Goal: Information Seeking & Learning: Learn about a topic

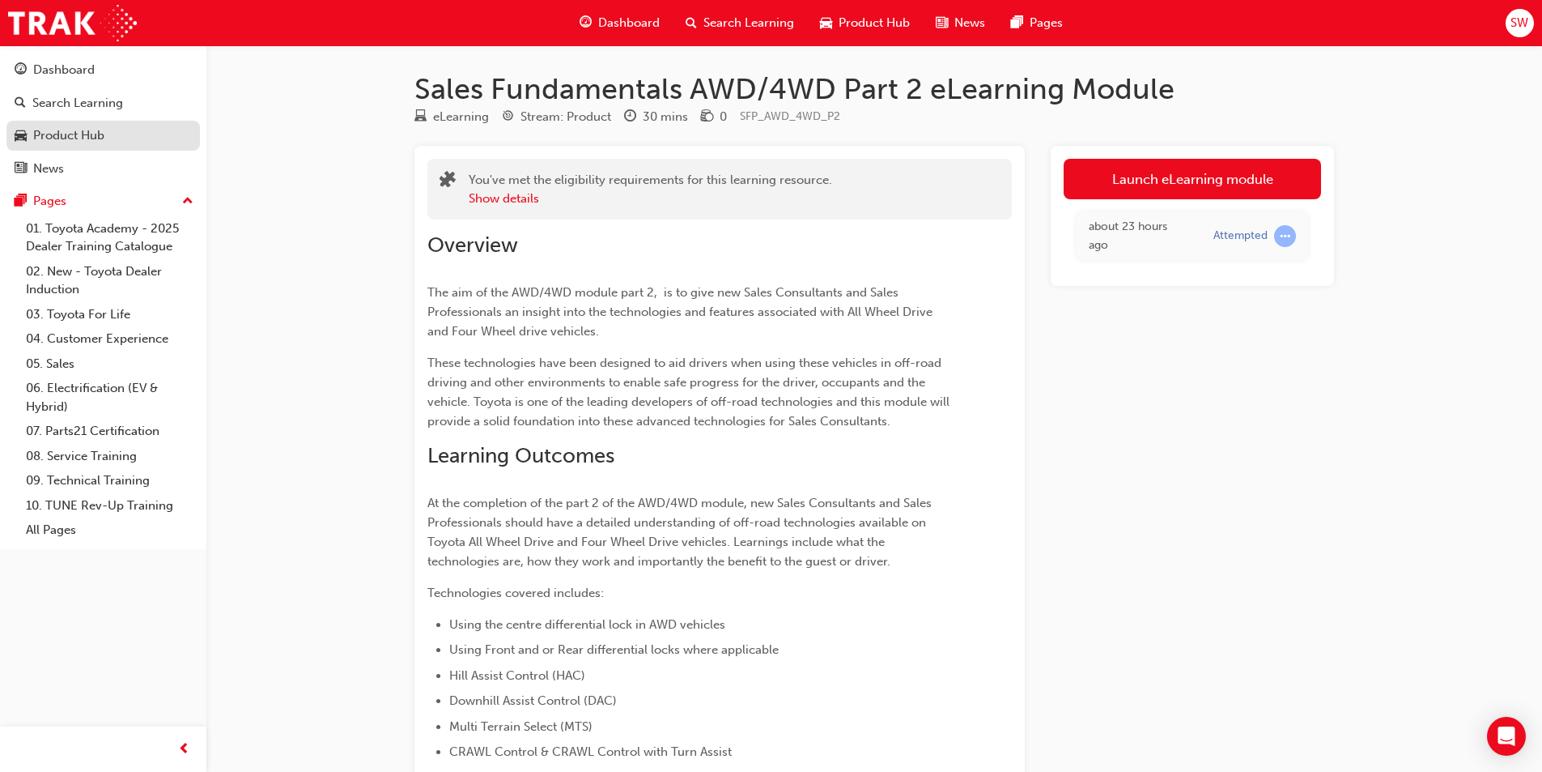
click at [50, 130] on div "Product Hub" at bounding box center [68, 135] width 71 height 19
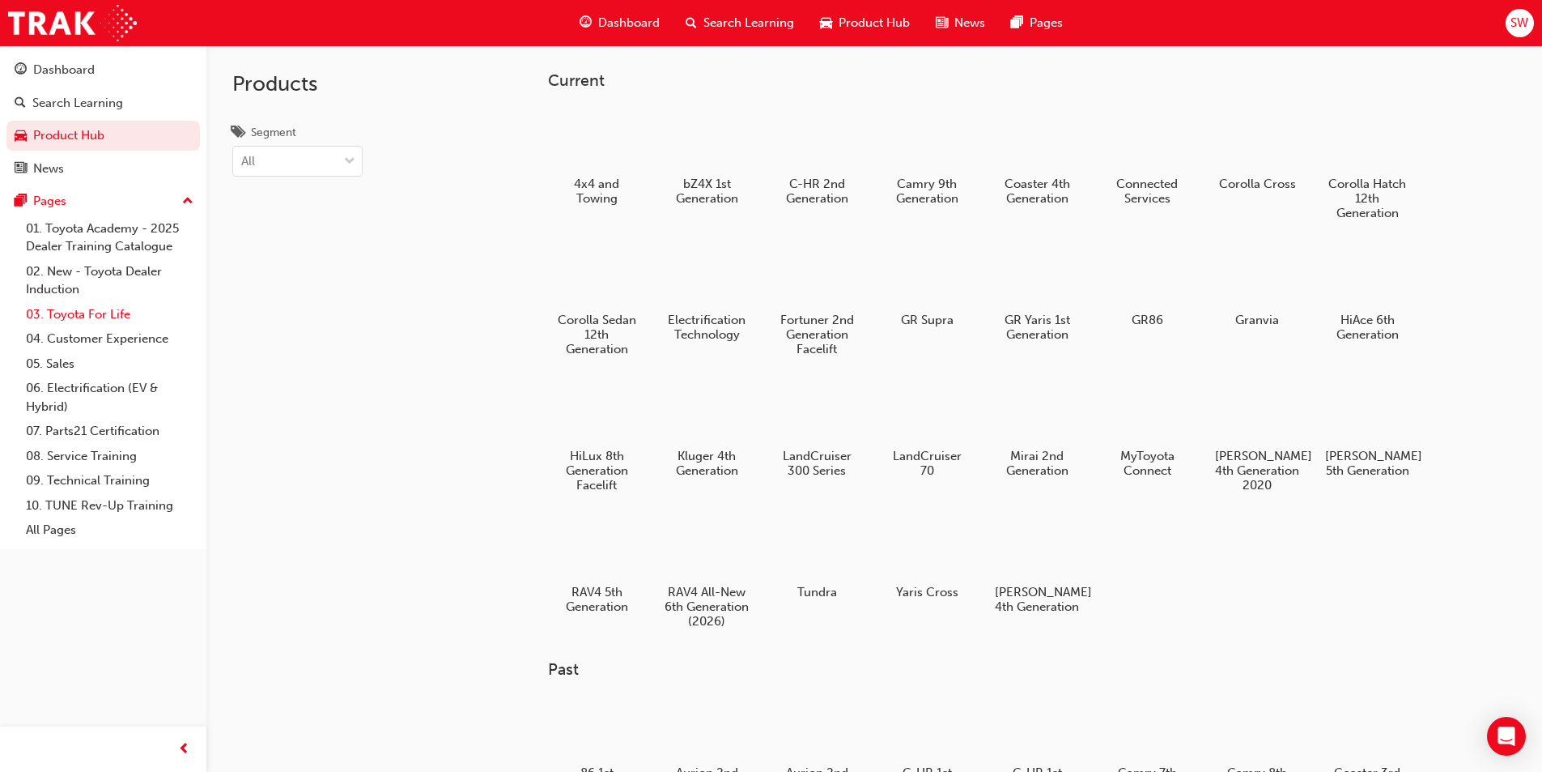
click at [96, 302] on link "03. Toyota For Life" at bounding box center [109, 314] width 181 height 25
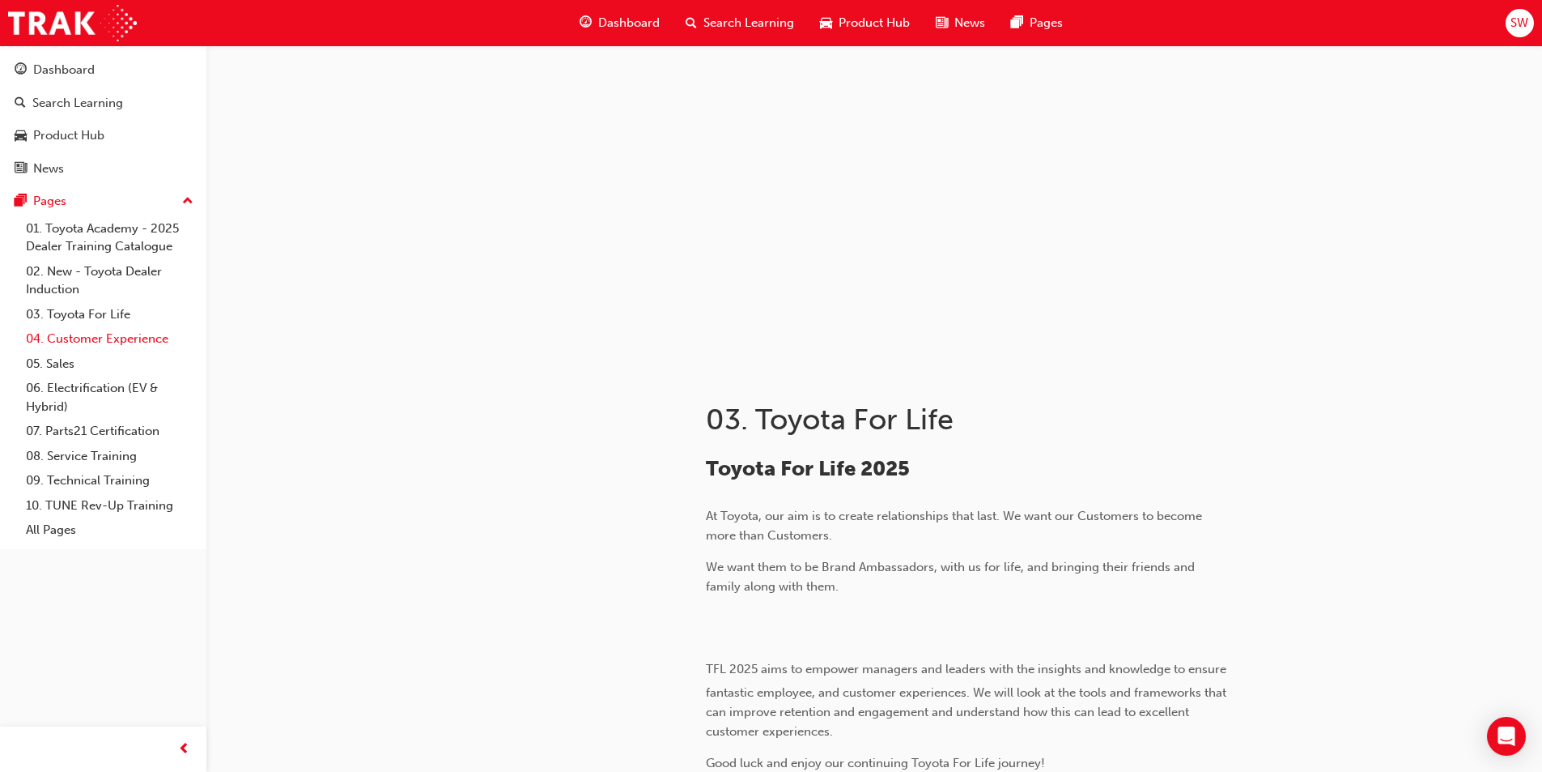
click at [74, 335] on link "04. Customer Experience" at bounding box center [109, 338] width 181 height 25
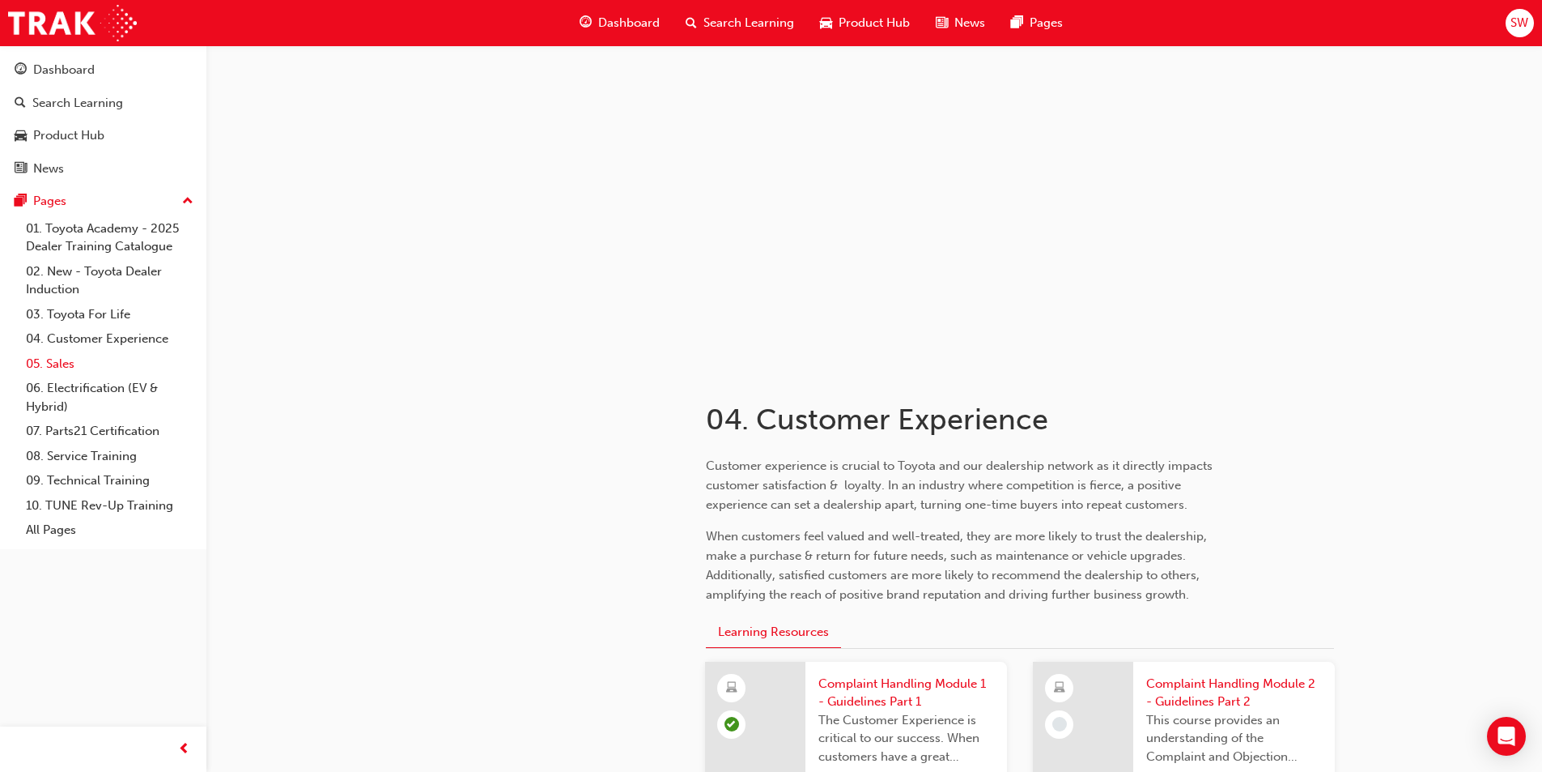
click at [87, 364] on link "05. Sales" at bounding box center [109, 363] width 181 height 25
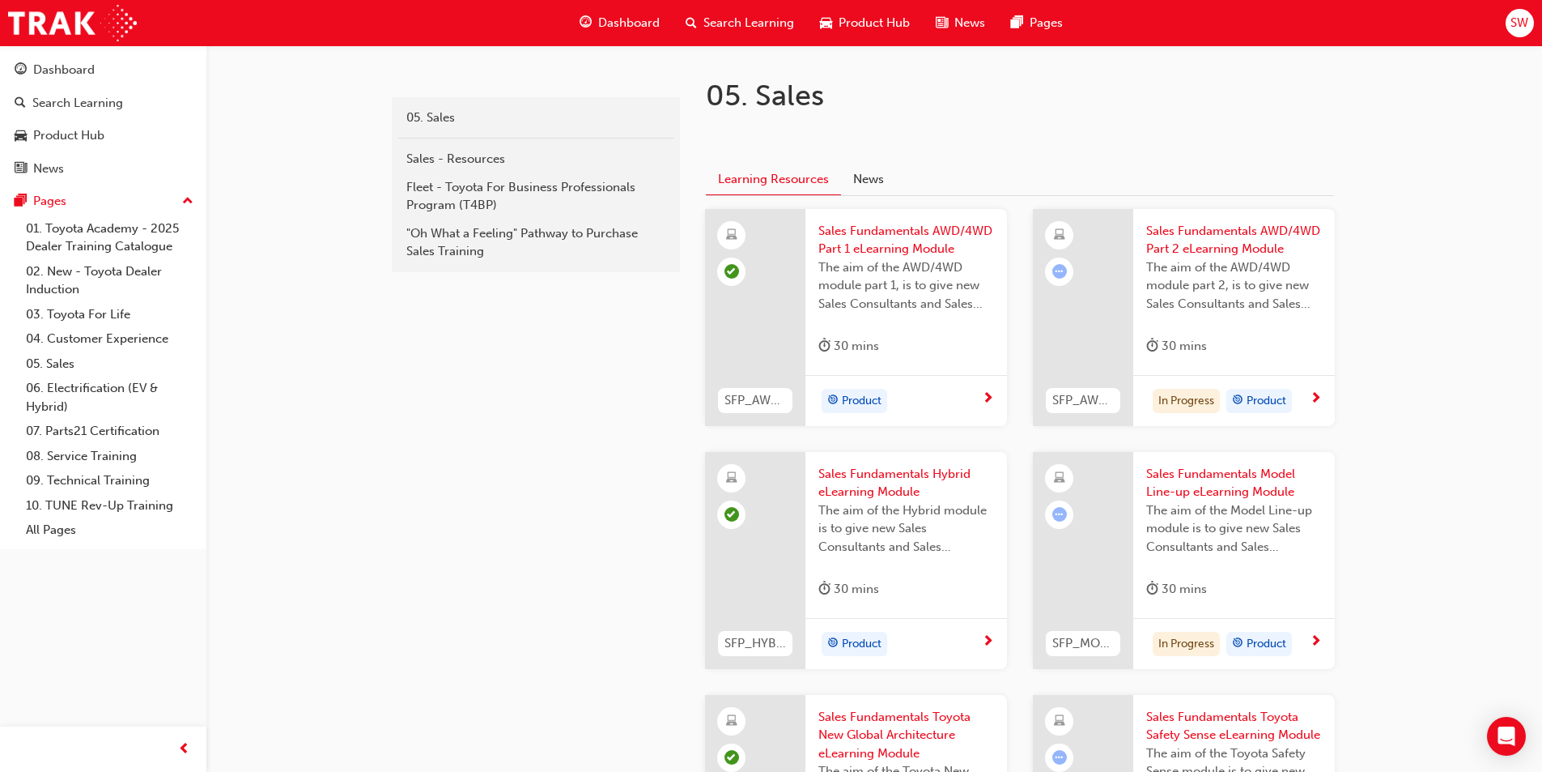
scroll to position [648, 0]
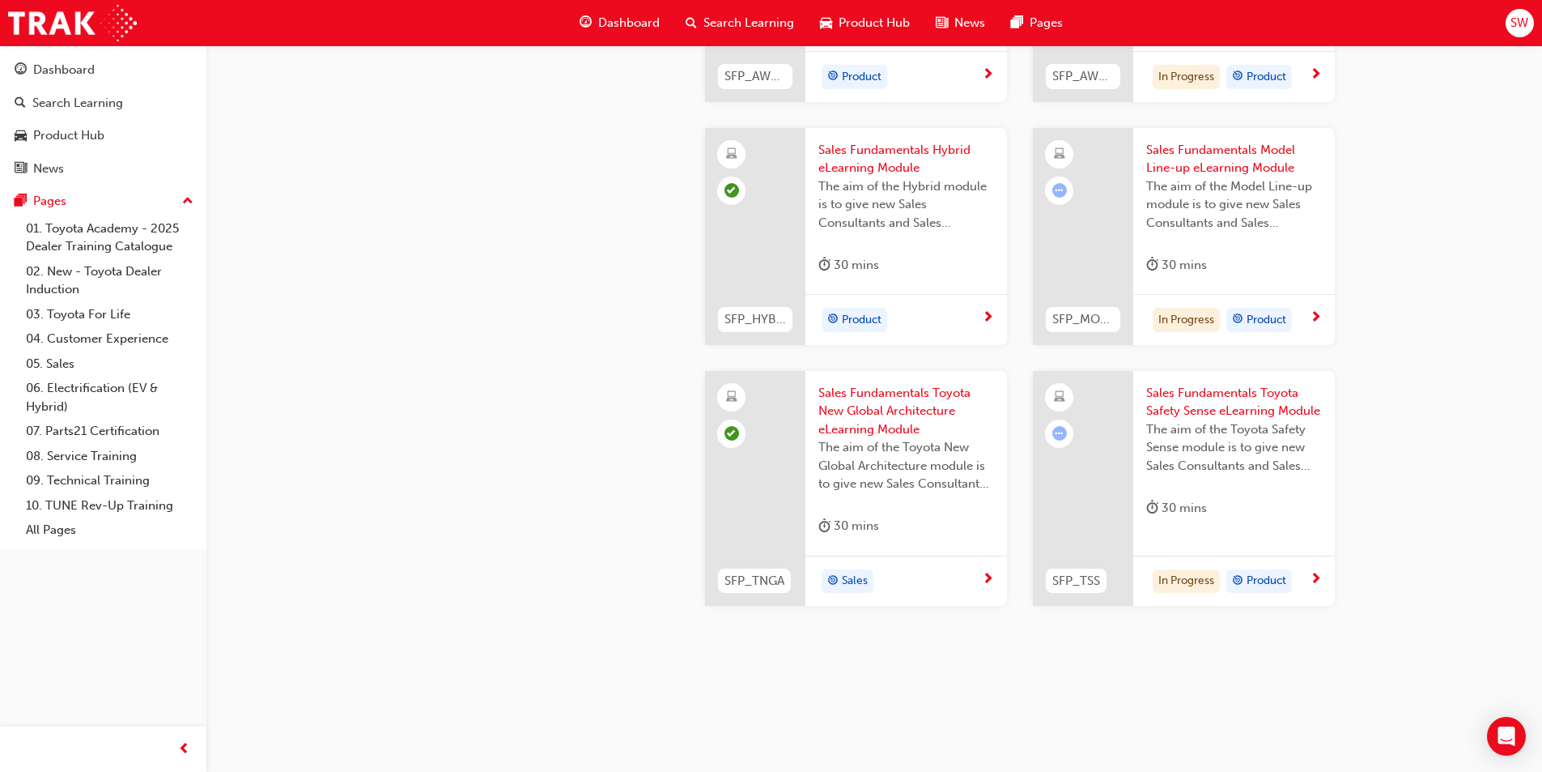
click at [1318, 578] on span "next-icon" at bounding box center [1316, 579] width 12 height 15
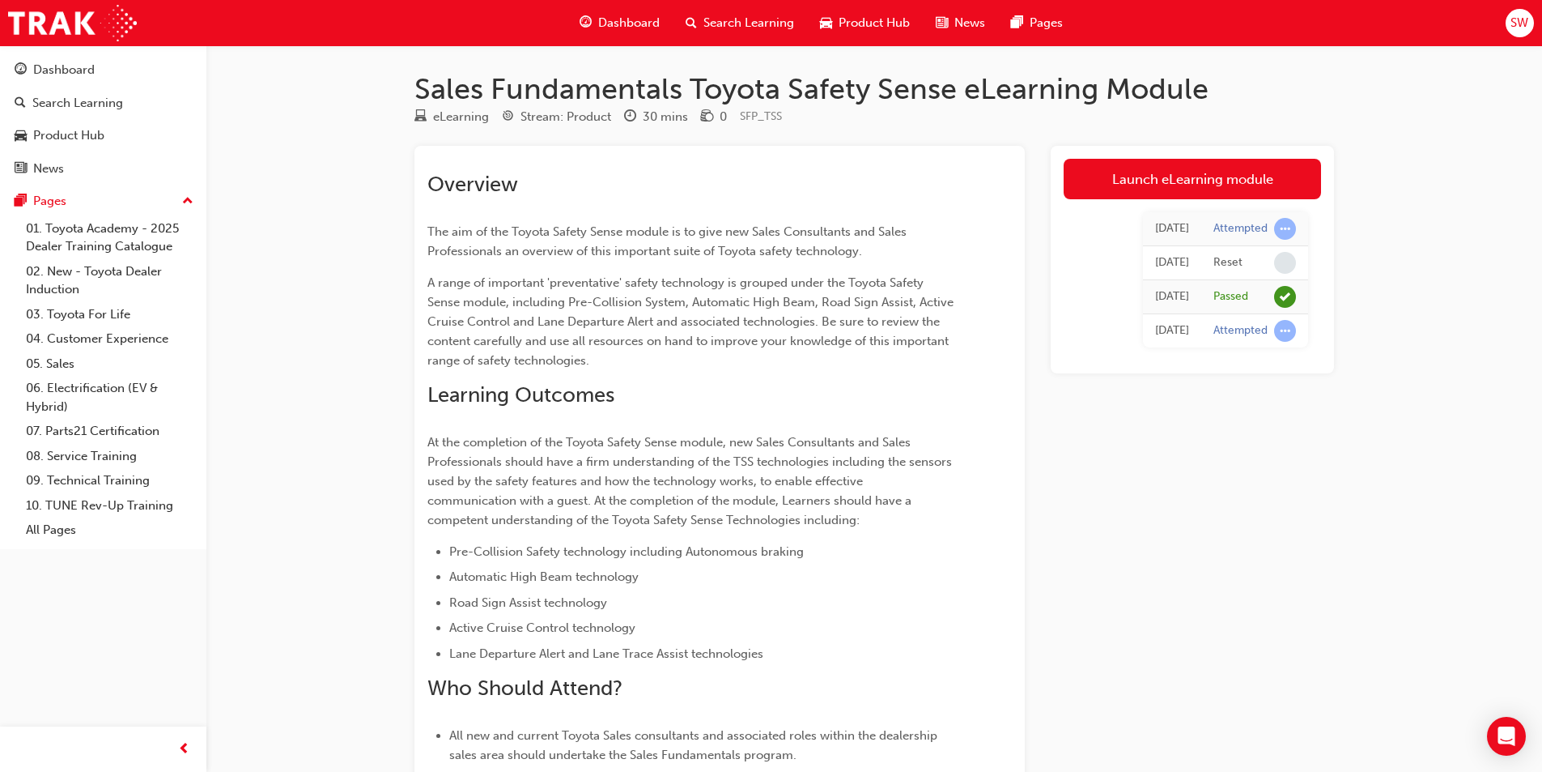
click at [1253, 225] on div "Attempted" at bounding box center [1241, 228] width 54 height 15
click at [1153, 190] on link "Launch eLearning module" at bounding box center [1192, 179] width 257 height 40
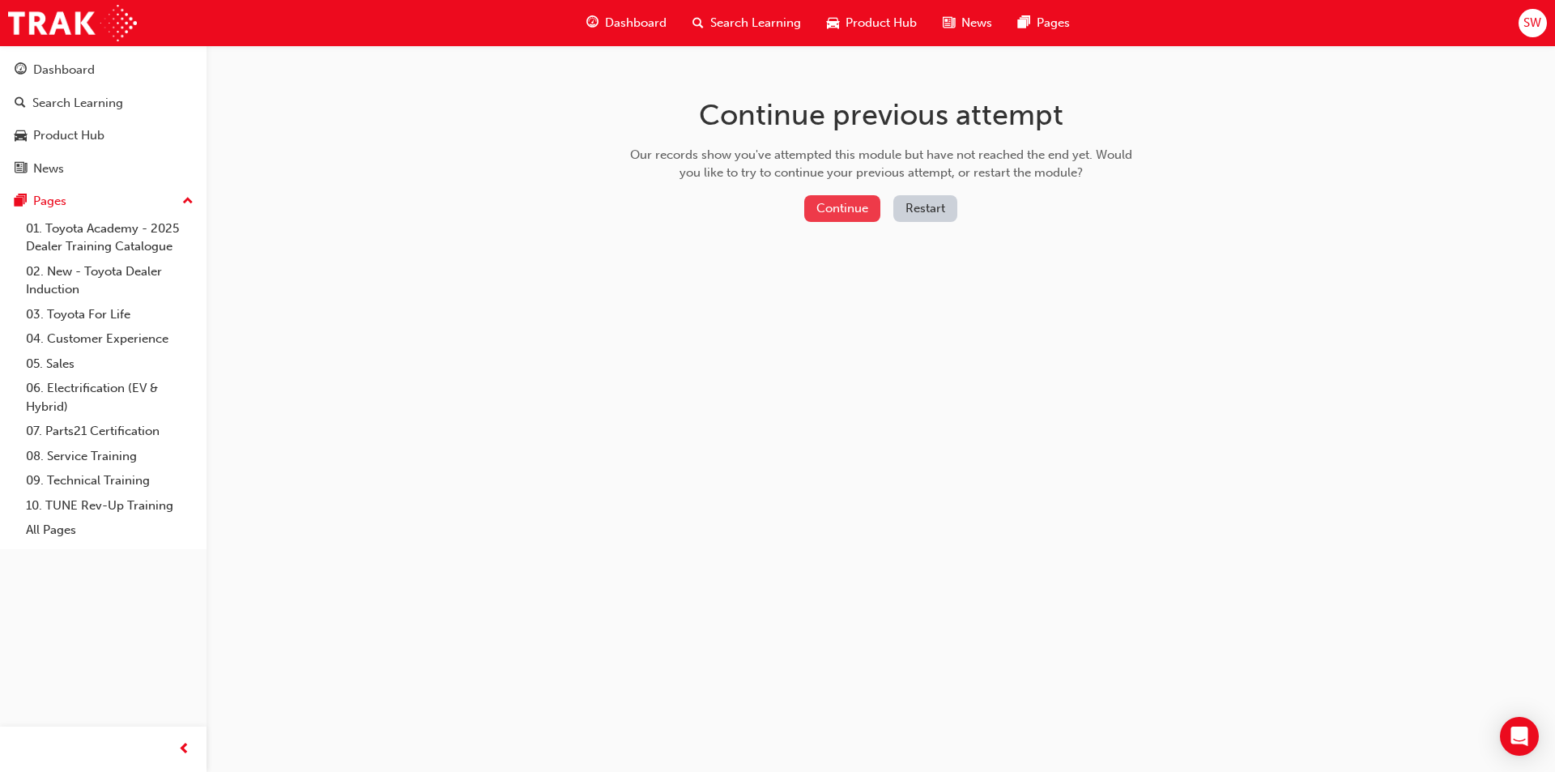
click at [858, 209] on button "Continue" at bounding box center [842, 208] width 76 height 27
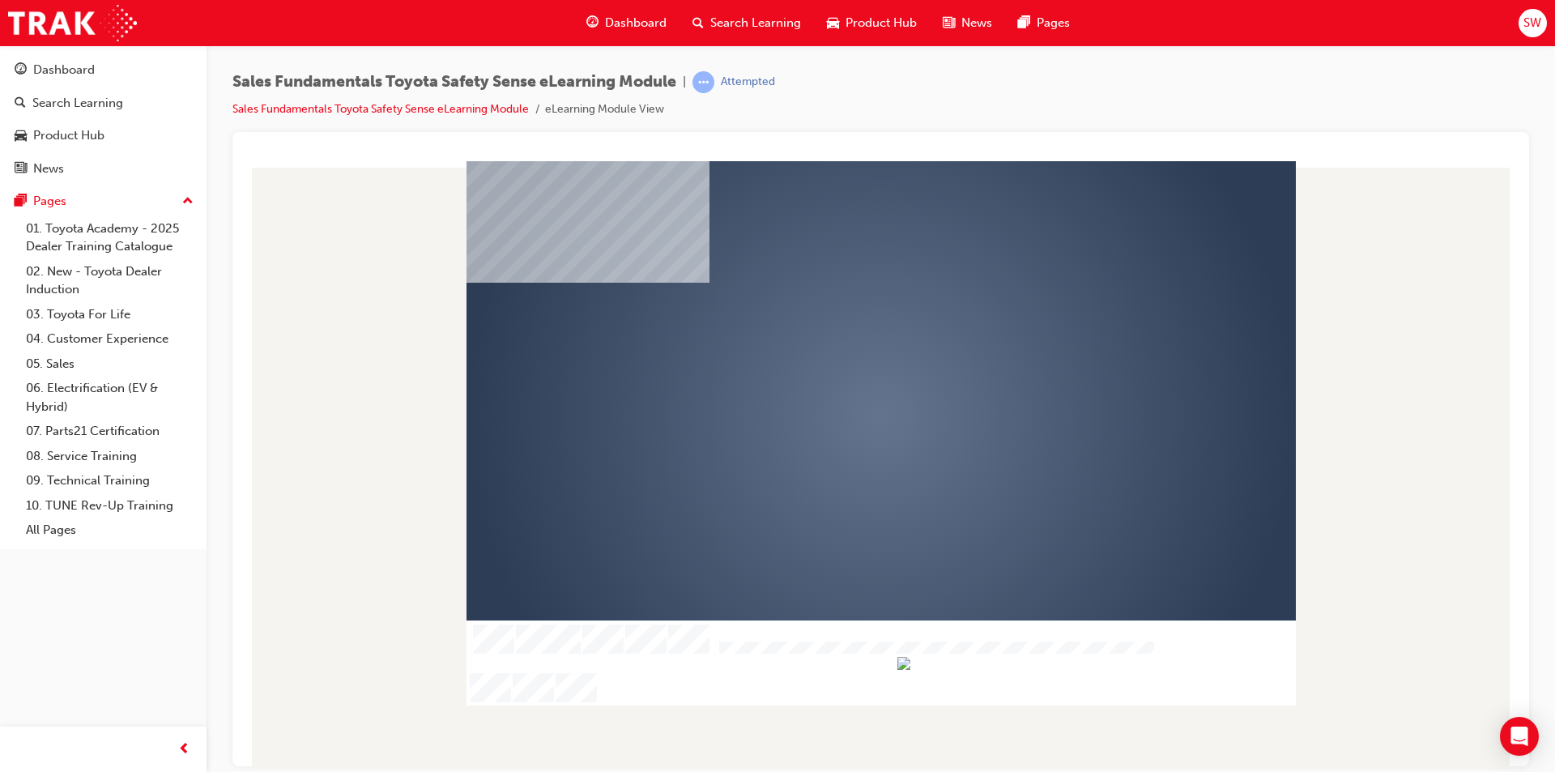
click at [834, 368] on div "play" at bounding box center [834, 368] width 0 height 0
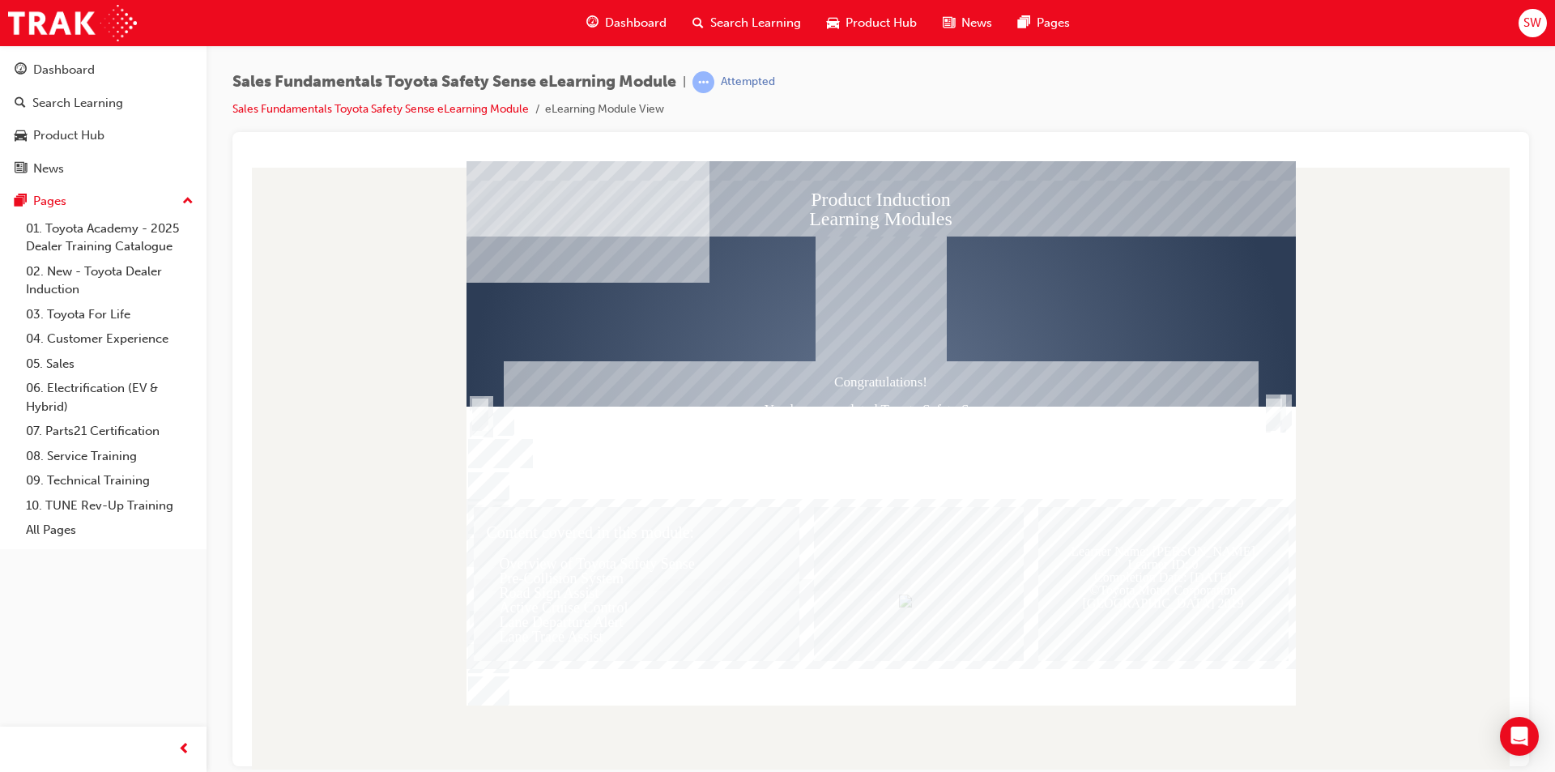
click at [1287, 406] on div "Product Induction Learning Modules Congratulations! You have completed Toyota S…" at bounding box center [880, 432] width 829 height 544
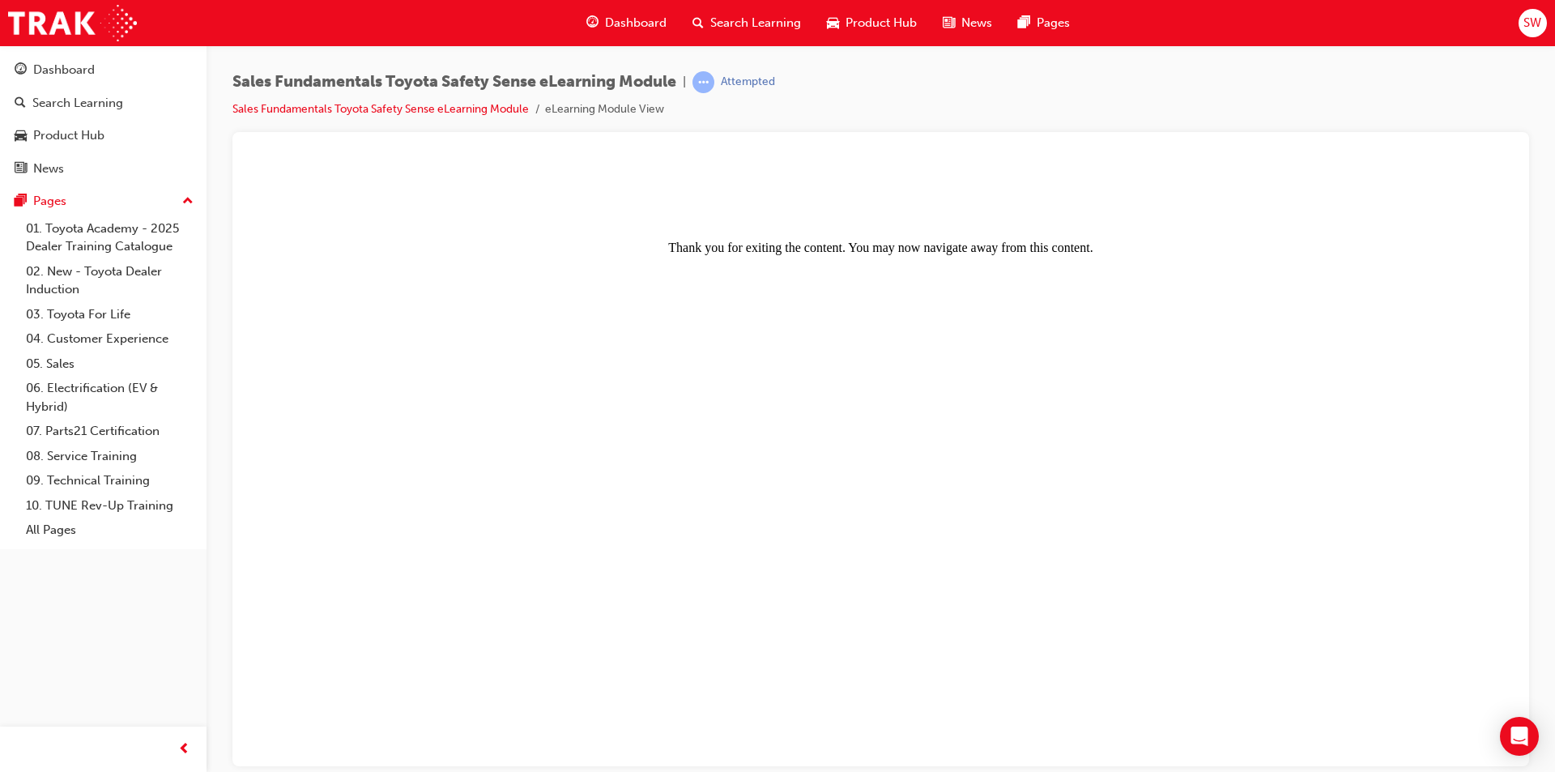
click at [929, 289] on body "Thank you for exiting the content. You may now navigate away from this content." at bounding box center [880, 464] width 1257 height 595
click at [841, 254] on body "Thank you for exiting the content. You may now navigate away from this content." at bounding box center [880, 464] width 1257 height 595
click at [68, 362] on link "05. Sales" at bounding box center [109, 363] width 181 height 25
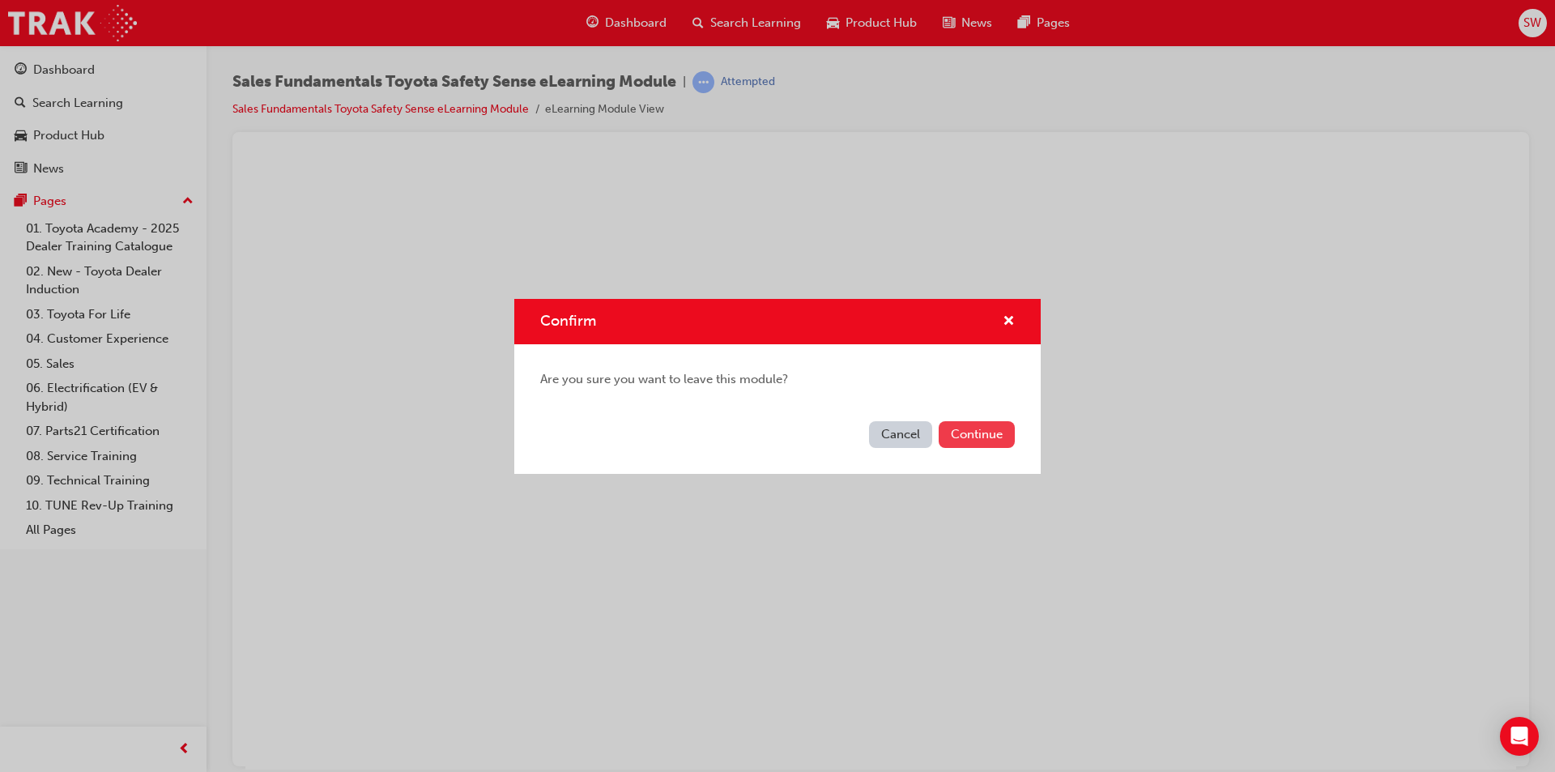
click at [978, 425] on button "Continue" at bounding box center [976, 434] width 76 height 27
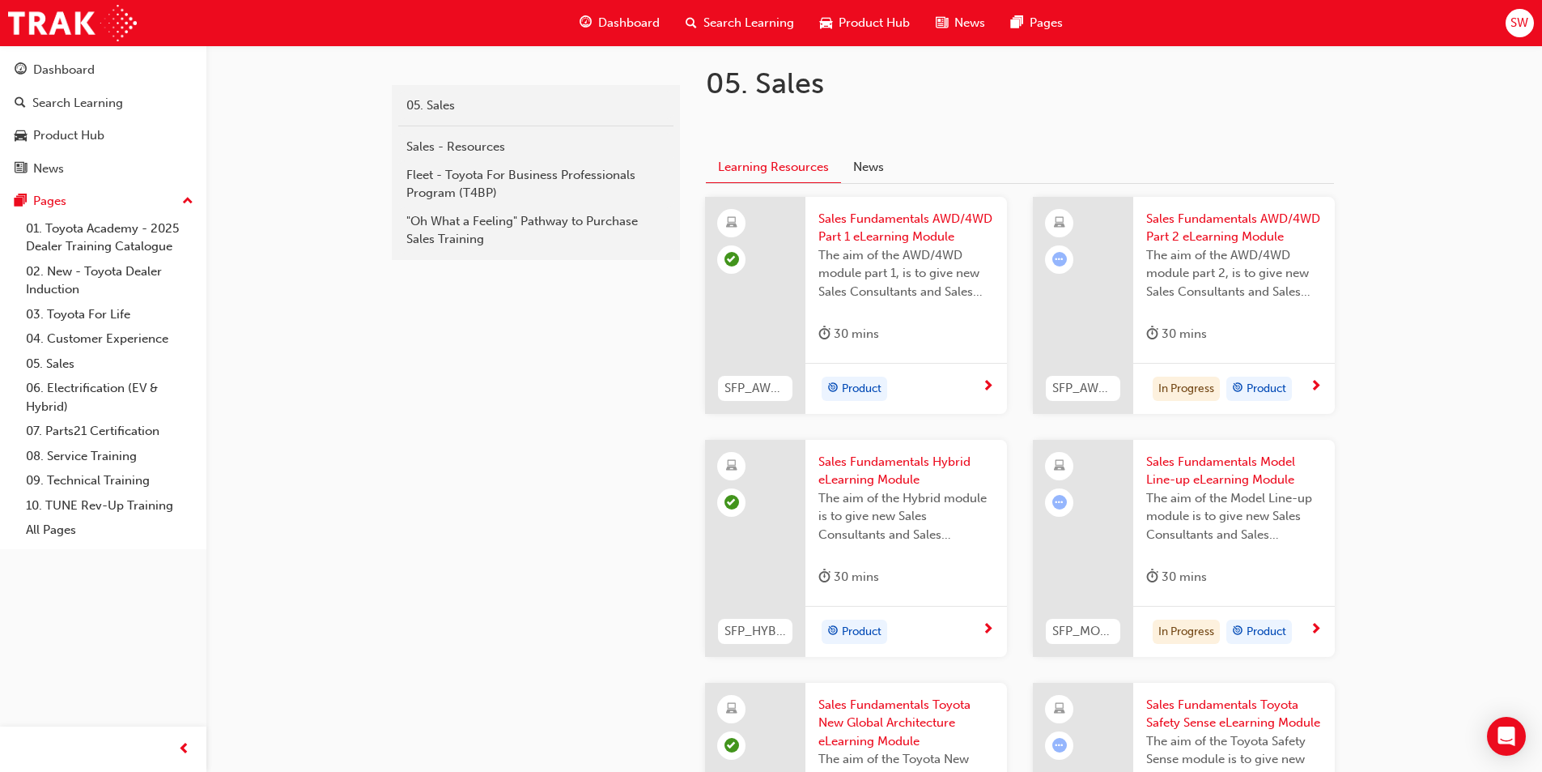
scroll to position [405, 0]
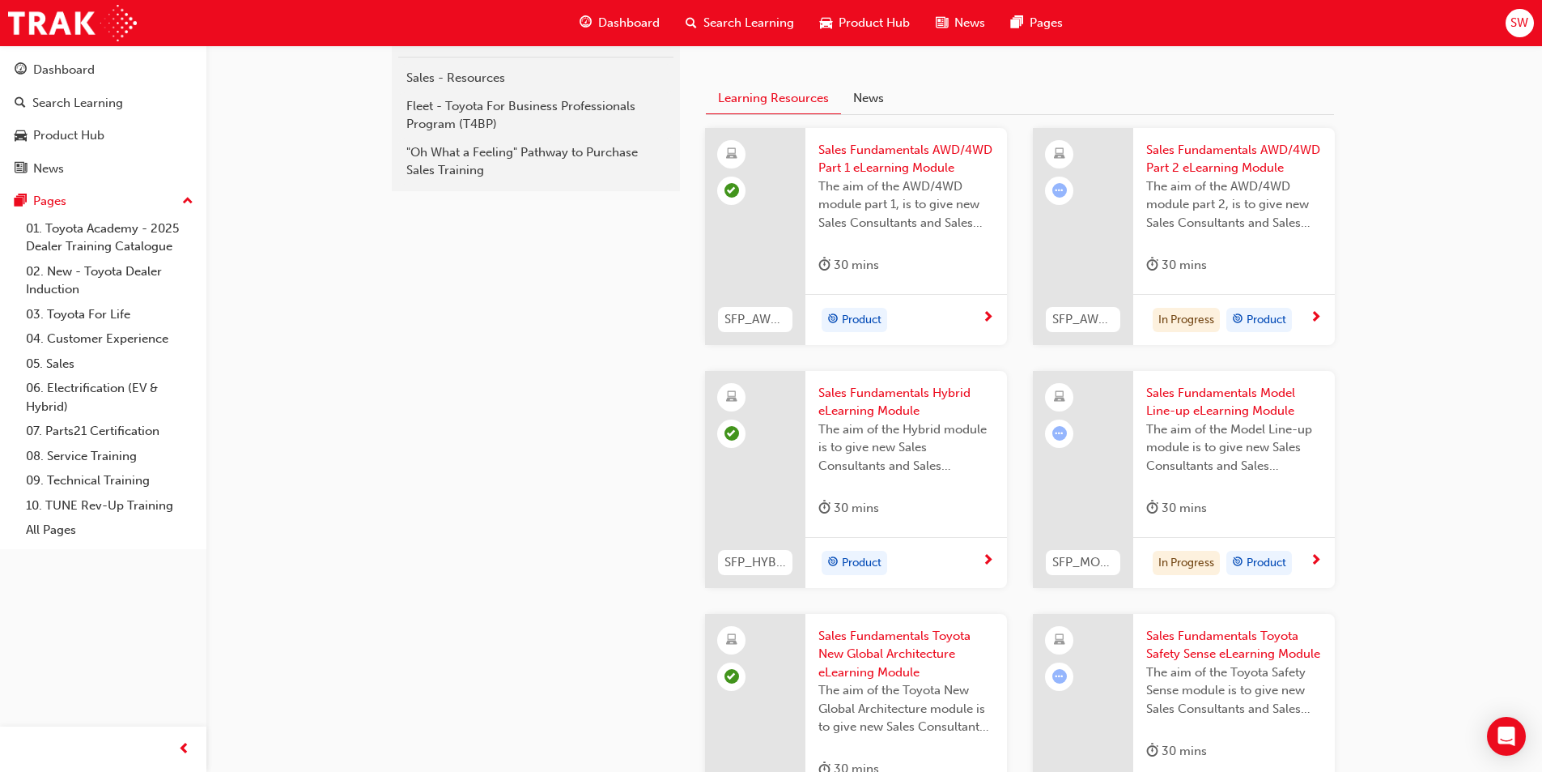
click at [1308, 317] on div "In Progress Product" at bounding box center [1228, 320] width 164 height 24
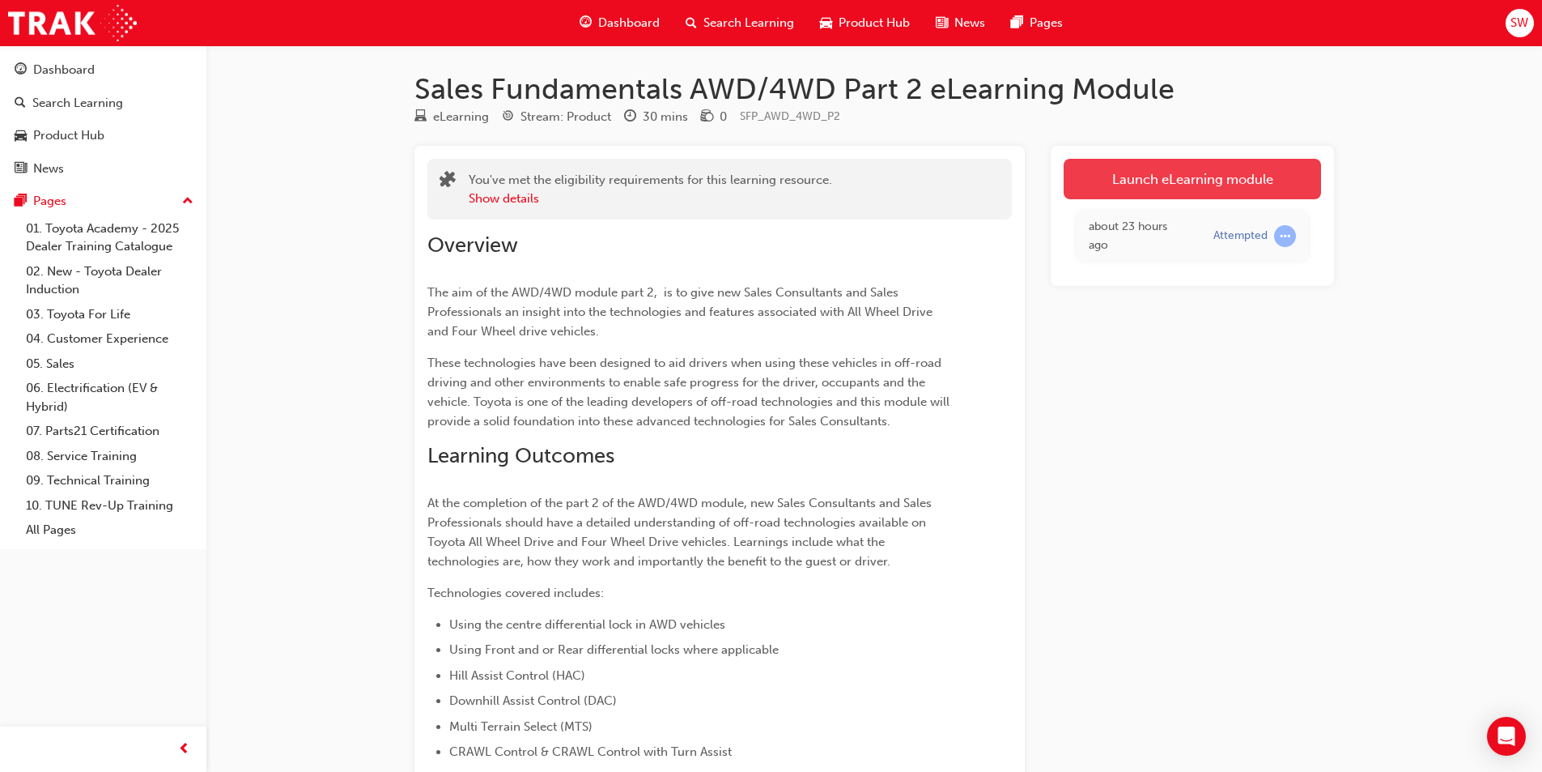
click at [1163, 183] on link "Launch eLearning module" at bounding box center [1192, 179] width 257 height 40
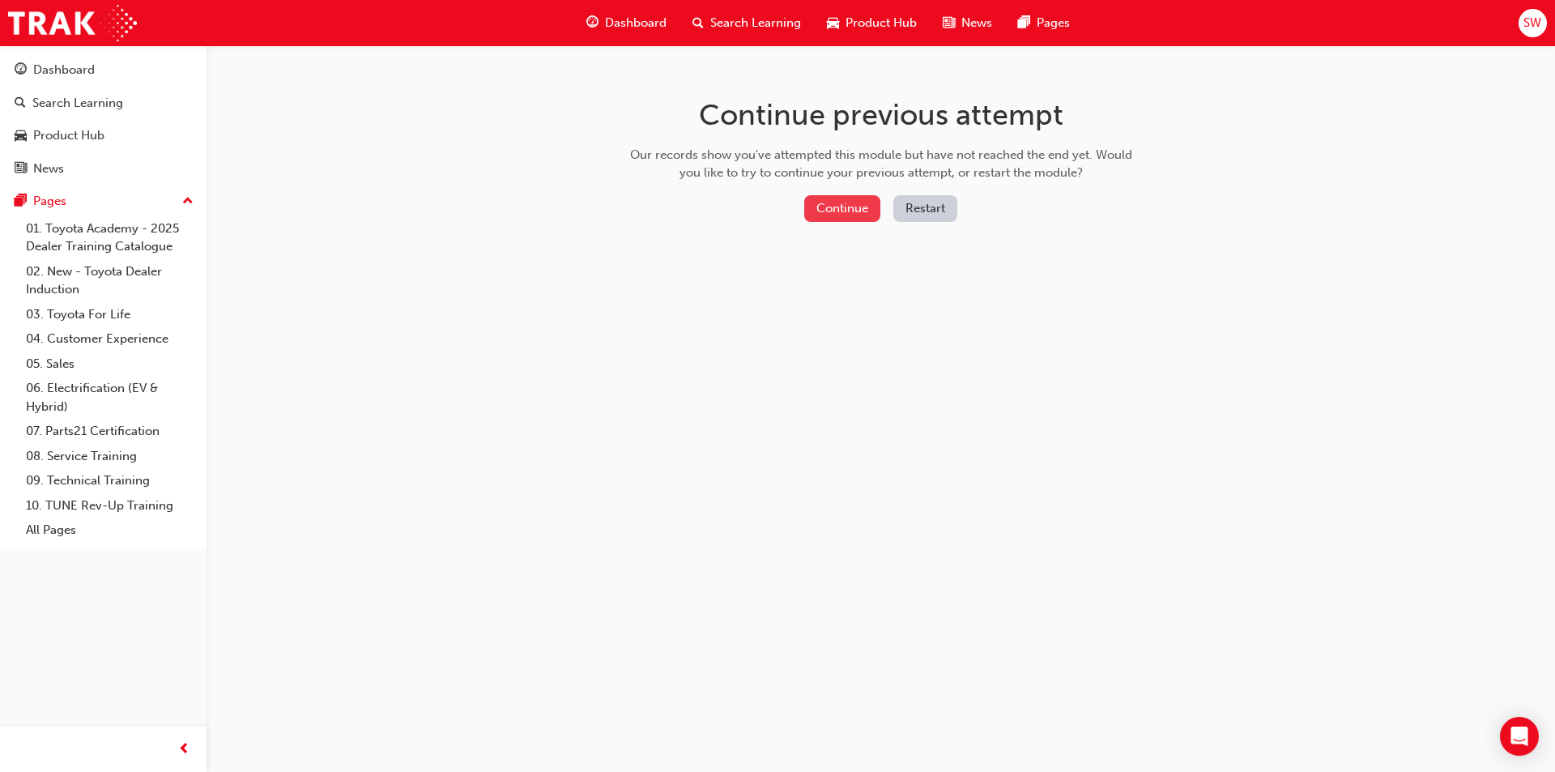
click at [836, 208] on button "Continue" at bounding box center [842, 208] width 76 height 27
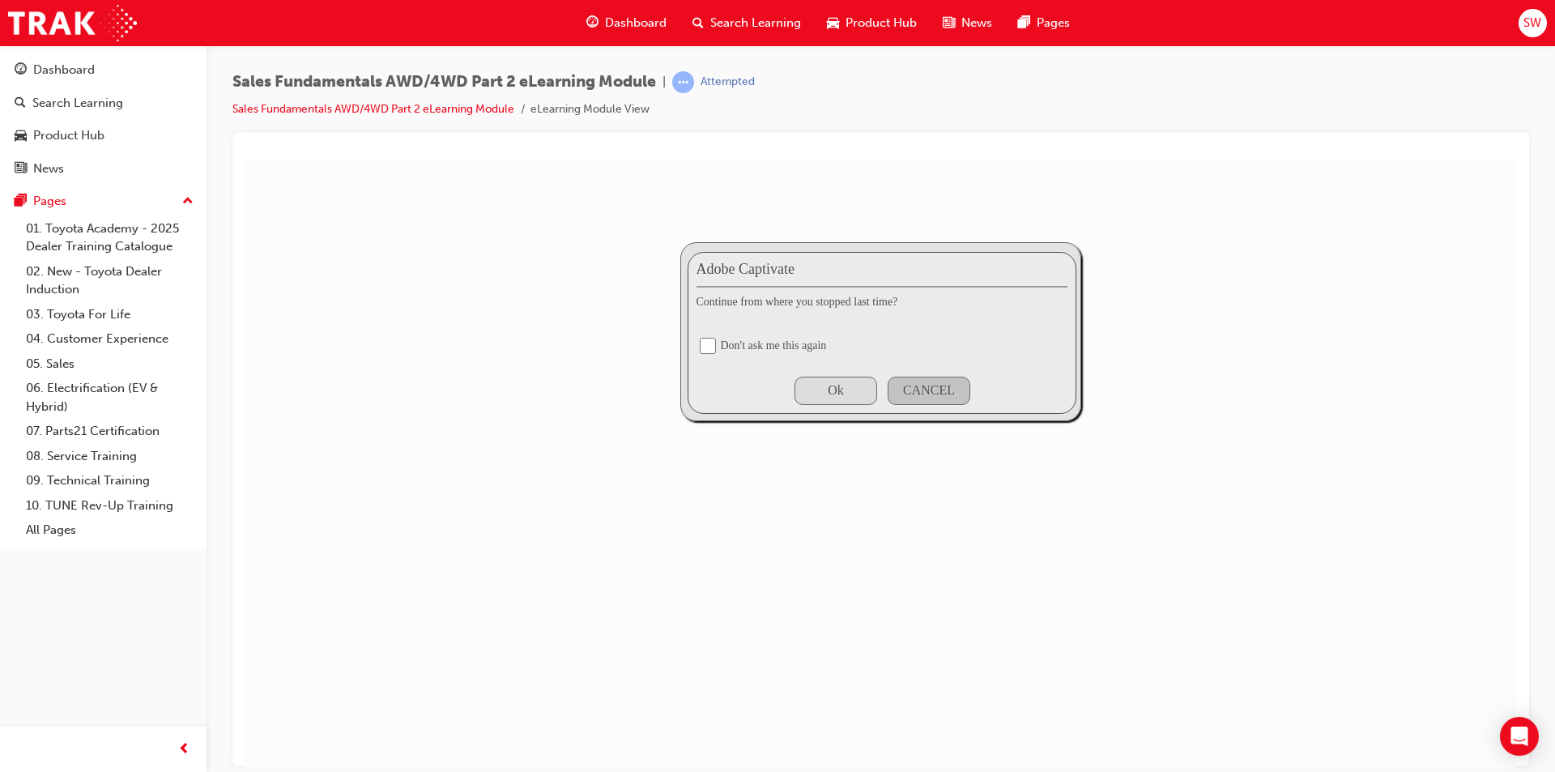
click at [866, 398] on div "Ok" at bounding box center [835, 390] width 83 height 28
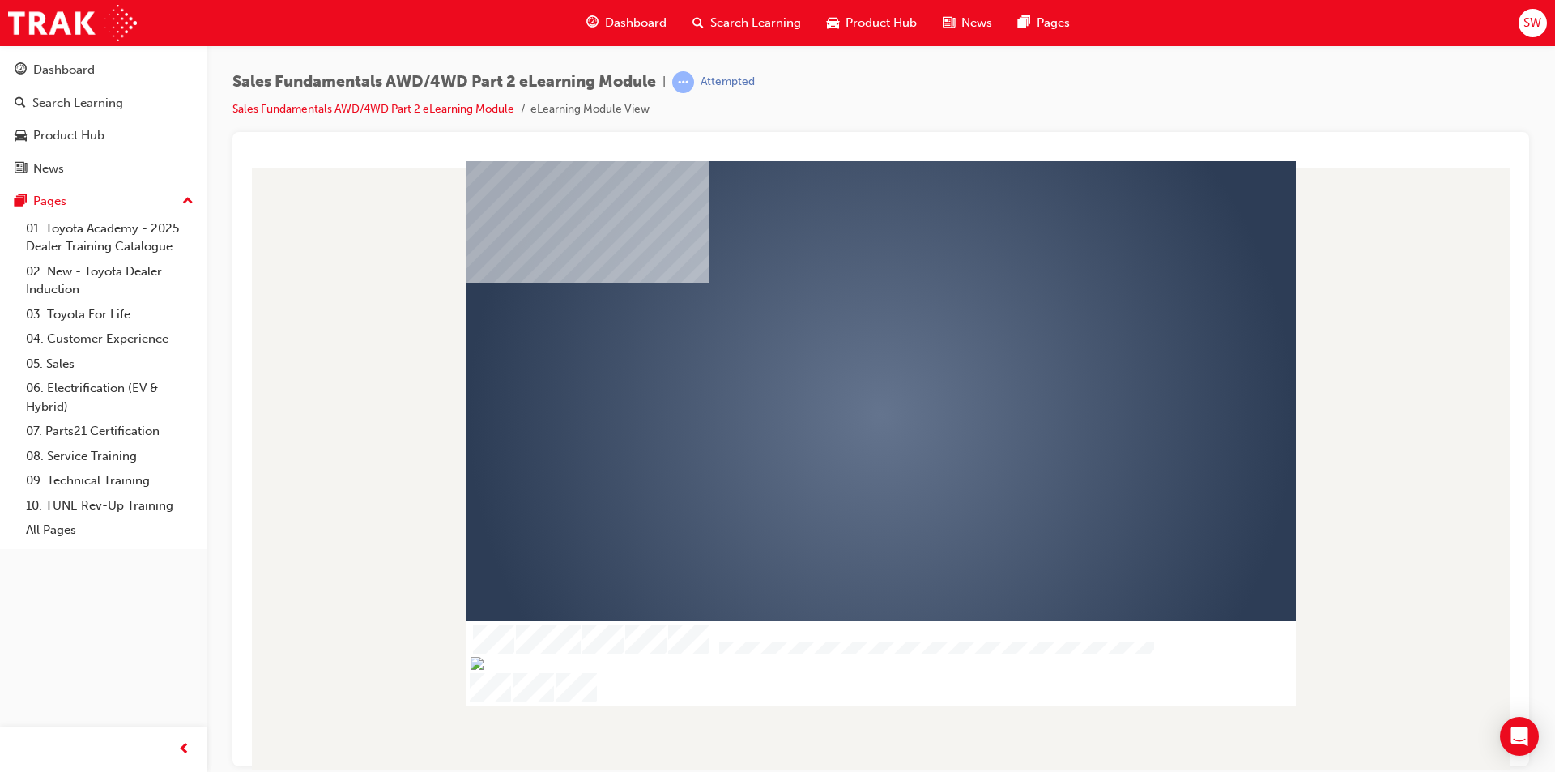
click at [834, 368] on div "play" at bounding box center [834, 368] width 0 height 0
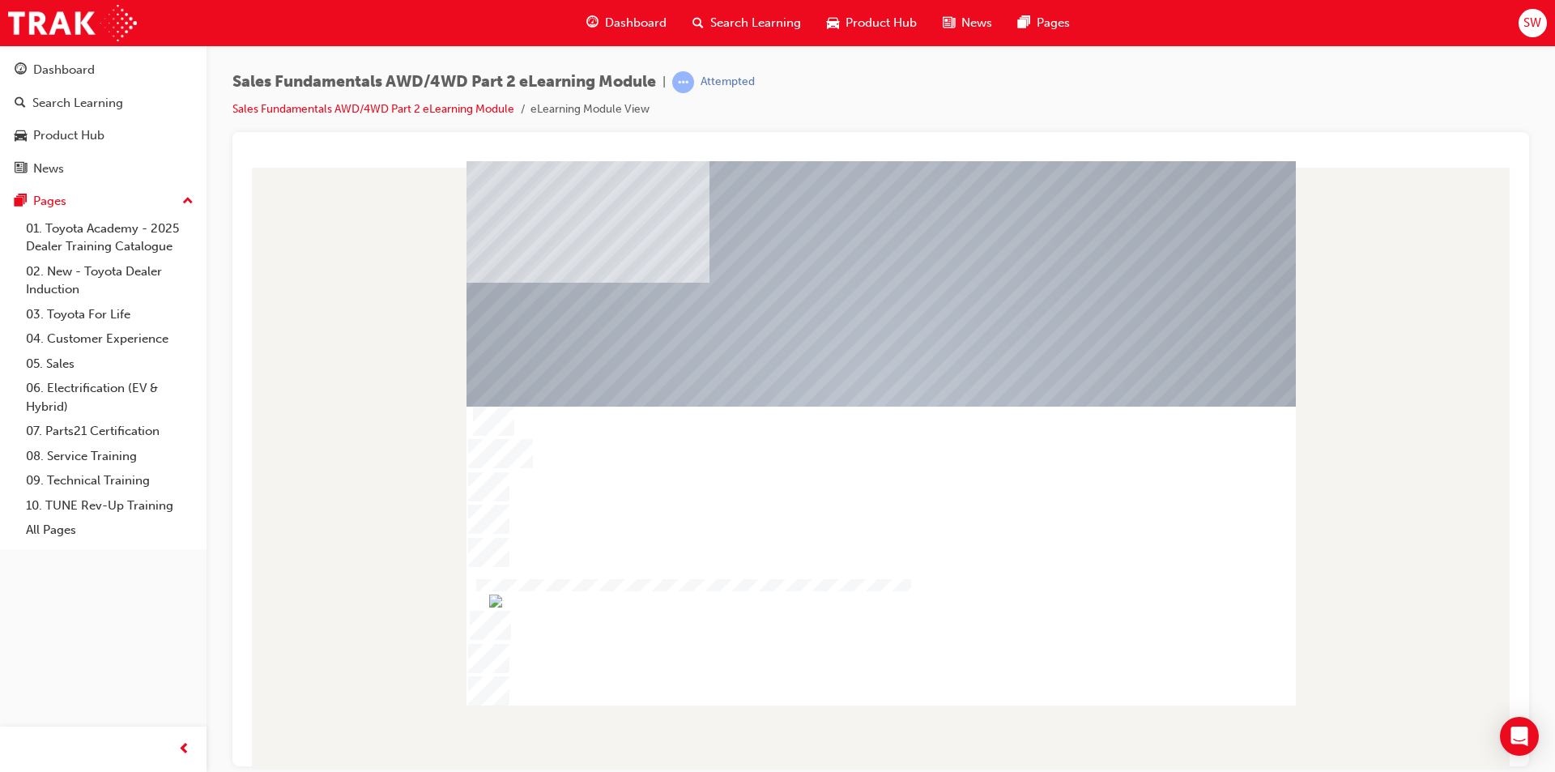
drag, startPoint x: 935, startPoint y: 551, endPoint x: 920, endPoint y: 553, distance: 15.6
click at [934, 555] on div at bounding box center [880, 414] width 829 height 487
click at [1075, 547] on div at bounding box center [880, 414] width 829 height 487
click at [1021, 549] on div at bounding box center [880, 414] width 829 height 487
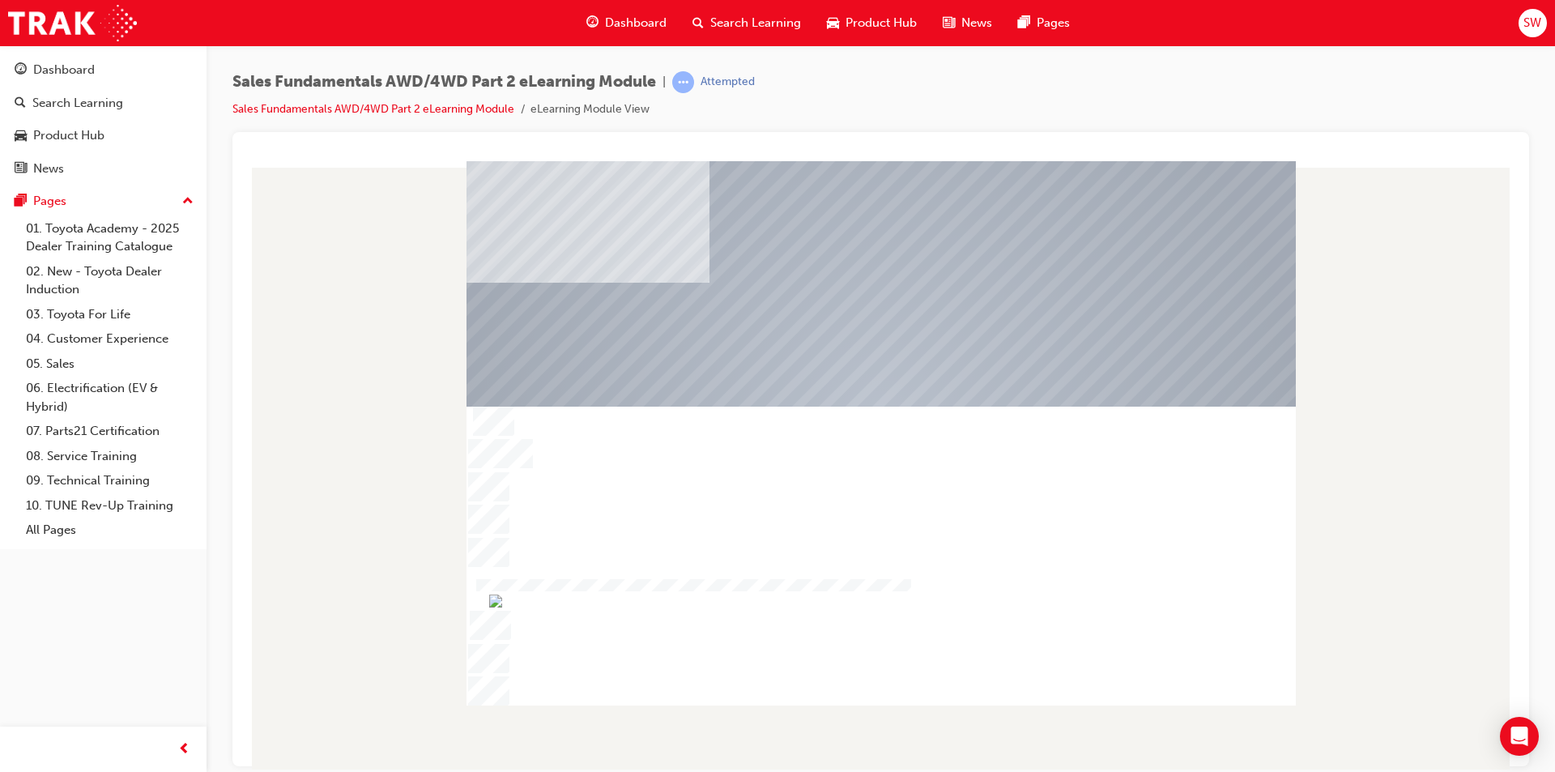
click at [908, 628] on div at bounding box center [880, 414] width 829 height 487
drag, startPoint x: 691, startPoint y: 585, endPoint x: 683, endPoint y: 576, distance: 12.6
click at [695, 584] on div at bounding box center [880, 414] width 829 height 487
drag, startPoint x: 683, startPoint y: 575, endPoint x: 681, endPoint y: 566, distance: 9.2
click at [684, 575] on div at bounding box center [880, 414] width 829 height 487
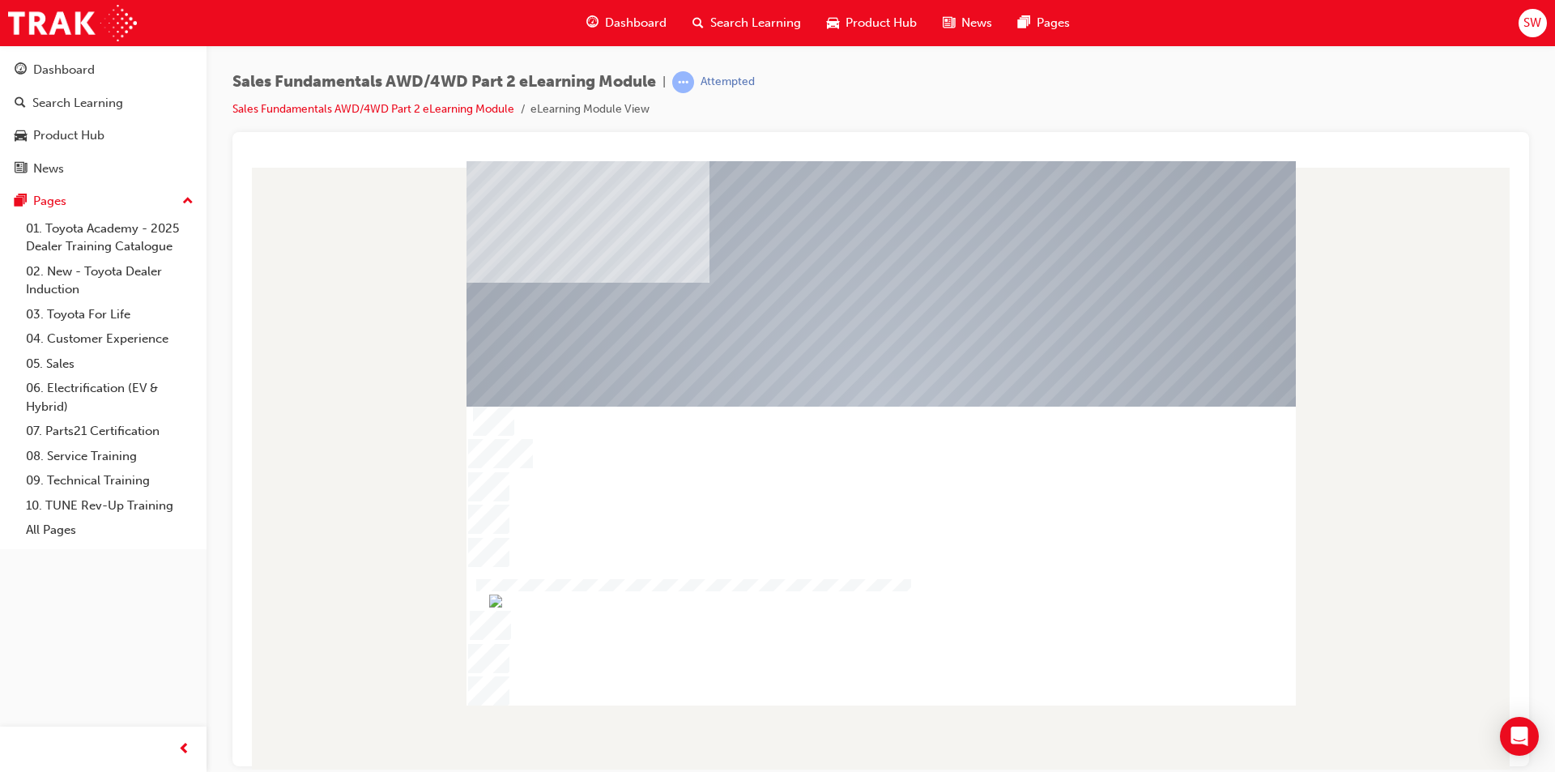
click at [683, 567] on div at bounding box center [880, 414] width 829 height 487
click at [56, 363] on link "05. Sales" at bounding box center [109, 363] width 181 height 25
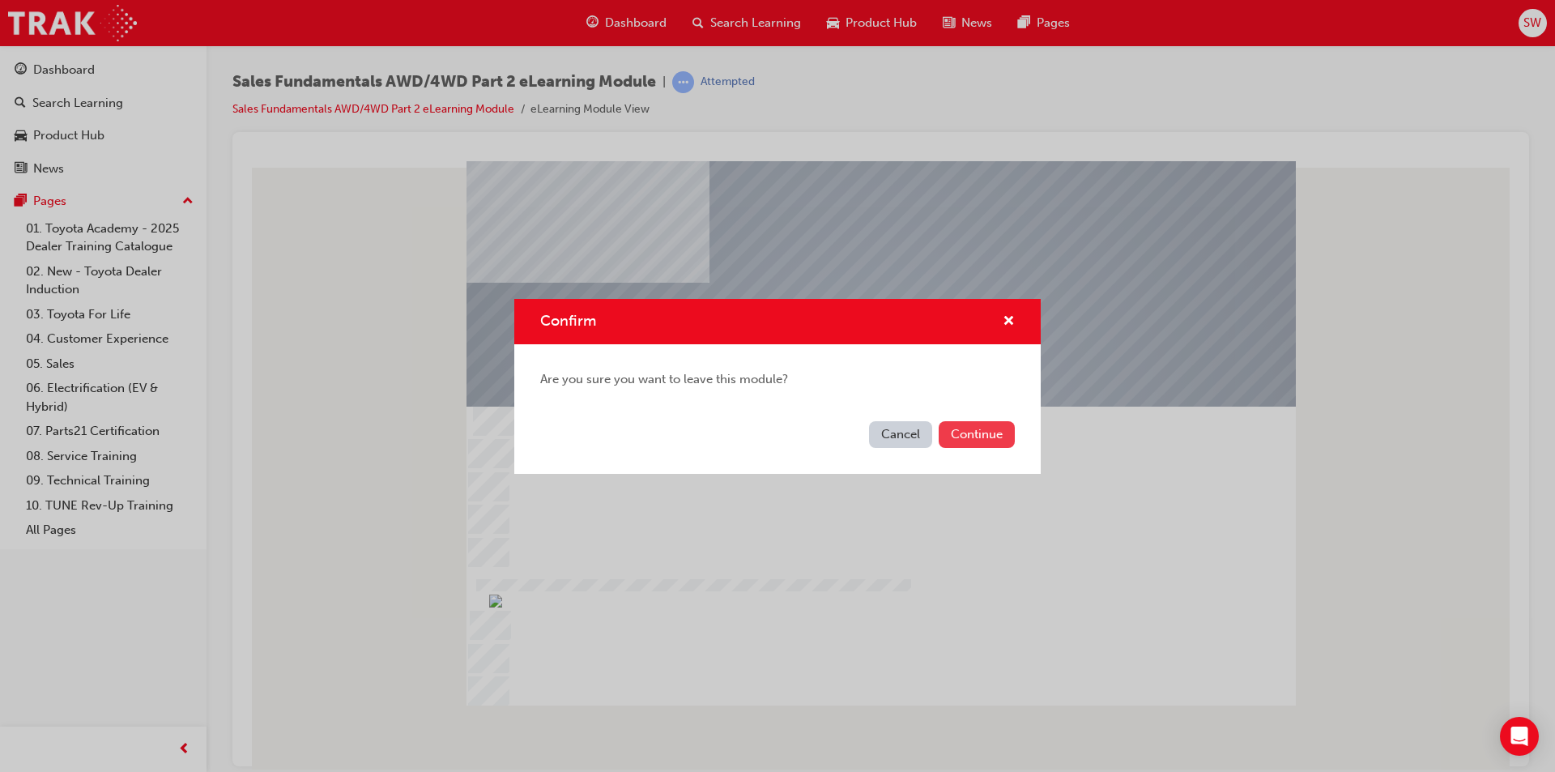
click at [942, 432] on button "Continue" at bounding box center [976, 434] width 76 height 27
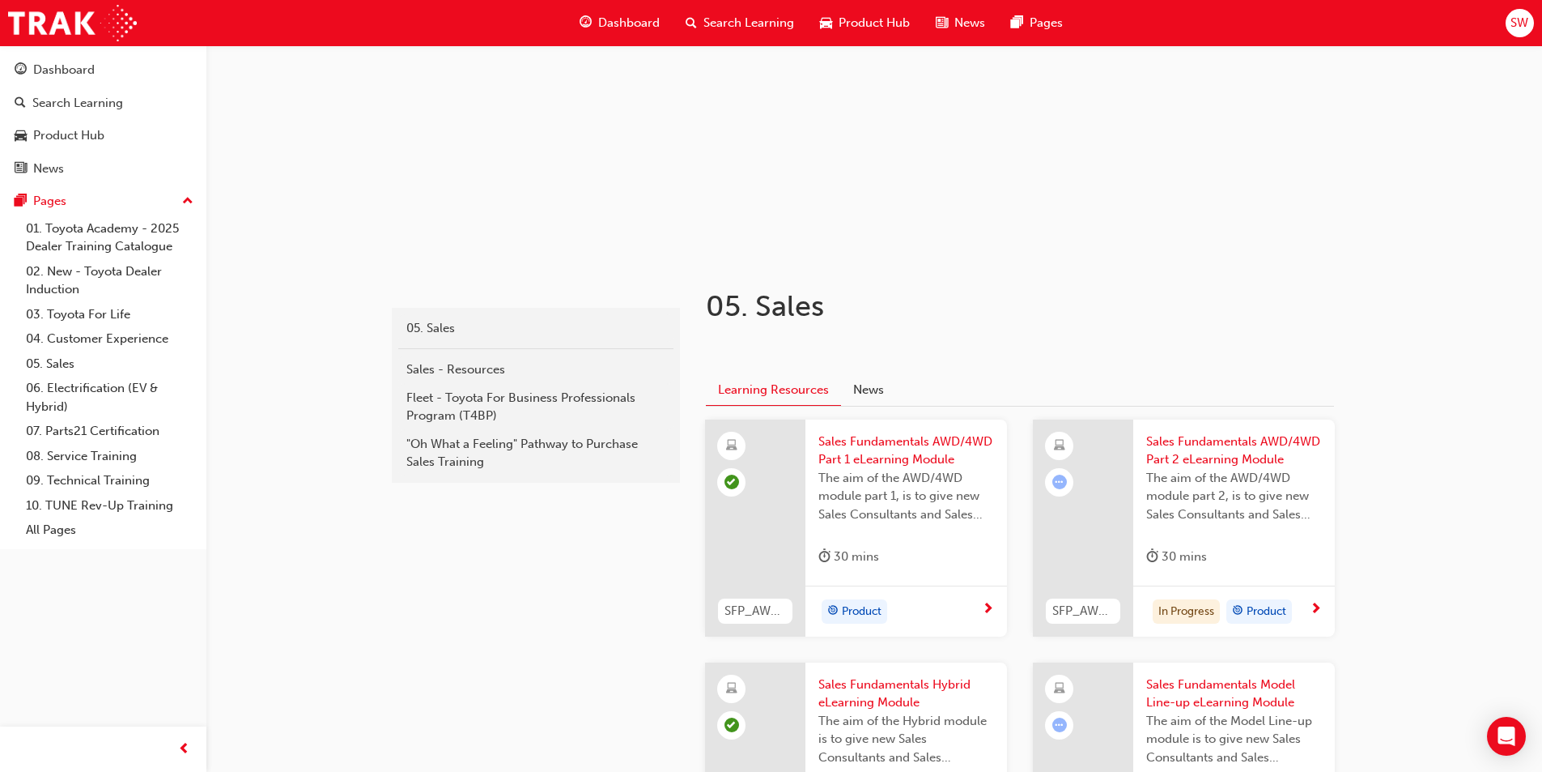
scroll to position [324, 0]
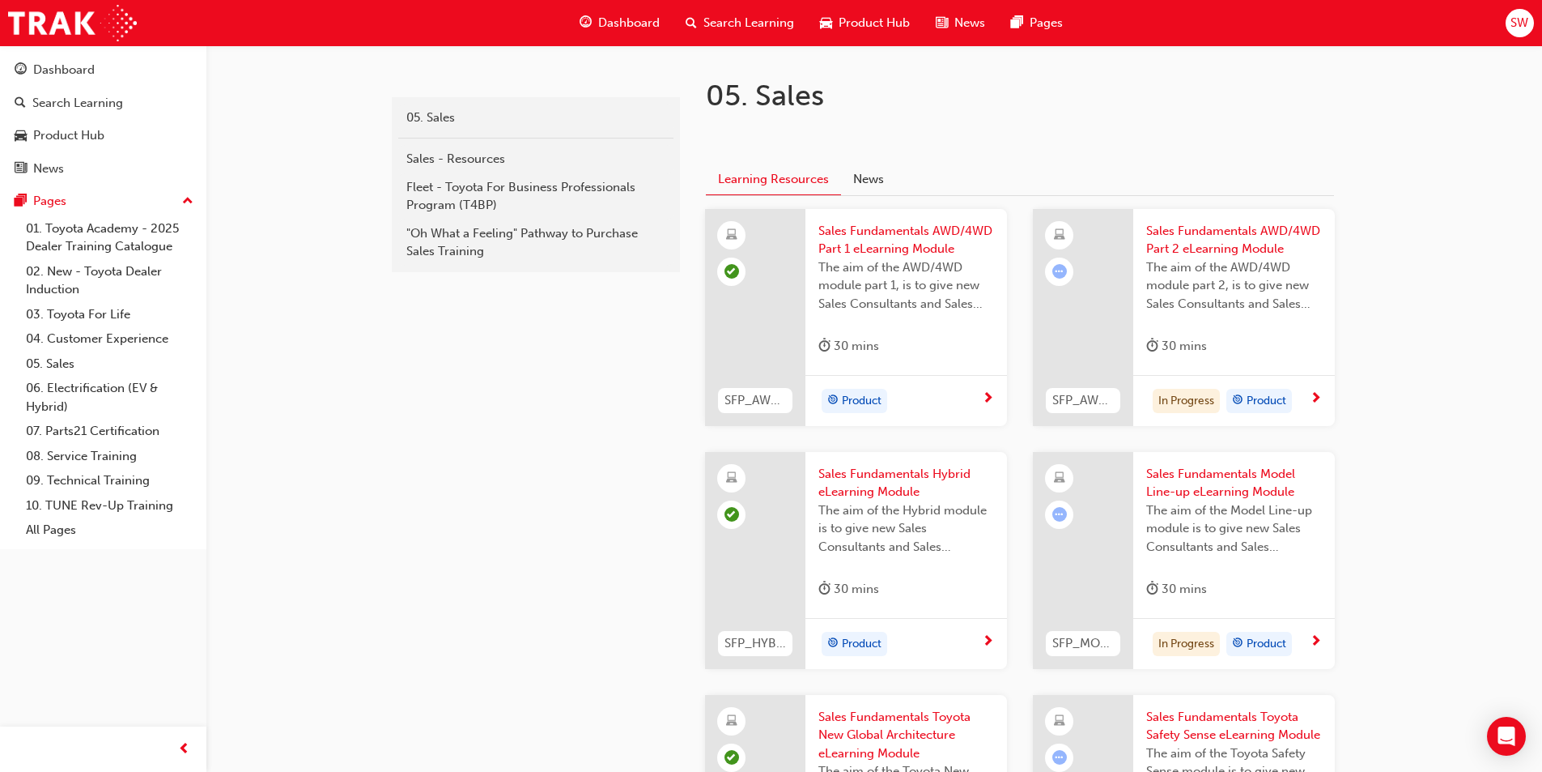
click at [1318, 396] on span "next-icon" at bounding box center [1316, 399] width 12 height 15
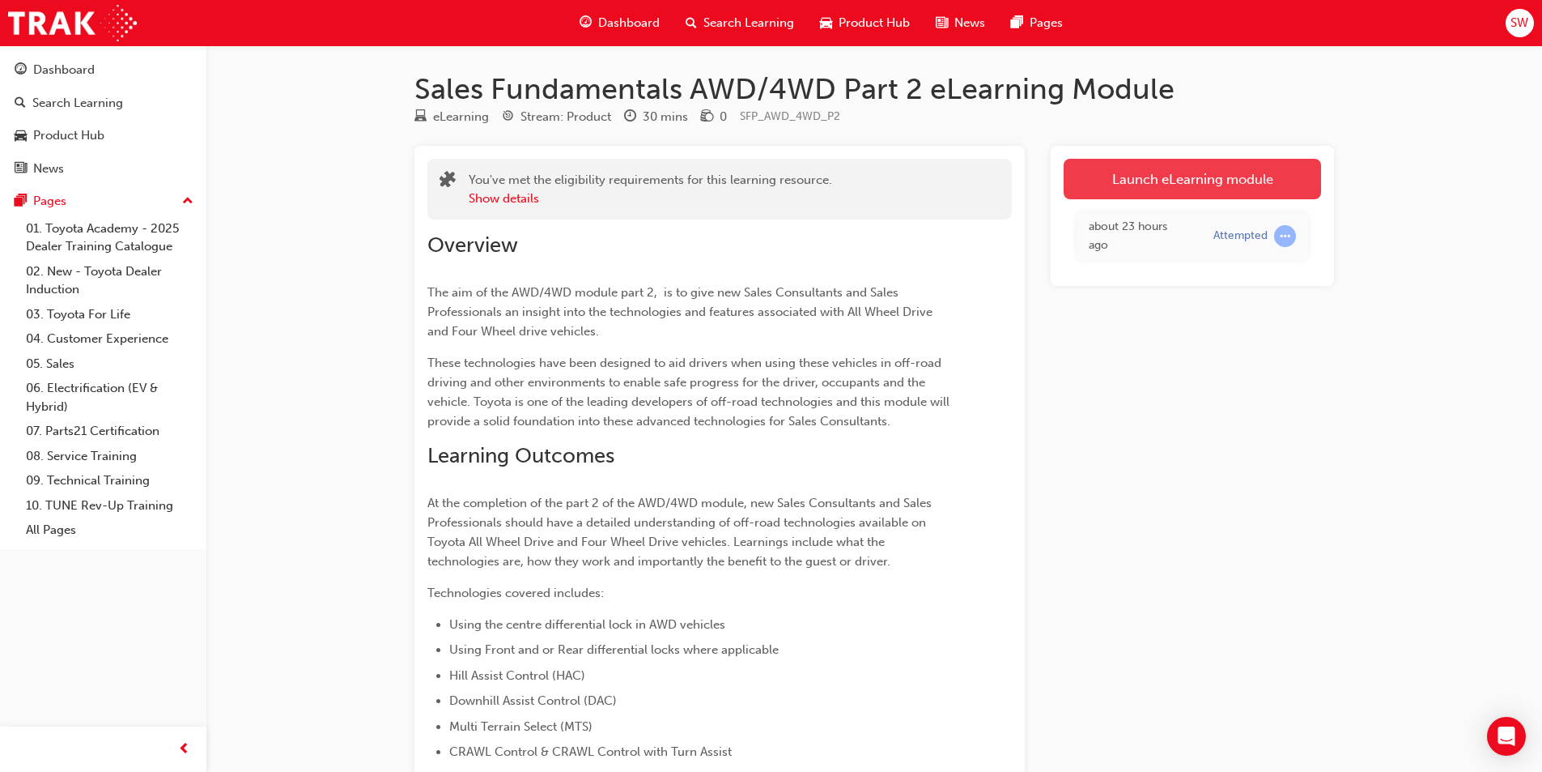
click at [1125, 191] on link "Launch eLearning module" at bounding box center [1192, 179] width 257 height 40
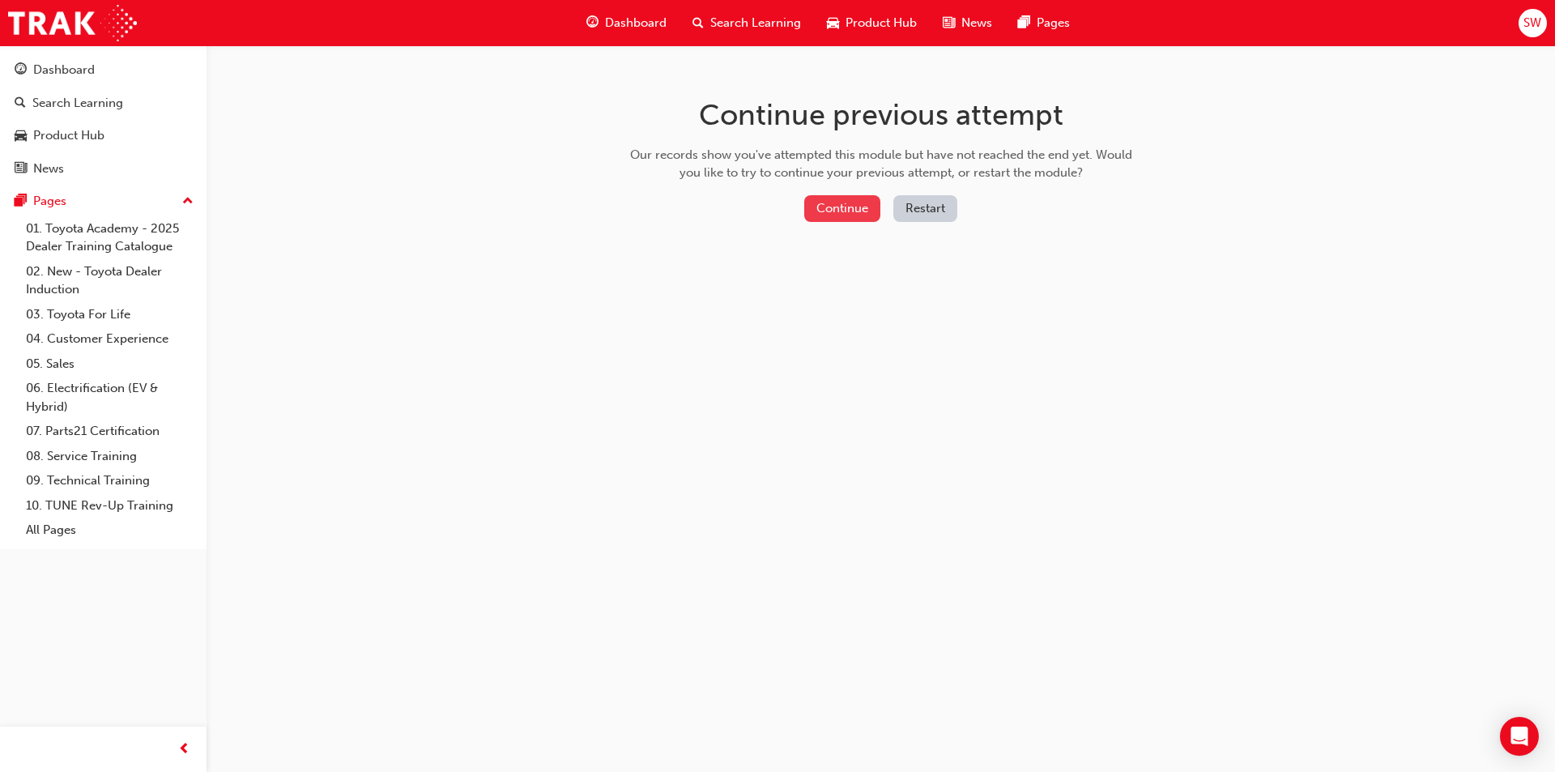
click at [824, 211] on button "Continue" at bounding box center [842, 208] width 76 height 27
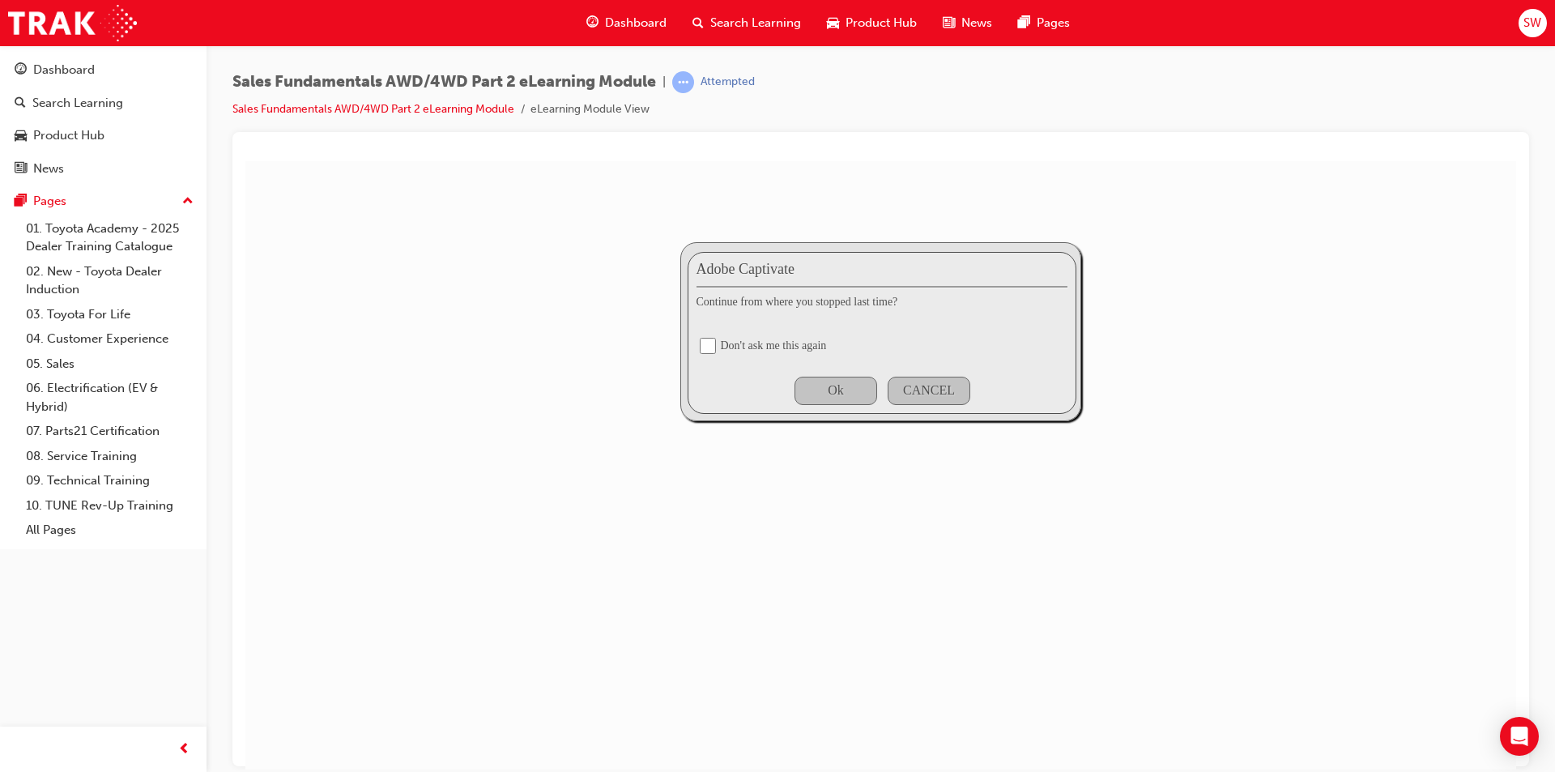
click at [718, 345] on div "Adobe Captivate Continue from where you stopped last time? Don't ask me this ag…" at bounding box center [881, 332] width 389 height 162
click at [709, 349] on input "checkbox" at bounding box center [708, 345] width 16 height 16
checkbox input "true"
click at [822, 395] on div "Ok" at bounding box center [835, 390] width 83 height 28
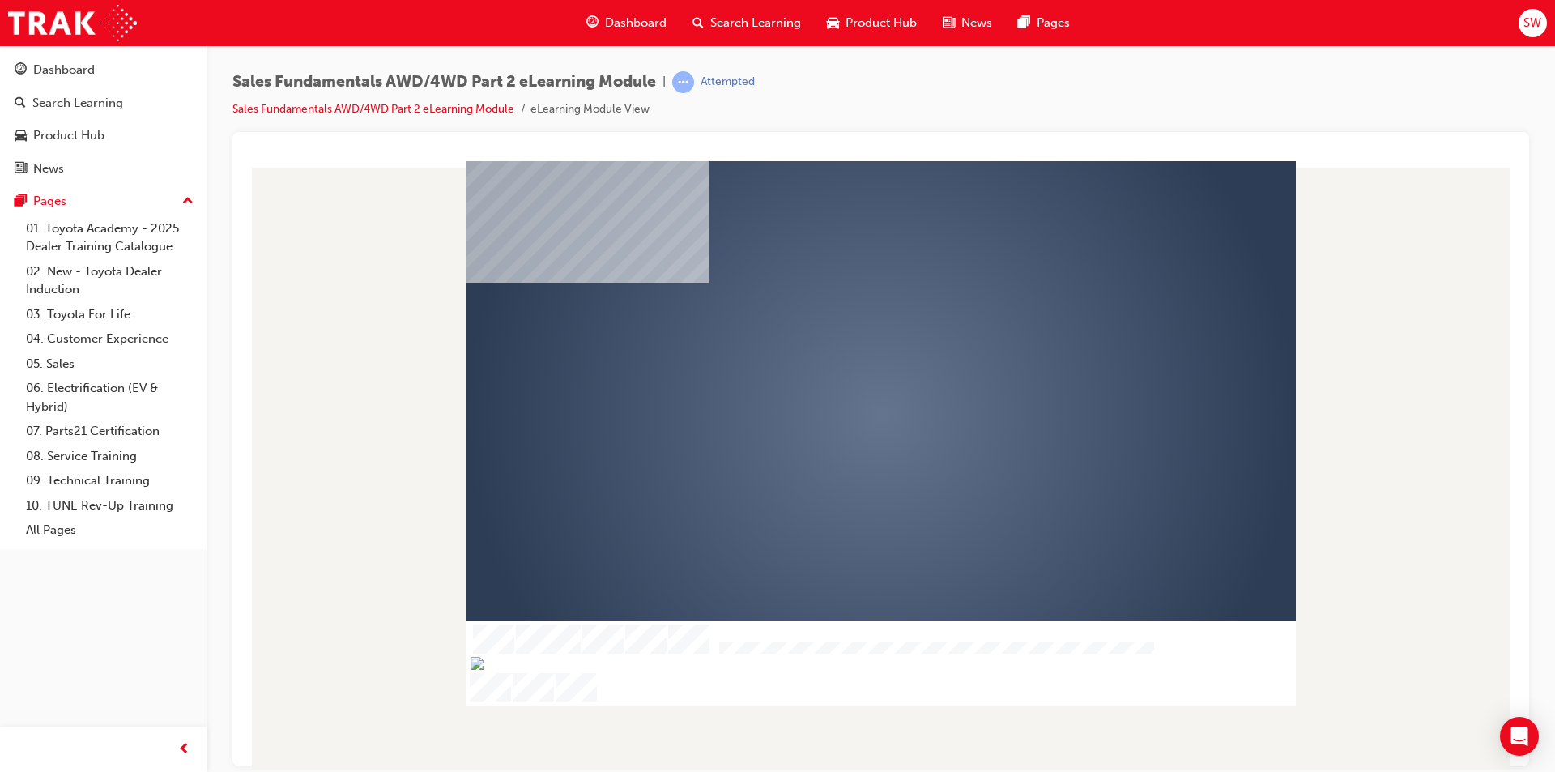
click at [834, 368] on div "play" at bounding box center [834, 368] width 0 height 0
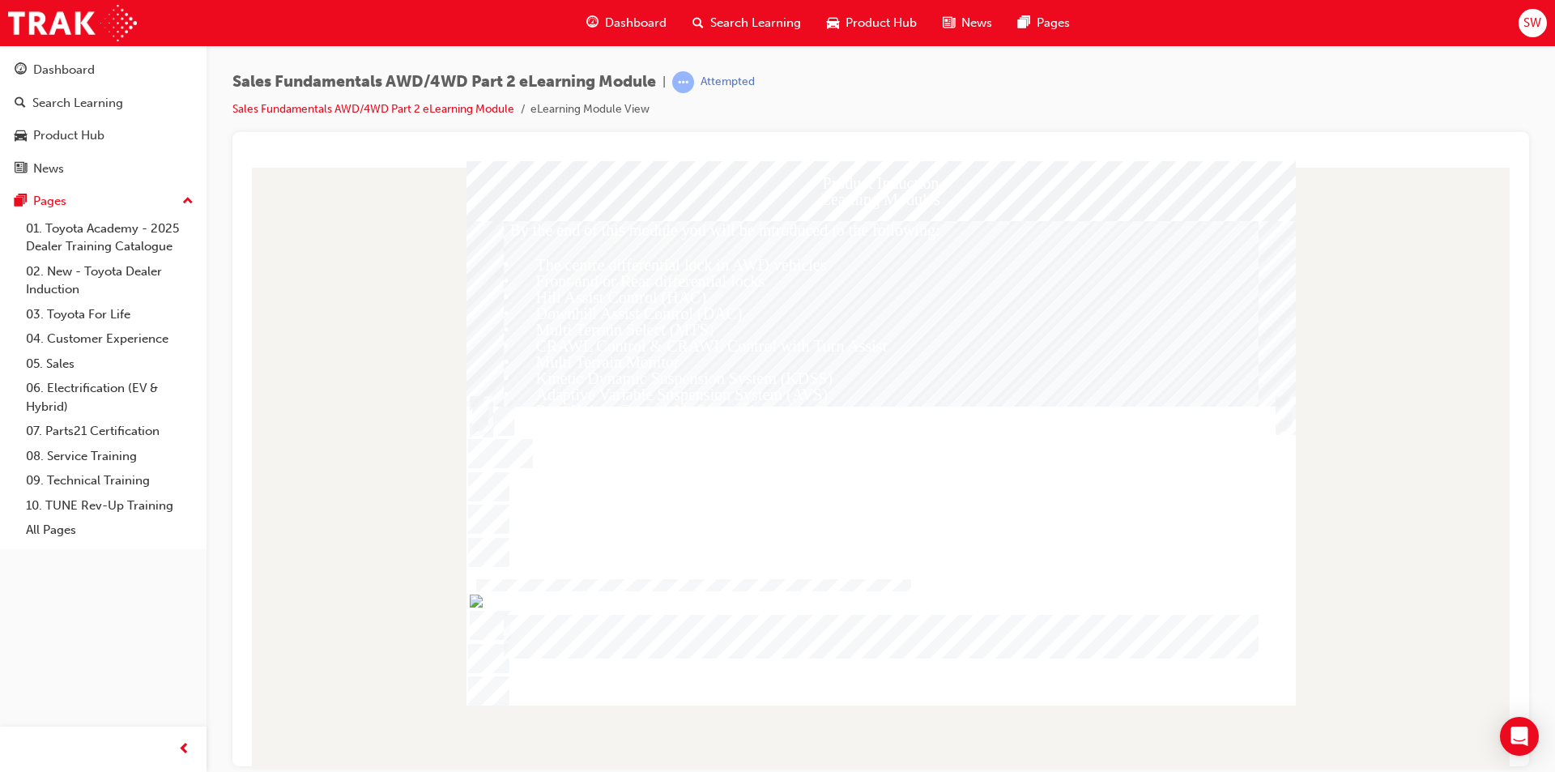
click at [1283, 415] on div "Trigger this button to continue" at bounding box center [1283, 432] width 16 height 35
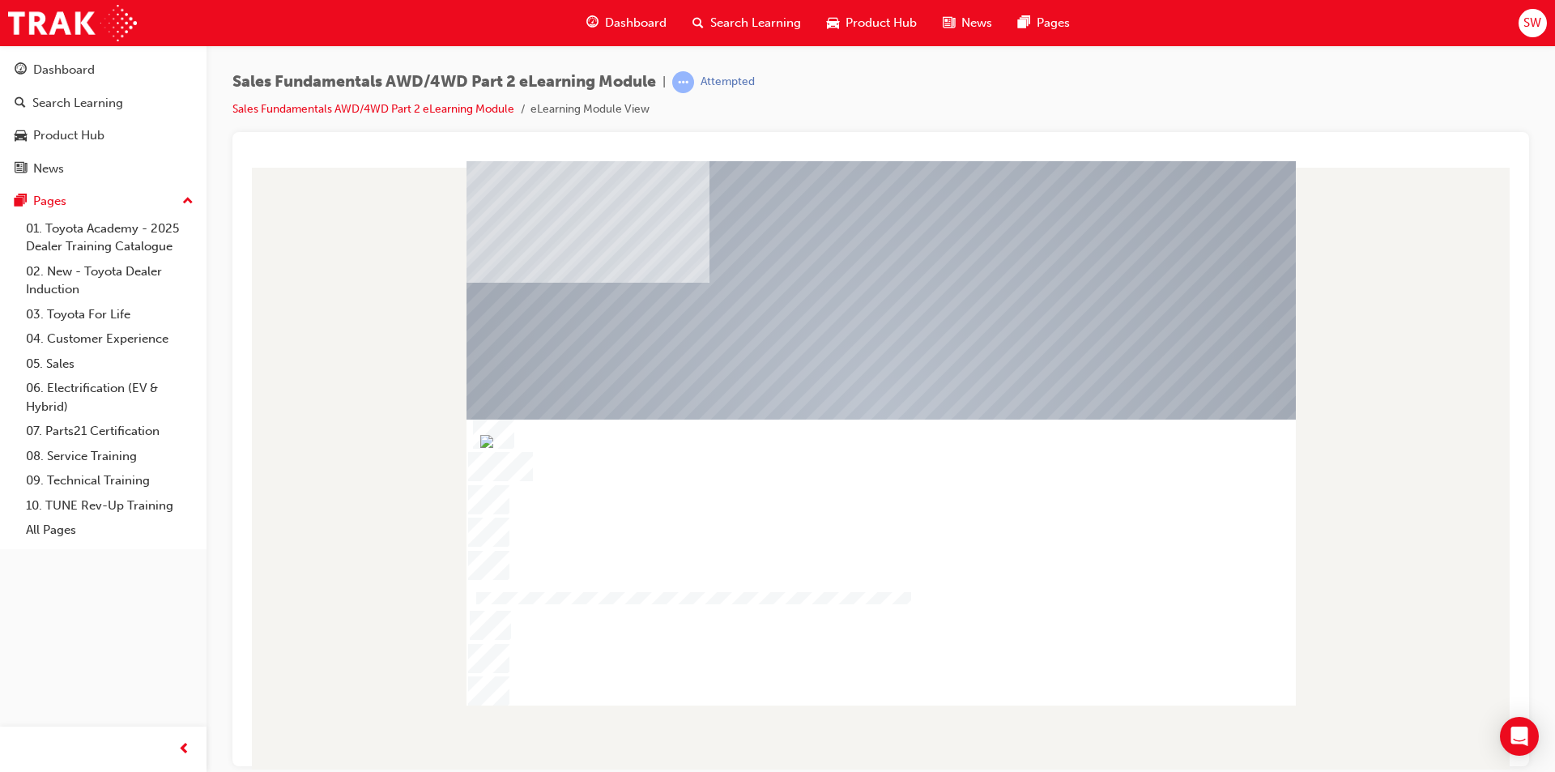
drag, startPoint x: 733, startPoint y: 697, endPoint x: 763, endPoint y: 696, distance: 30.0
click at [493, 447] on img "Progress, Slide 2 of 12" at bounding box center [486, 440] width 13 height 13
click at [69, 353] on link "05. Sales" at bounding box center [109, 363] width 181 height 25
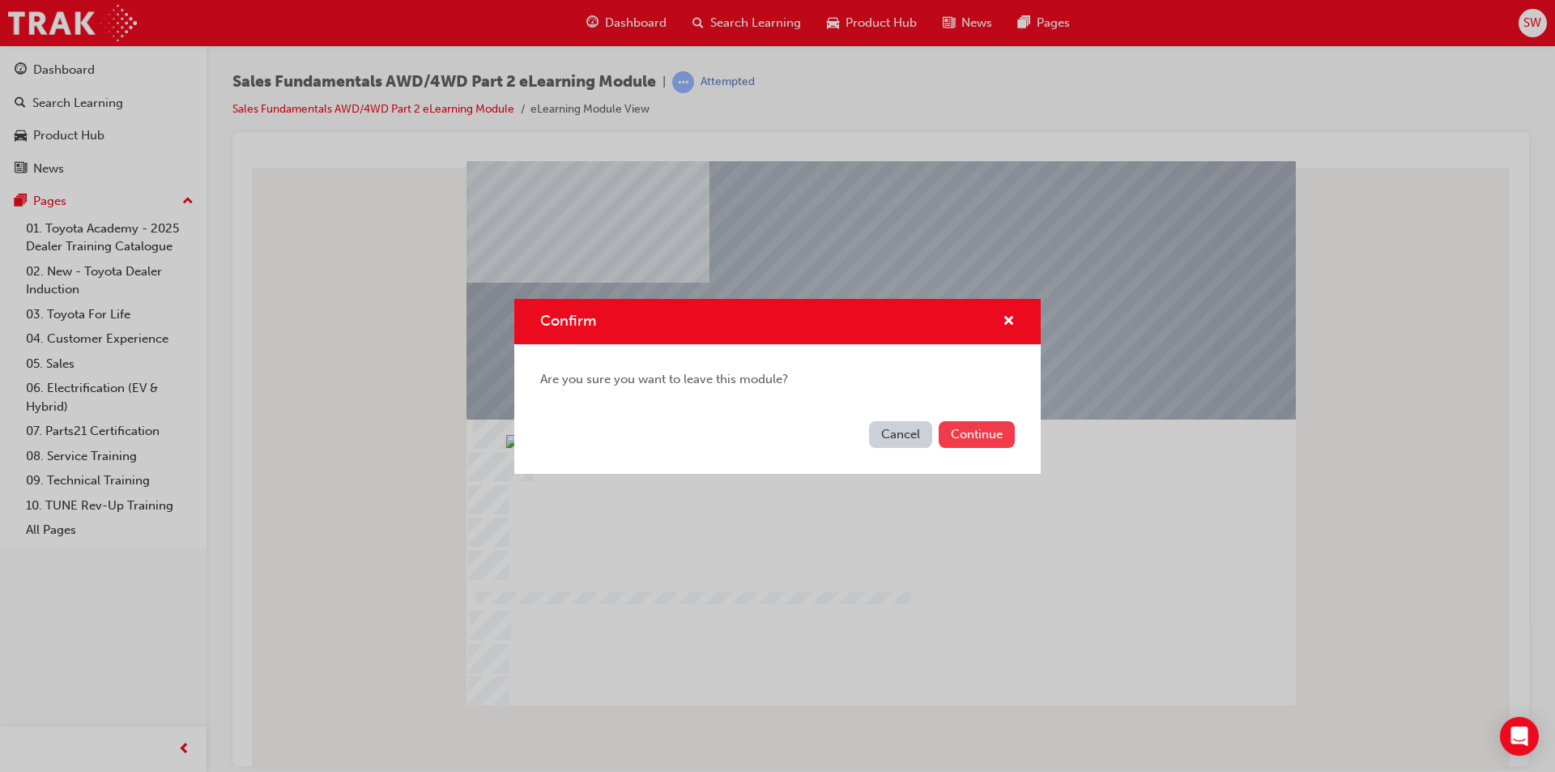
click at [951, 439] on button "Continue" at bounding box center [976, 434] width 76 height 27
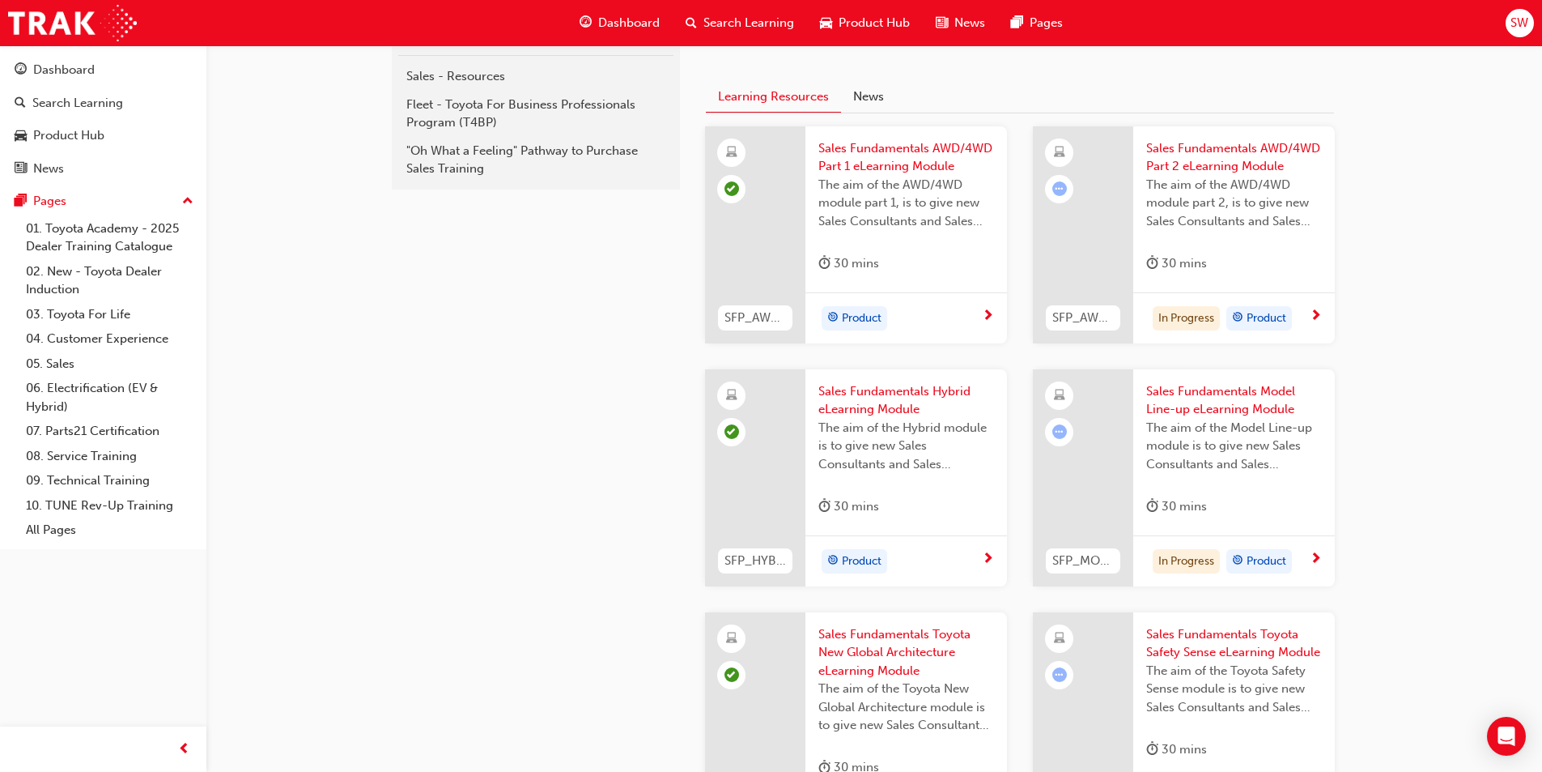
scroll to position [243, 0]
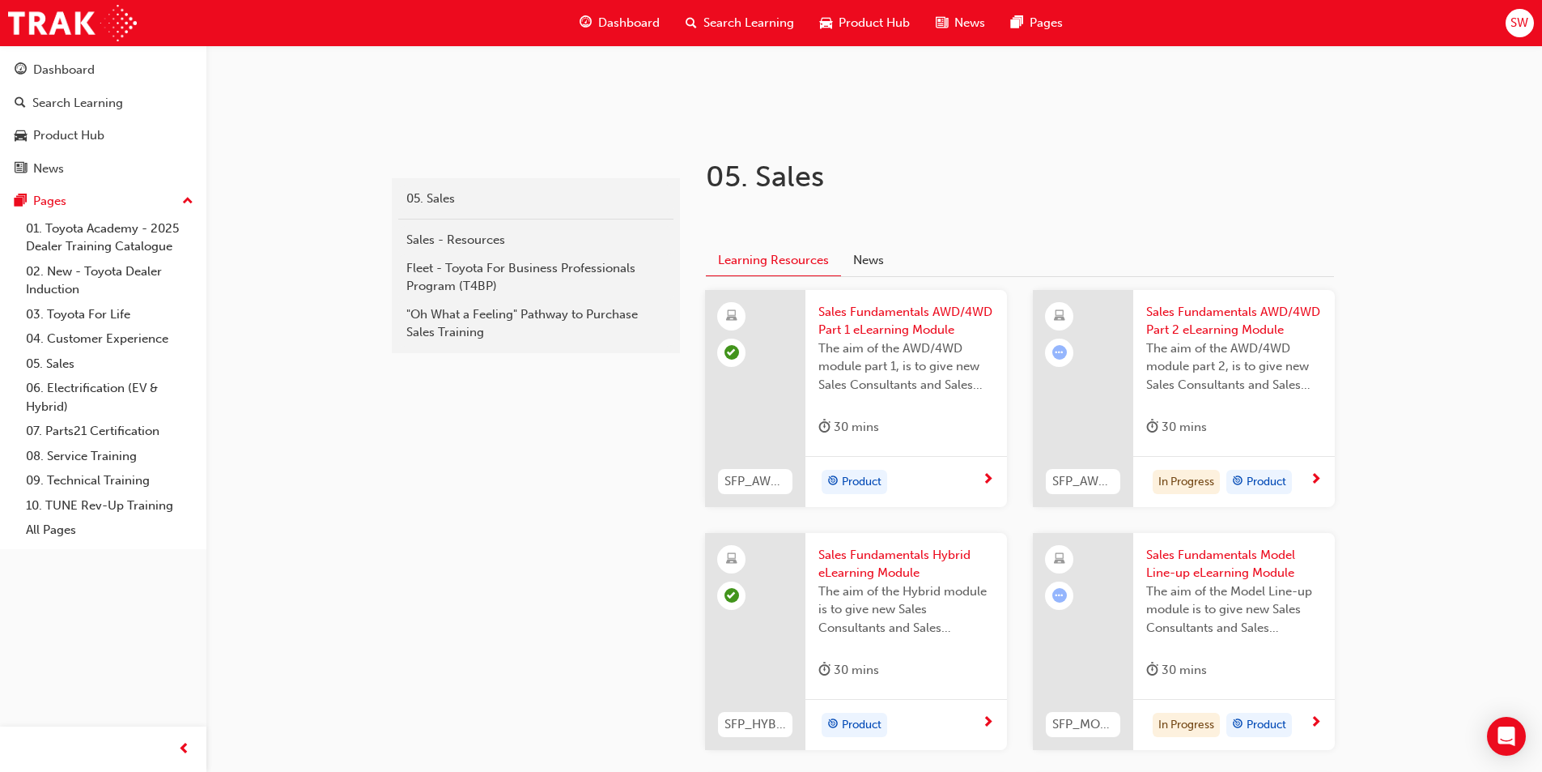
click at [1316, 480] on span "next-icon" at bounding box center [1316, 480] width 12 height 15
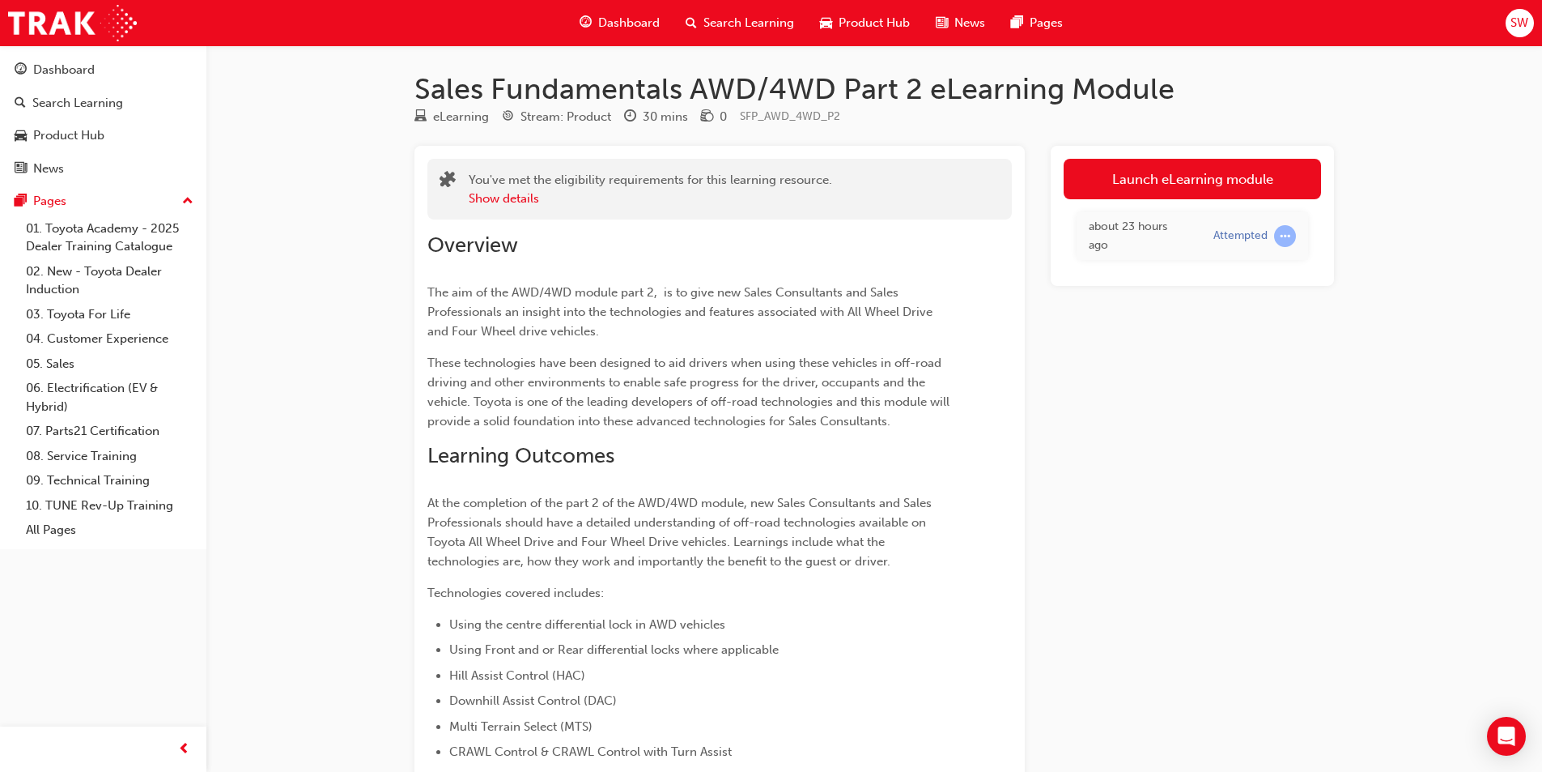
click at [1192, 177] on link "Launch eLearning module" at bounding box center [1192, 179] width 257 height 40
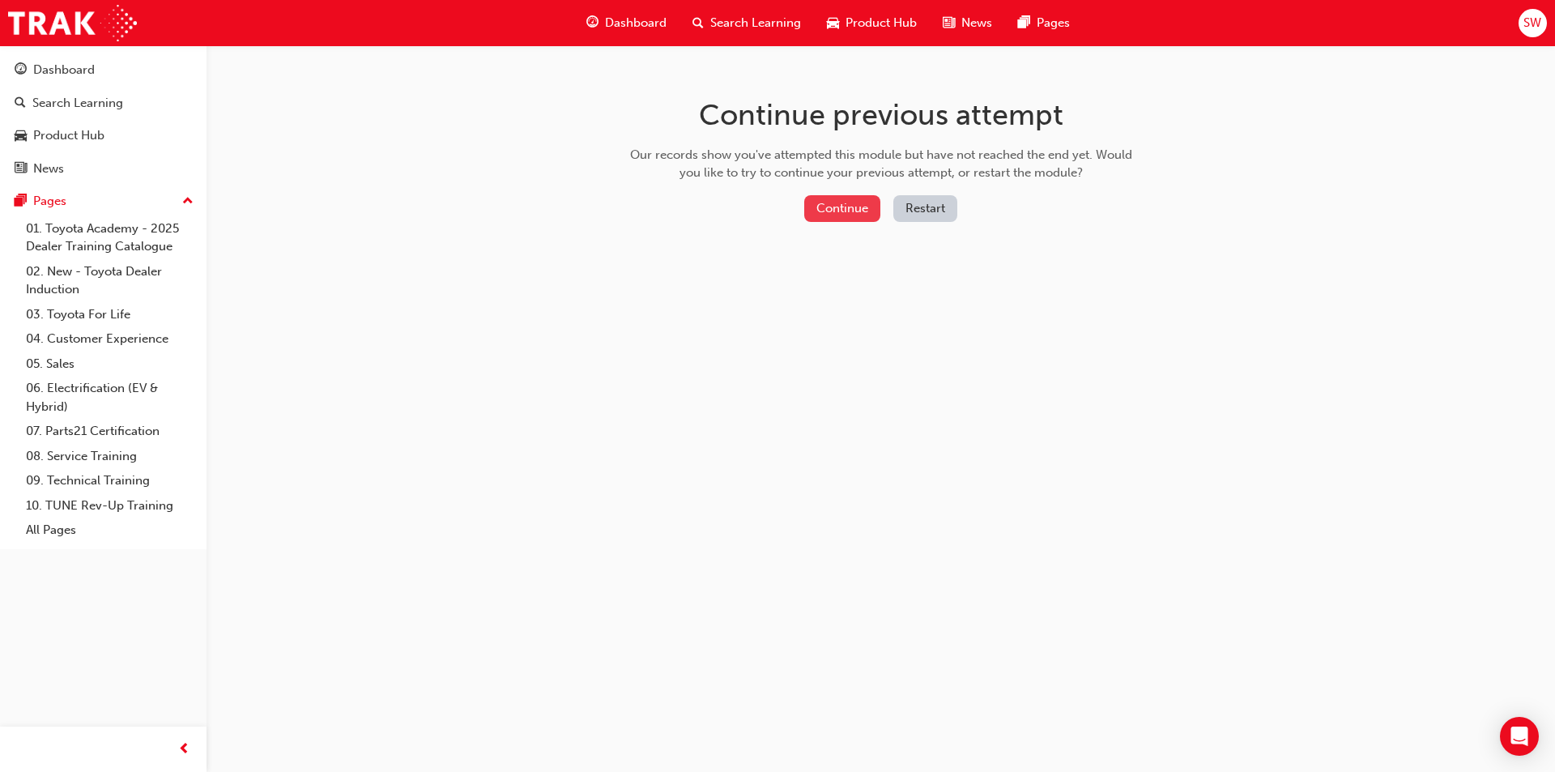
click at [851, 216] on button "Continue" at bounding box center [842, 208] width 76 height 27
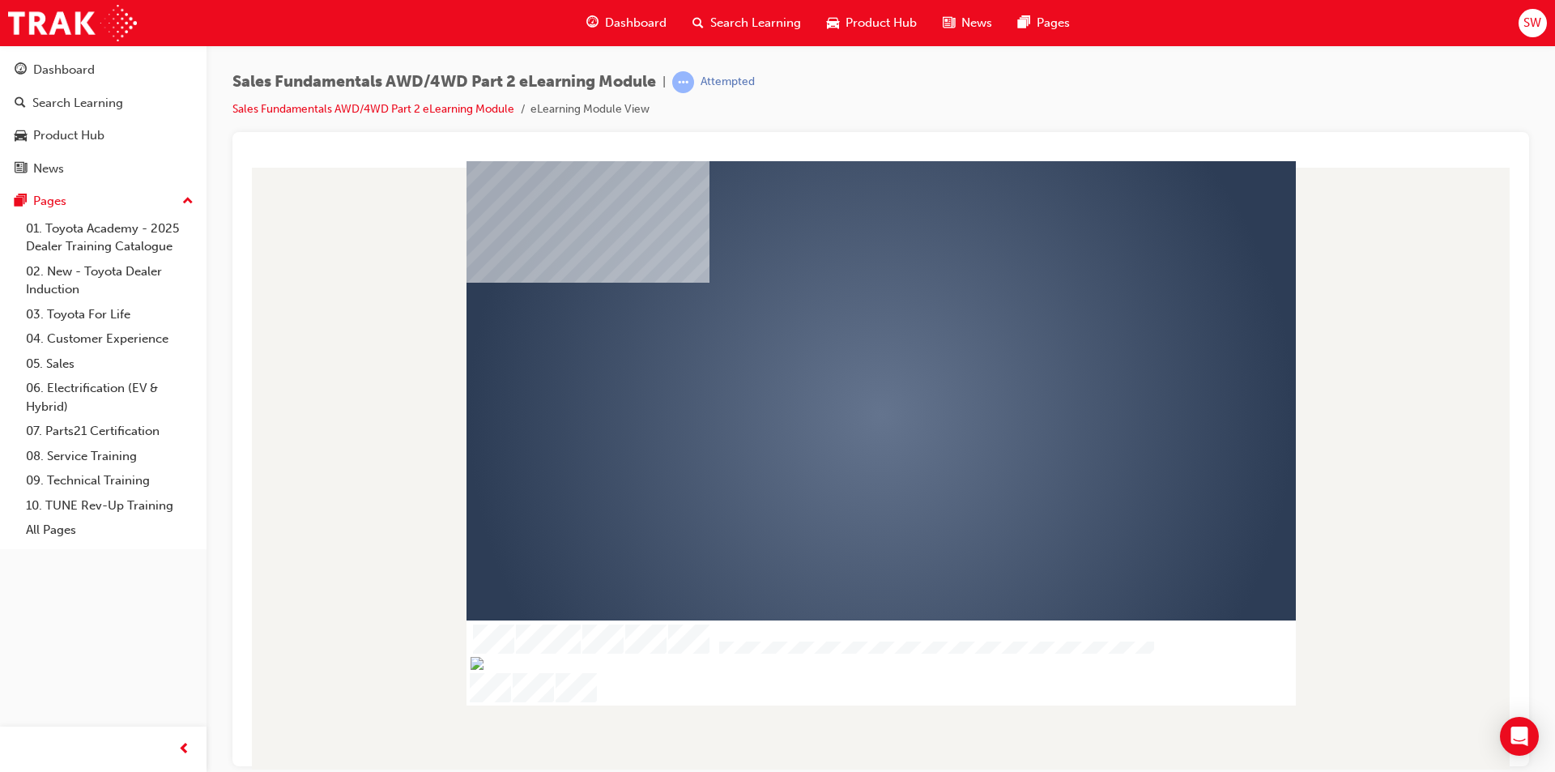
click at [476, 668] on img "Show table of contents" at bounding box center [472, 675] width 13 height 14
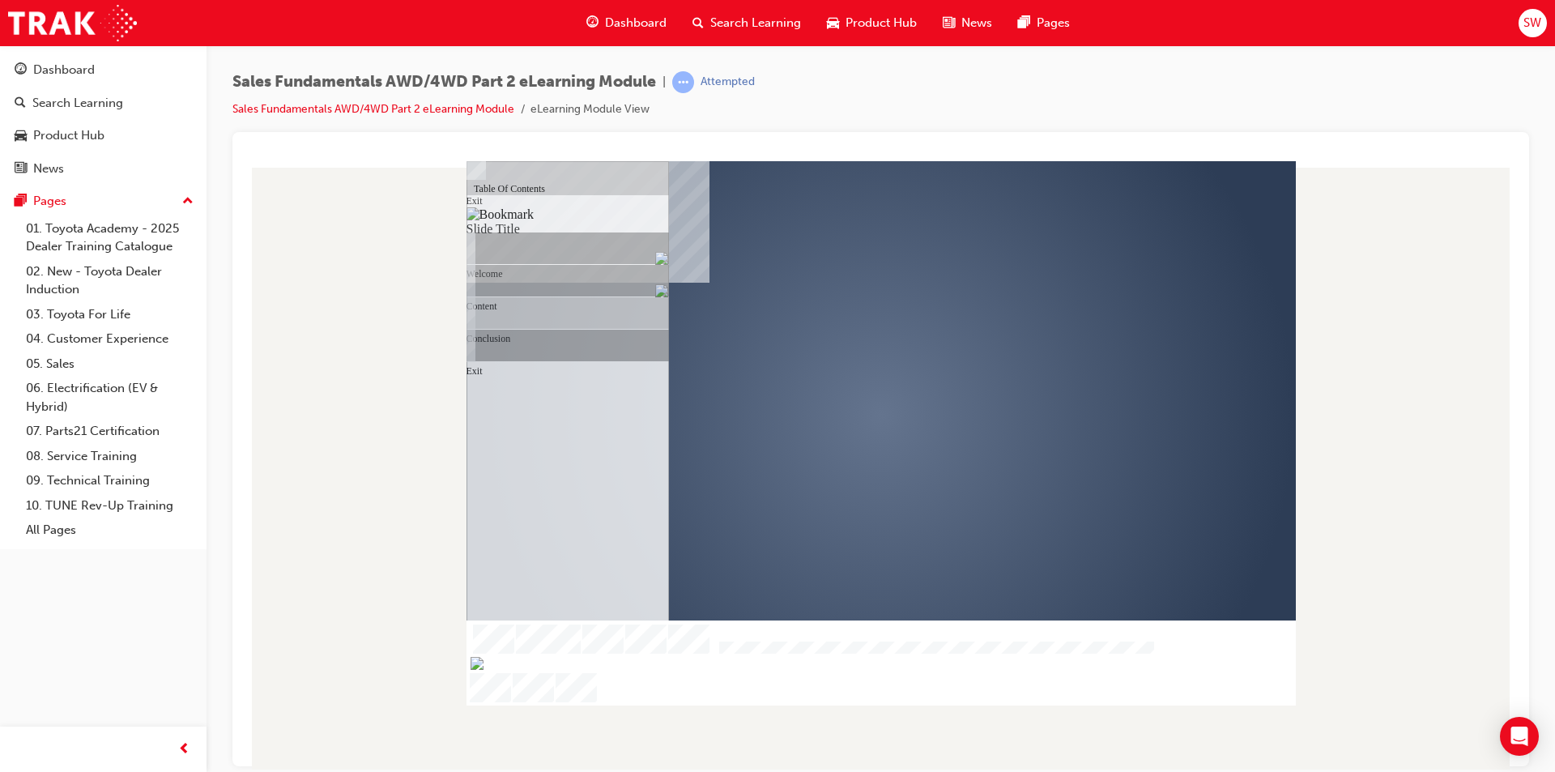
click at [587, 193] on div "Conclusion" at bounding box center [575, 176] width 187 height 32
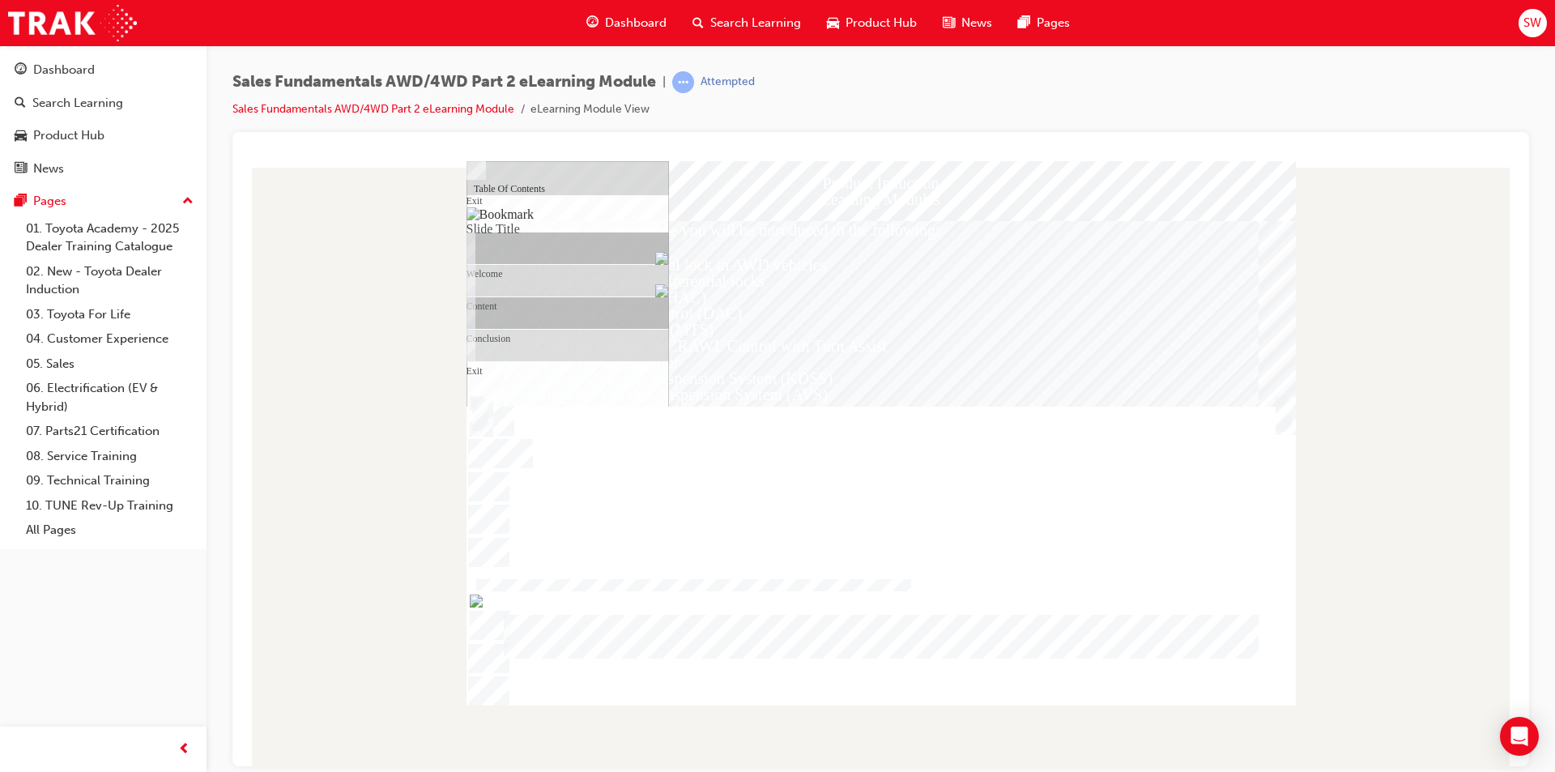
click at [553, 193] on div "Exit" at bounding box center [575, 176] width 187 height 32
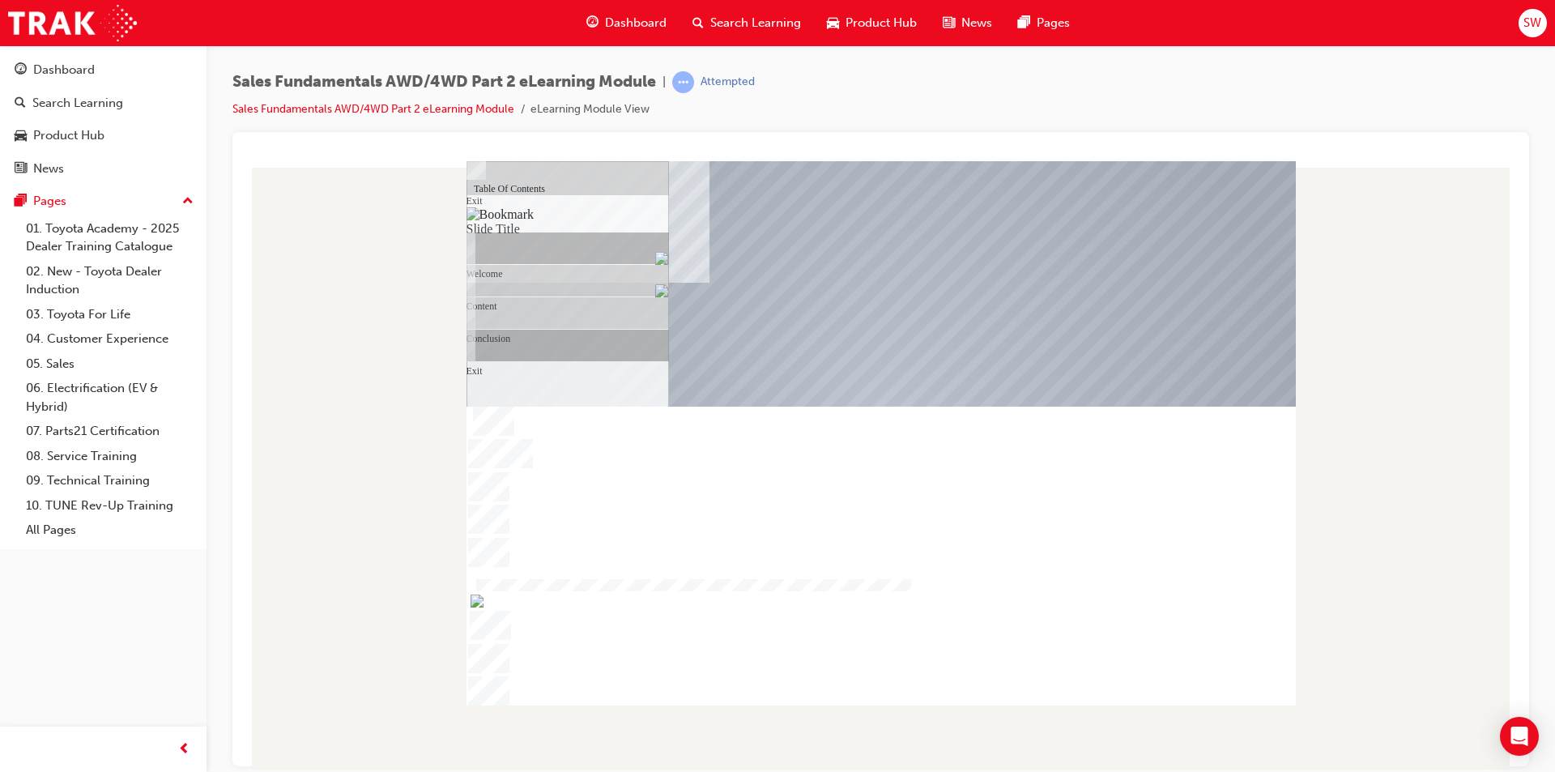
click at [518, 193] on div "Conclusion" at bounding box center [575, 176] width 187 height 32
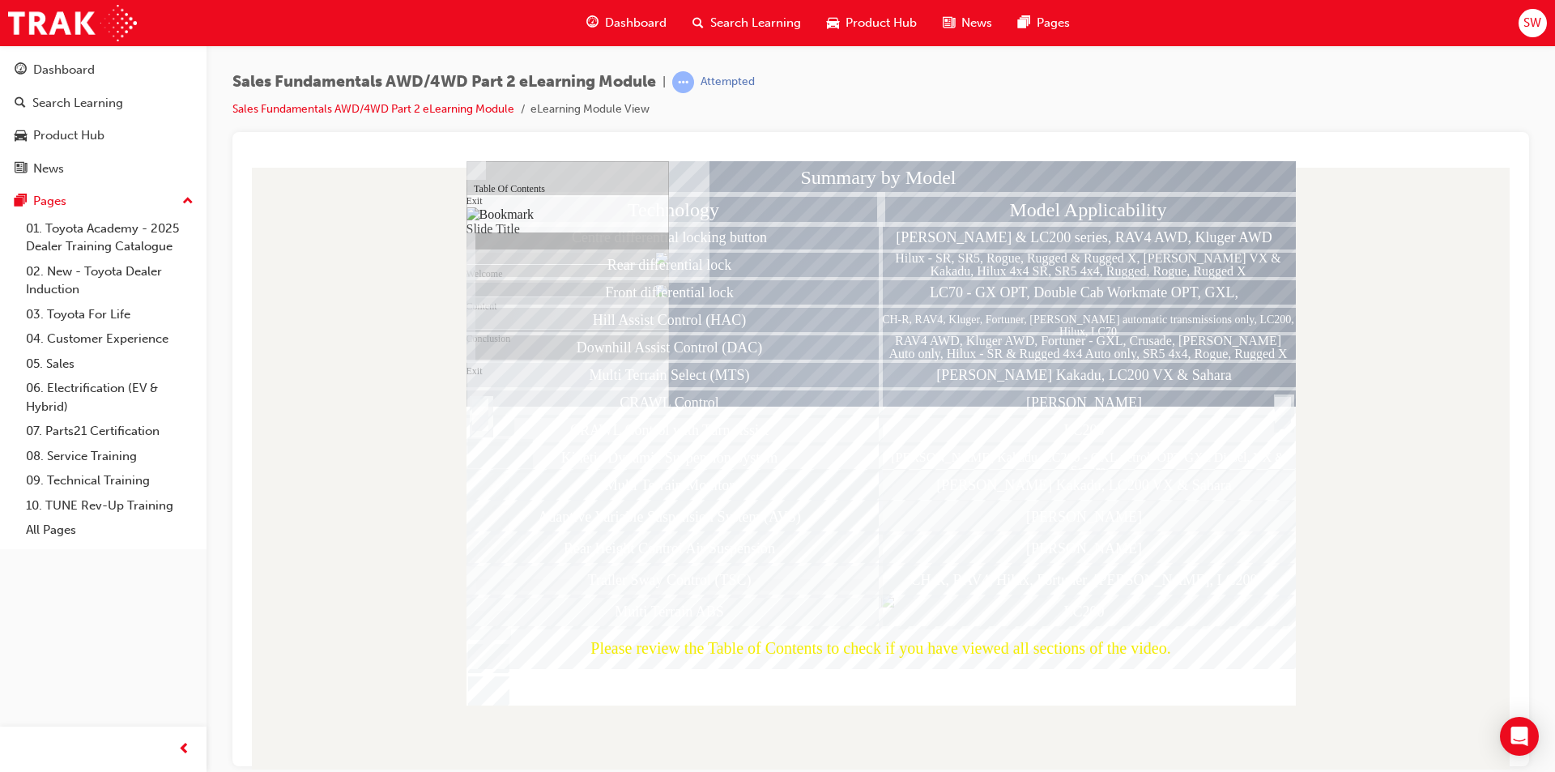
click at [1231, 433] on div "LC200" at bounding box center [1088, 428] width 415 height 27
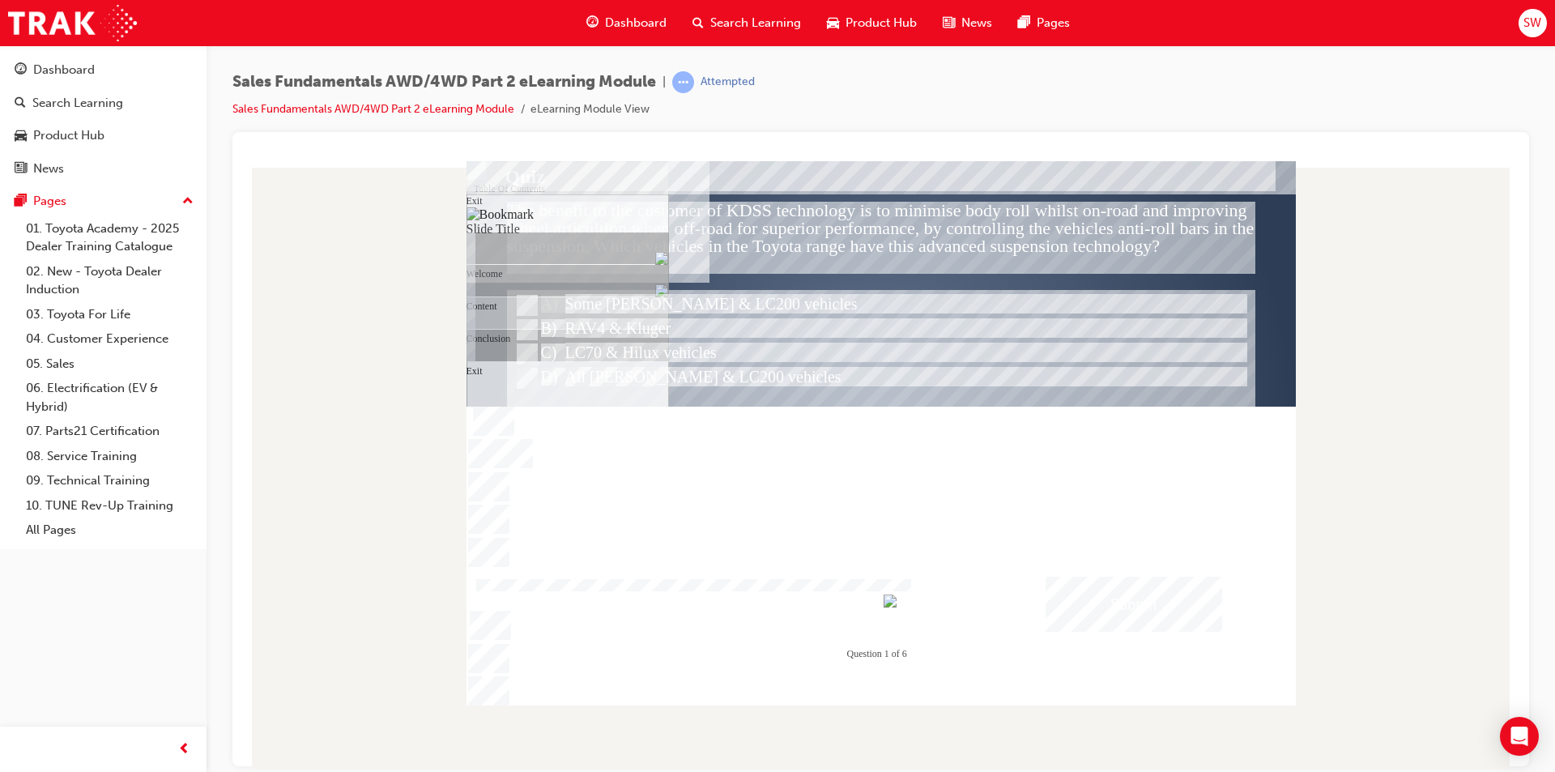
click at [1542, 440] on div "Sales Fundamentals AWD/4WD Part 2 eLearning Module | Attempted Sales Fundamenta…" at bounding box center [880, 388] width 1348 height 686
click at [1068, 417] on div at bounding box center [881, 390] width 748 height 202
drag, startPoint x: 674, startPoint y: 158, endPoint x: 429, endPoint y: 5, distance: 289.1
click at [674, 158] on div at bounding box center [880, 153] width 1270 height 16
click at [492, 668] on img "Hide table of contents" at bounding box center [485, 675] width 13 height 14
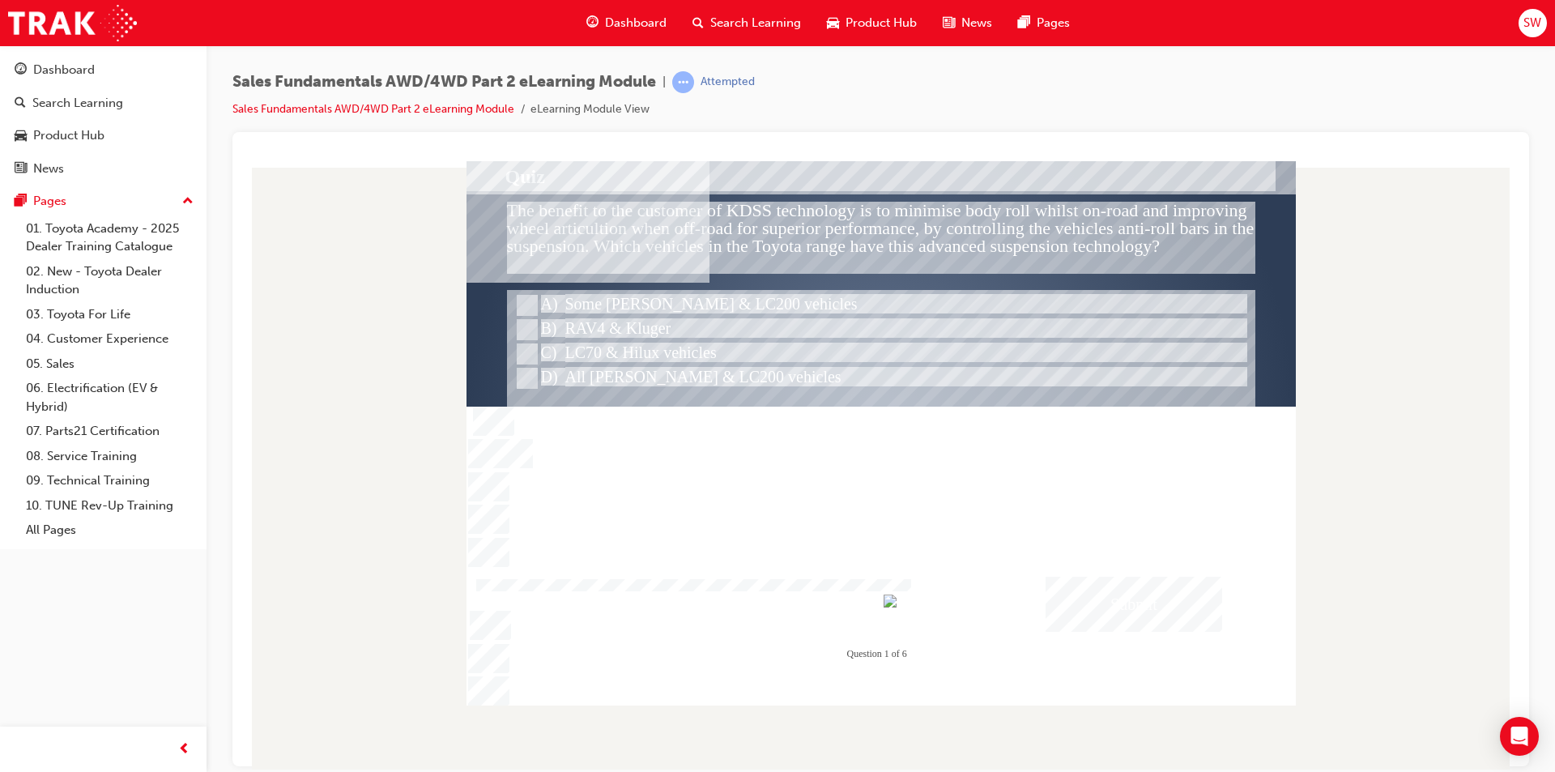
drag, startPoint x: 645, startPoint y: 410, endPoint x: 558, endPoint y: 440, distance: 92.2
click at [558, 448] on div at bounding box center [881, 390] width 748 height 202
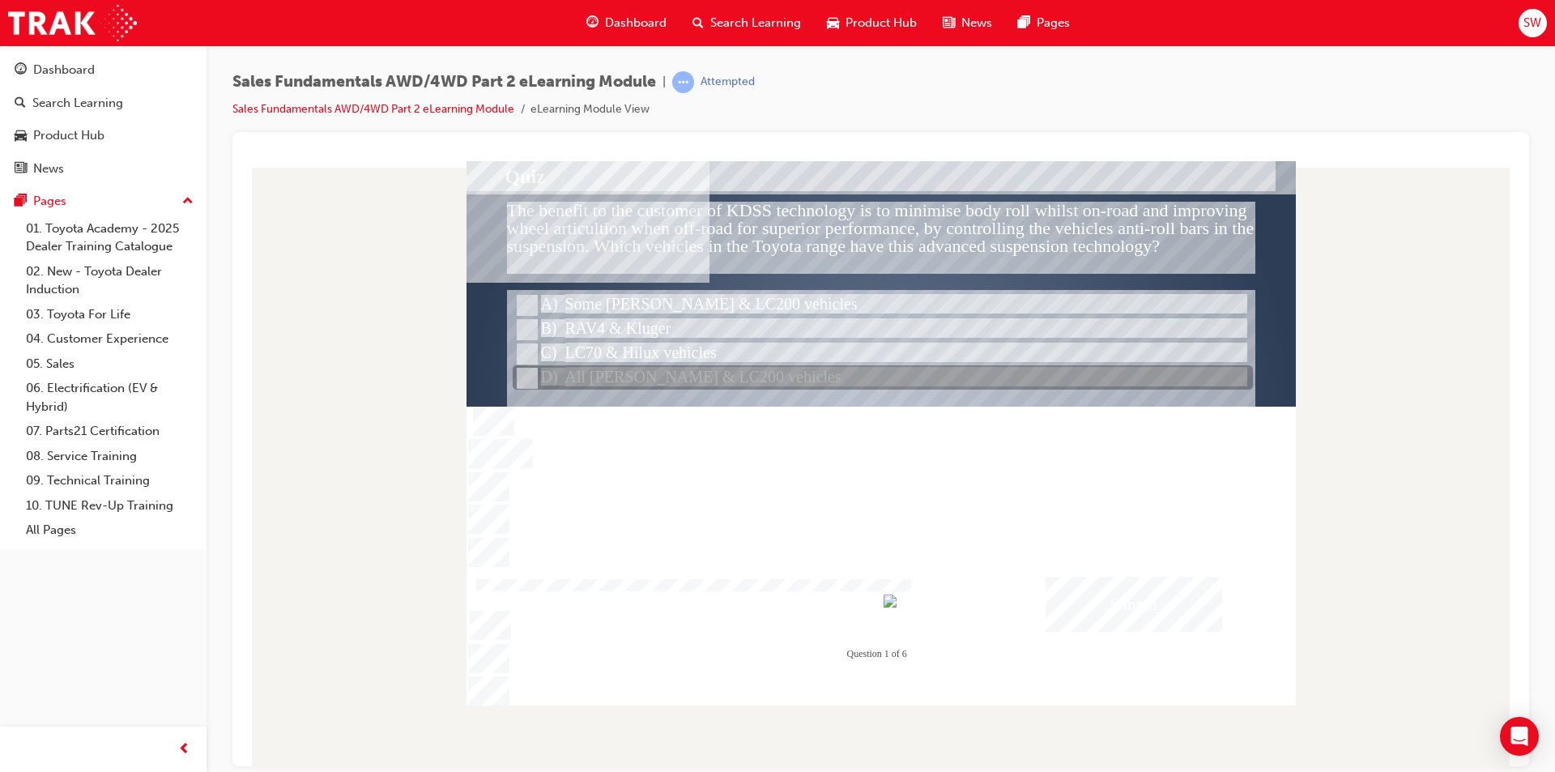
click at [591, 381] on div at bounding box center [883, 378] width 740 height 24
radio input "true"
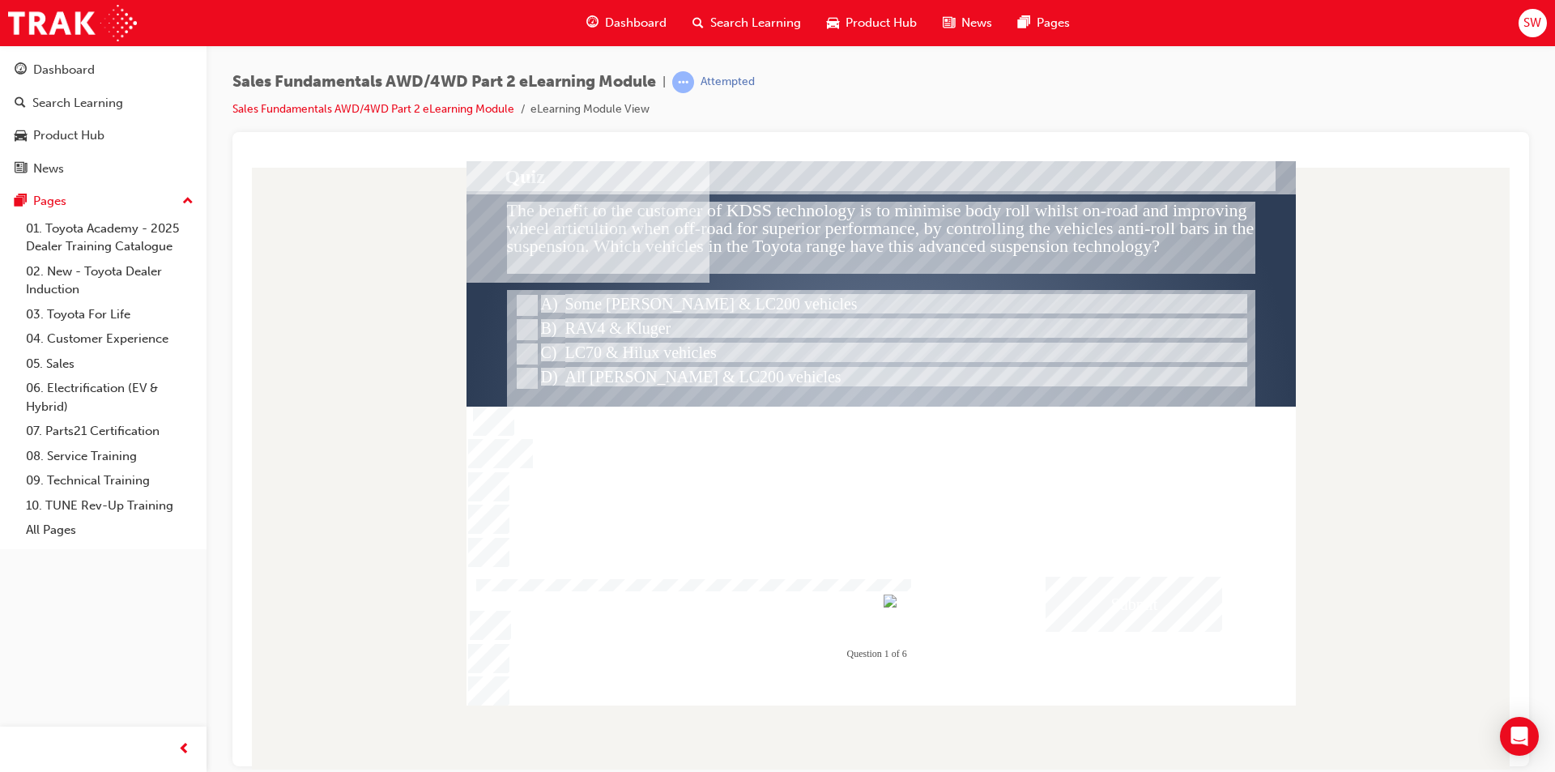
click at [1091, 612] on div "Submit" at bounding box center [1133, 603] width 177 height 55
click at [636, 293] on div at bounding box center [880, 432] width 829 height 544
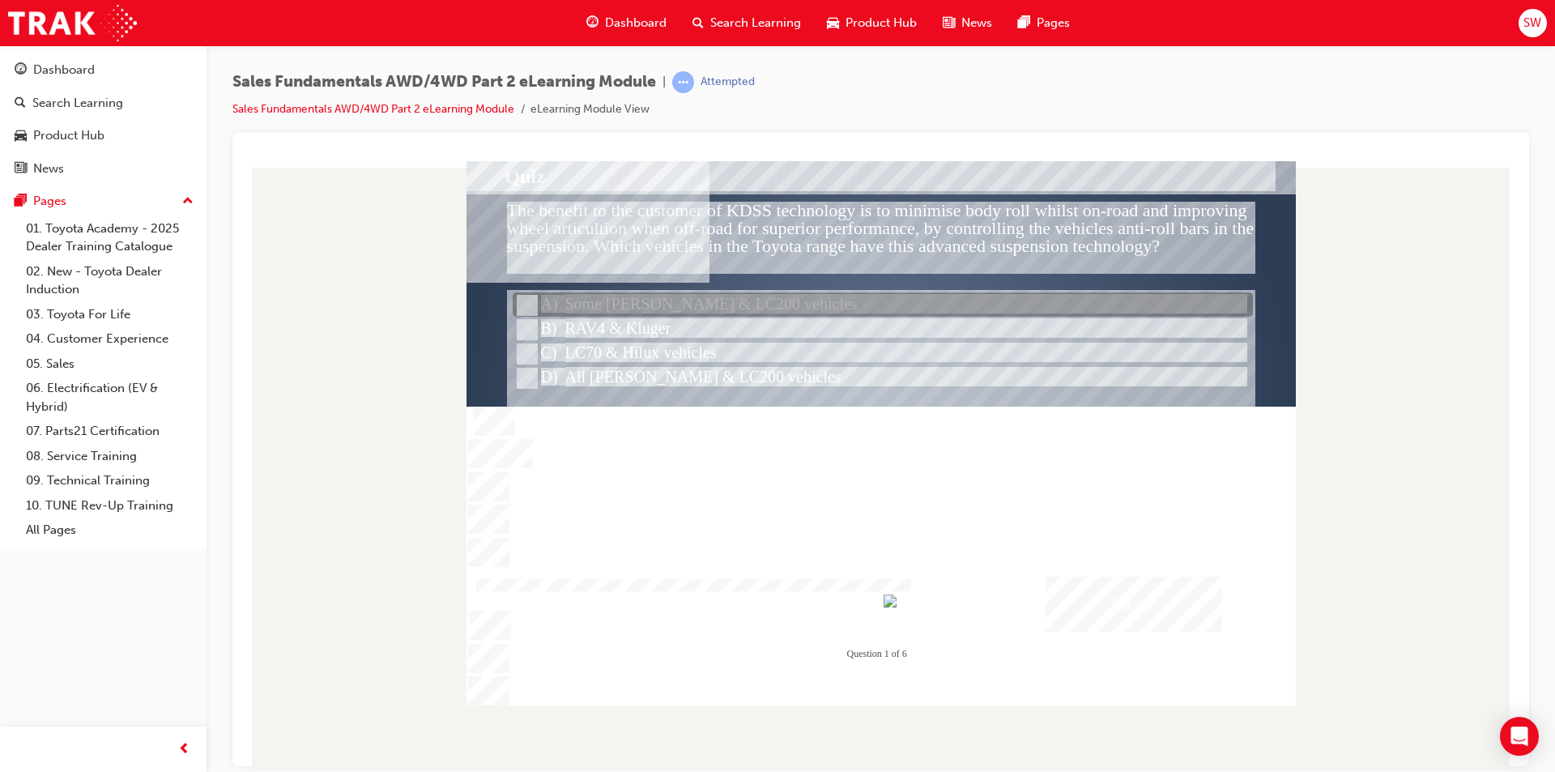
click at [617, 304] on div at bounding box center [883, 305] width 740 height 24
click at [613, 314] on div at bounding box center [883, 305] width 740 height 24
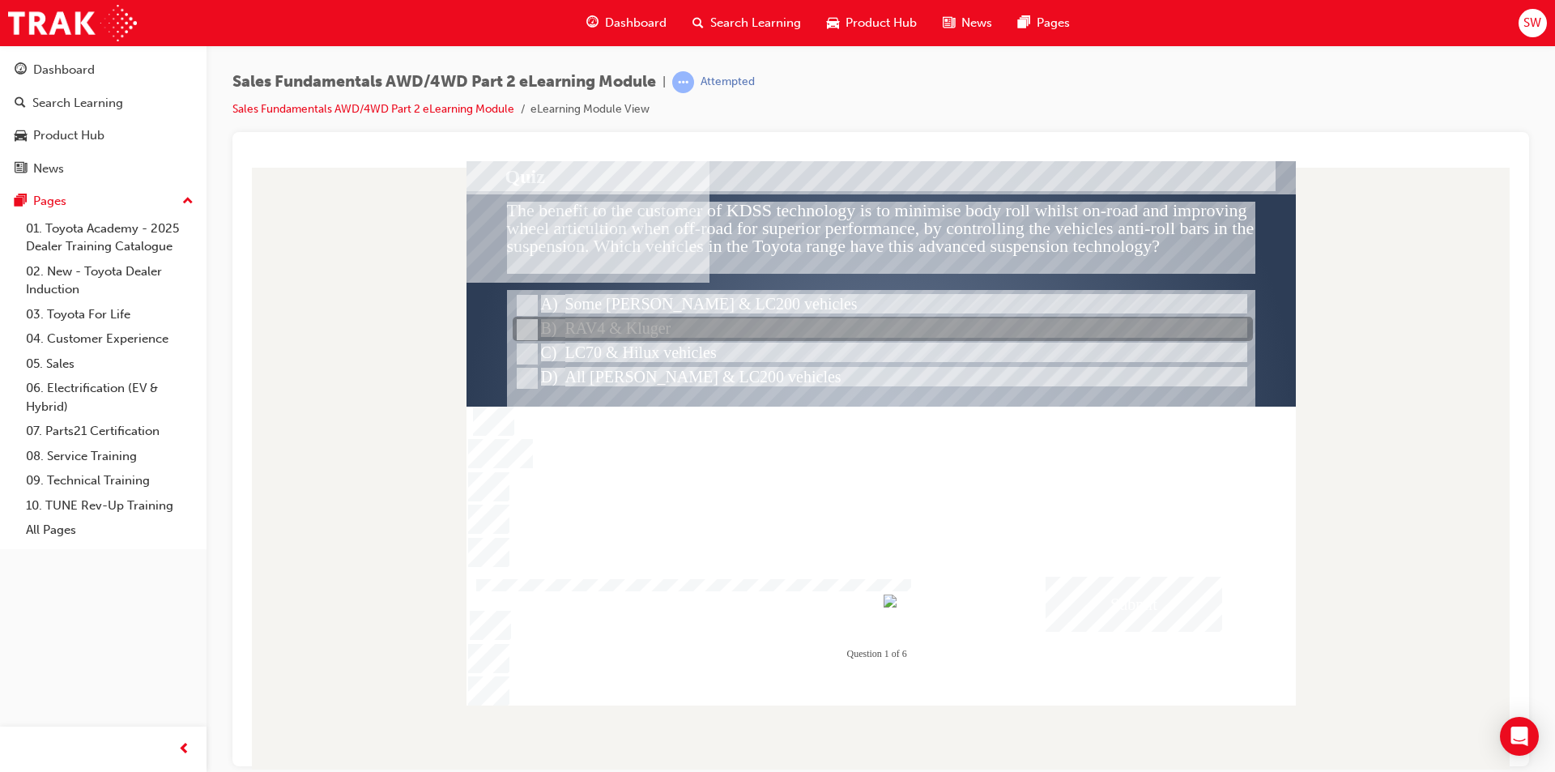
click at [608, 320] on div at bounding box center [883, 329] width 740 height 24
radio input "false"
click at [600, 338] on div at bounding box center [883, 329] width 740 height 24
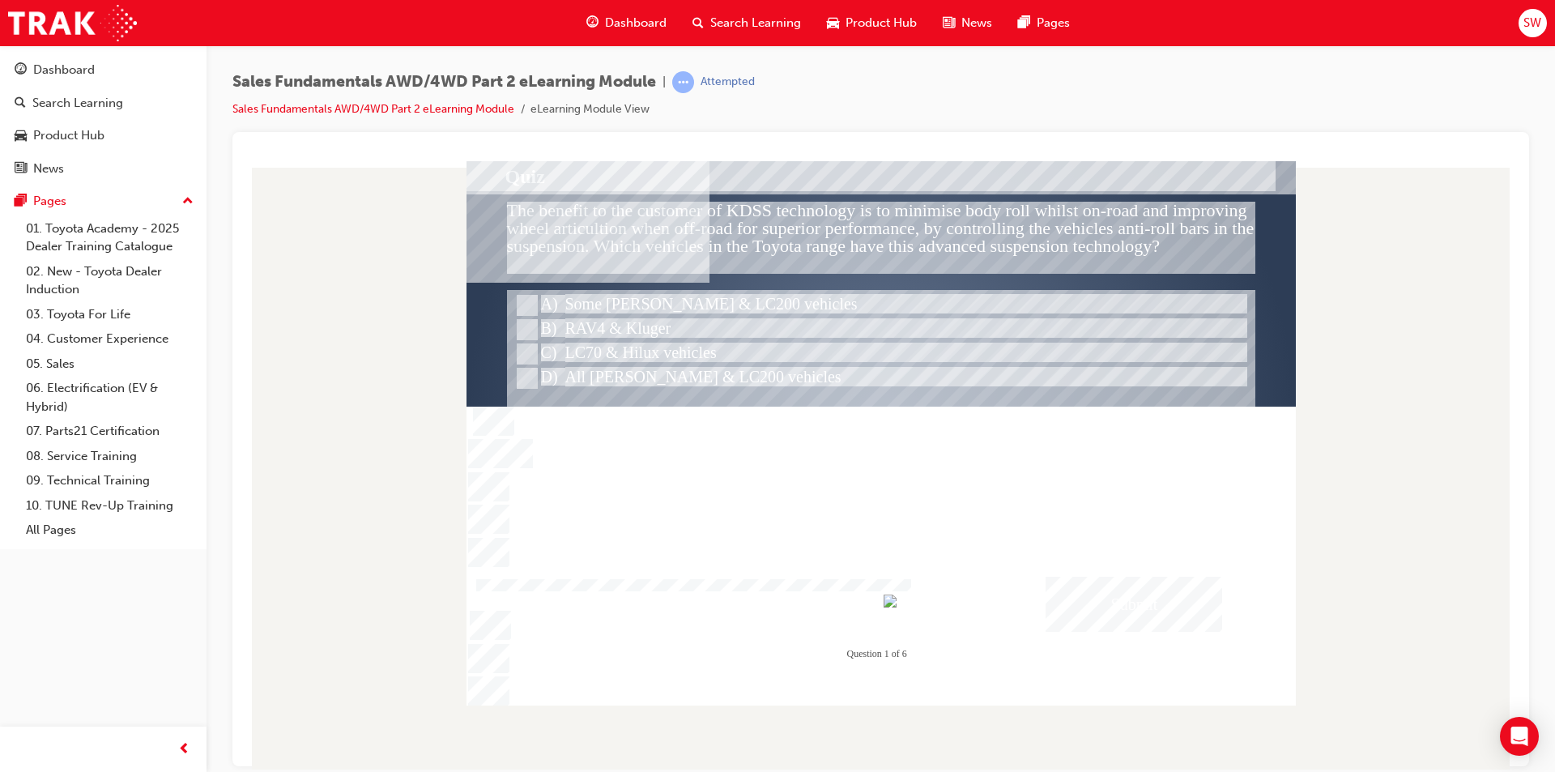
click at [1085, 609] on div "Submit" at bounding box center [1133, 603] width 177 height 55
click at [573, 341] on div at bounding box center [880, 432] width 829 height 544
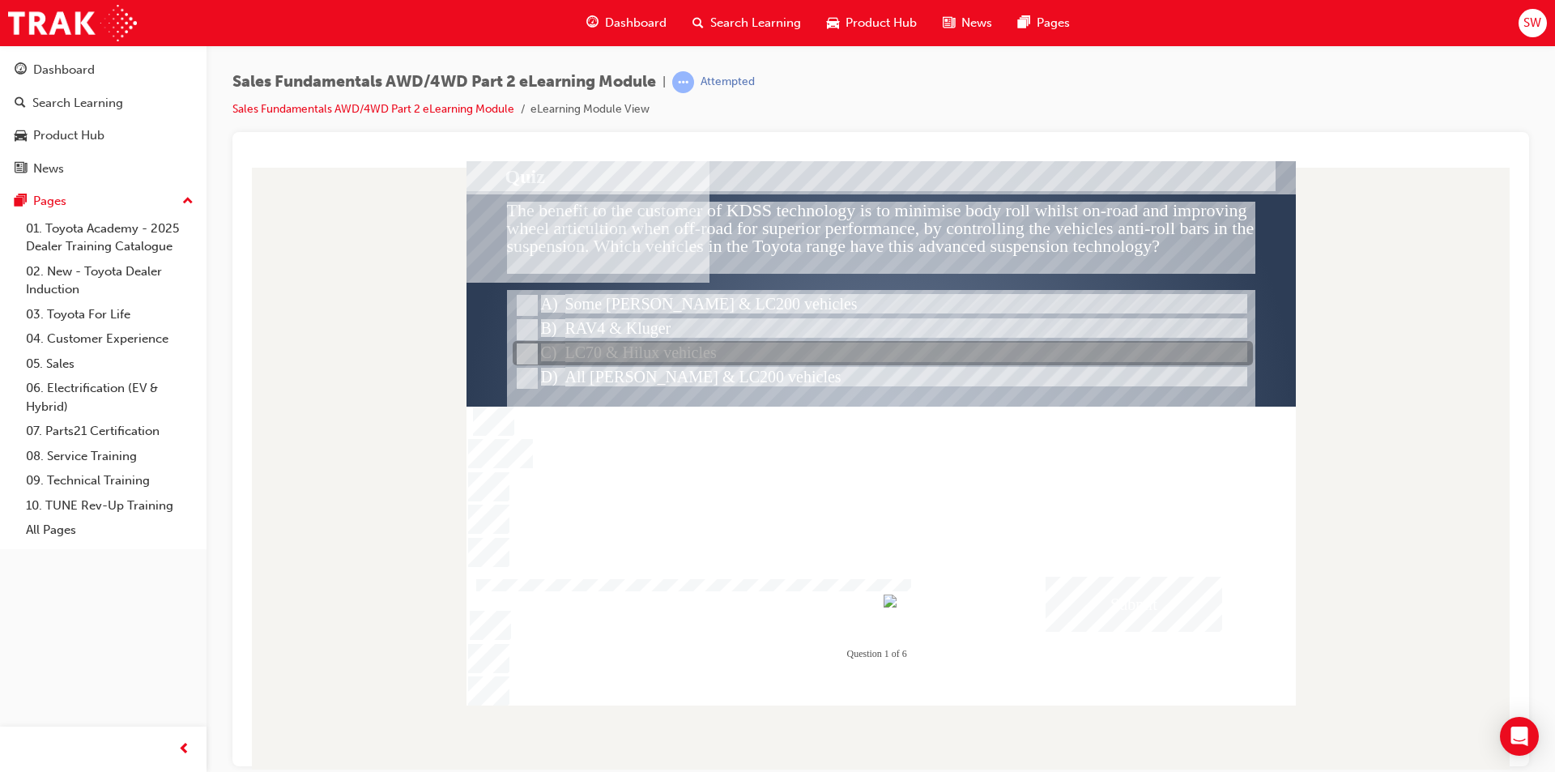
click at [567, 342] on div at bounding box center [883, 354] width 740 height 24
radio input "false"
radio input "true"
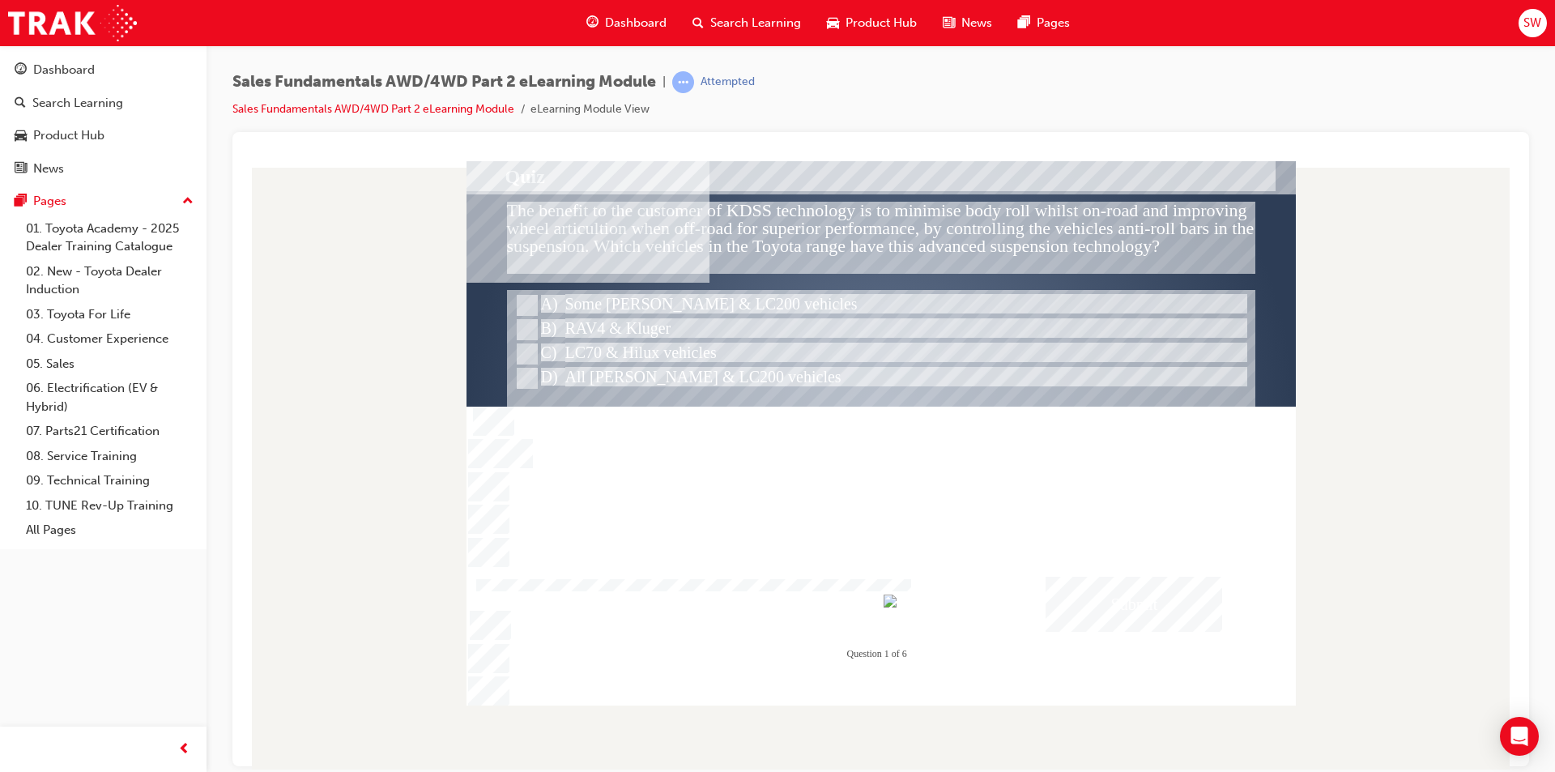
click at [1168, 615] on div "Submit" at bounding box center [1133, 603] width 177 height 55
click at [524, 309] on div at bounding box center [880, 432] width 829 height 544
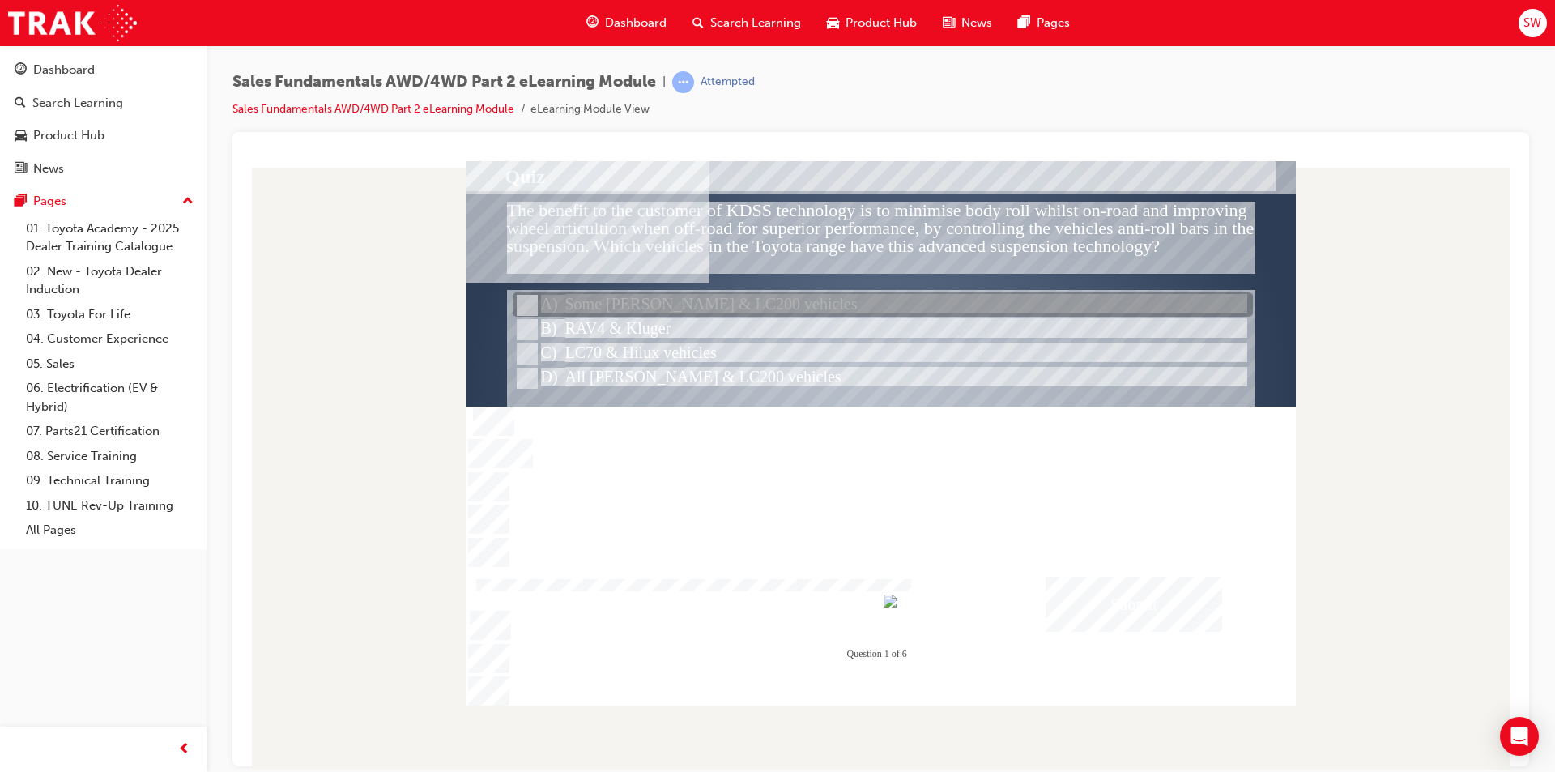
click at [524, 313] on input "Some Prado & LC200 vehicles" at bounding box center [526, 305] width 18 height 18
radio input "true"
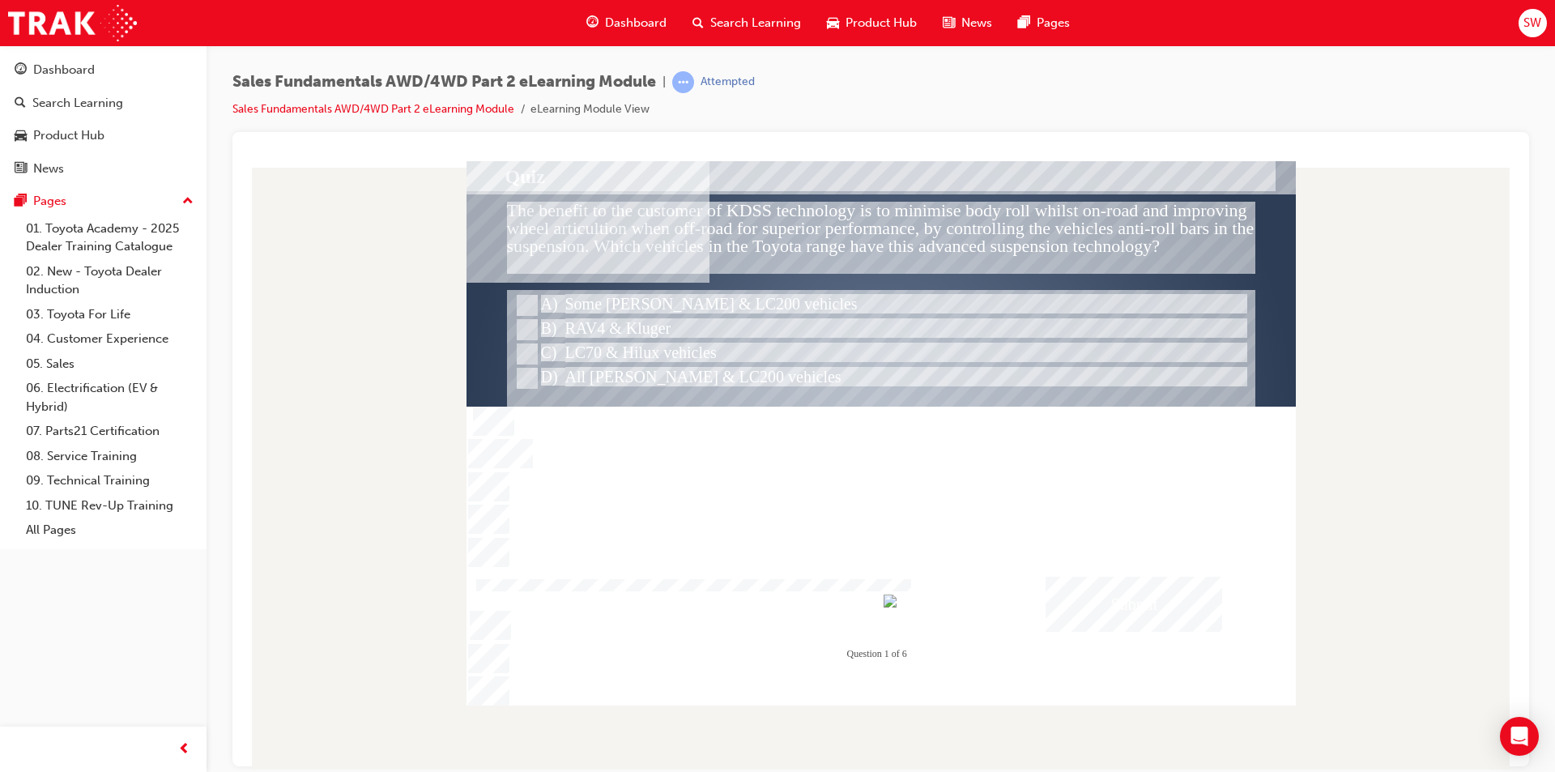
click at [1131, 585] on div "Submit" at bounding box center [1133, 603] width 177 height 55
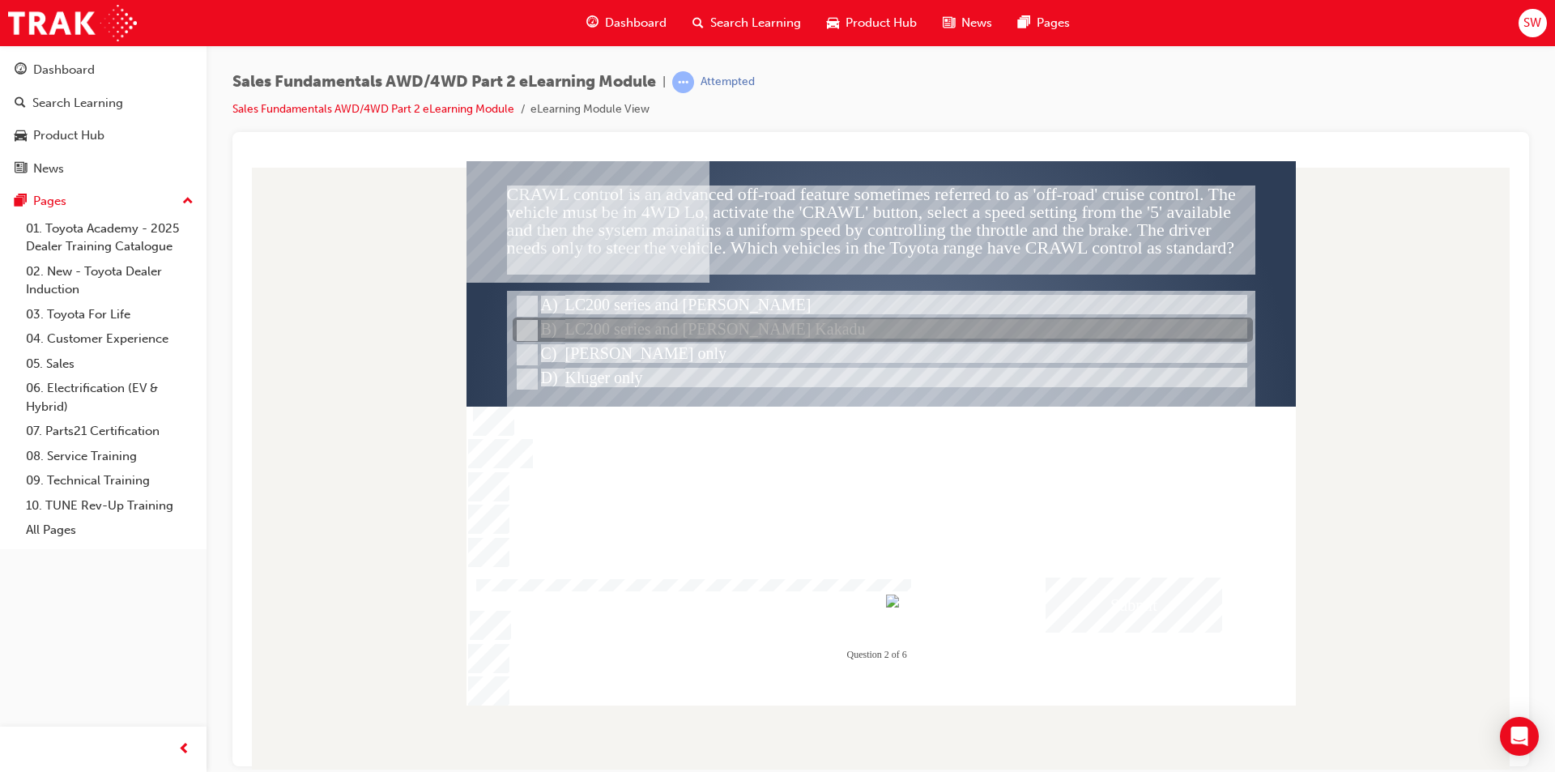
click at [686, 318] on div at bounding box center [883, 330] width 740 height 24
radio input "true"
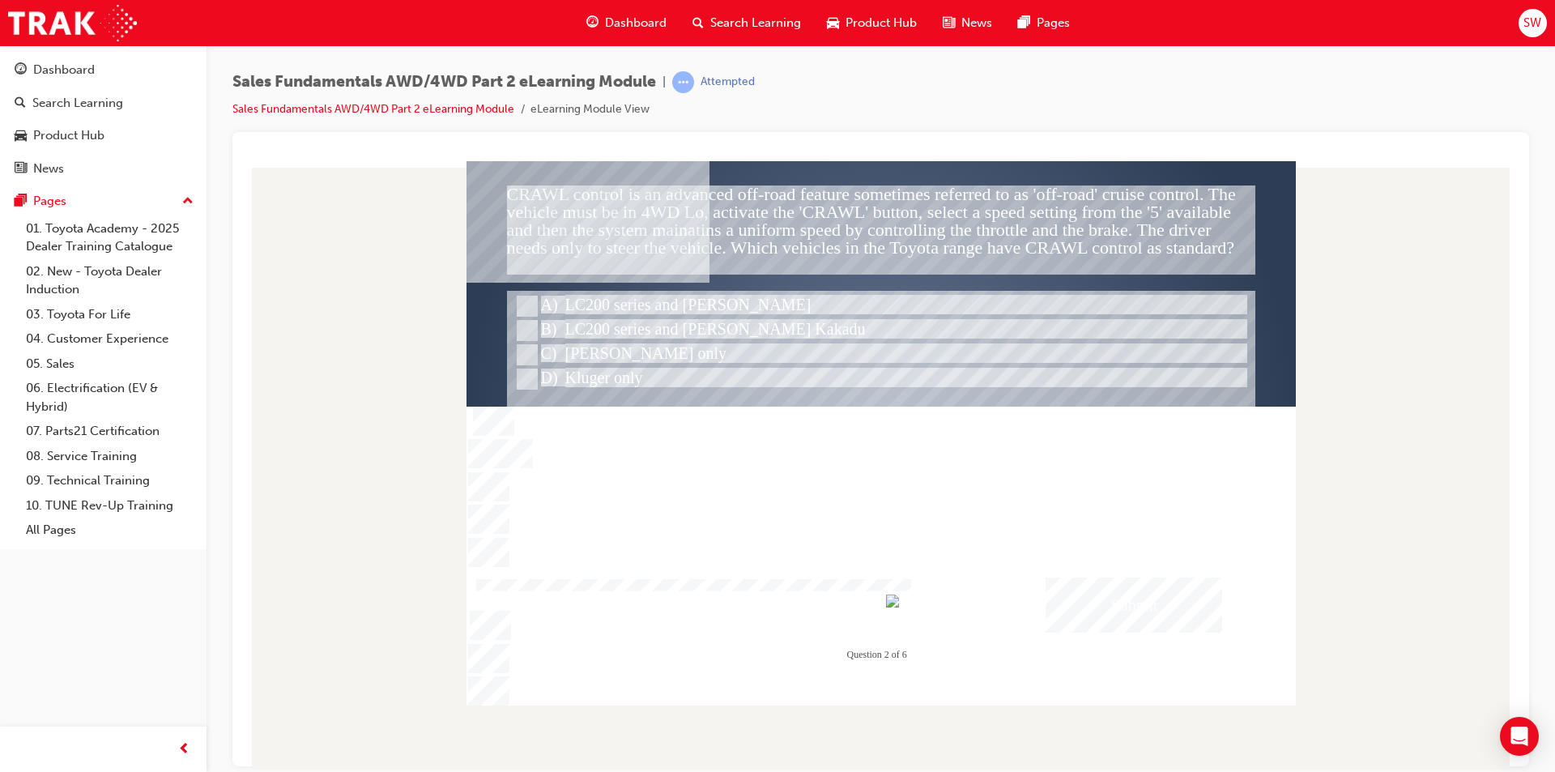
click at [1129, 600] on div "Submit" at bounding box center [1133, 603] width 177 height 55
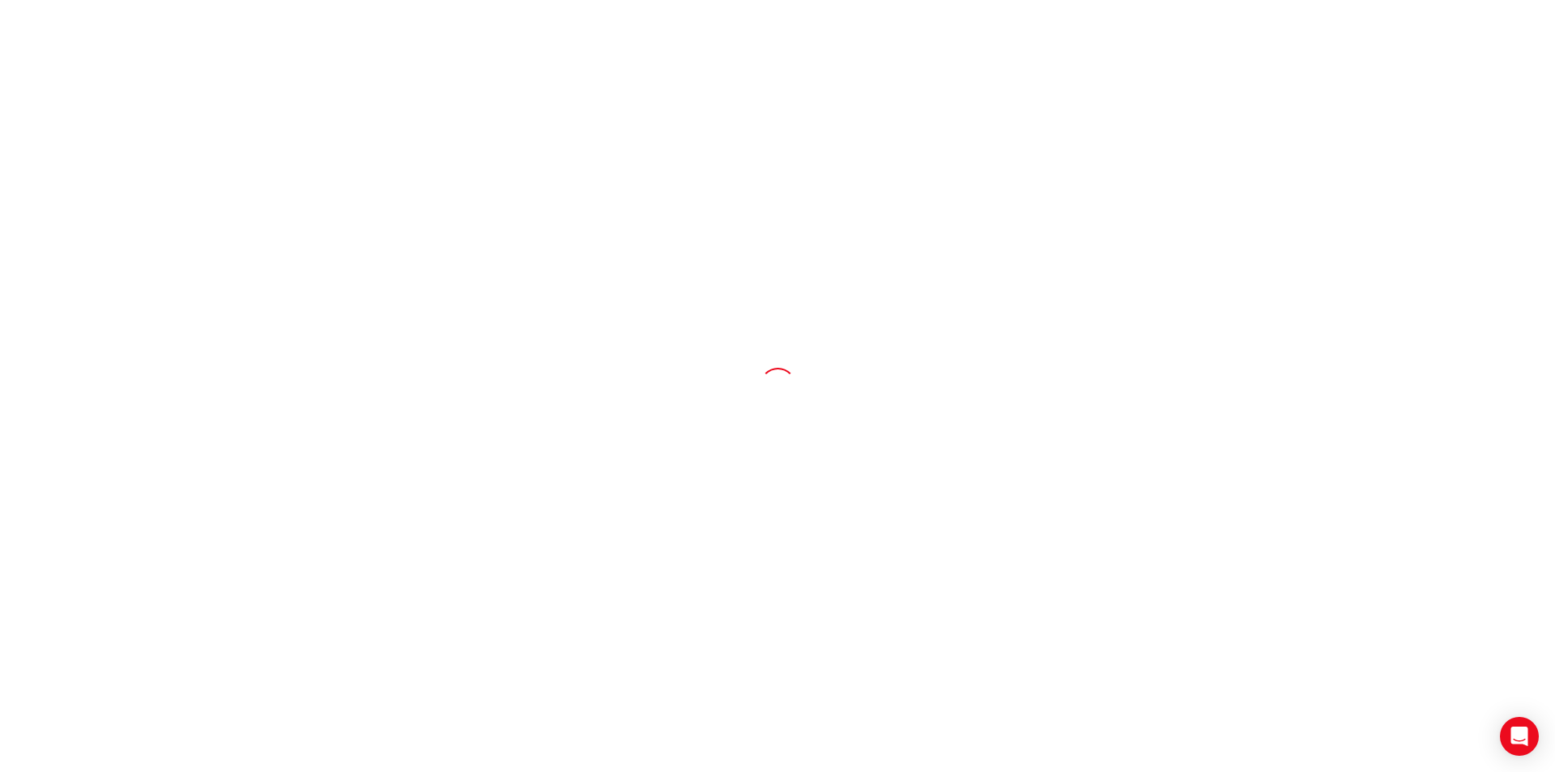
click at [734, 386] on div at bounding box center [777, 386] width 1555 height 772
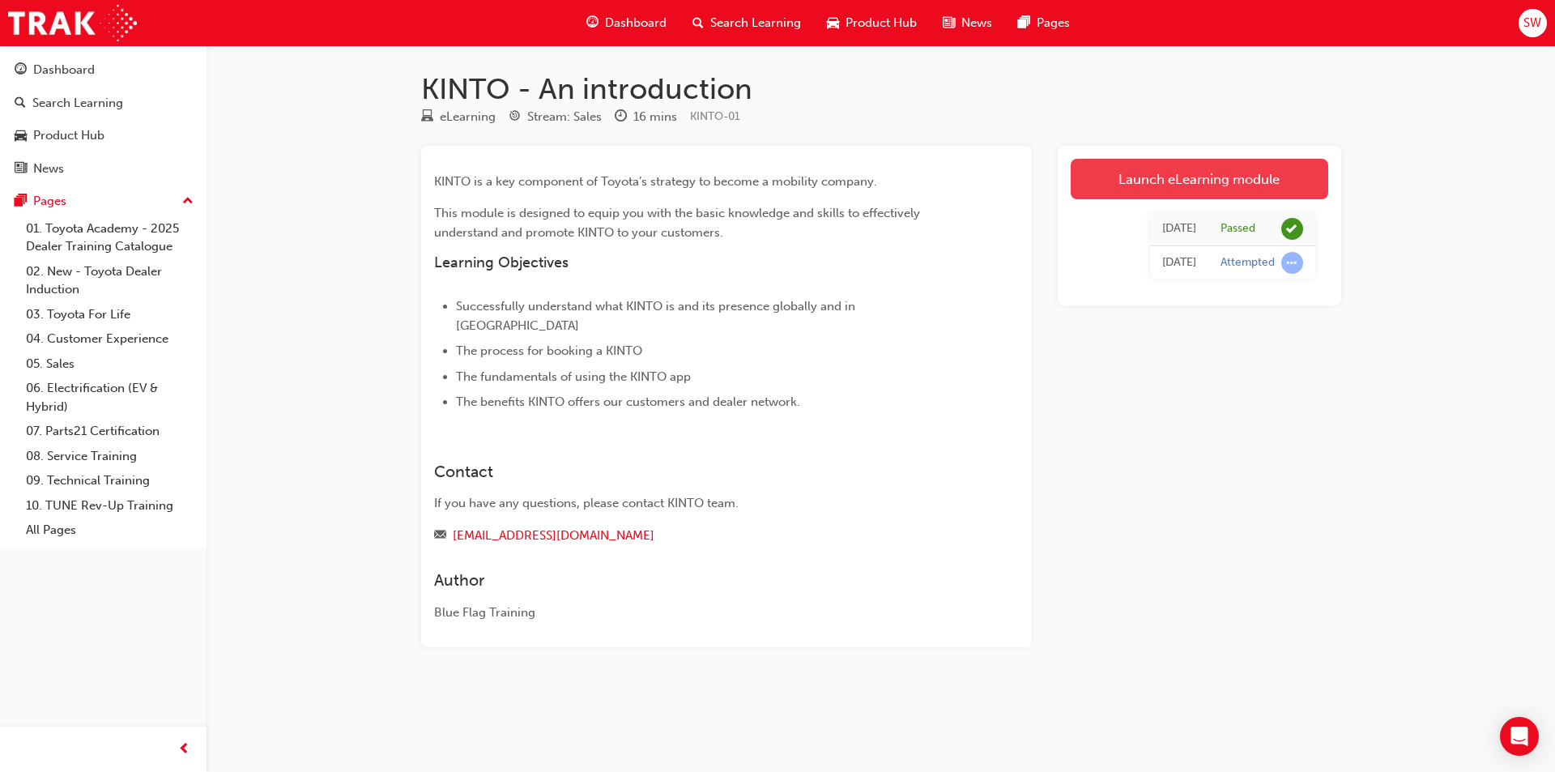
click at [1259, 184] on link "Launch eLearning module" at bounding box center [1198, 179] width 257 height 40
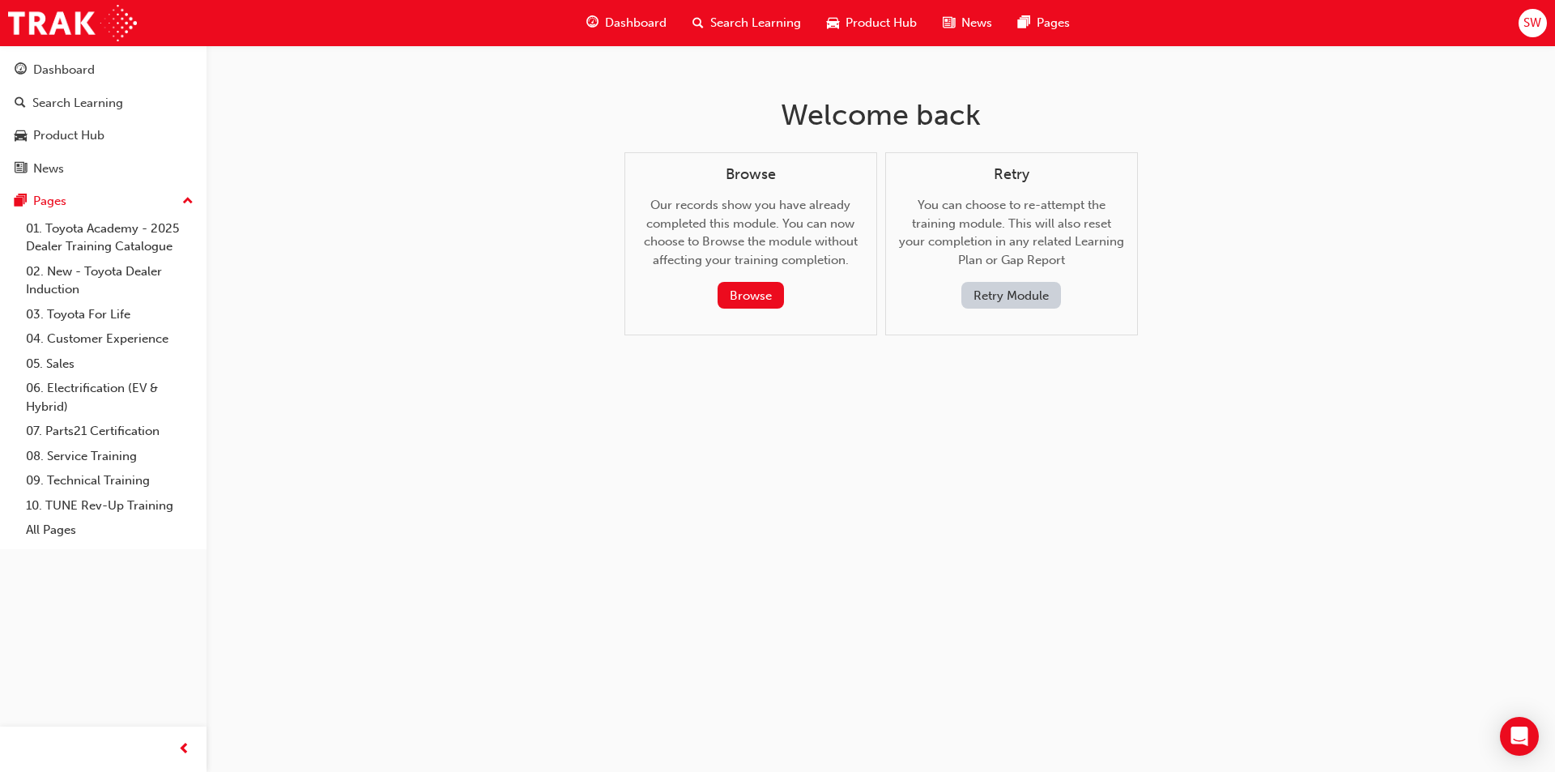
click at [1002, 291] on button "Retry Module" at bounding box center [1011, 295] width 100 height 27
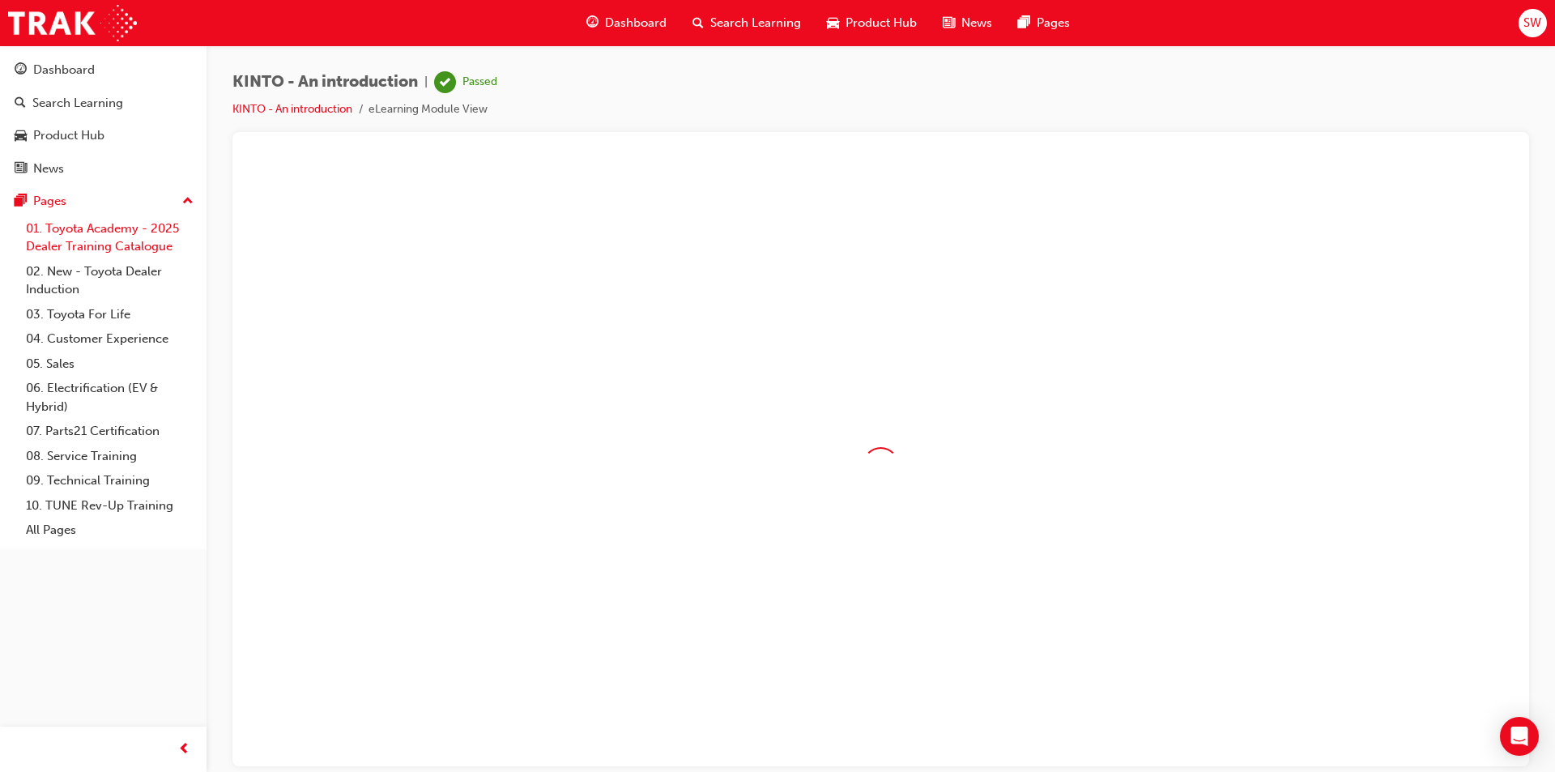
click at [109, 230] on link "01. Toyota Academy - 2025 Dealer Training Catalogue" at bounding box center [109, 237] width 181 height 43
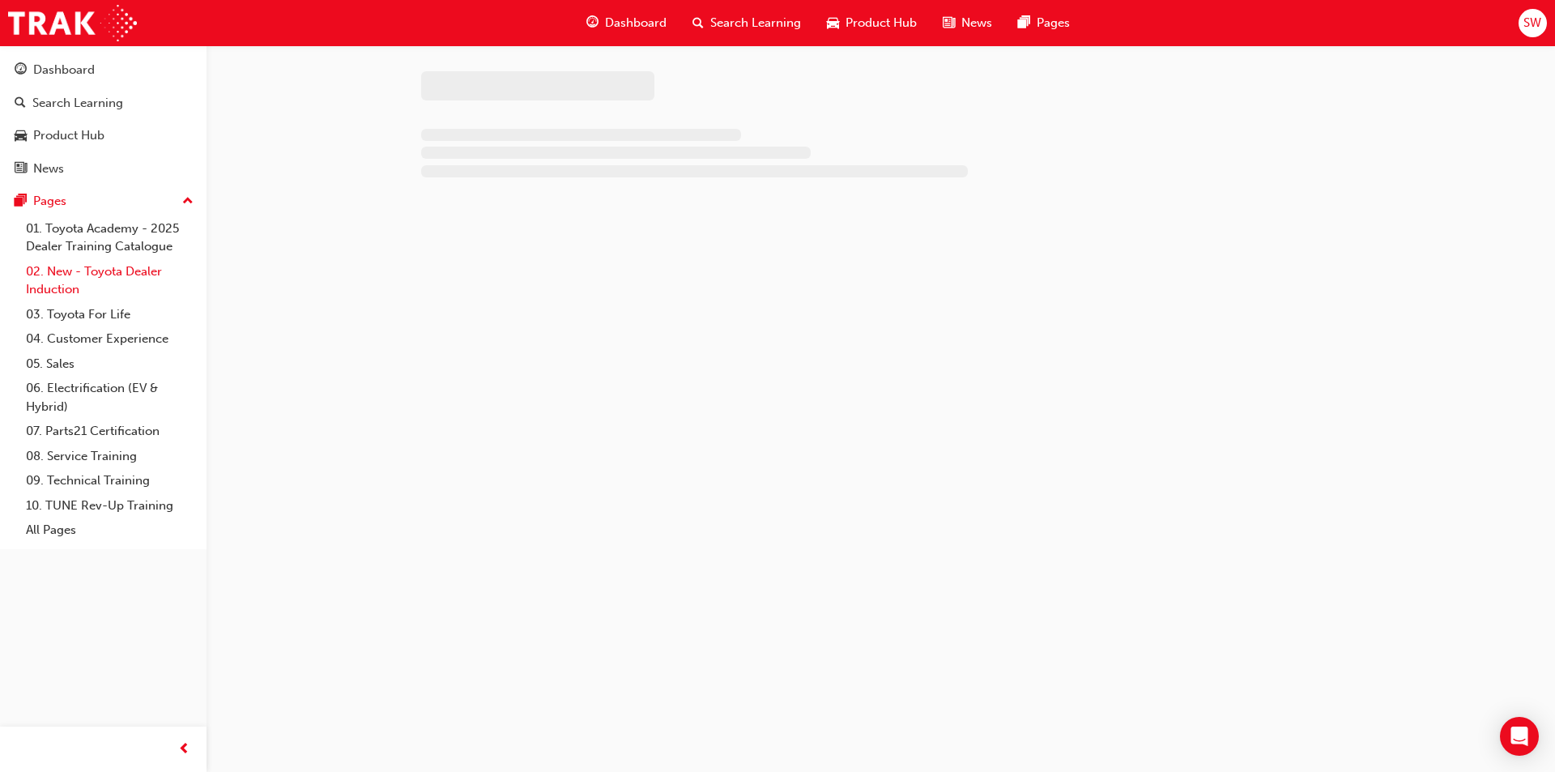
click at [102, 266] on link "02. New - Toyota Dealer Induction" at bounding box center [109, 280] width 181 height 43
click at [74, 304] on link "03. Toyota For Life" at bounding box center [109, 314] width 181 height 25
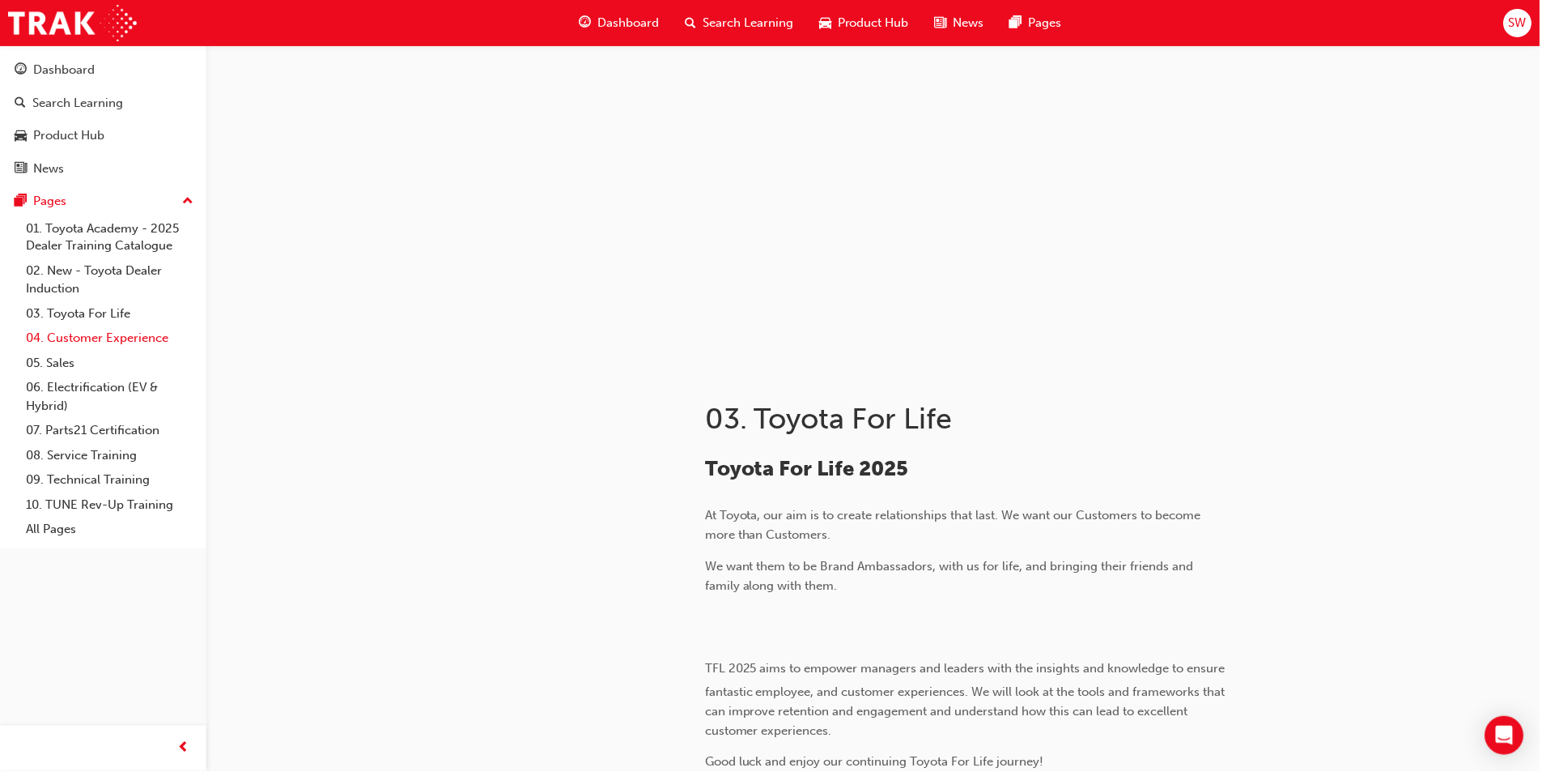
click at [69, 331] on link "04. Customer Experience" at bounding box center [109, 338] width 181 height 25
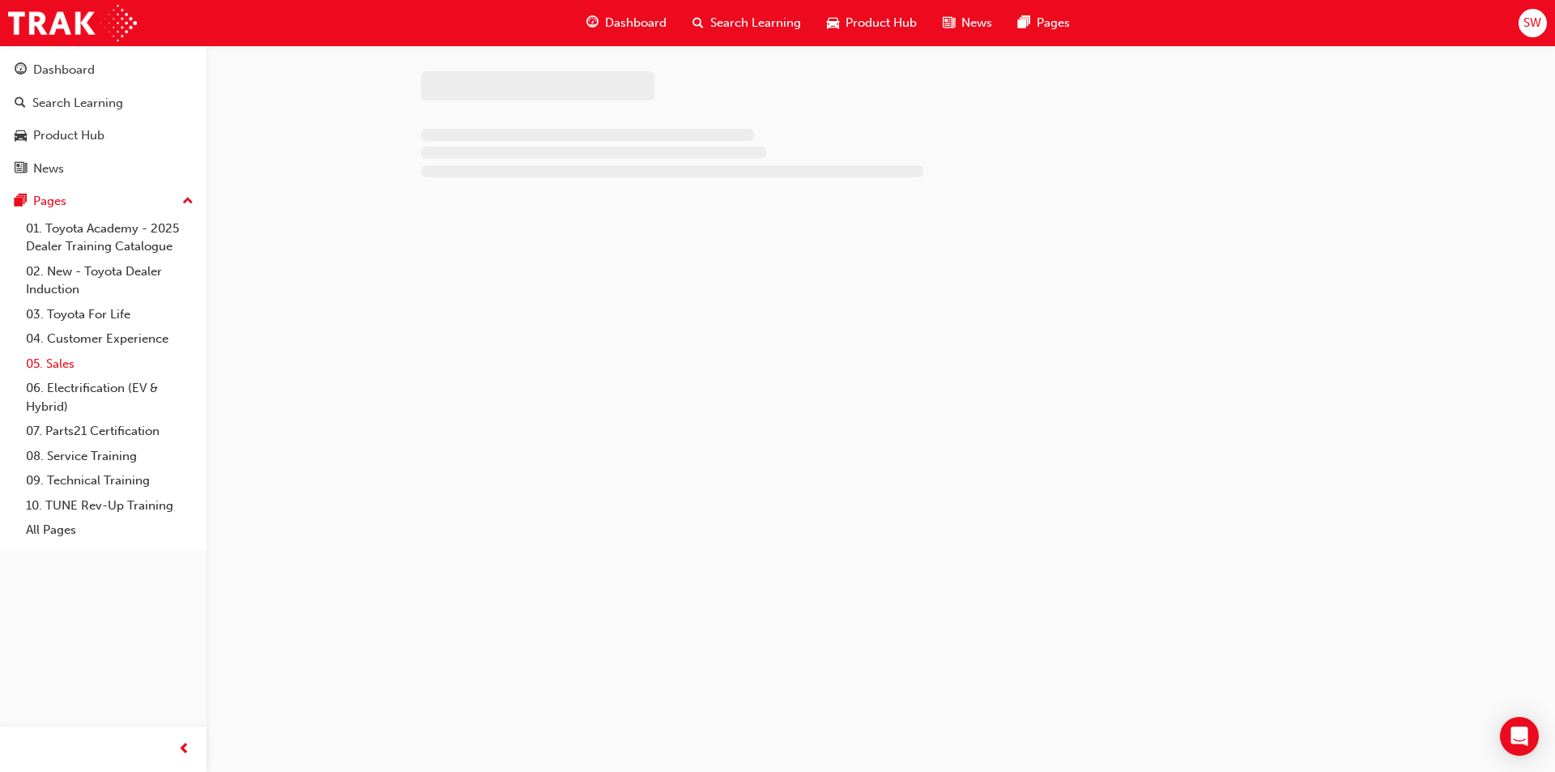
click at [64, 372] on link "05. Sales" at bounding box center [109, 363] width 181 height 25
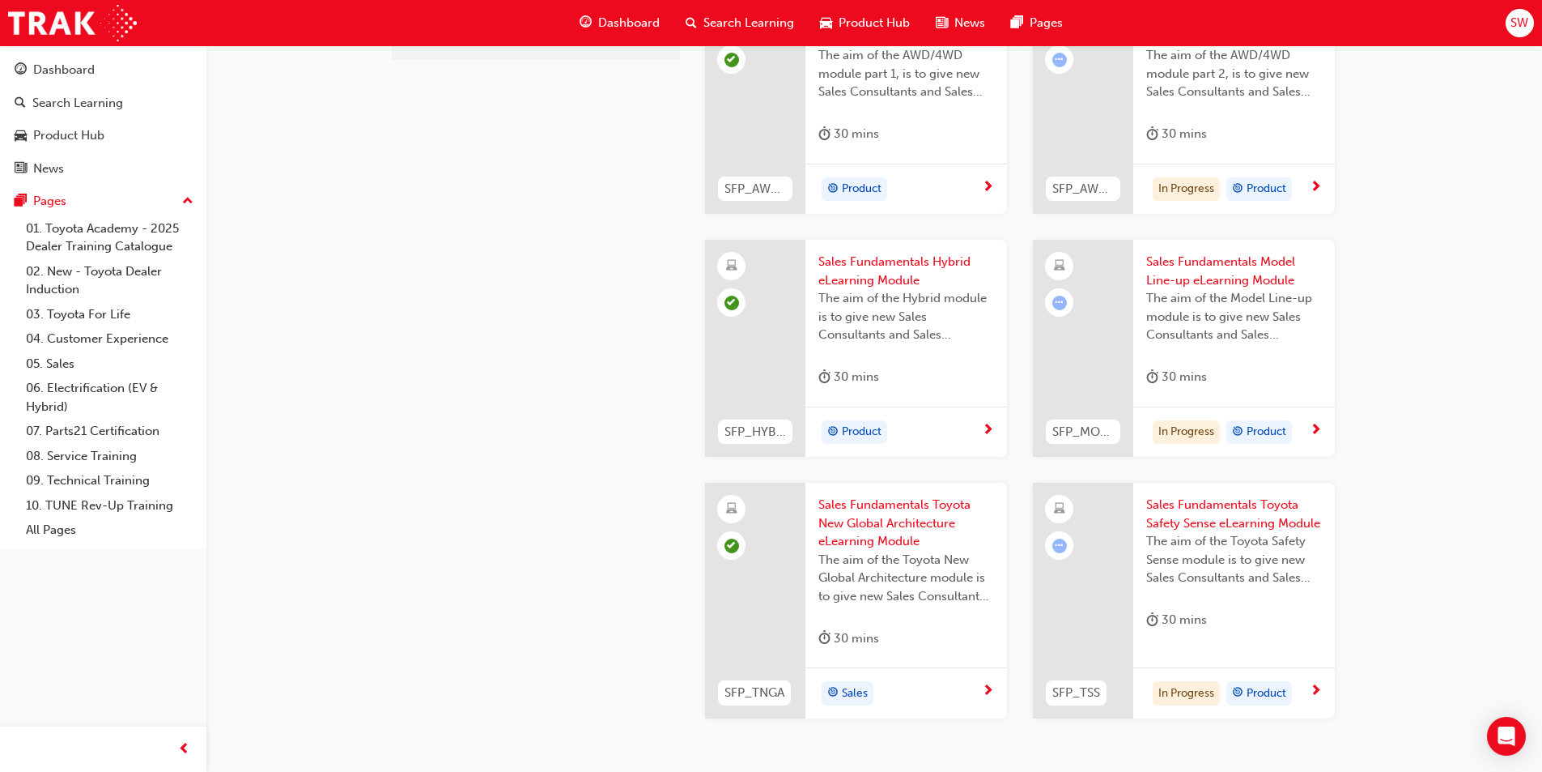
scroll to position [653, 0]
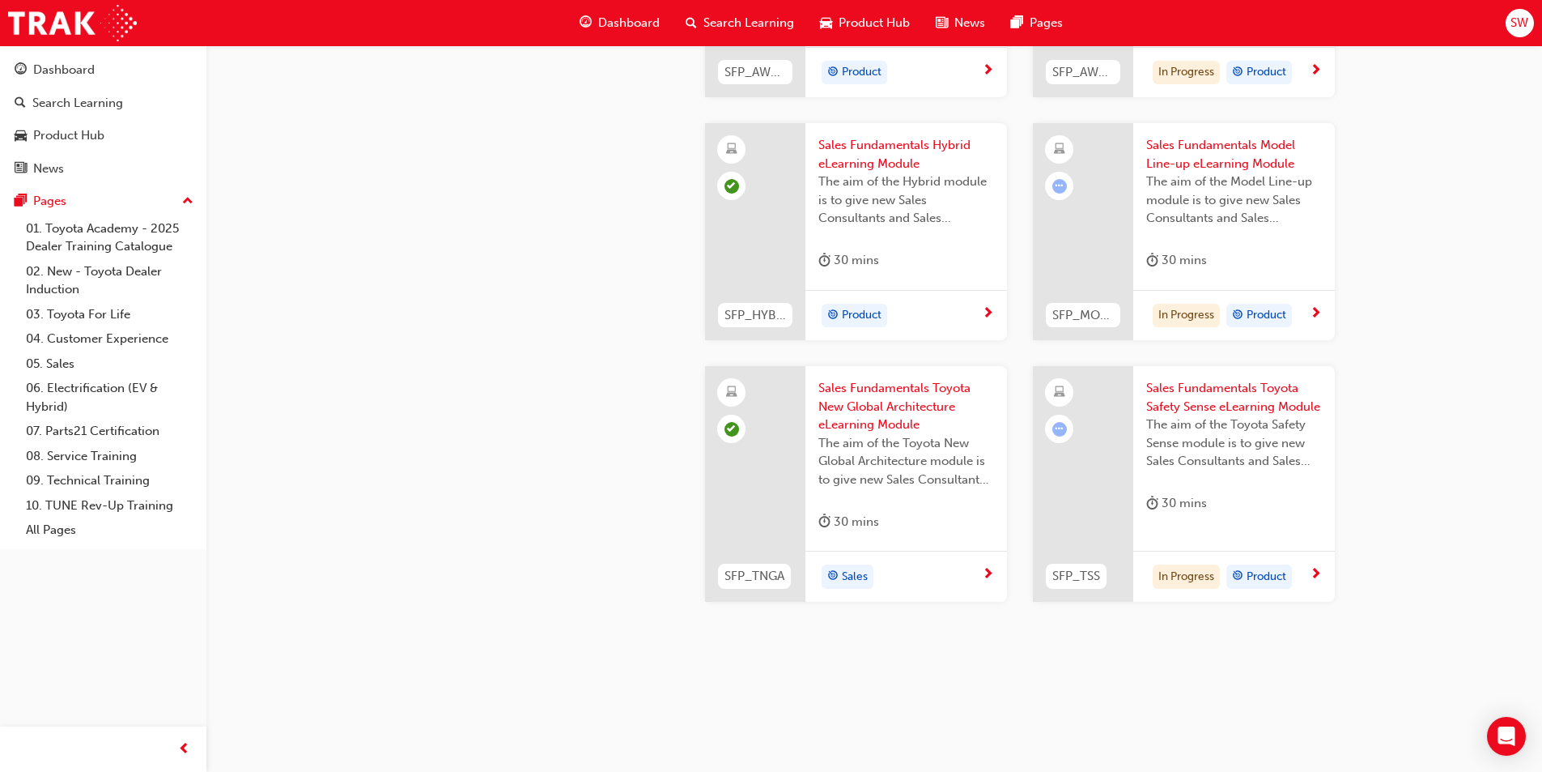
click at [1318, 572] on span "next-icon" at bounding box center [1316, 575] width 12 height 15
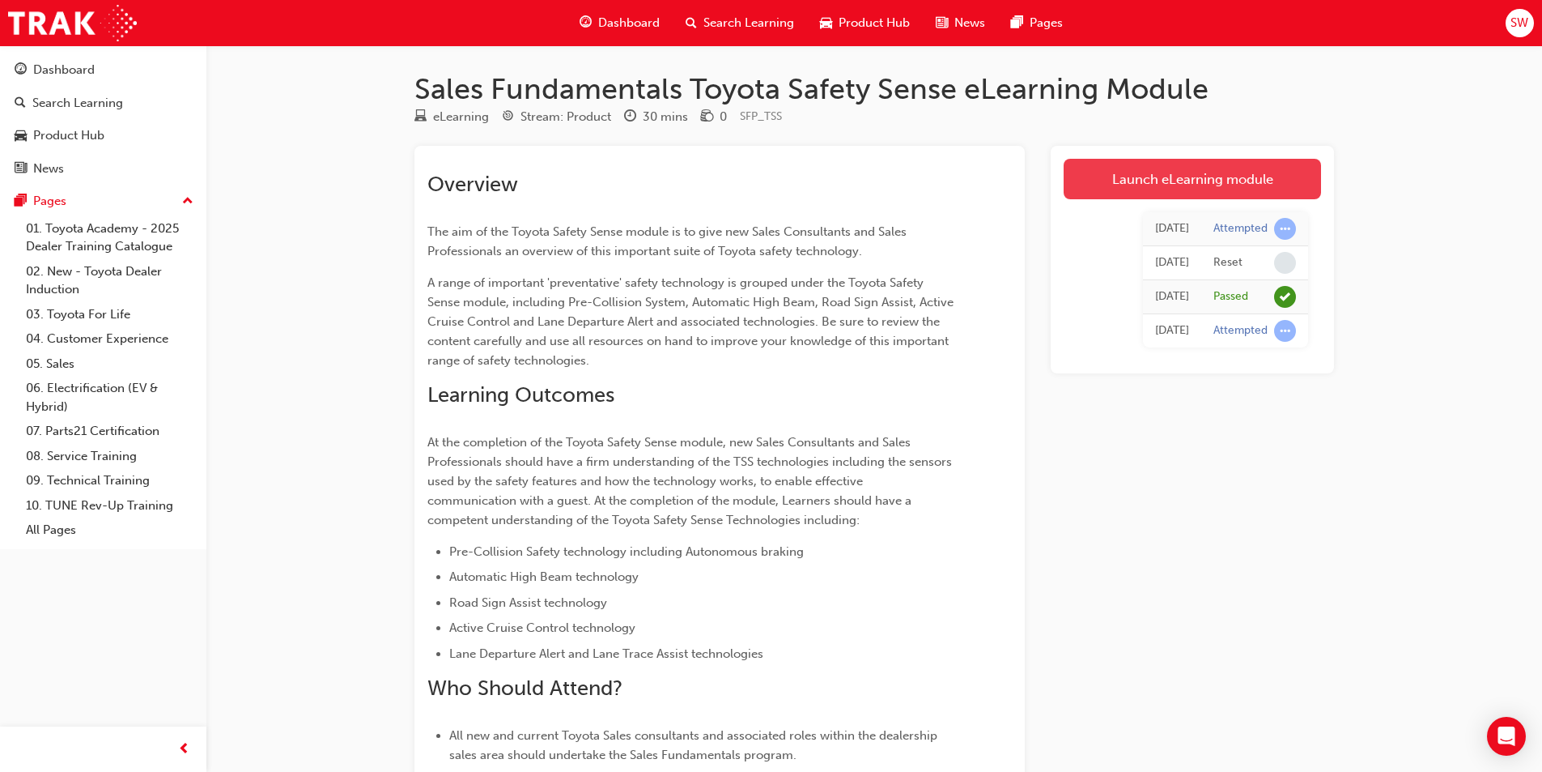
click at [1154, 176] on link "Launch eLearning module" at bounding box center [1192, 179] width 257 height 40
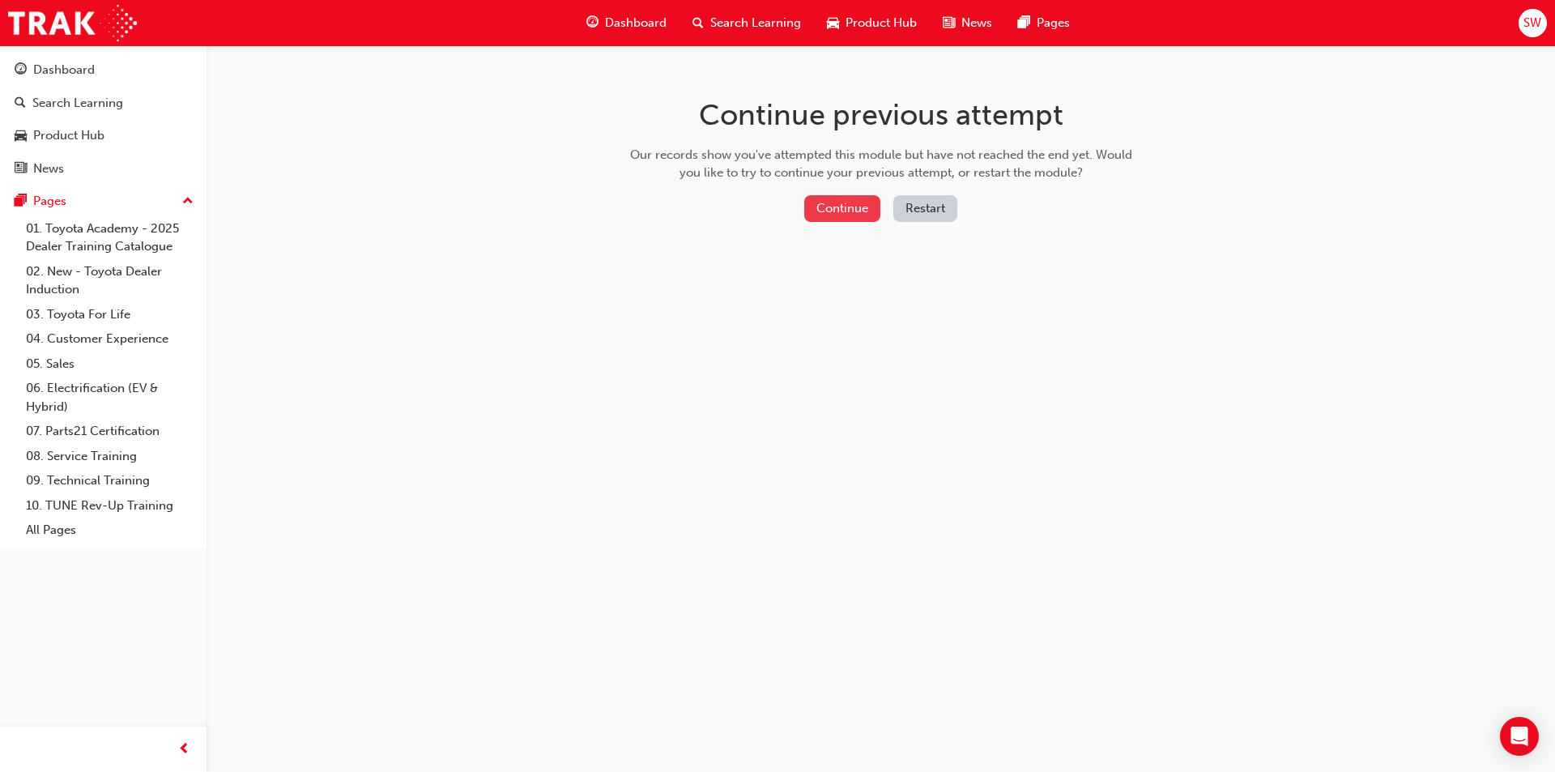
click at [848, 215] on button "Continue" at bounding box center [842, 208] width 76 height 27
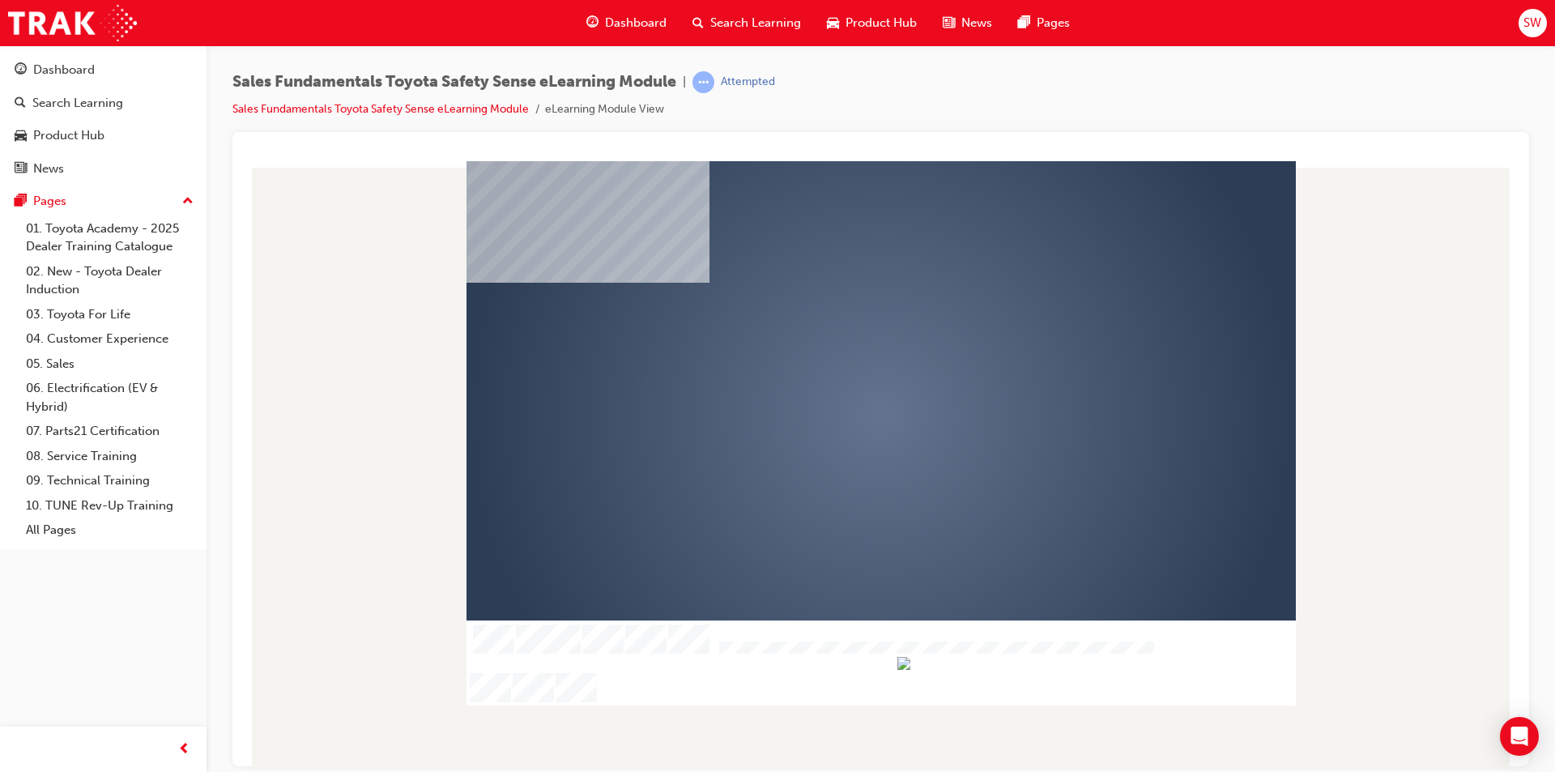
click at [834, 368] on div "play" at bounding box center [834, 368] width 0 height 0
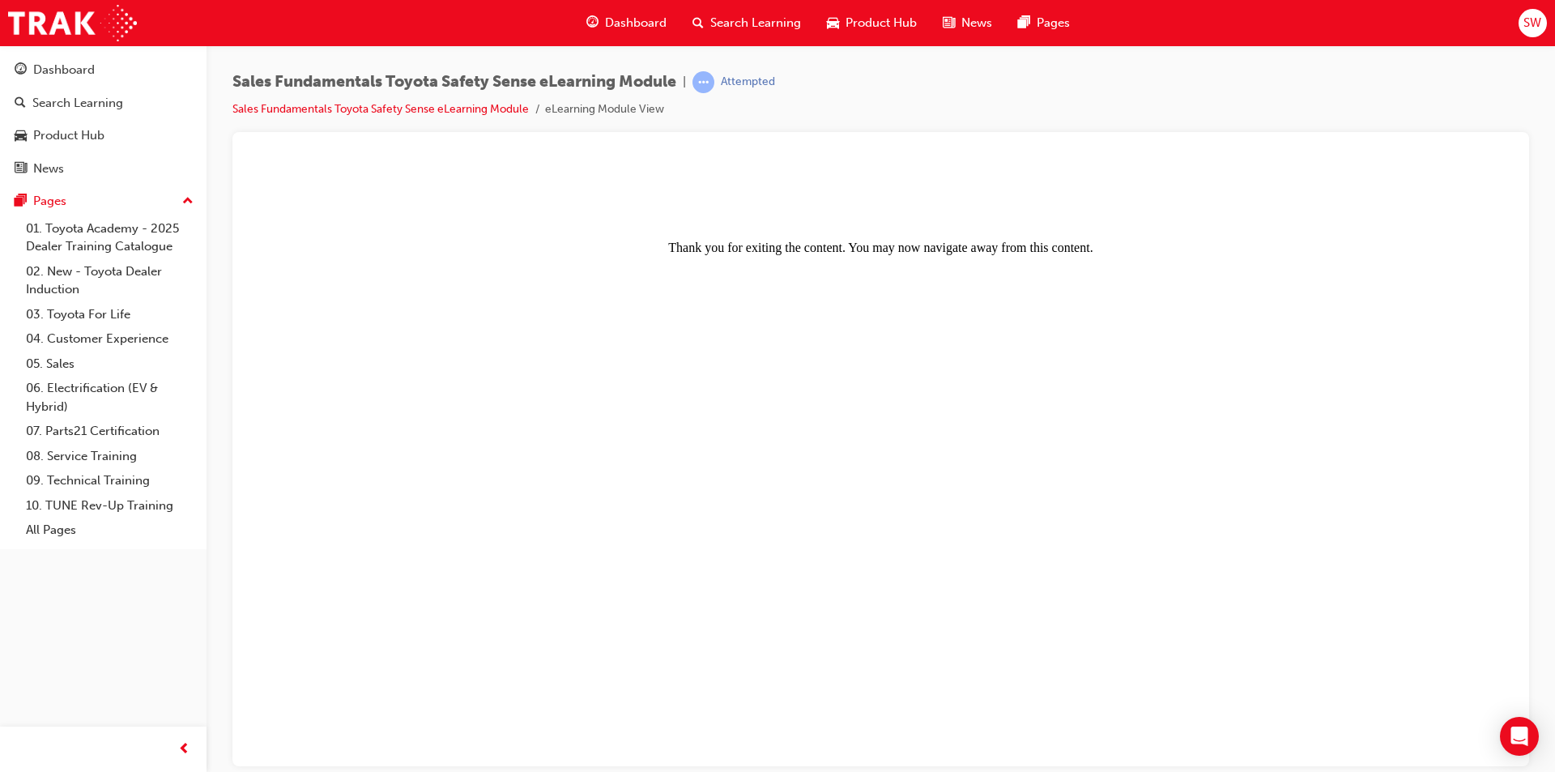
click at [856, 236] on center "Thank you for exiting the content. You may now navigate away from this content." at bounding box center [880, 210] width 1257 height 87
click at [106, 372] on link "05. Sales" at bounding box center [109, 363] width 181 height 25
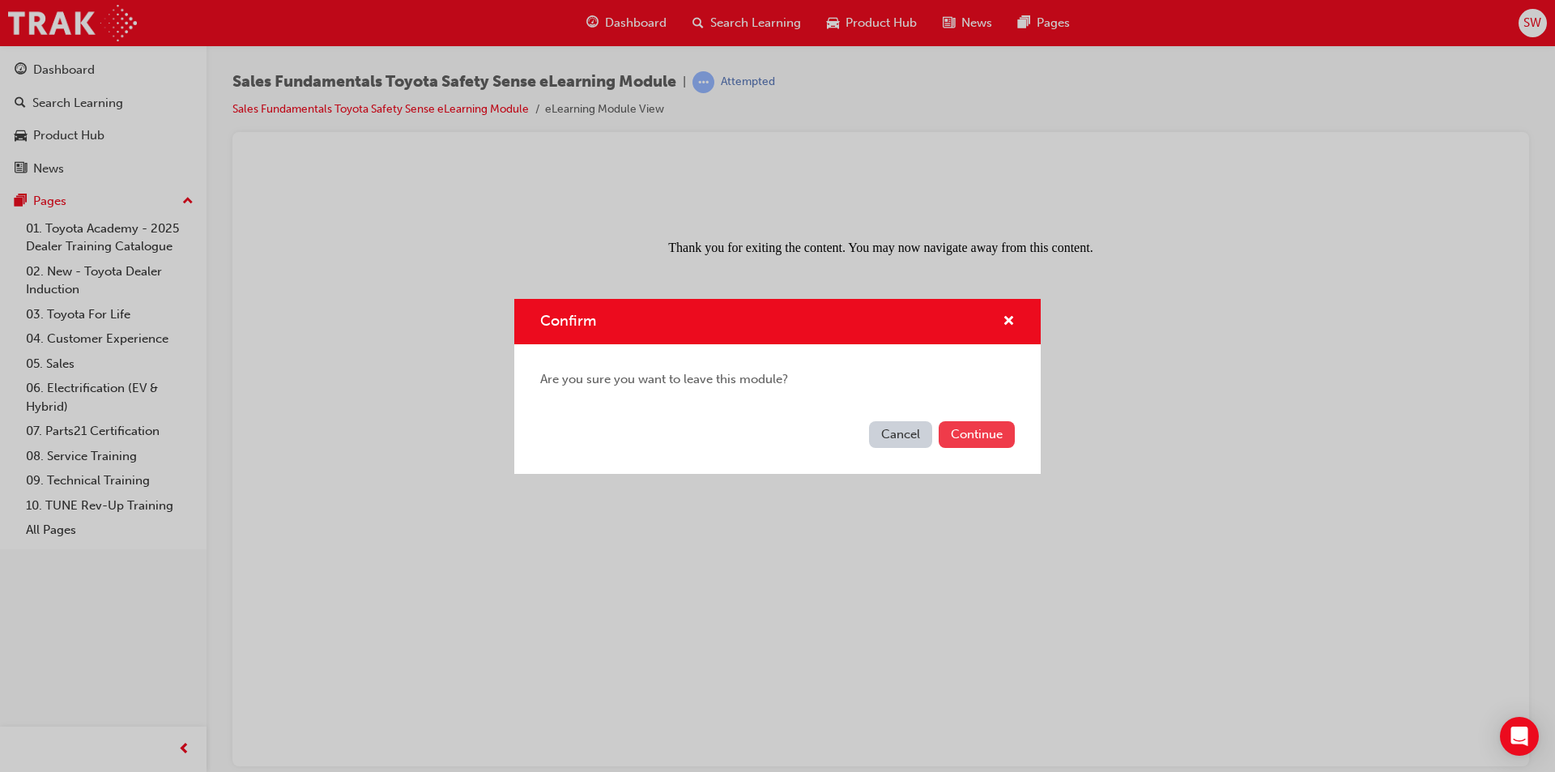
click at [988, 435] on button "Continue" at bounding box center [976, 434] width 76 height 27
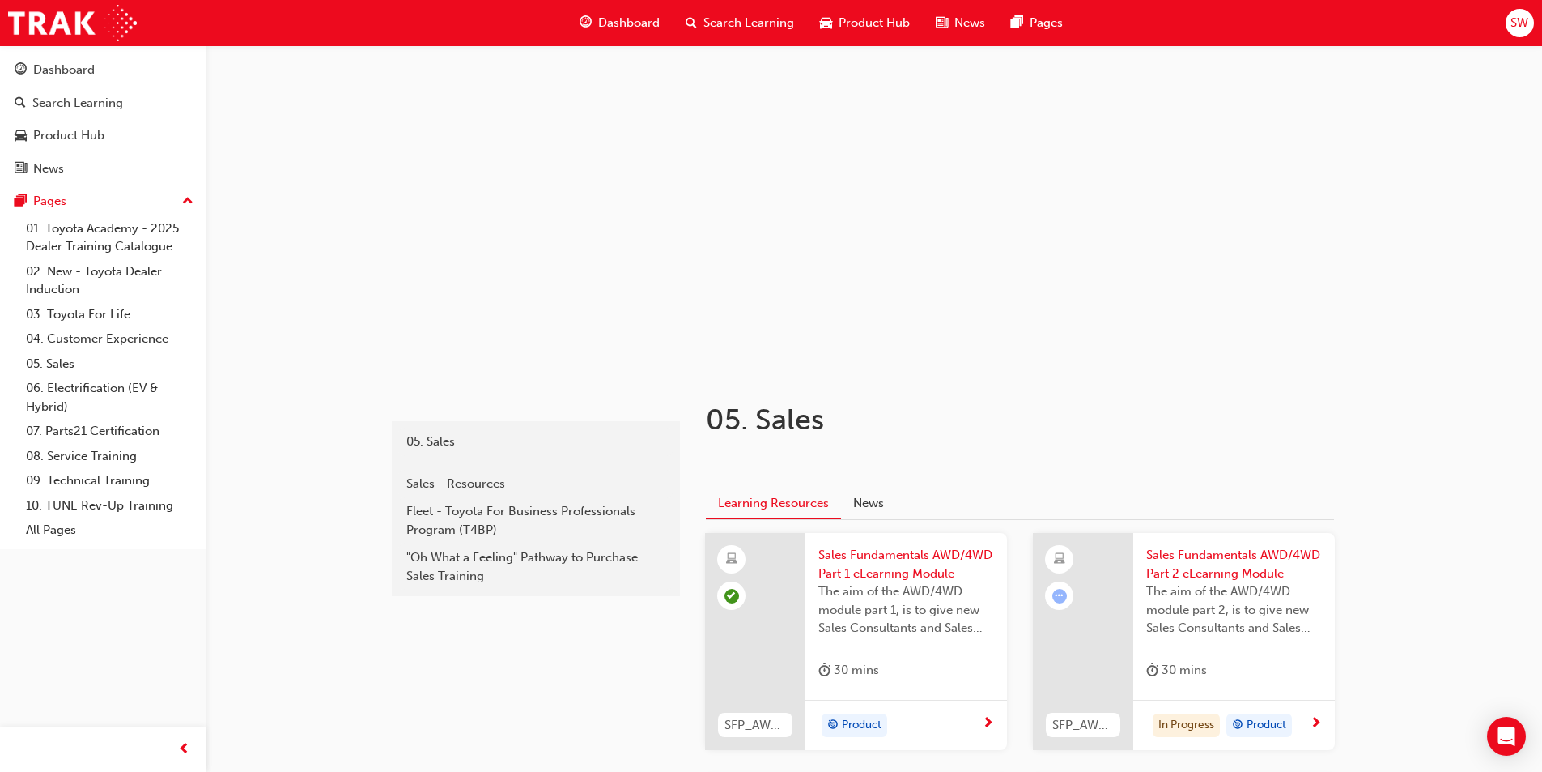
click at [1317, 725] on span "next-icon" at bounding box center [1316, 724] width 12 height 15
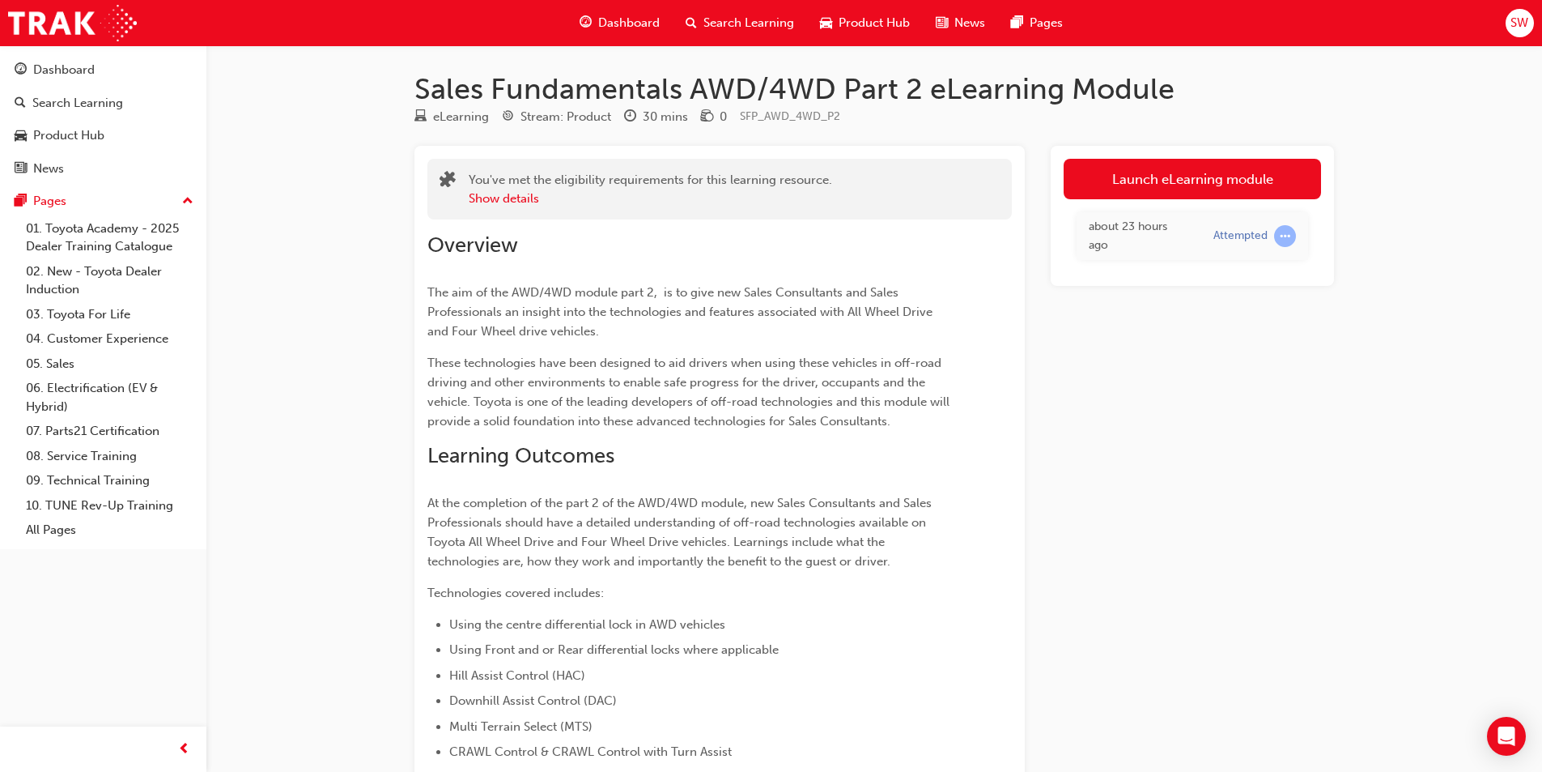
click at [1120, 179] on link "Launch eLearning module" at bounding box center [1192, 179] width 257 height 40
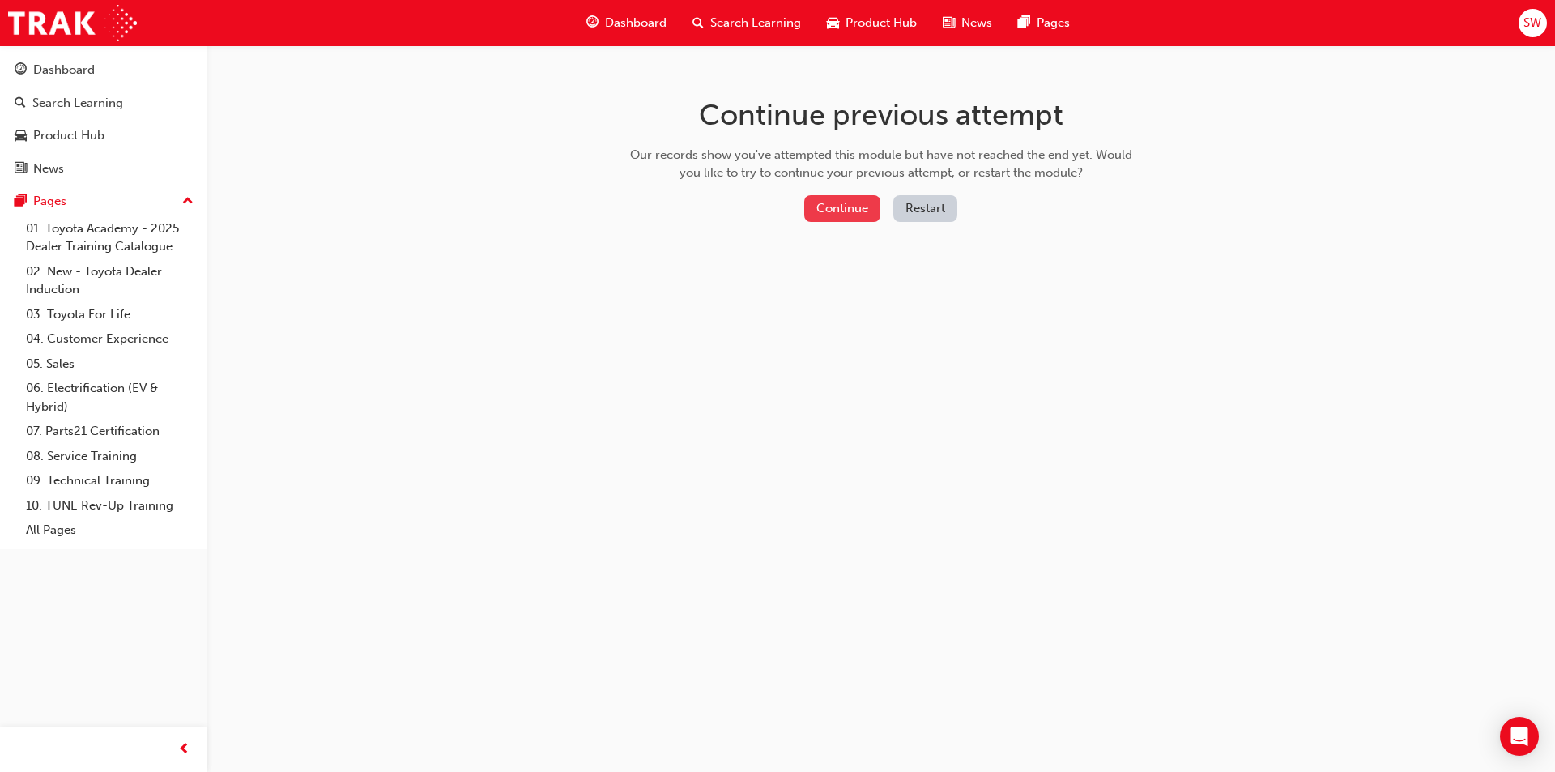
click at [839, 219] on button "Continue" at bounding box center [842, 208] width 76 height 27
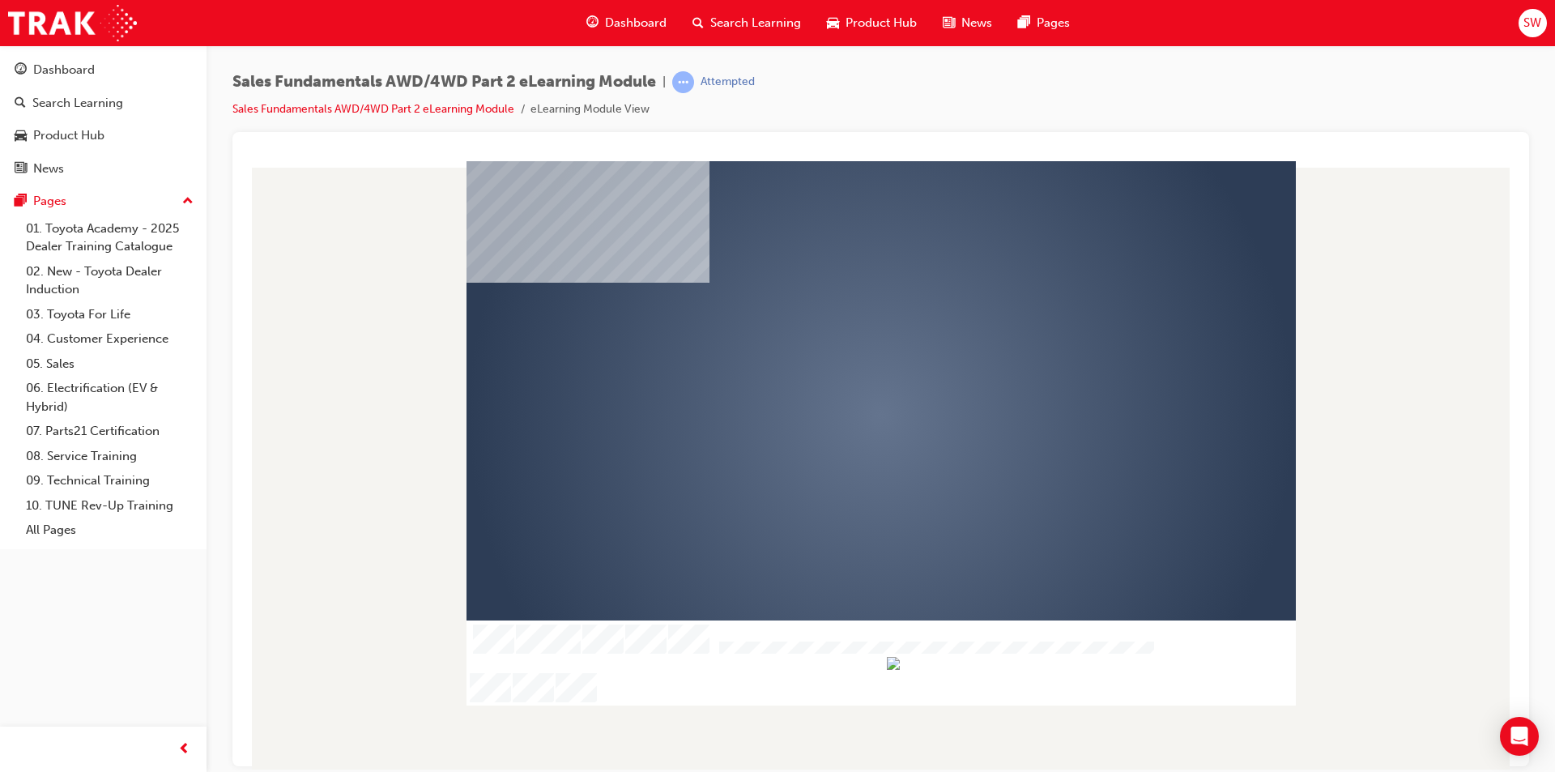
click at [834, 368] on div "play" at bounding box center [834, 368] width 0 height 0
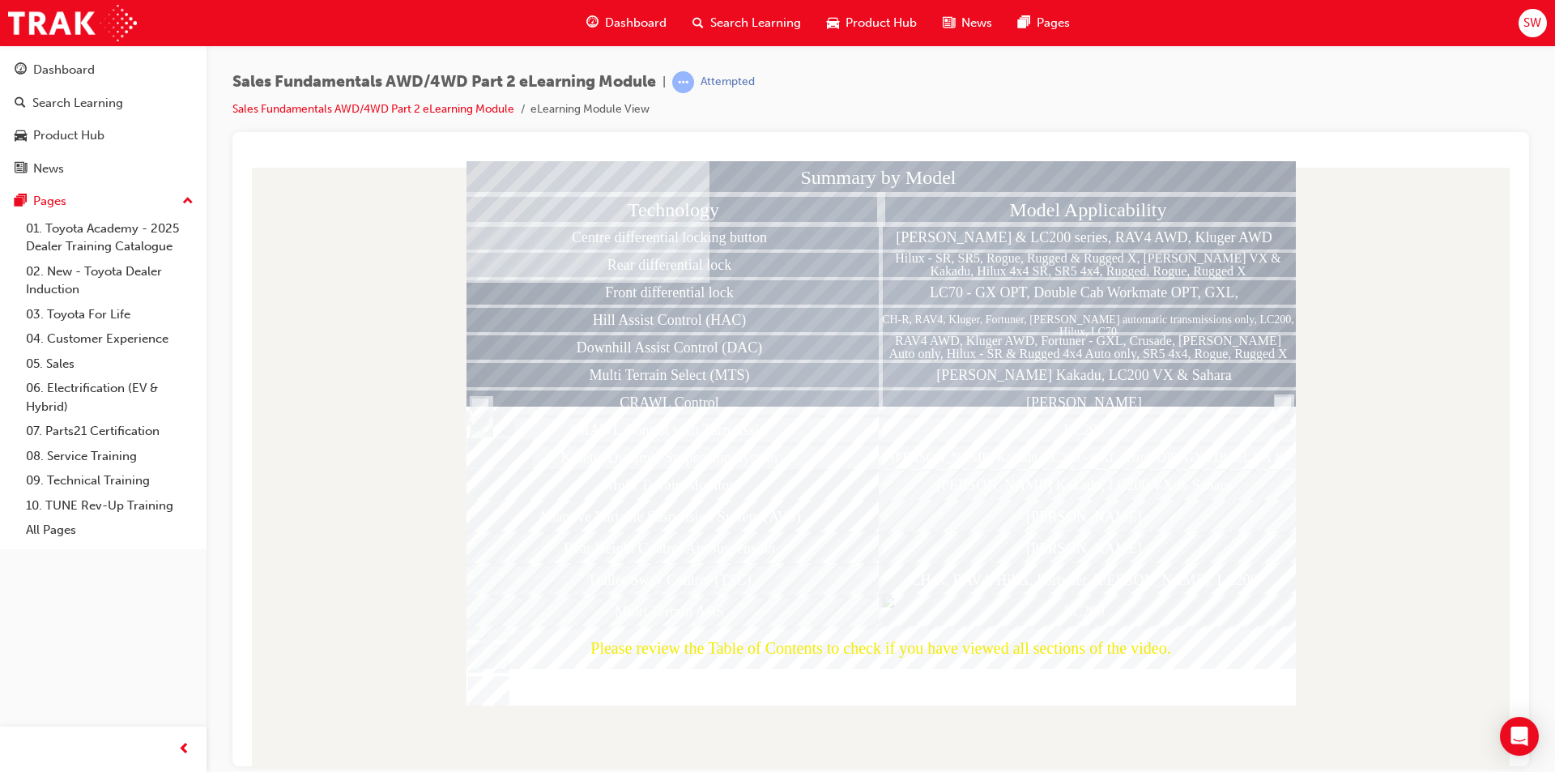
drag, startPoint x: 725, startPoint y: 309, endPoint x: 731, endPoint y: 552, distance: 243.0
click at [731, 552] on div "Summary by Model Technology Centre differential locking button Rear differentia…" at bounding box center [880, 432] width 829 height 544
click at [576, 283] on div "Front differential lock" at bounding box center [673, 291] width 415 height 27
click at [677, 253] on div "Rear differential lock" at bounding box center [673, 263] width 415 height 27
click at [707, 269] on div "Rear differential lock" at bounding box center [673, 263] width 415 height 27
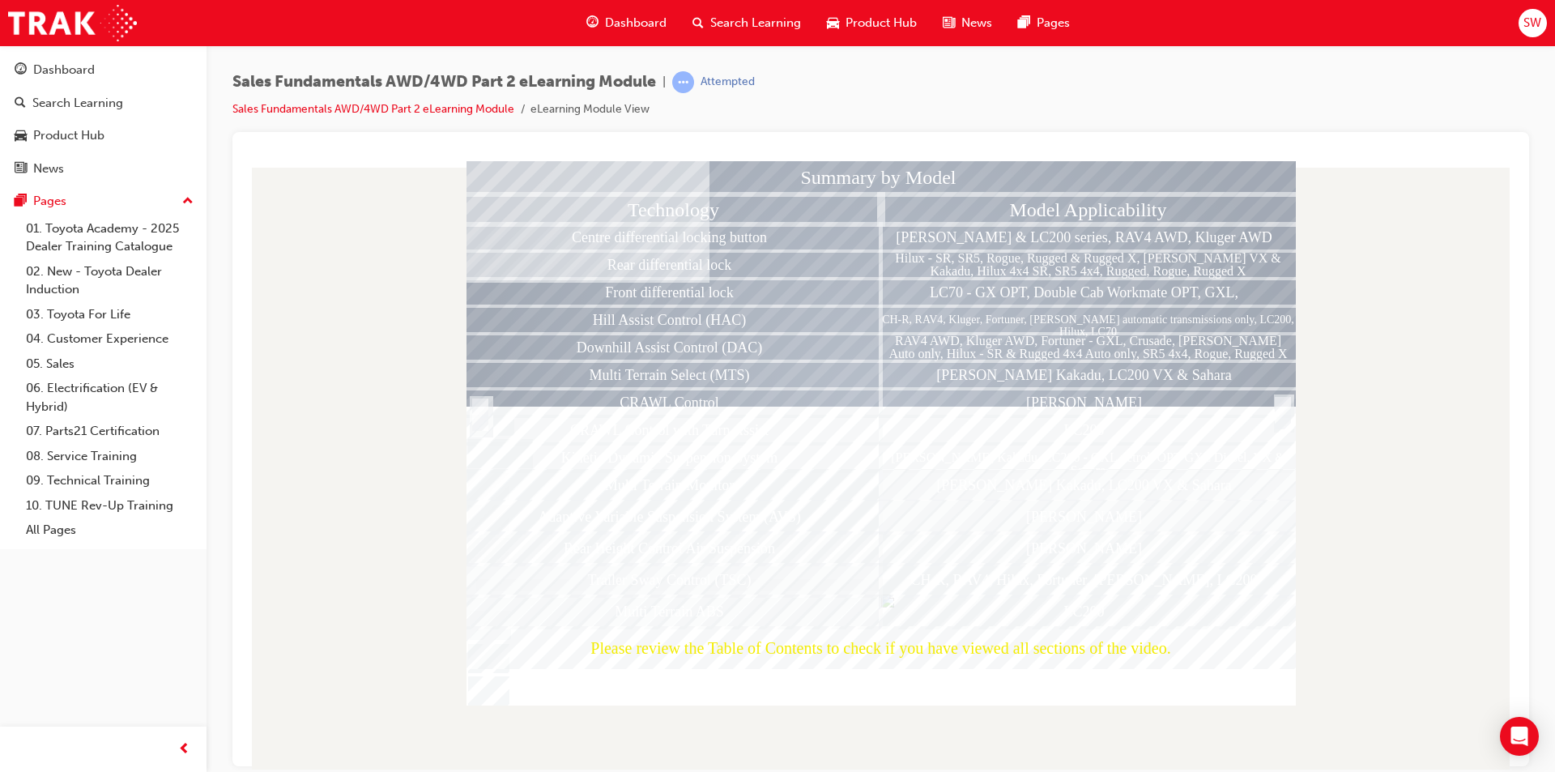
click at [707, 270] on div "Rear differential lock" at bounding box center [673, 263] width 415 height 27
drag, startPoint x: 750, startPoint y: 250, endPoint x: 769, endPoint y: 253, distance: 19.7
click at [751, 250] on div "Rear differential lock" at bounding box center [673, 263] width 415 height 27
drag, startPoint x: 821, startPoint y: 236, endPoint x: 908, endPoint y: 248, distance: 87.4
click at [823, 236] on div "Centre differential locking button" at bounding box center [673, 236] width 415 height 27
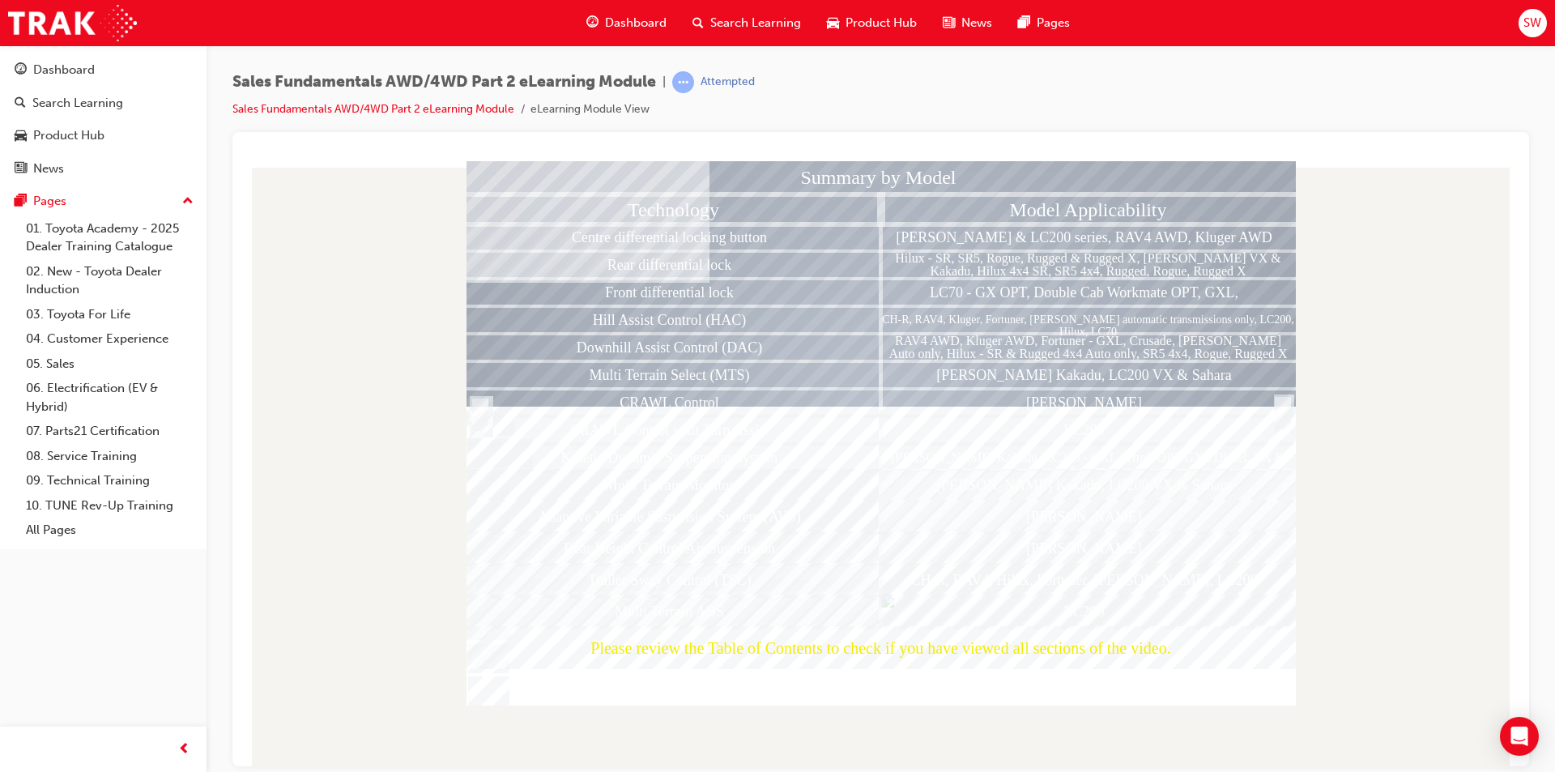
click at [963, 255] on div "Hilux - SR, SR5, Rogue, Rugged & Rugged X, Prado VX & Kakadu, Hilux 4x4 SR, SR5…" at bounding box center [1088, 263] width 415 height 27
click at [967, 261] on div "Hilux - SR, SR5, Rogue, Rugged & Rugged X, Prado VX & Kakadu, Hilux 4x4 SR, SR5…" at bounding box center [1088, 263] width 415 height 27
drag, startPoint x: 961, startPoint y: 296, endPoint x: 943, endPoint y: 323, distance: 32.1
click at [943, 323] on div "Summary by Model Technology Centre differential locking button Rear differentia…" at bounding box center [880, 432] width 829 height 544
click at [938, 330] on div "CH-R, RAV4, Kluger, Fortuner, Prado automatic transmissions only, LC200, Hilux,…" at bounding box center [1088, 318] width 415 height 27
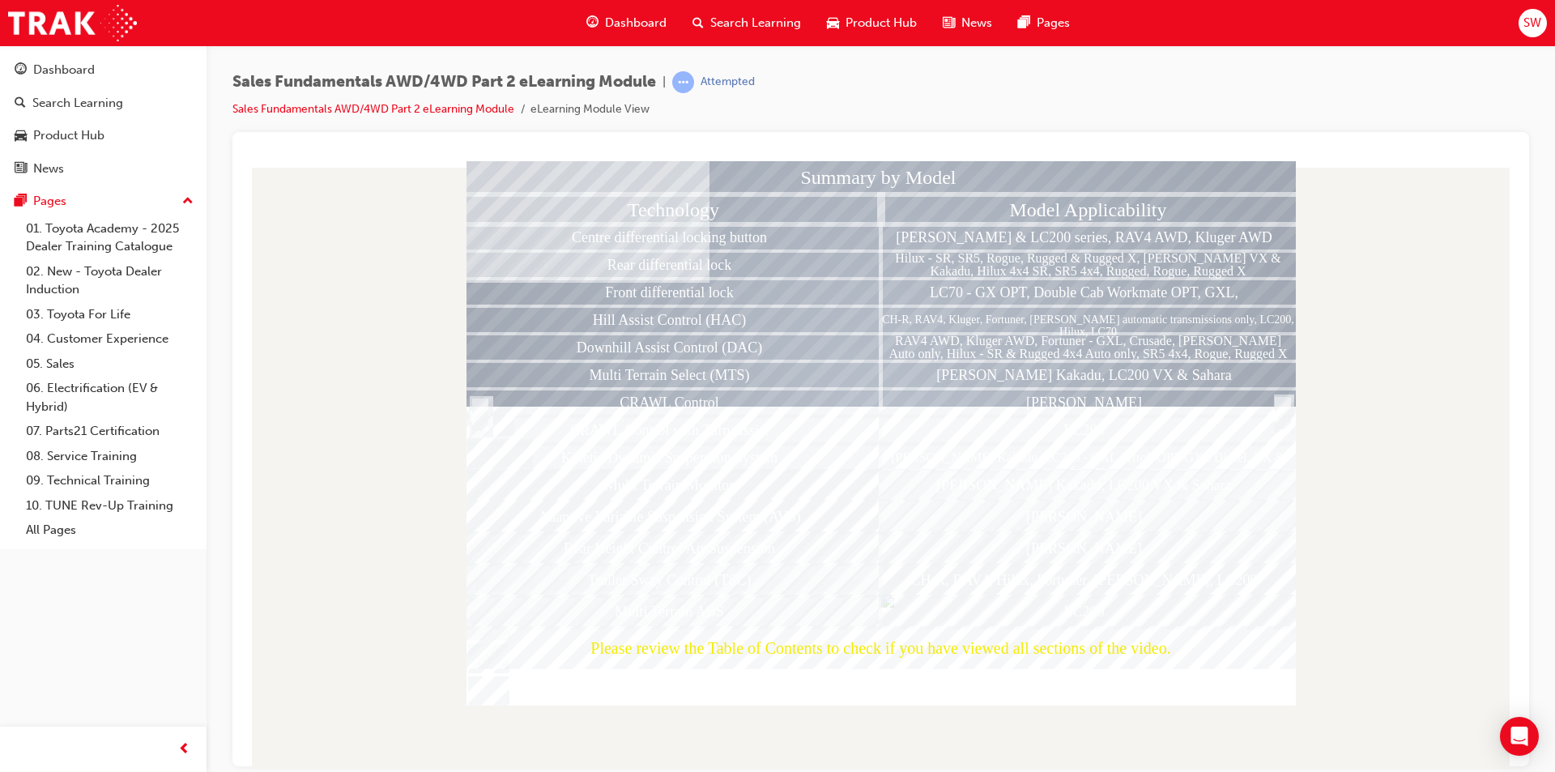
drag, startPoint x: 927, startPoint y: 347, endPoint x: 922, endPoint y: 360, distance: 13.8
click at [926, 350] on div "RAV4 AWD, Kluger AWD, Fortuner - GXL, Crusade, Prado Auto only, Hilux - SR & Ru…" at bounding box center [1088, 346] width 415 height 27
click at [902, 395] on div "Prado Kakadu" at bounding box center [1088, 401] width 415 height 27
drag, startPoint x: 895, startPoint y: 429, endPoint x: 887, endPoint y: 449, distance: 21.5
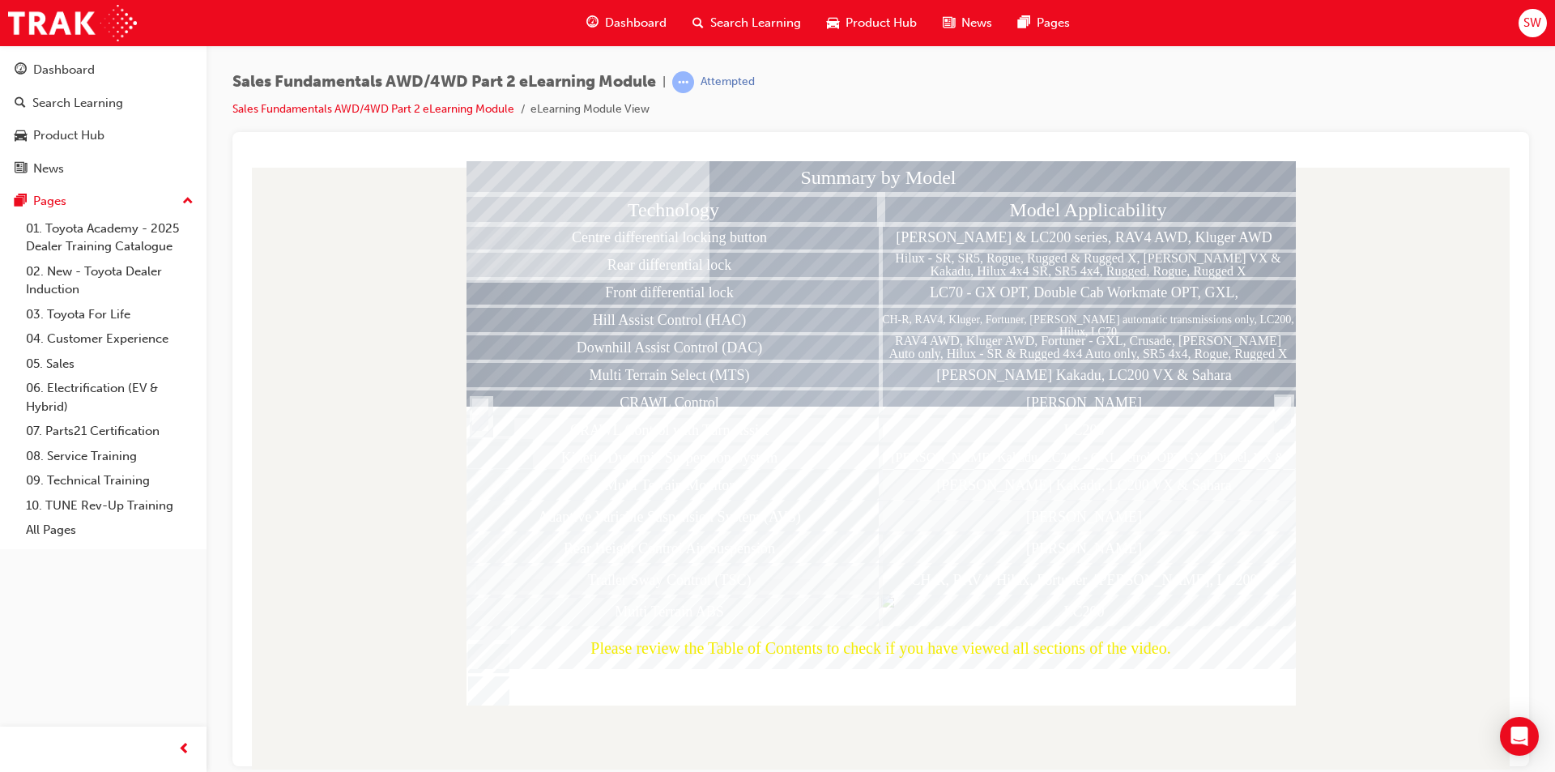
click at [891, 439] on div "Summary by Model Technology Centre differential locking button Rear differentia…" at bounding box center [880, 432] width 829 height 544
drag, startPoint x: 887, startPoint y: 451, endPoint x: 881, endPoint y: 476, distance: 25.9
click at [885, 460] on div "Prado Kakadu, LC200 - GXL petrol, OPT GXL Diesel, VX & Sahara" at bounding box center [1088, 456] width 415 height 27
drag, startPoint x: 880, startPoint y: 478, endPoint x: 871, endPoint y: 497, distance: 21.4
click at [875, 483] on div "Summary by Model Technology Centre differential locking button Rear differentia…" at bounding box center [880, 432] width 829 height 544
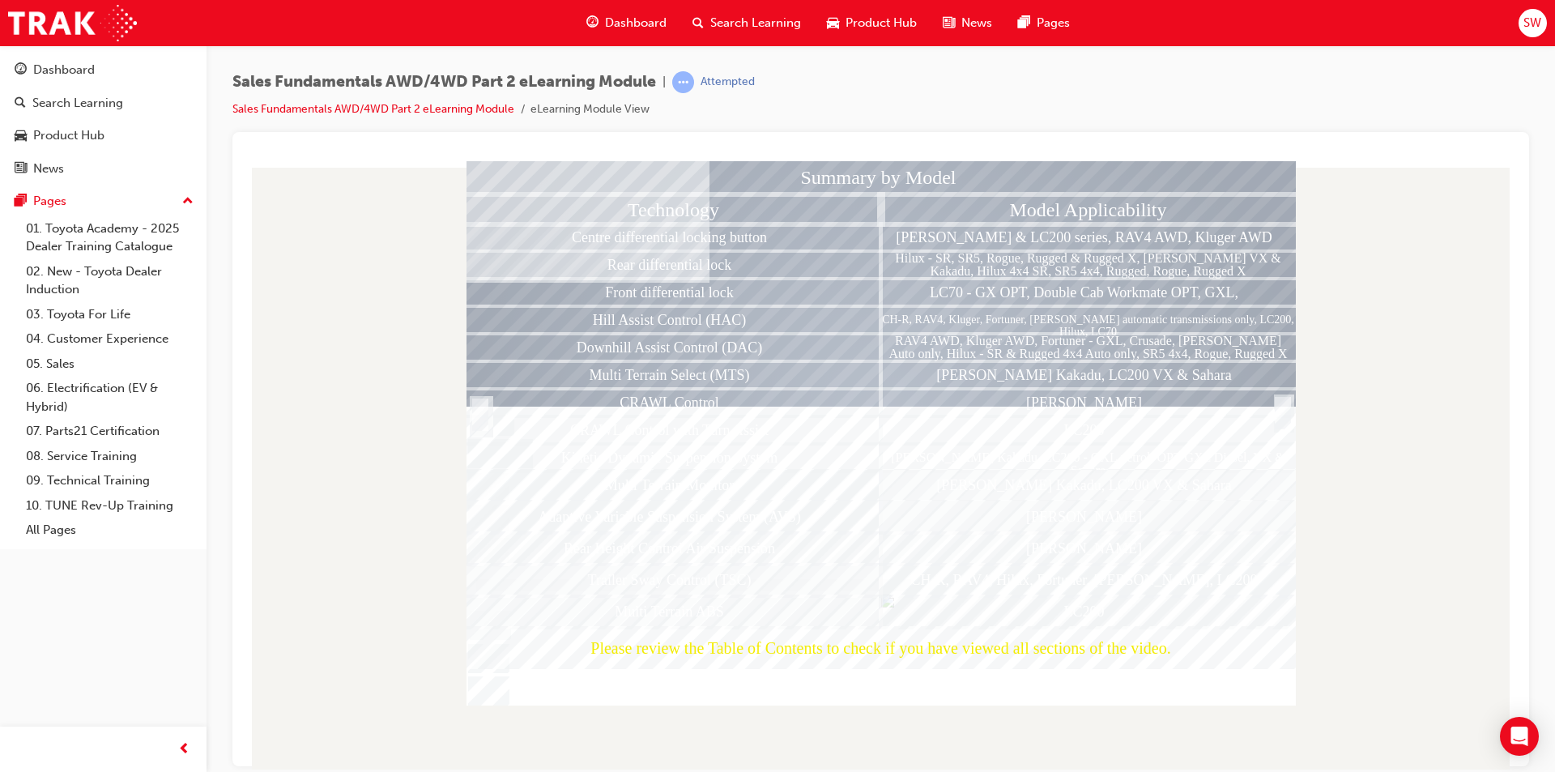
drag, startPoint x: 868, startPoint y: 502, endPoint x: 827, endPoint y: 536, distance: 53.5
click at [866, 504] on div "Adaptive Variable Suspension System (AVS)" at bounding box center [673, 515] width 415 height 31
drag, startPoint x: 827, startPoint y: 536, endPoint x: 665, endPoint y: 629, distance: 186.8
click at [725, 595] on div "Summary by Model Technology Centre differential locking button Rear differentia…" at bounding box center [880, 432] width 829 height 544
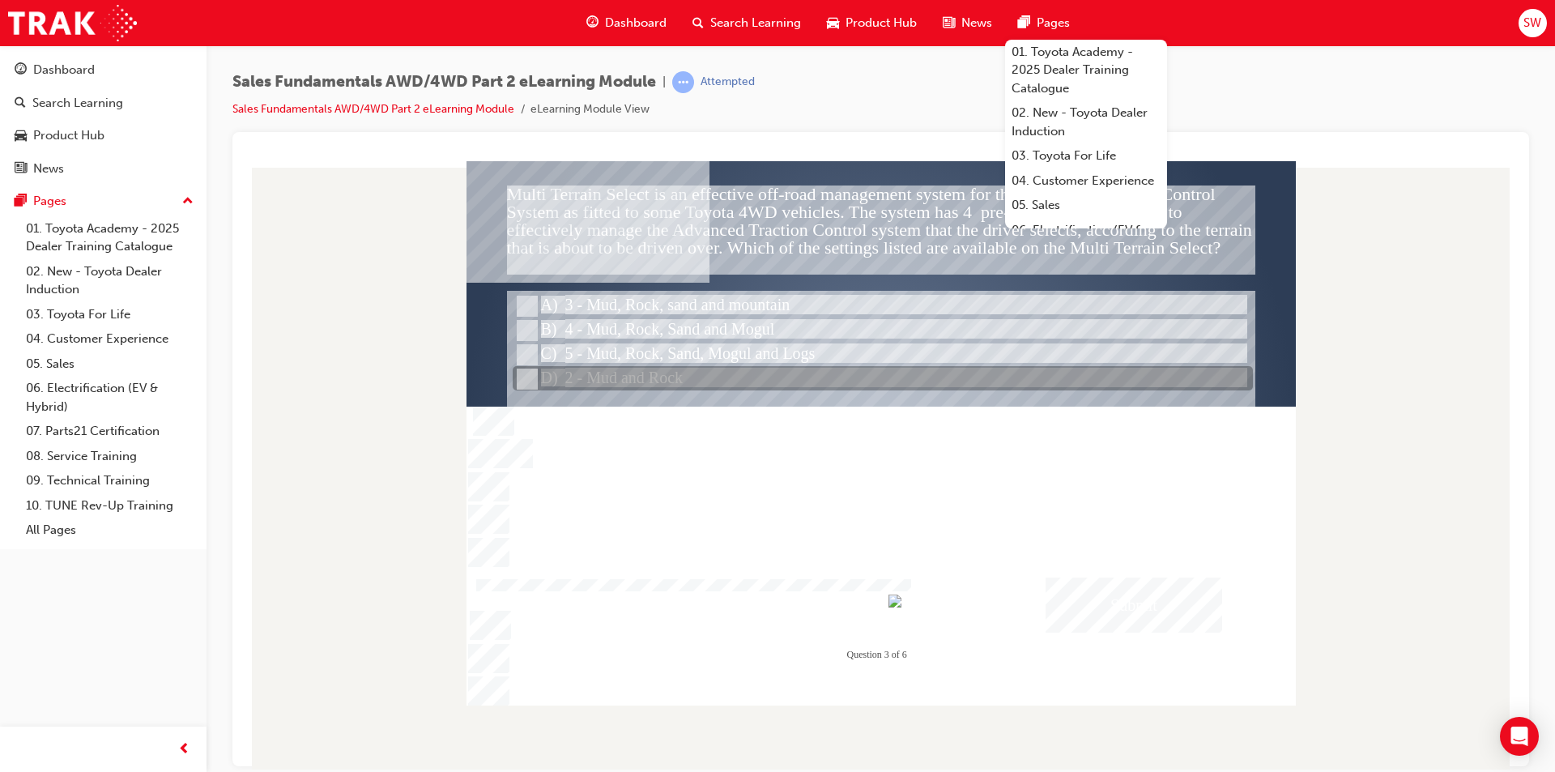
click at [934, 368] on div at bounding box center [883, 379] width 740 height 24
radio input "true"
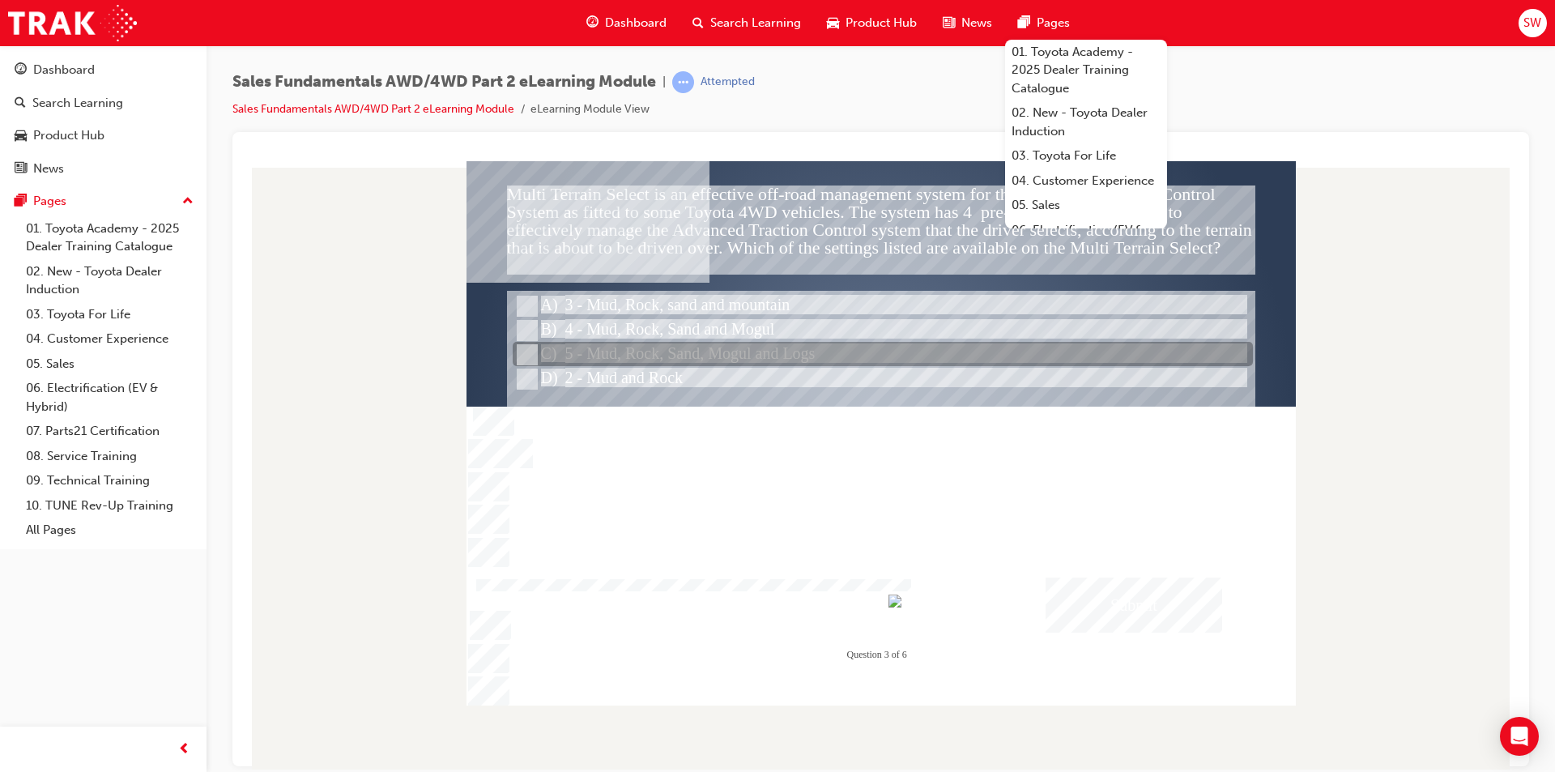
click at [925, 355] on div at bounding box center [883, 354] width 740 height 24
radio input "true"
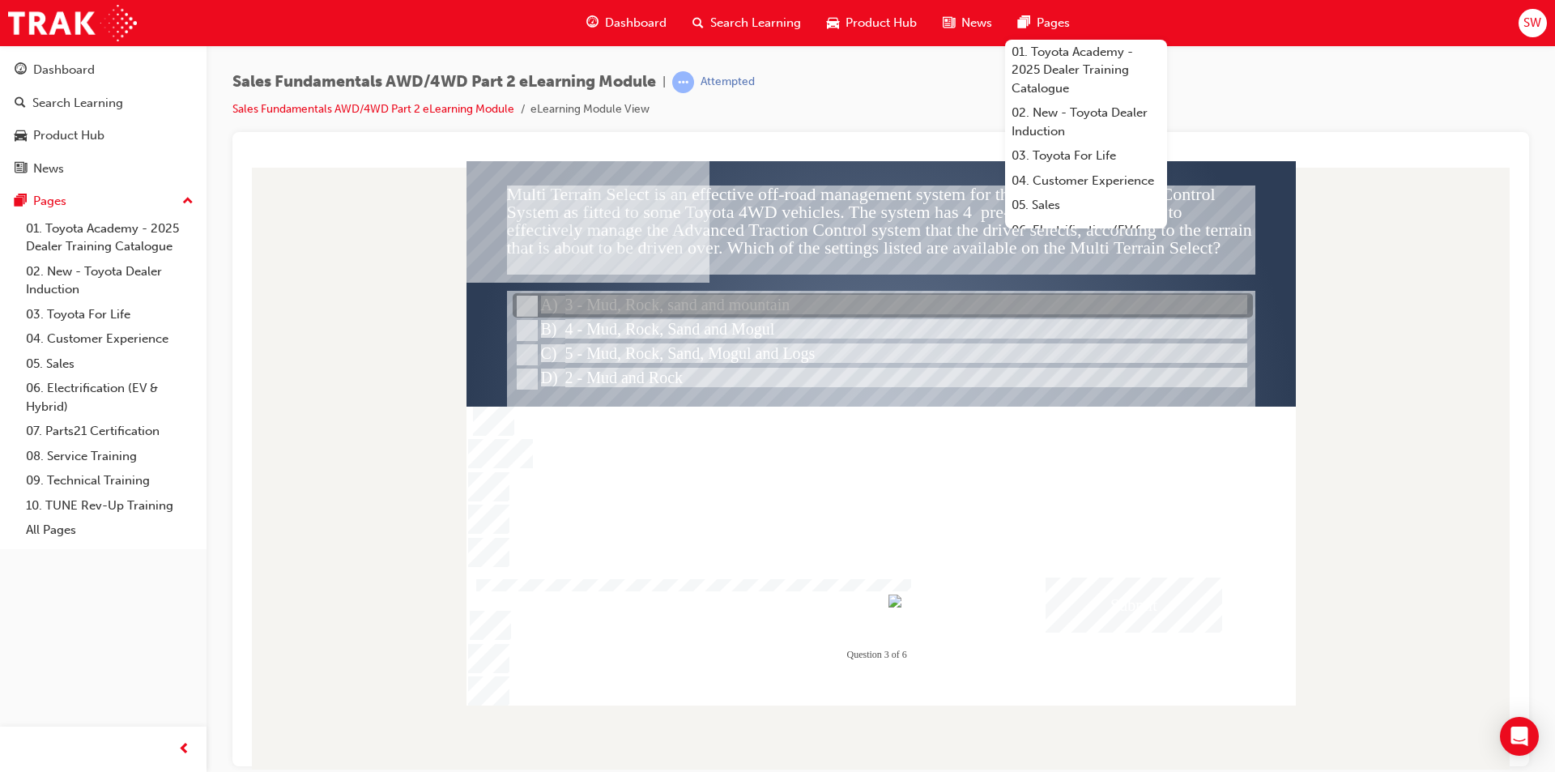
click at [802, 296] on div at bounding box center [883, 306] width 740 height 24
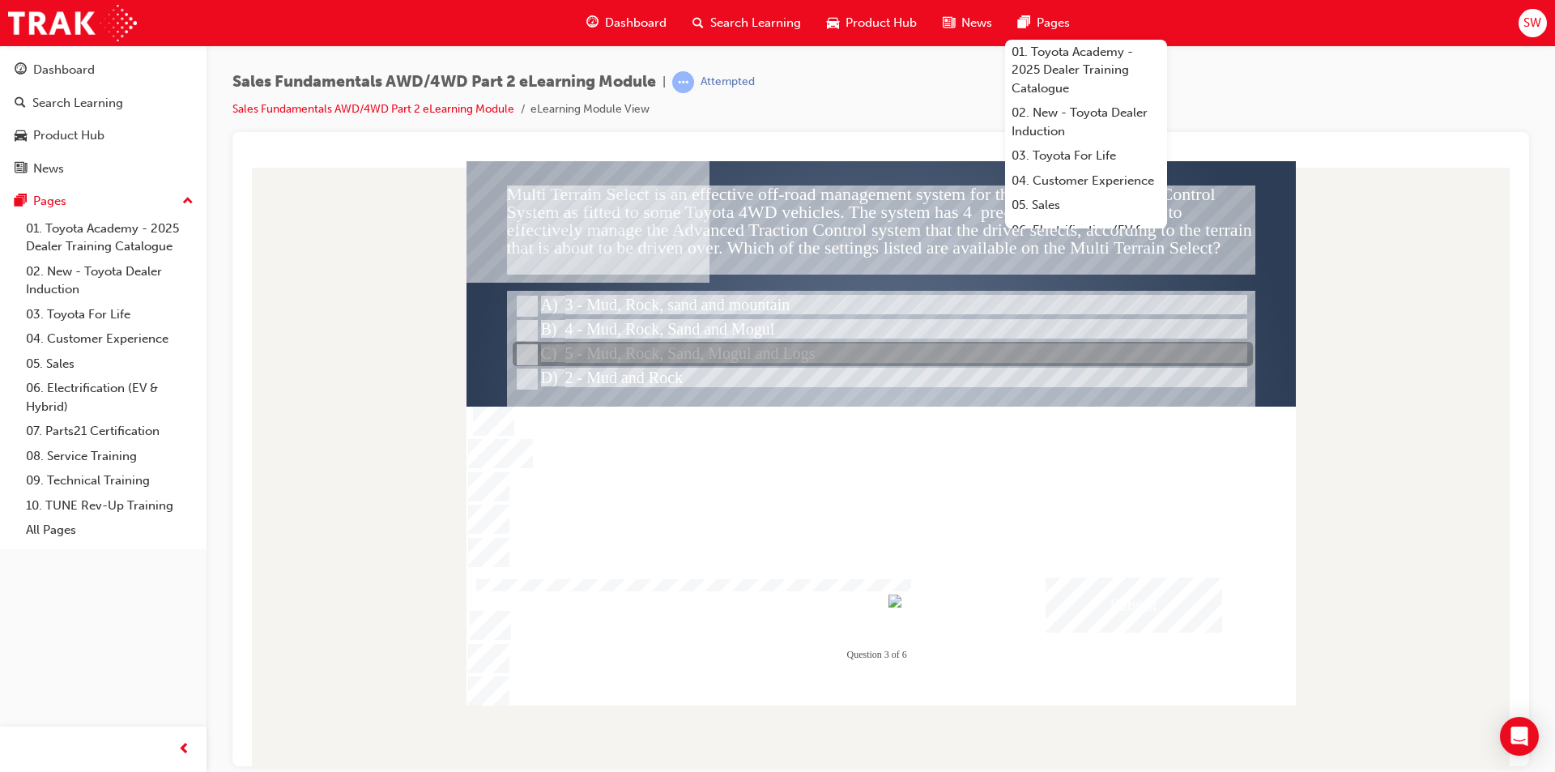
click at [825, 351] on div at bounding box center [883, 354] width 740 height 24
radio input "false"
radio input "true"
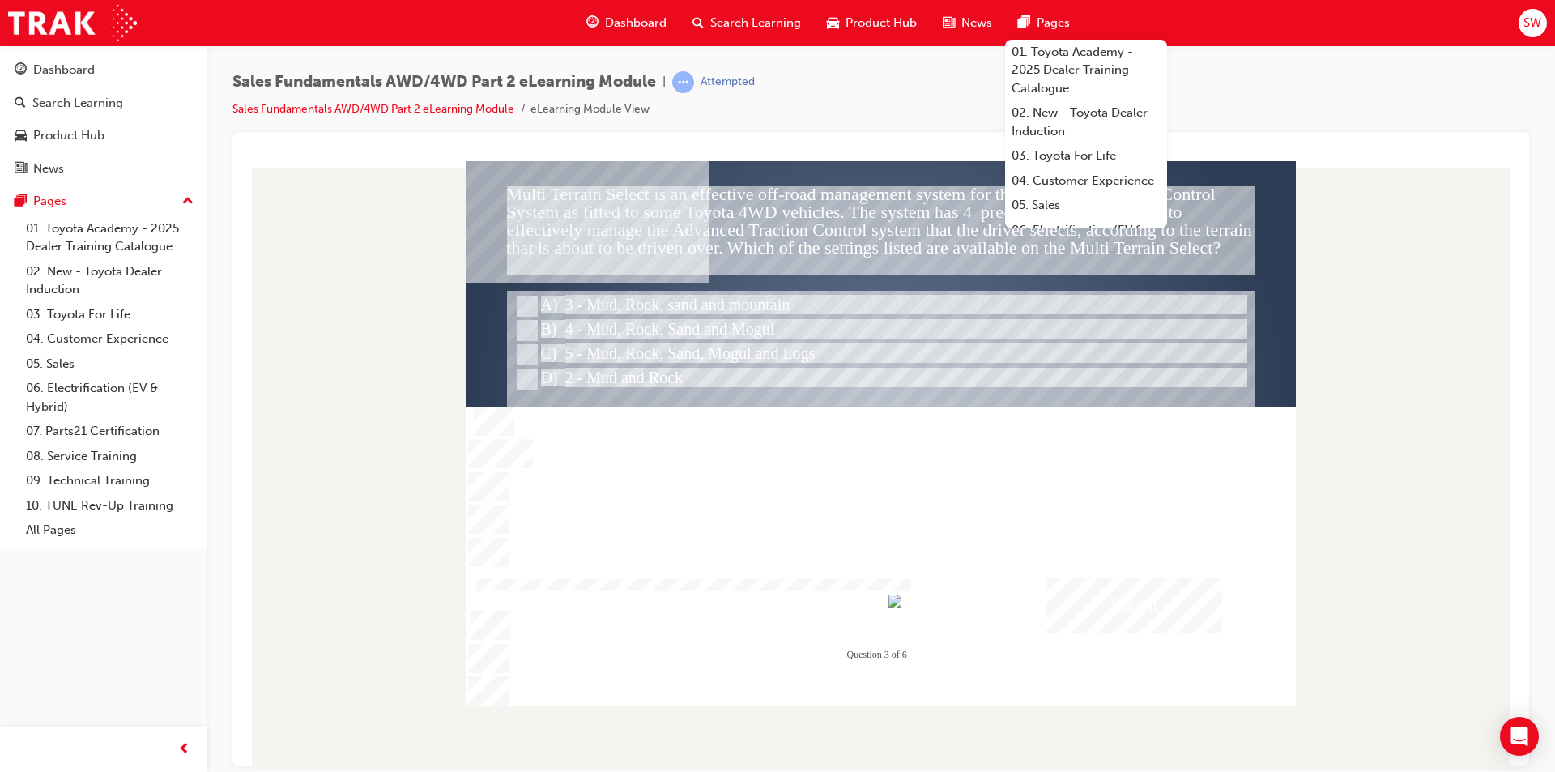
click at [1098, 585] on div "Submit" at bounding box center [1133, 603] width 177 height 55
click at [781, 302] on div at bounding box center [880, 432] width 829 height 544
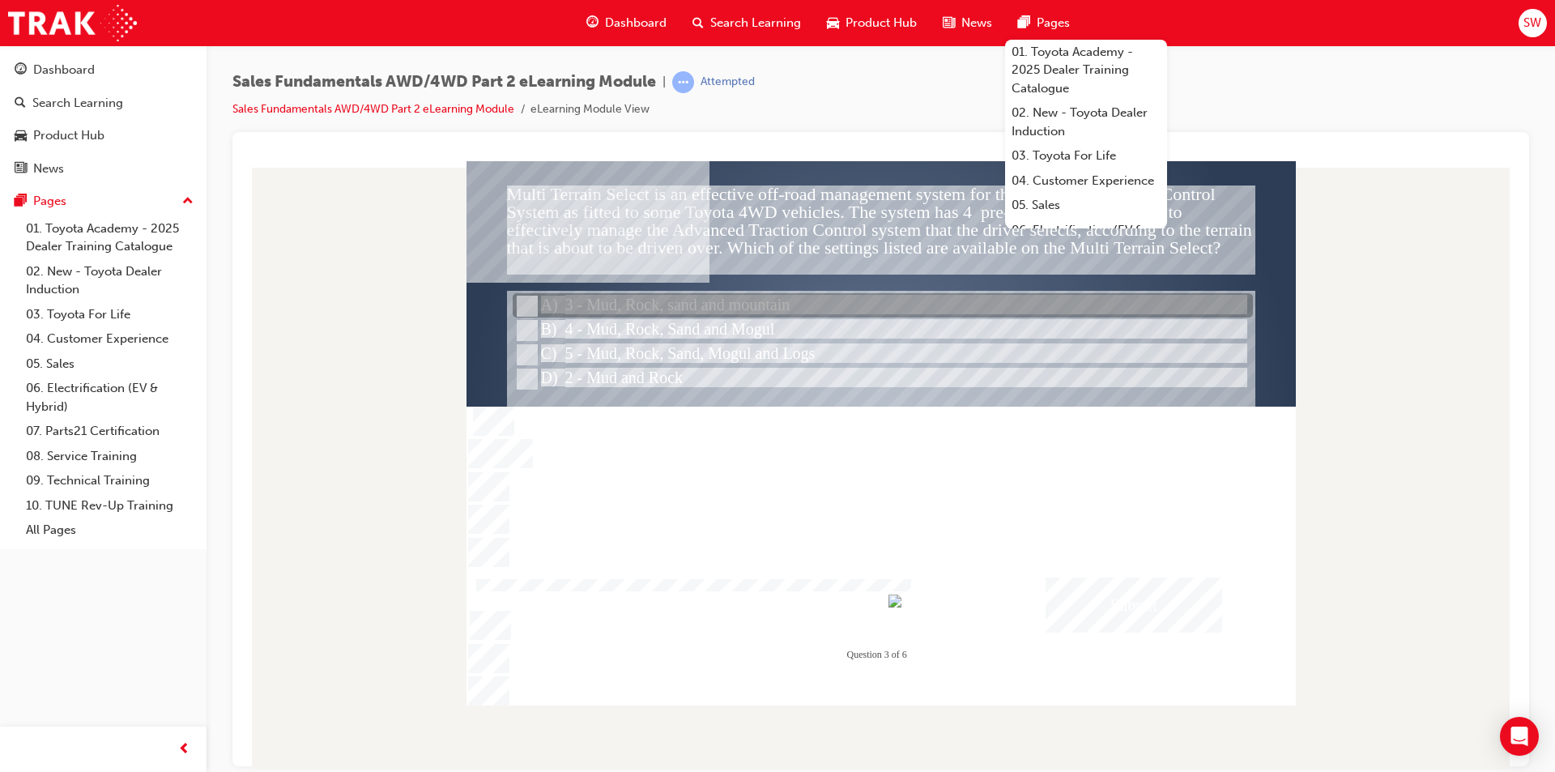
click at [806, 315] on div at bounding box center [883, 306] width 740 height 24
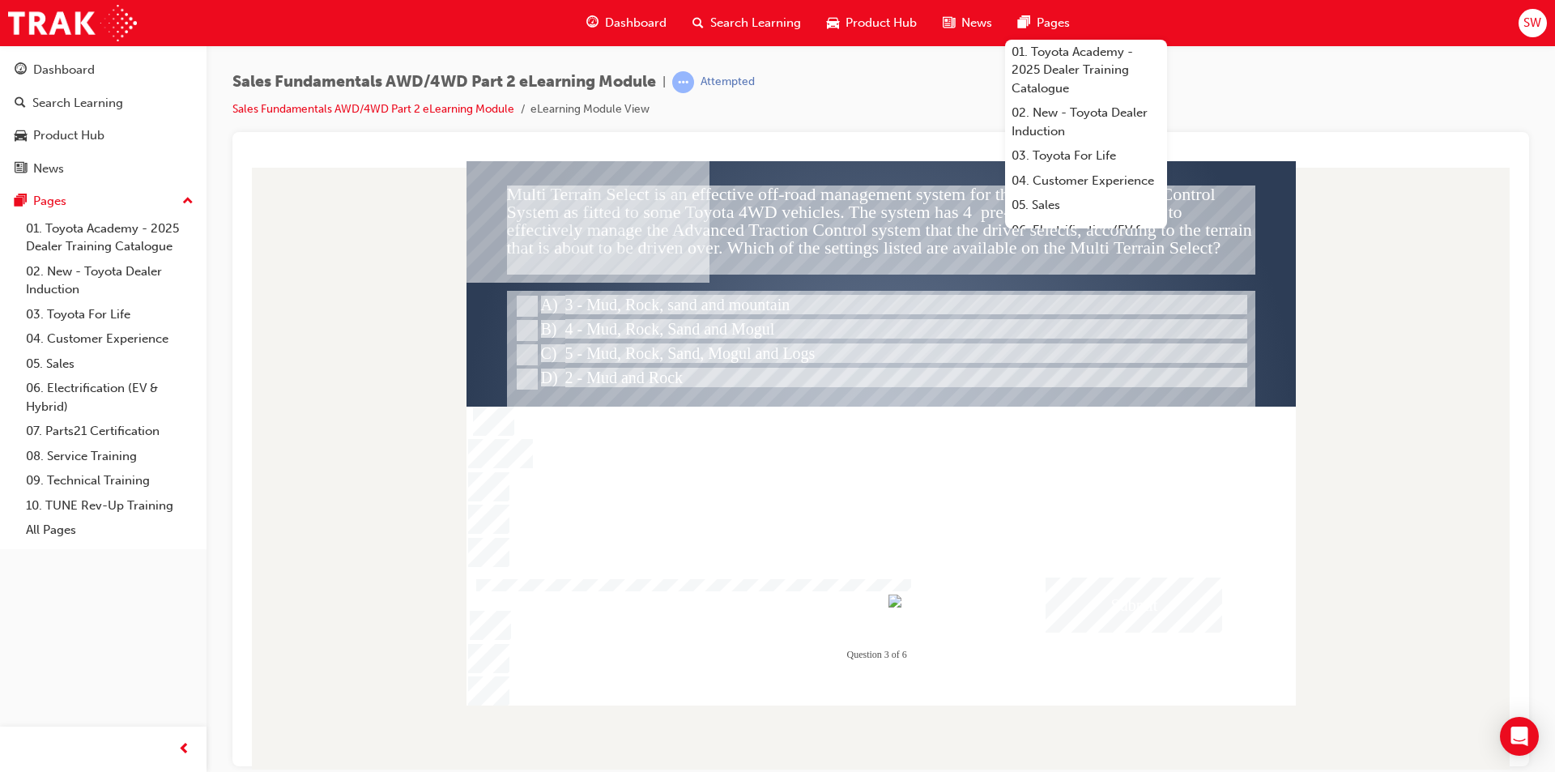
click at [1133, 602] on div "Submit" at bounding box center [1133, 603] width 177 height 55
click at [670, 372] on div at bounding box center [880, 432] width 829 height 544
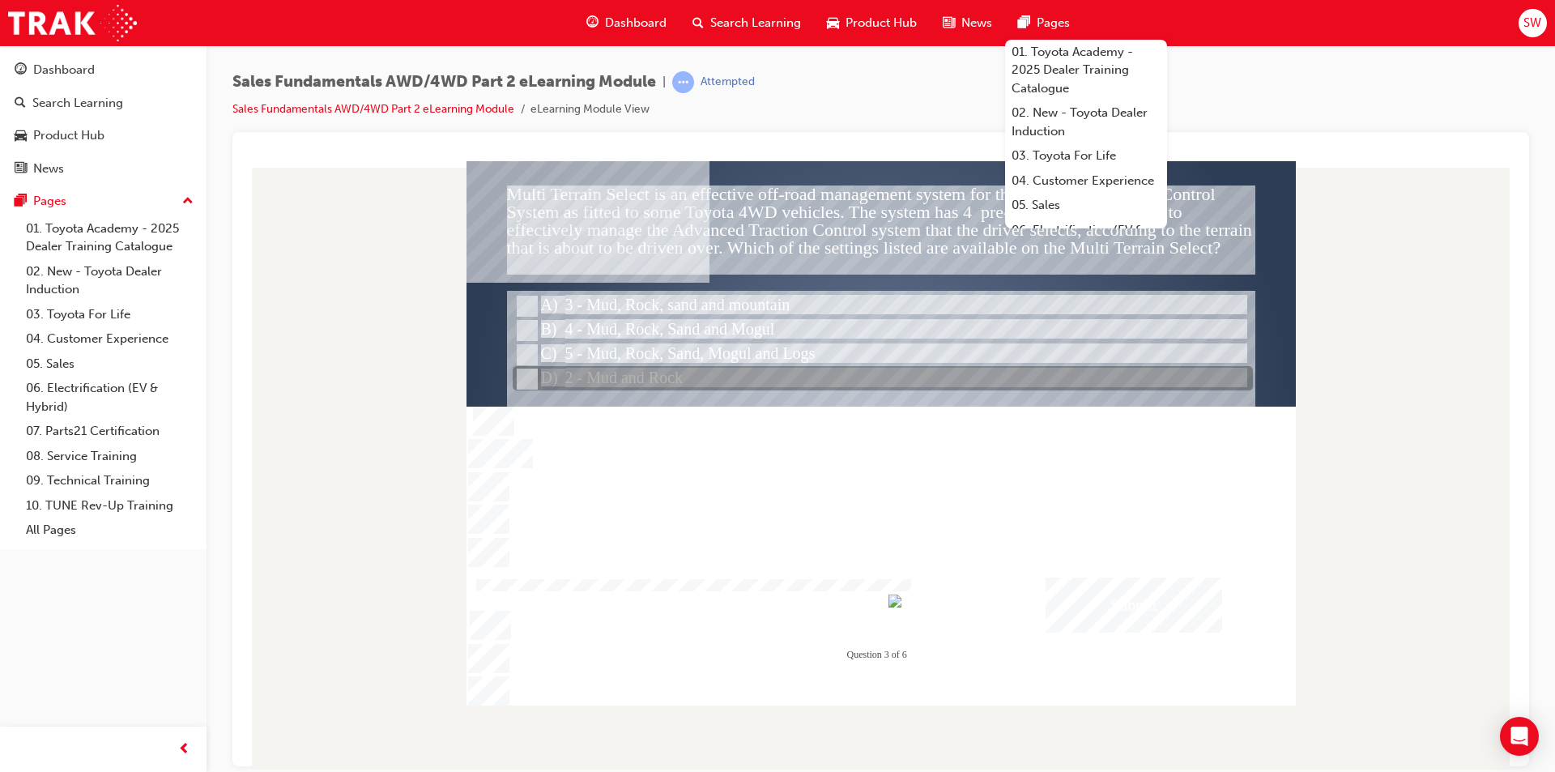
click at [654, 388] on div at bounding box center [883, 379] width 740 height 24
radio input "false"
radio input "true"
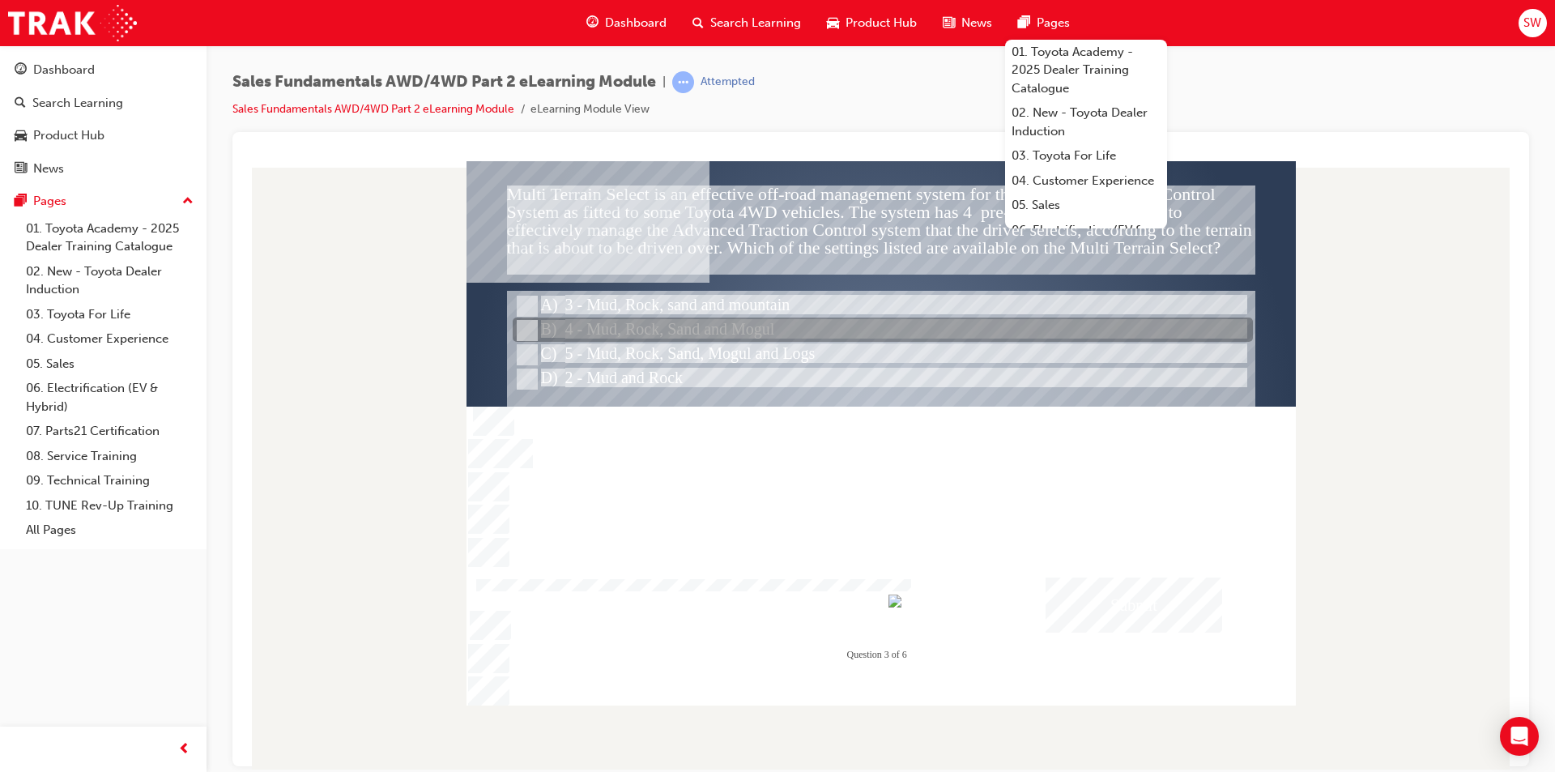
click at [674, 337] on div at bounding box center [883, 330] width 740 height 24
radio input "true"
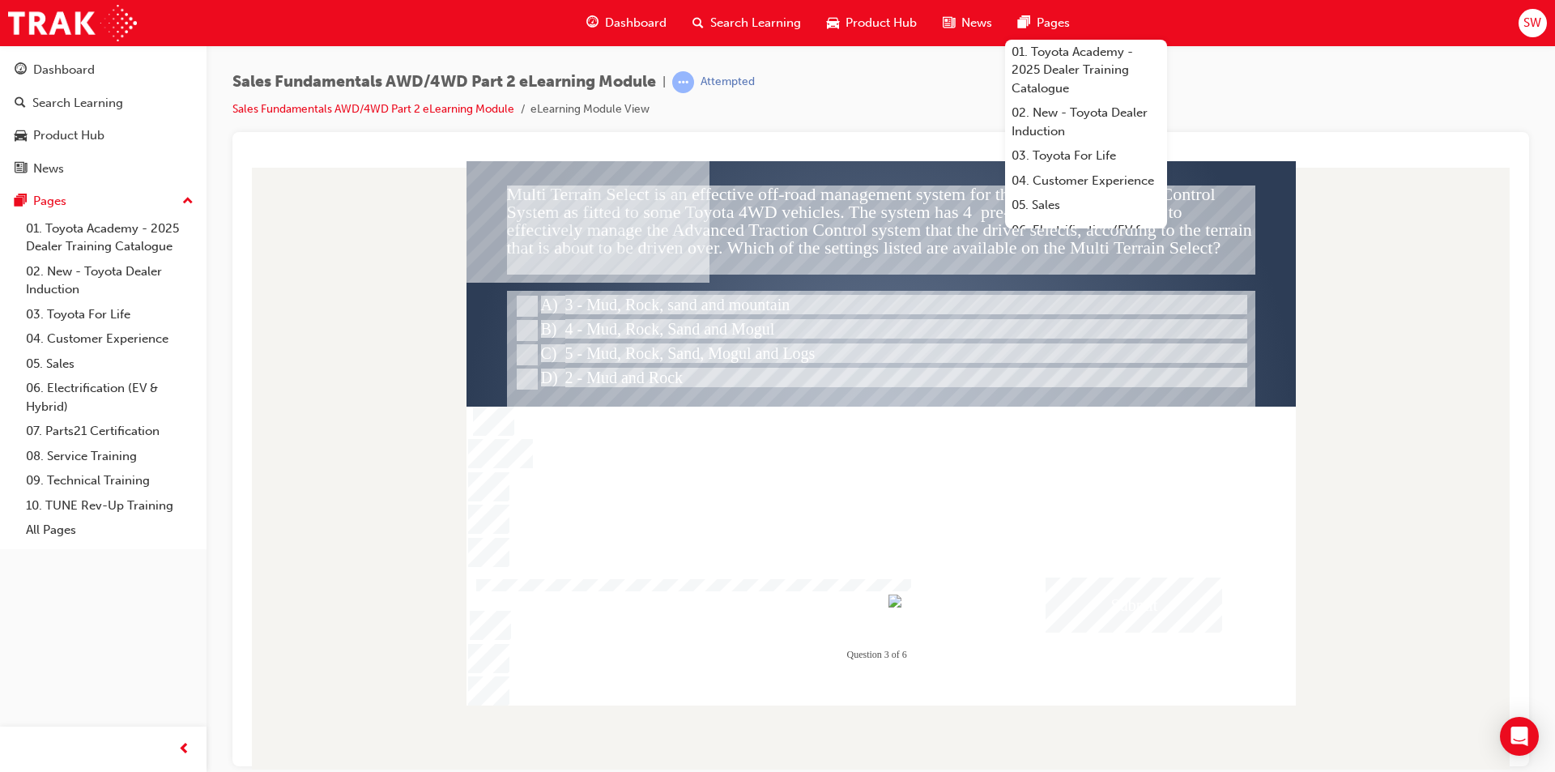
click at [1159, 610] on div "Submit" at bounding box center [1133, 603] width 177 height 55
drag, startPoint x: 1193, startPoint y: 527, endPoint x: 1181, endPoint y: 532, distance: 12.3
click at [1181, 532] on div "Correct - Click anywhere or press ‘y’ to continue." at bounding box center [880, 542] width 747 height 54
click at [1282, 121] on div "Sales Fundamentals AWD/4WD Part 2 eLearning Module | Attempted Sales Fundamenta…" at bounding box center [880, 101] width 1296 height 61
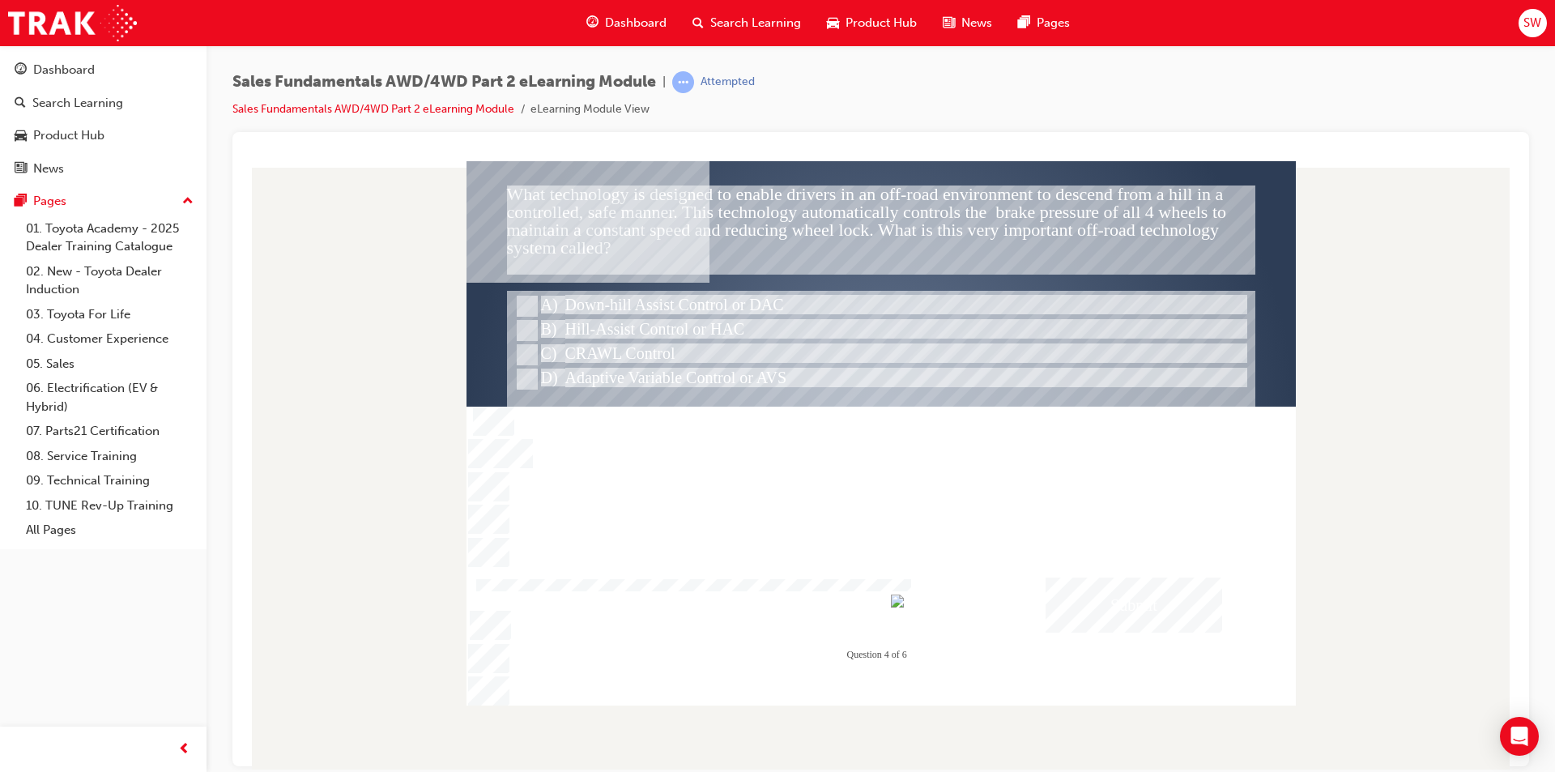
click at [1224, 100] on div "Sales Fundamentals AWD/4WD Part 2 eLearning Module | Attempted Sales Fundamenta…" at bounding box center [880, 101] width 1296 height 61
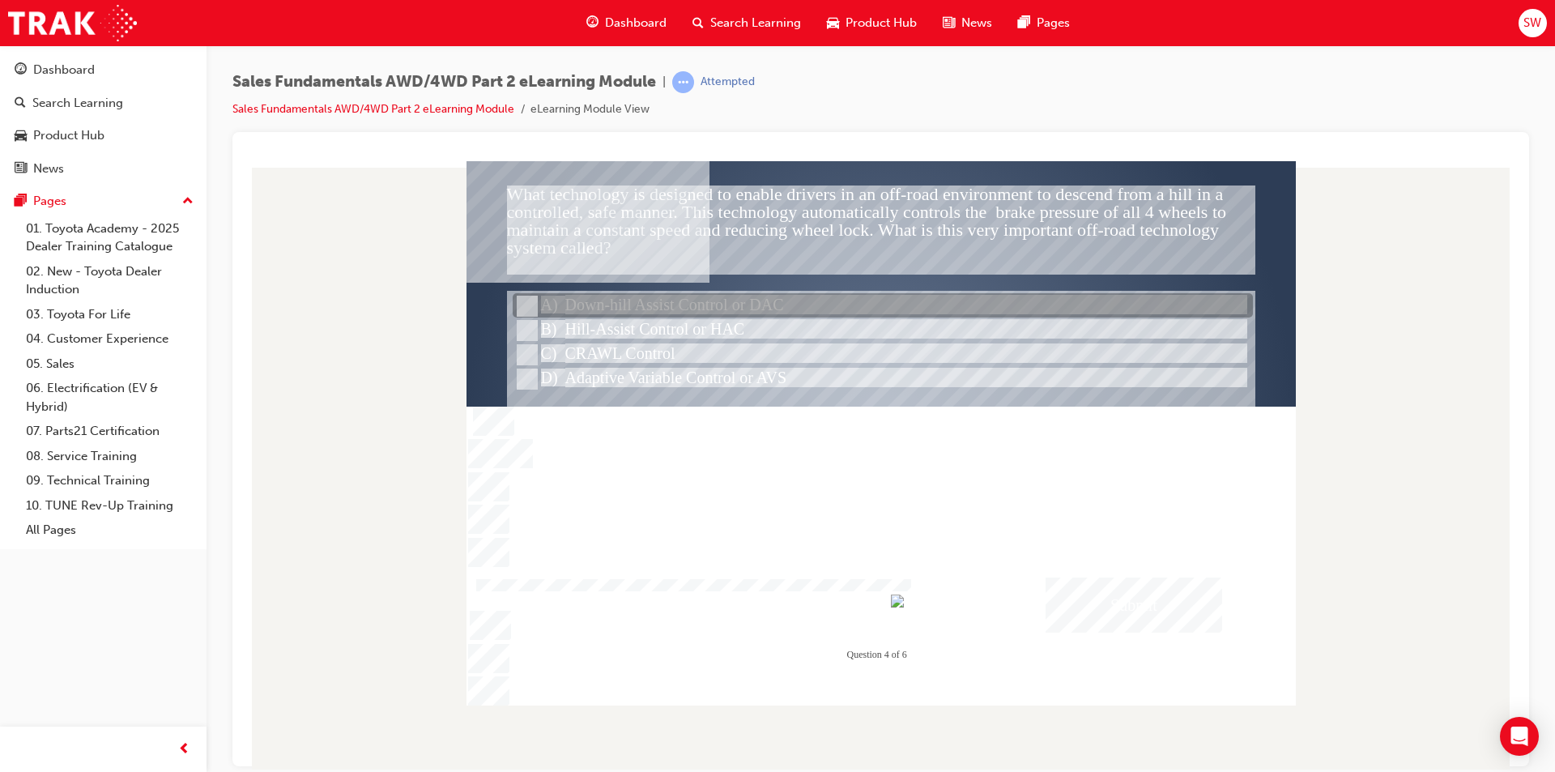
click at [751, 300] on div at bounding box center [883, 306] width 740 height 24
radio input "true"
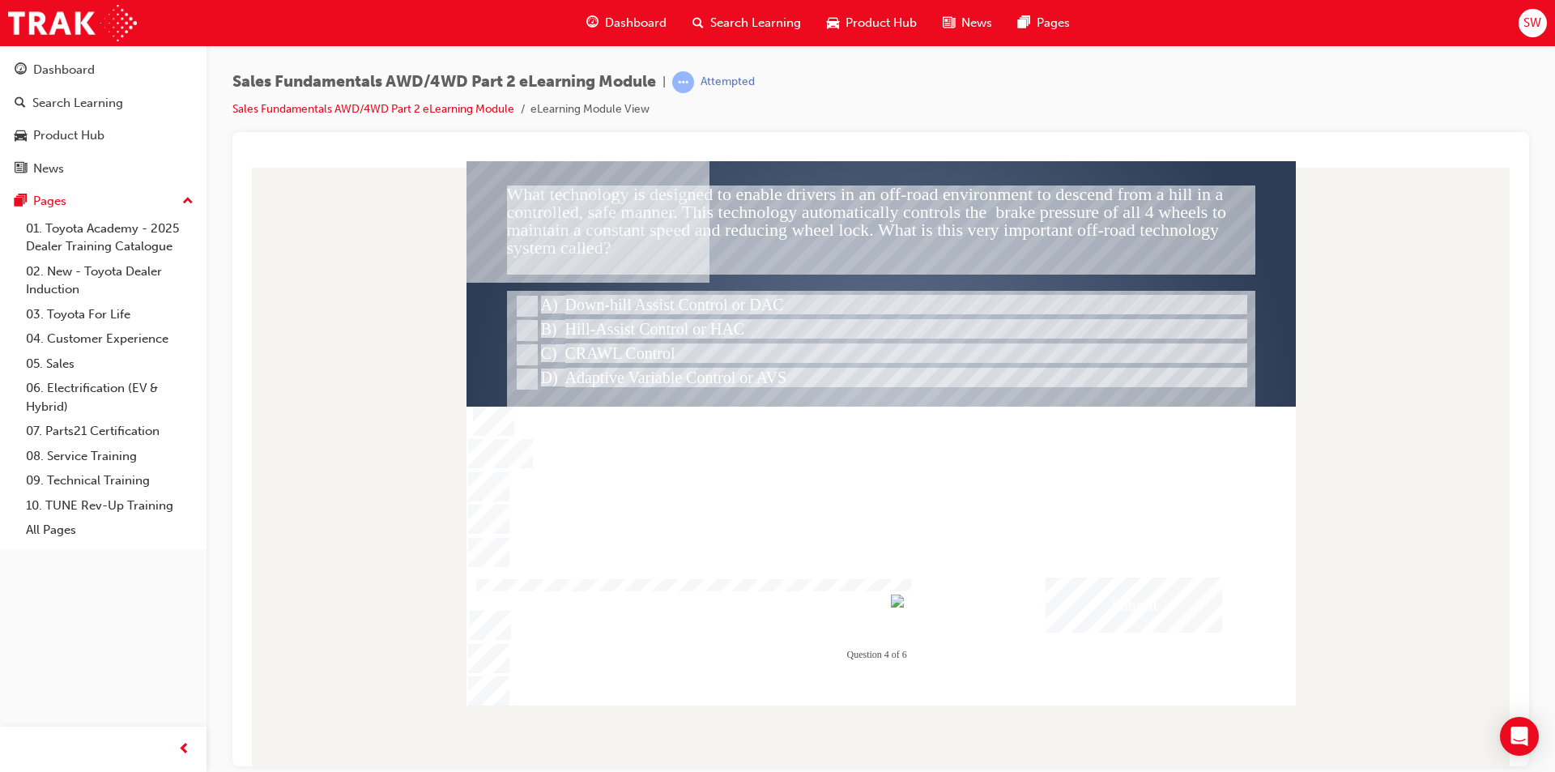
click at [1147, 600] on div "Submit" at bounding box center [1133, 603] width 177 height 55
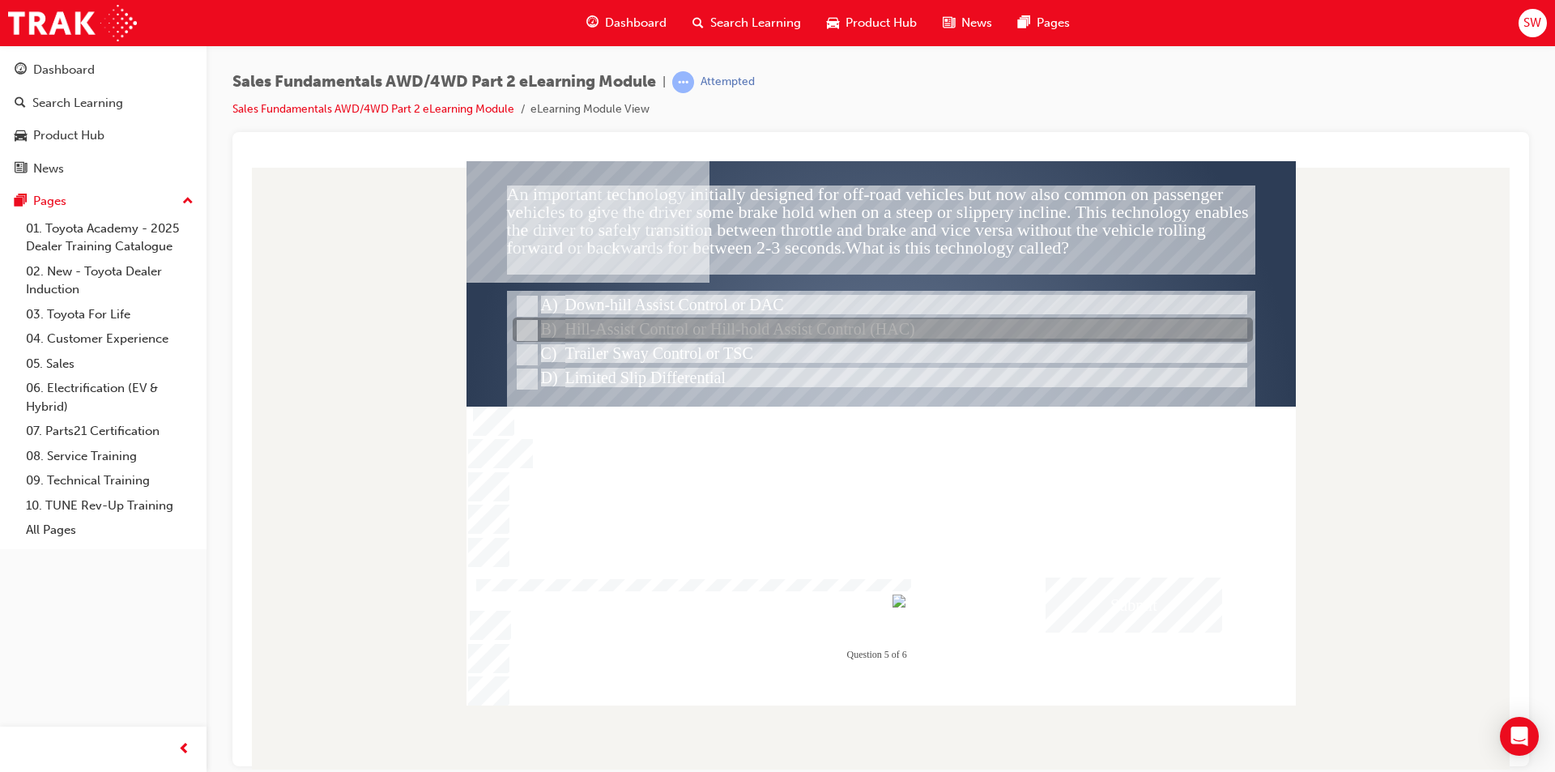
click at [720, 325] on div at bounding box center [883, 330] width 740 height 24
radio input "true"
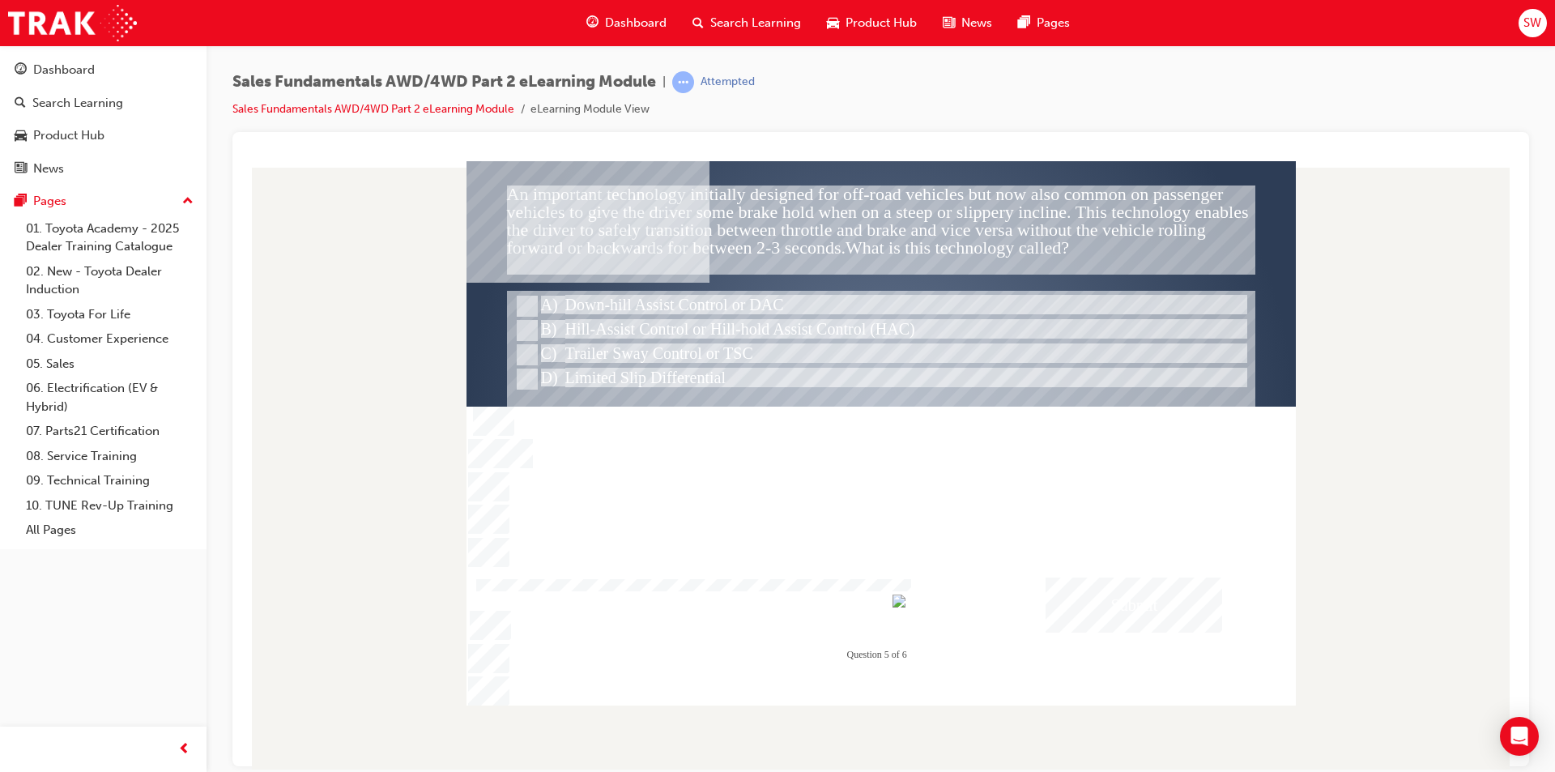
click at [1079, 603] on div "Submit" at bounding box center [1133, 603] width 177 height 55
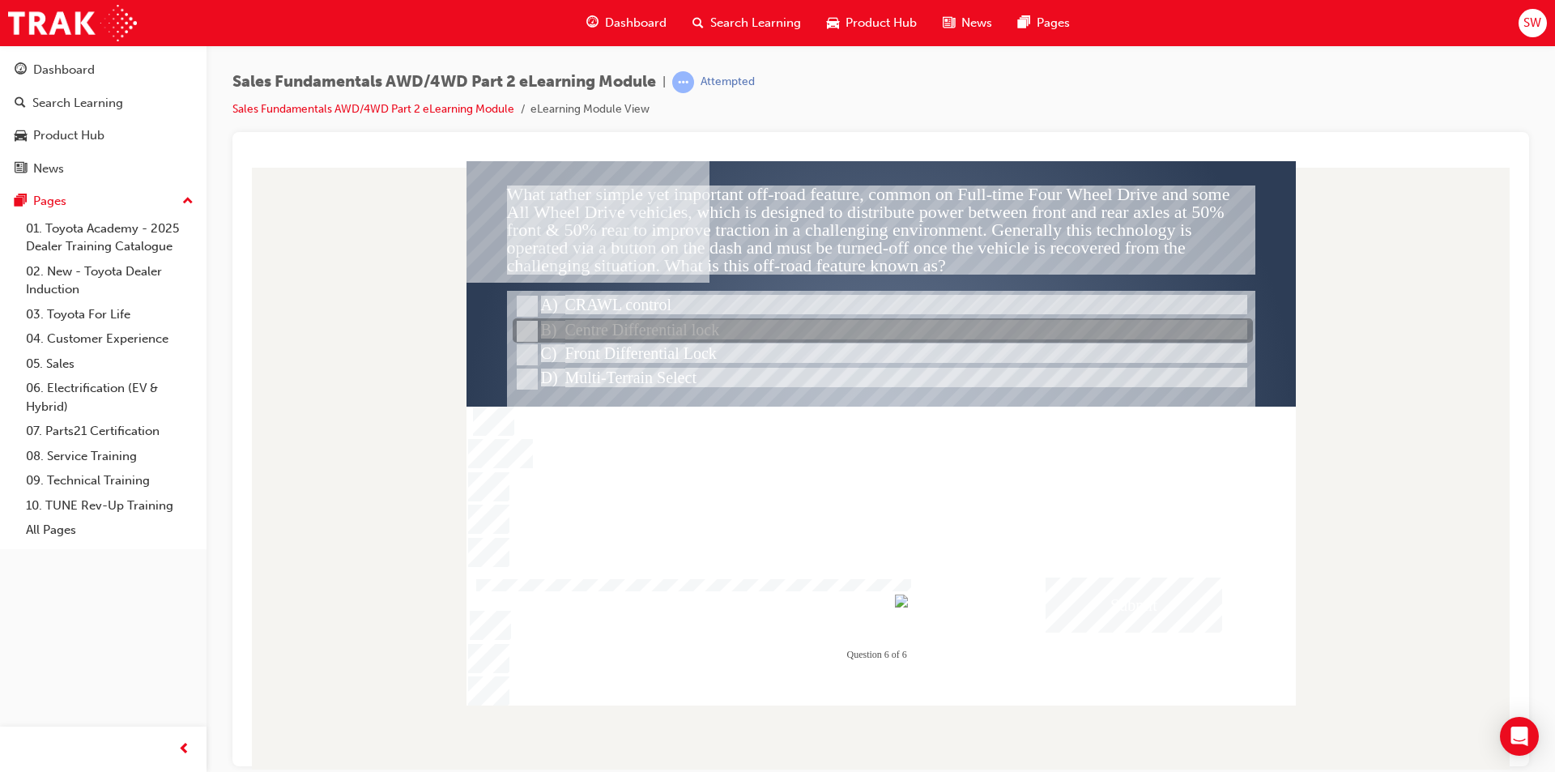
click at [640, 325] on div at bounding box center [883, 331] width 740 height 24
radio input "true"
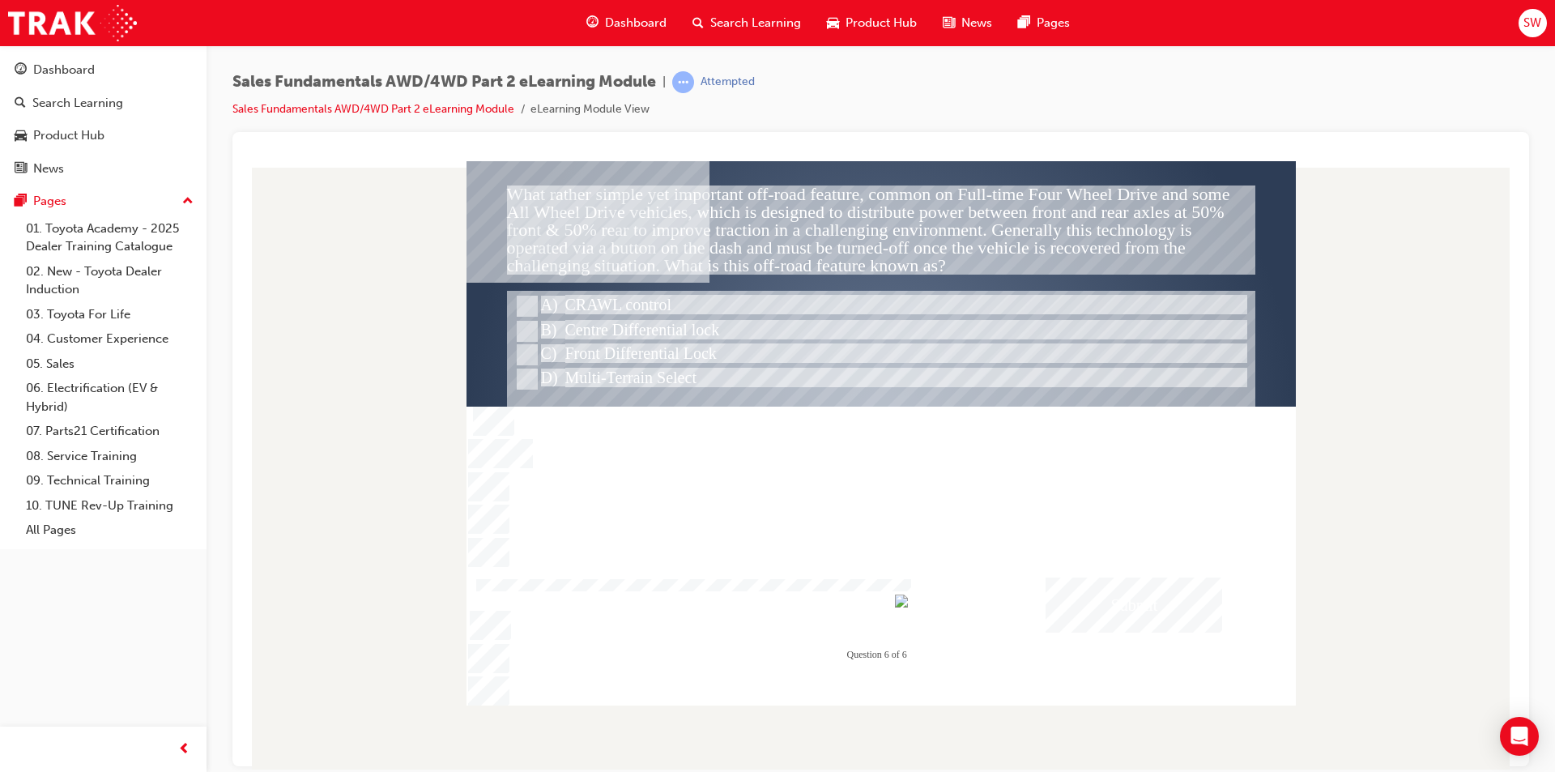
click at [1124, 589] on div "Submit" at bounding box center [1133, 603] width 177 height 55
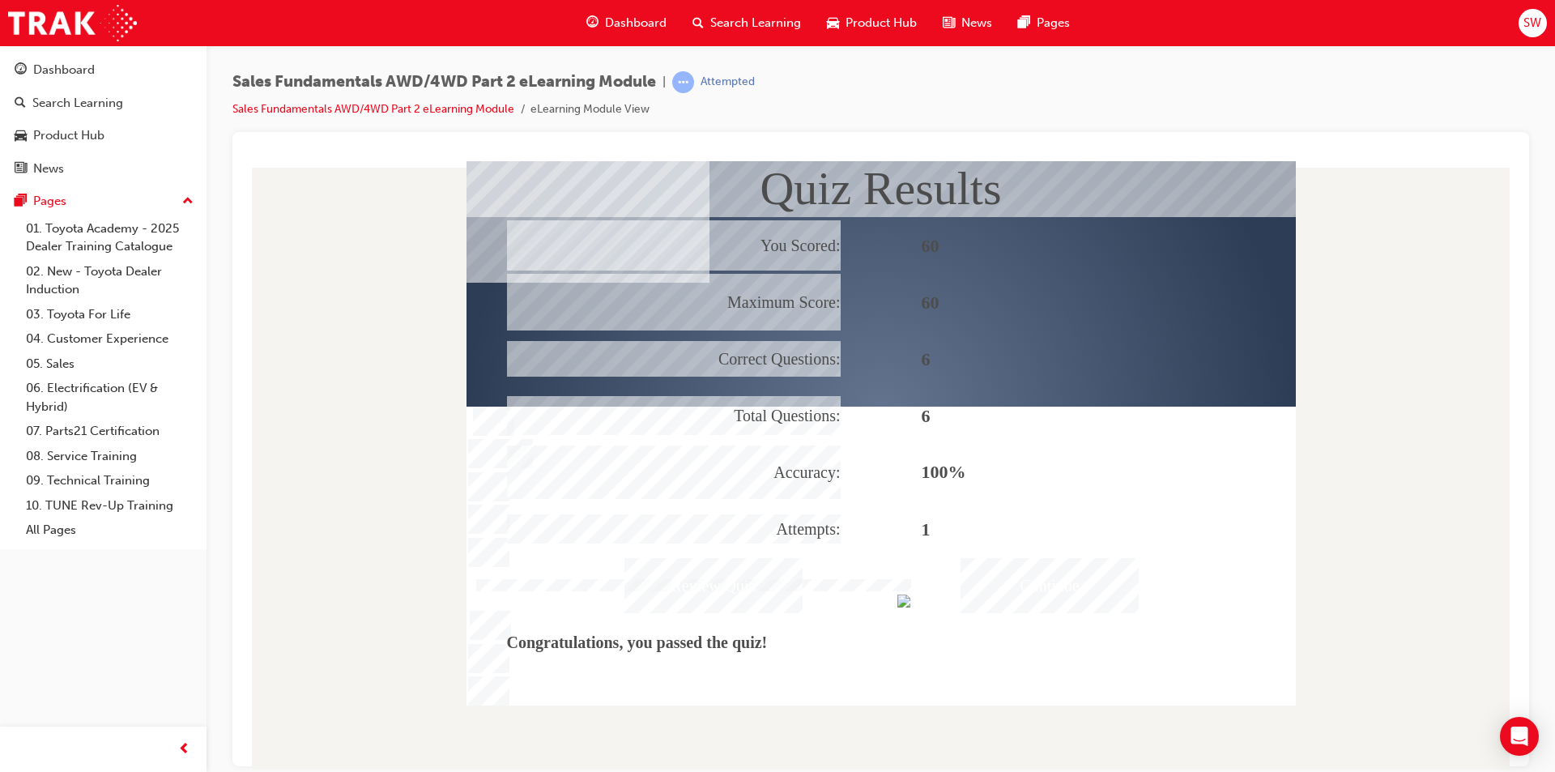
click at [1006, 585] on div "Continue" at bounding box center [1049, 584] width 178 height 55
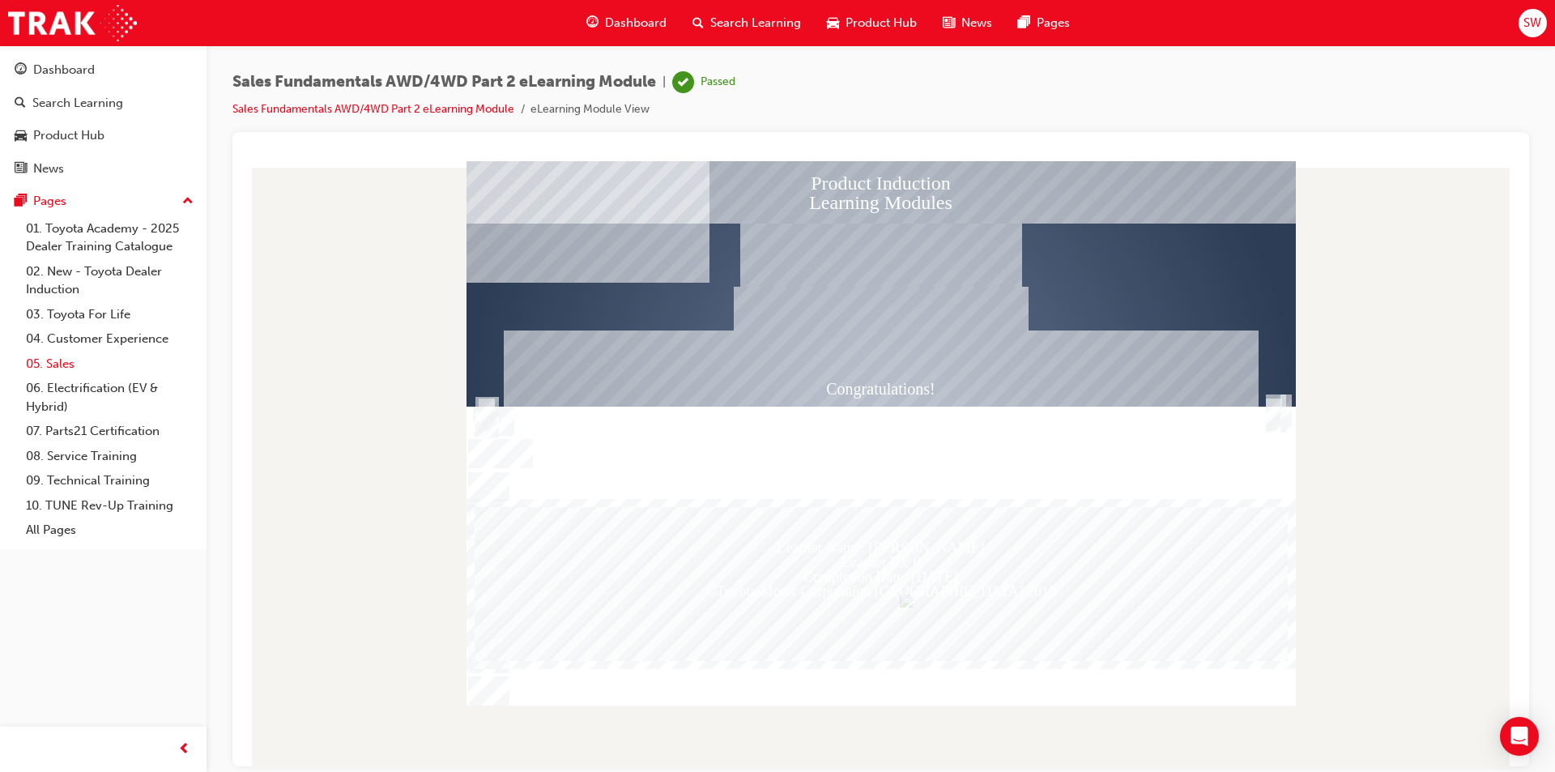
click at [66, 364] on link "05. Sales" at bounding box center [109, 363] width 181 height 25
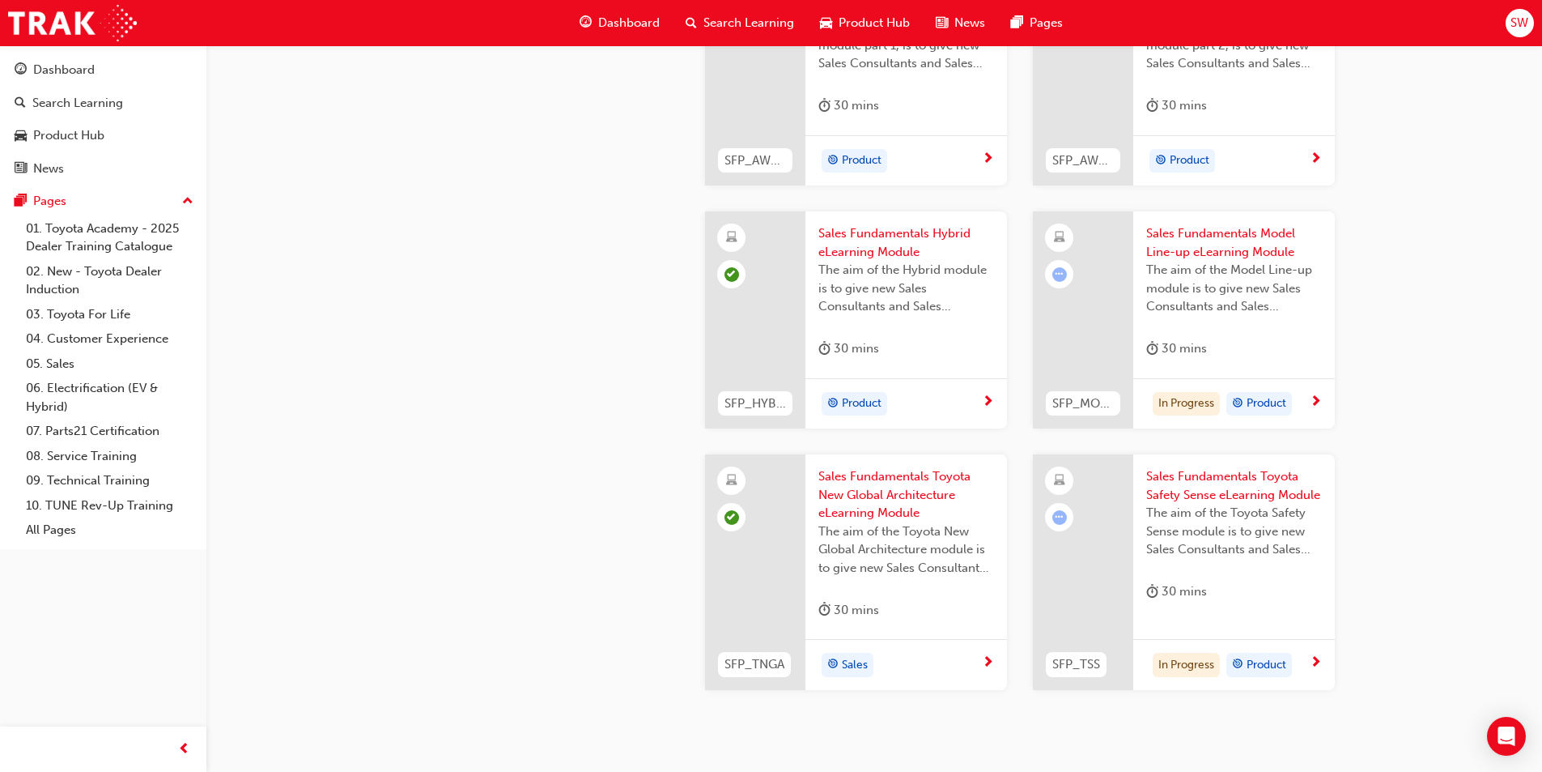
scroll to position [567, 0]
click at [1319, 402] on span "next-icon" at bounding box center [1316, 400] width 12 height 15
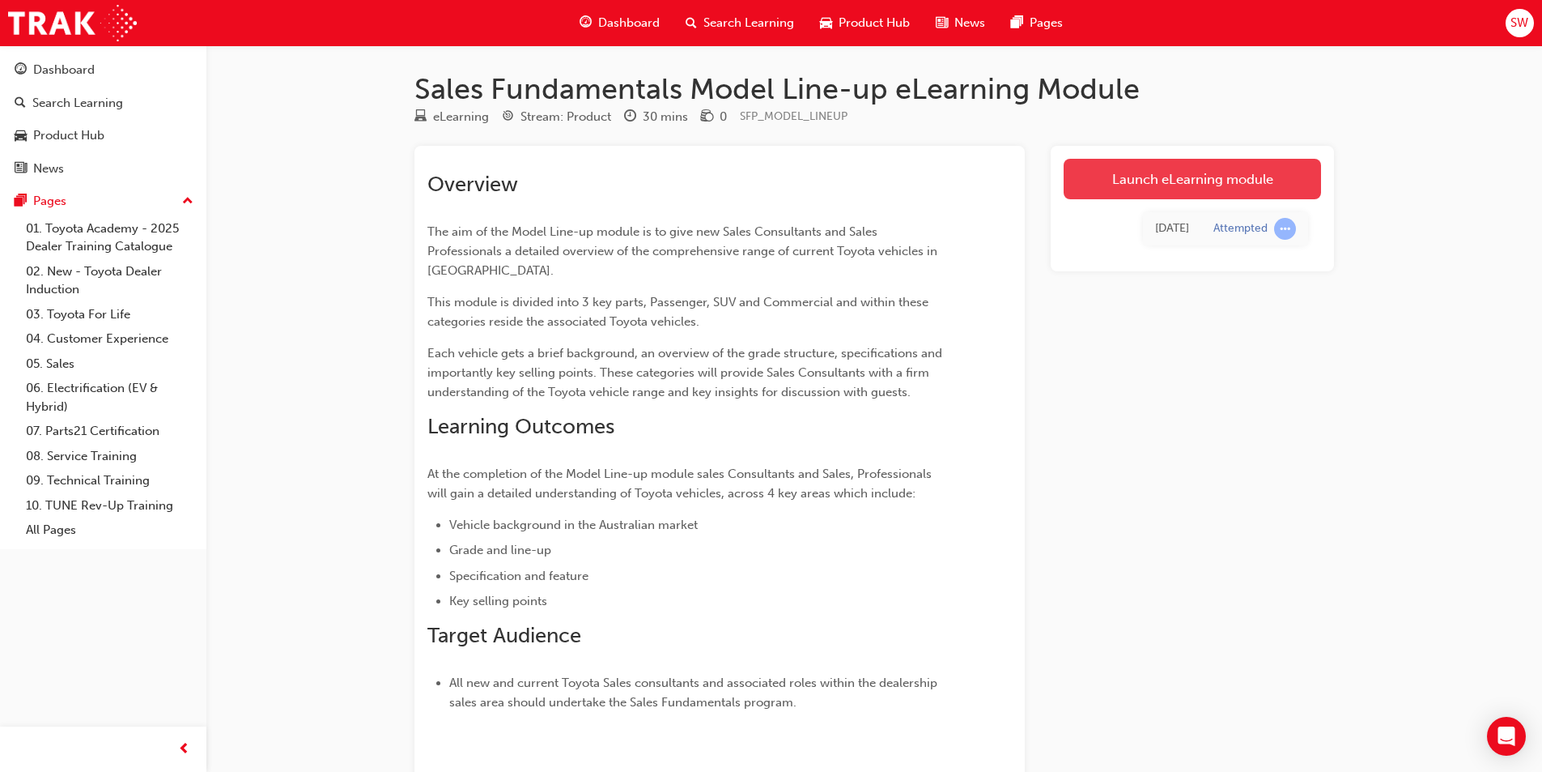
click at [1129, 170] on link "Launch eLearning module" at bounding box center [1192, 179] width 257 height 40
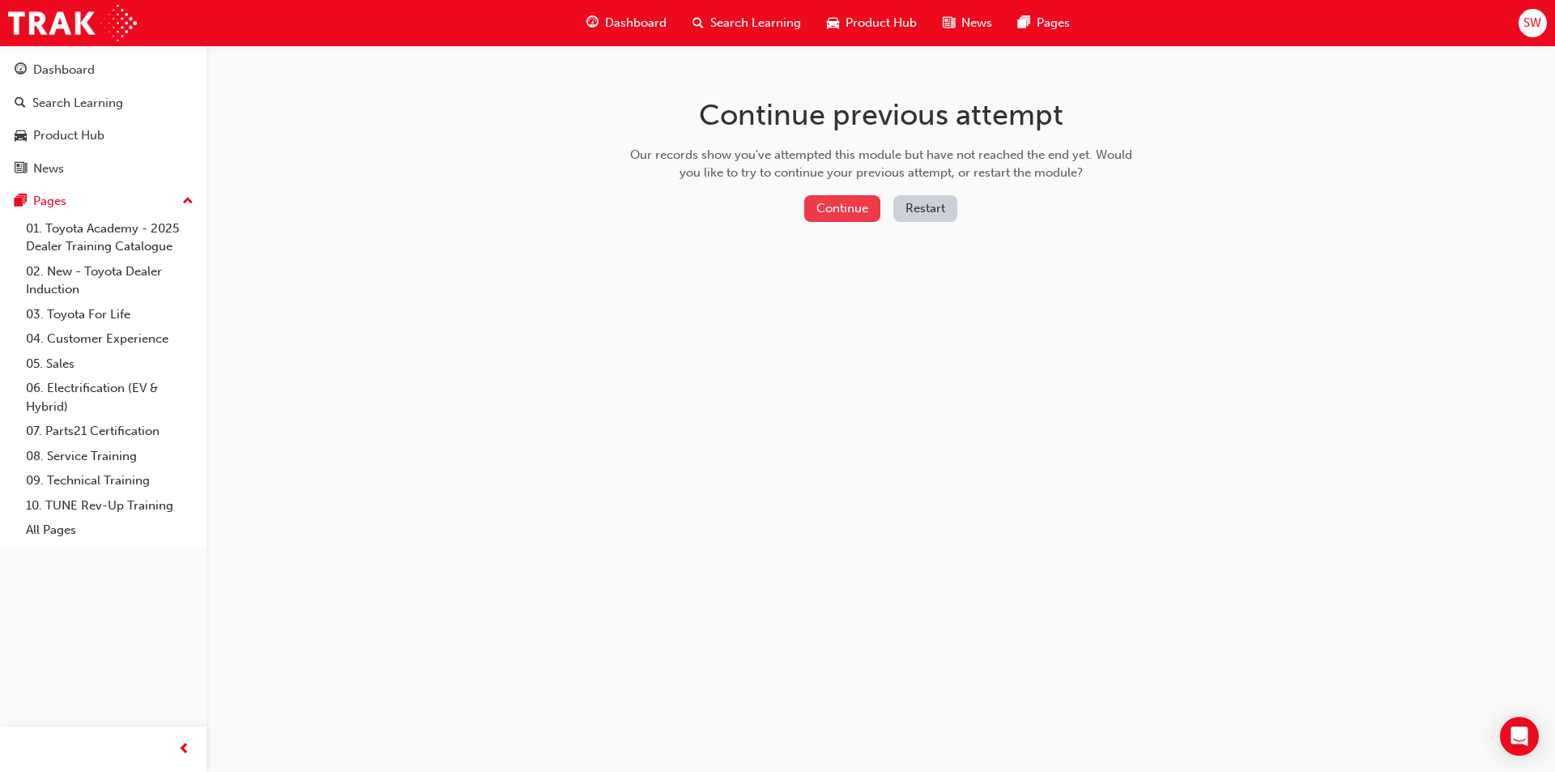
click at [842, 211] on button "Continue" at bounding box center [842, 208] width 76 height 27
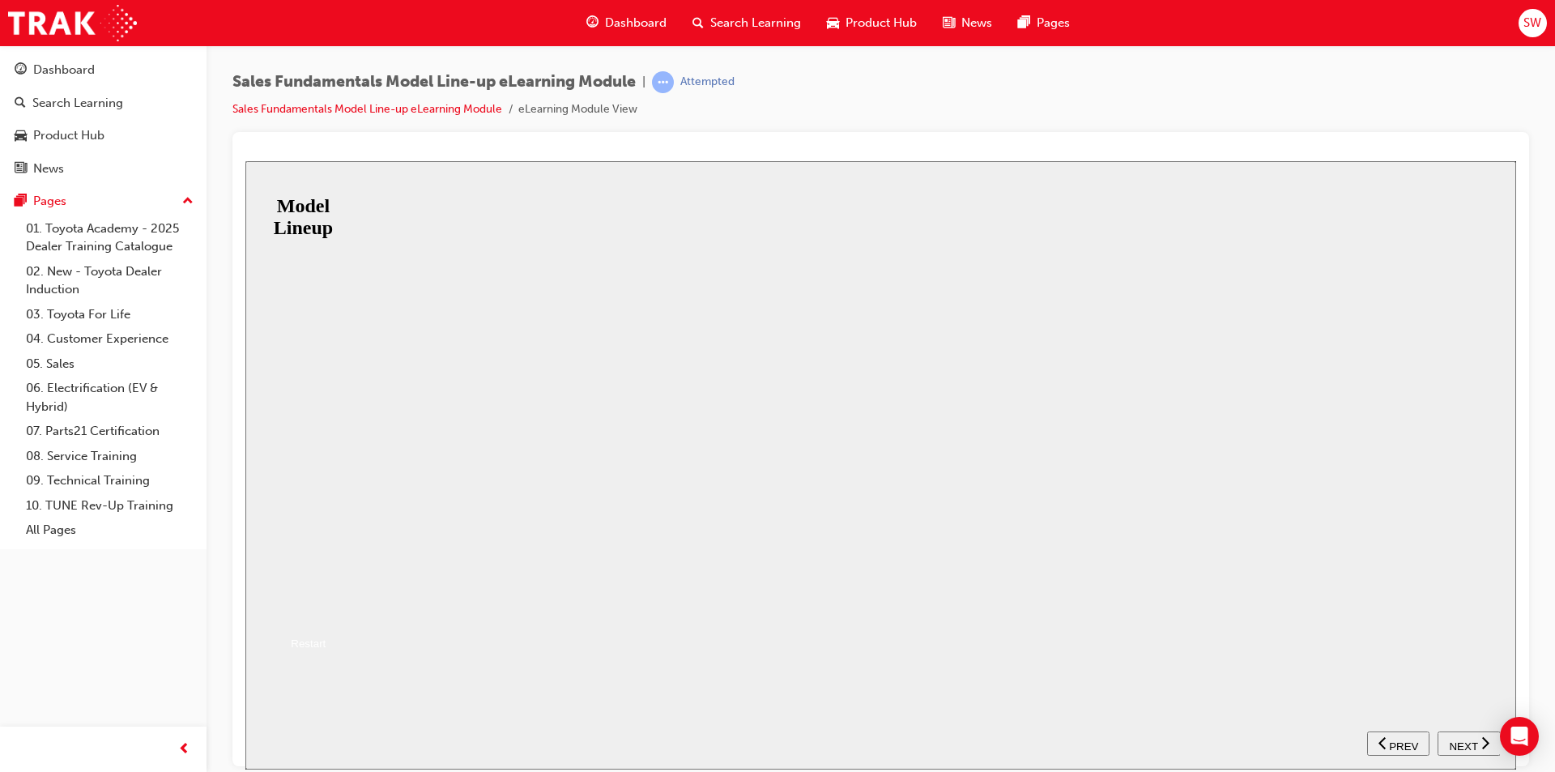
click at [299, 601] on button "Resume" at bounding box center [271, 609] width 53 height 17
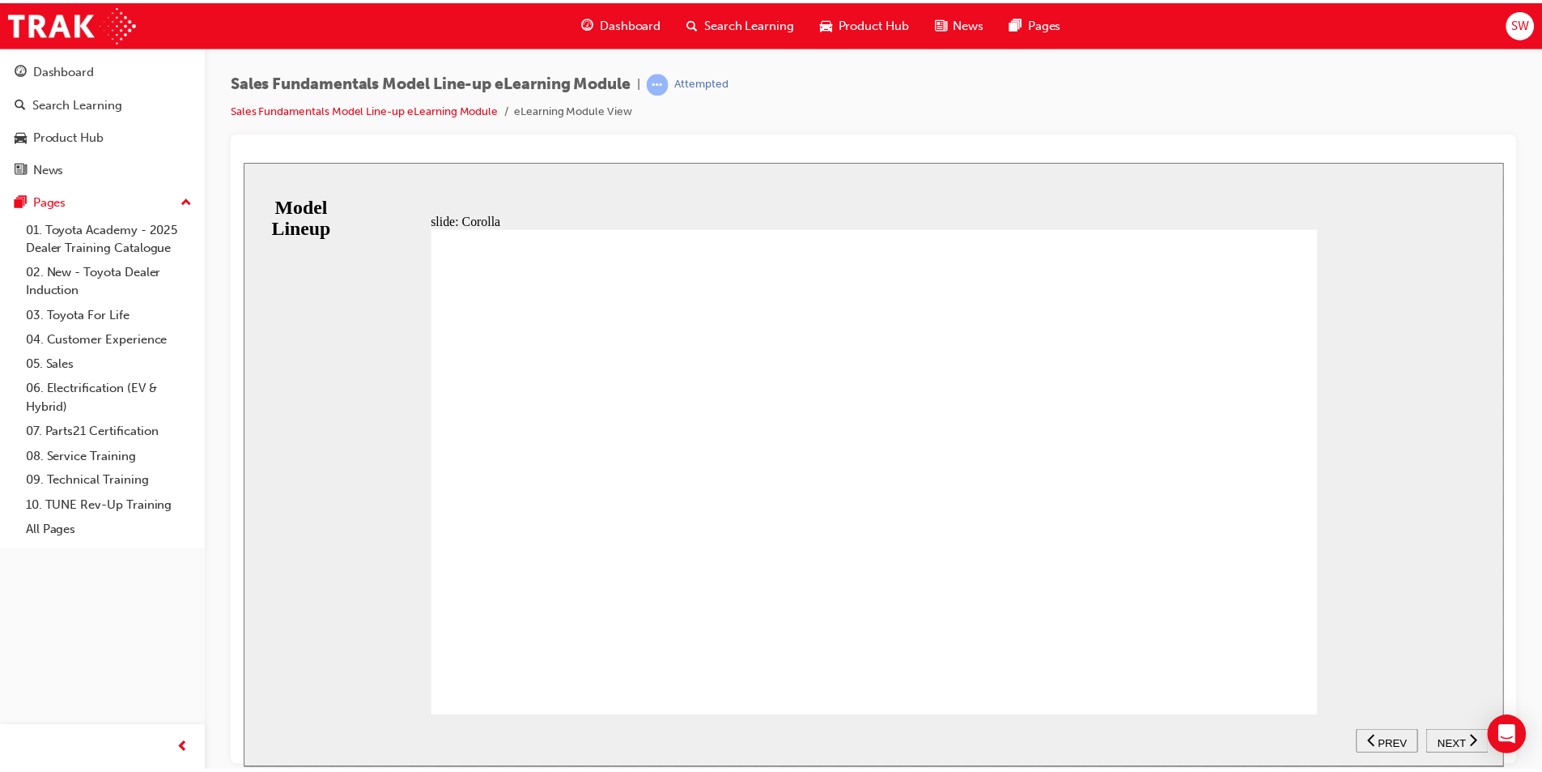
scroll to position [5, 0]
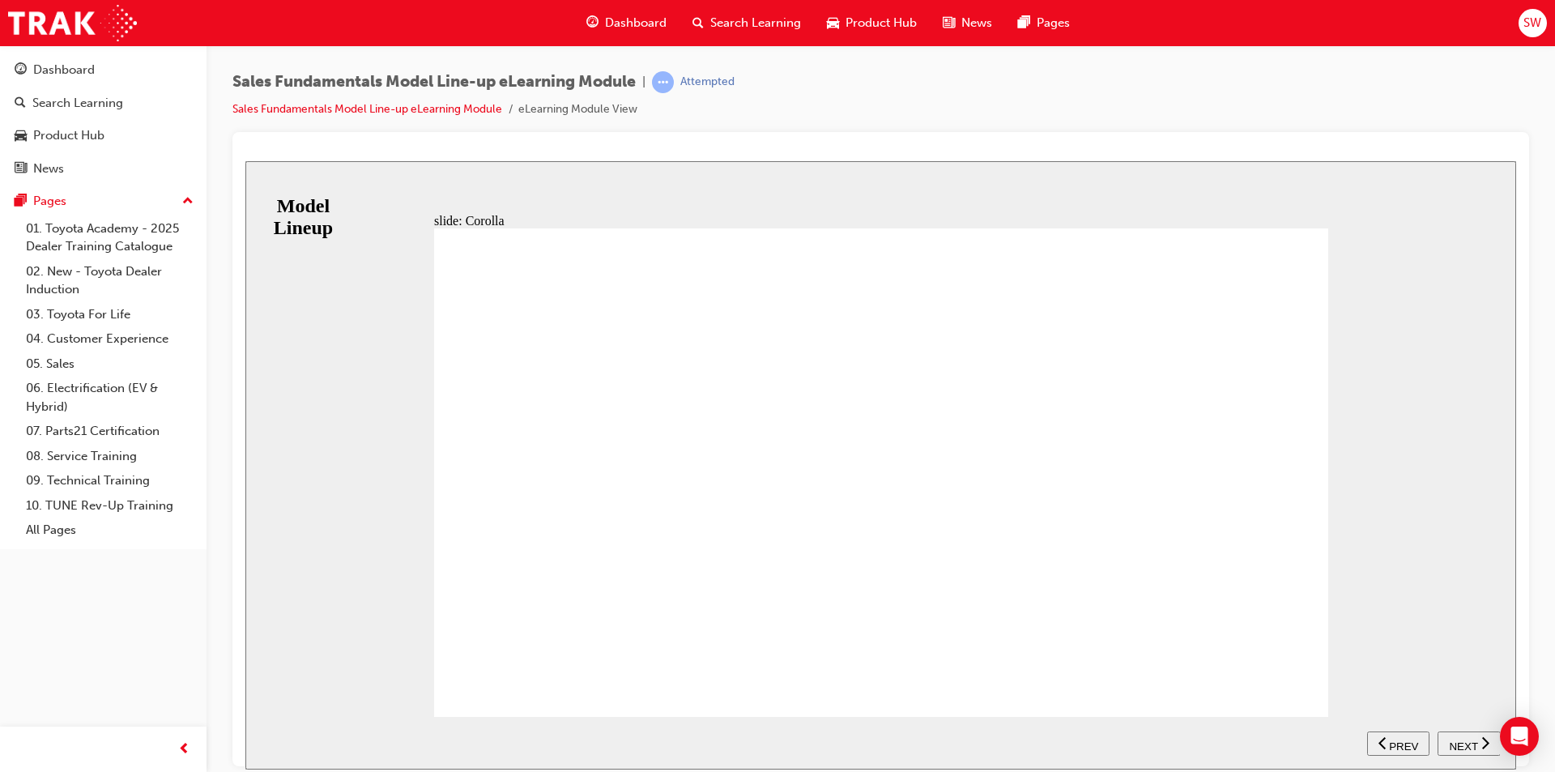
click at [1287, 687] on div "RANGE ASCENT SPORT SX ZR Table with 4 columns and 2 rows Petrol correct icon 1 …" at bounding box center [881, 479] width 894 height 503
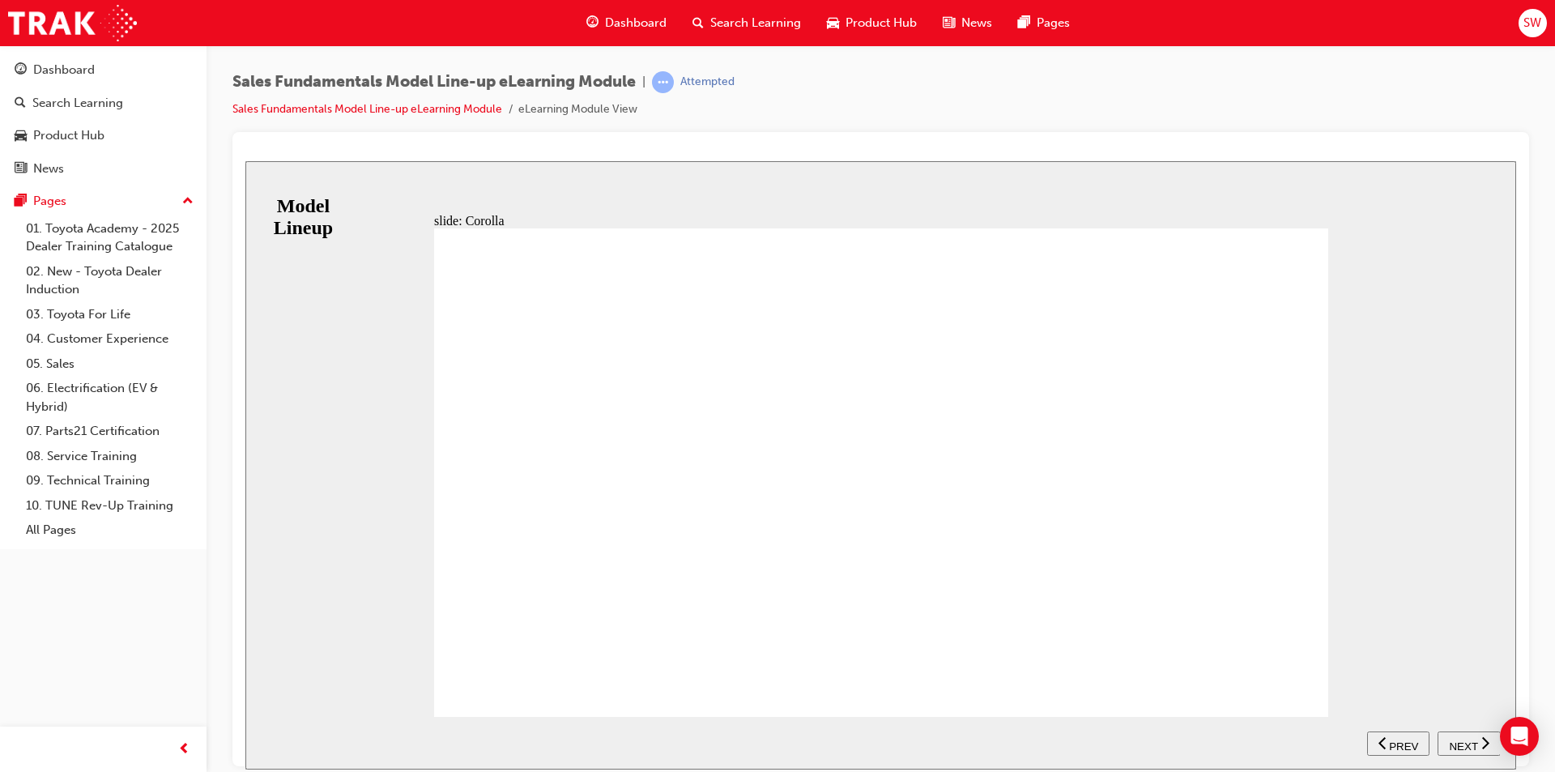
drag, startPoint x: 462, startPoint y: 669, endPoint x: 466, endPoint y: 676, distance: 8.8
click at [466, 676] on div "RANGE ASCENT SPORT SX ZR Table with 4 columns and 2 rows Petrol correct icon 1 …" at bounding box center [881, 479] width 894 height 503
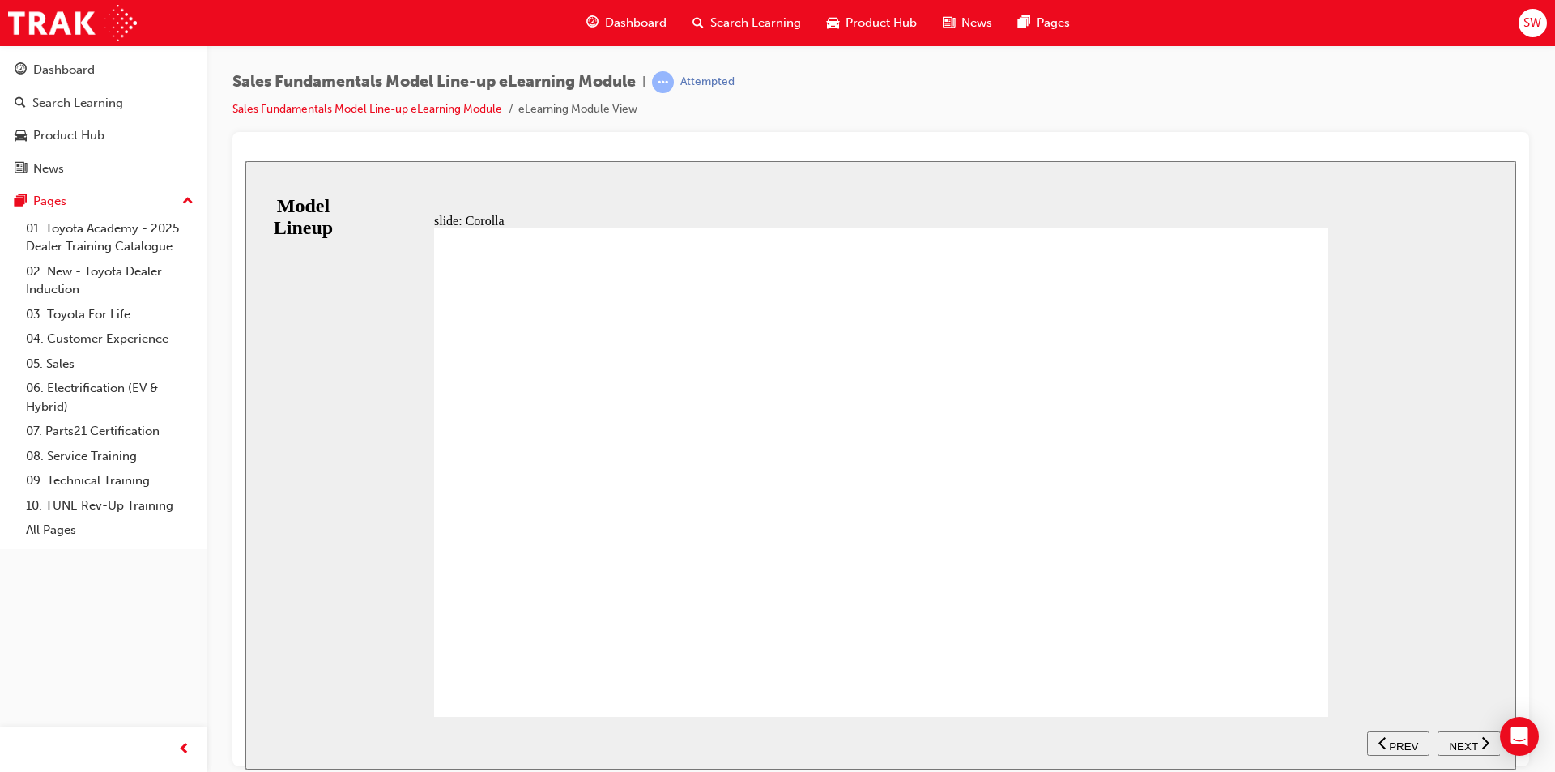
click at [1320, 703] on div "slide: Corolla RANGE ASCENT SPORT SX ZR Table with 4 columns and 2 rows Petrol …" at bounding box center [880, 464] width 1270 height 608
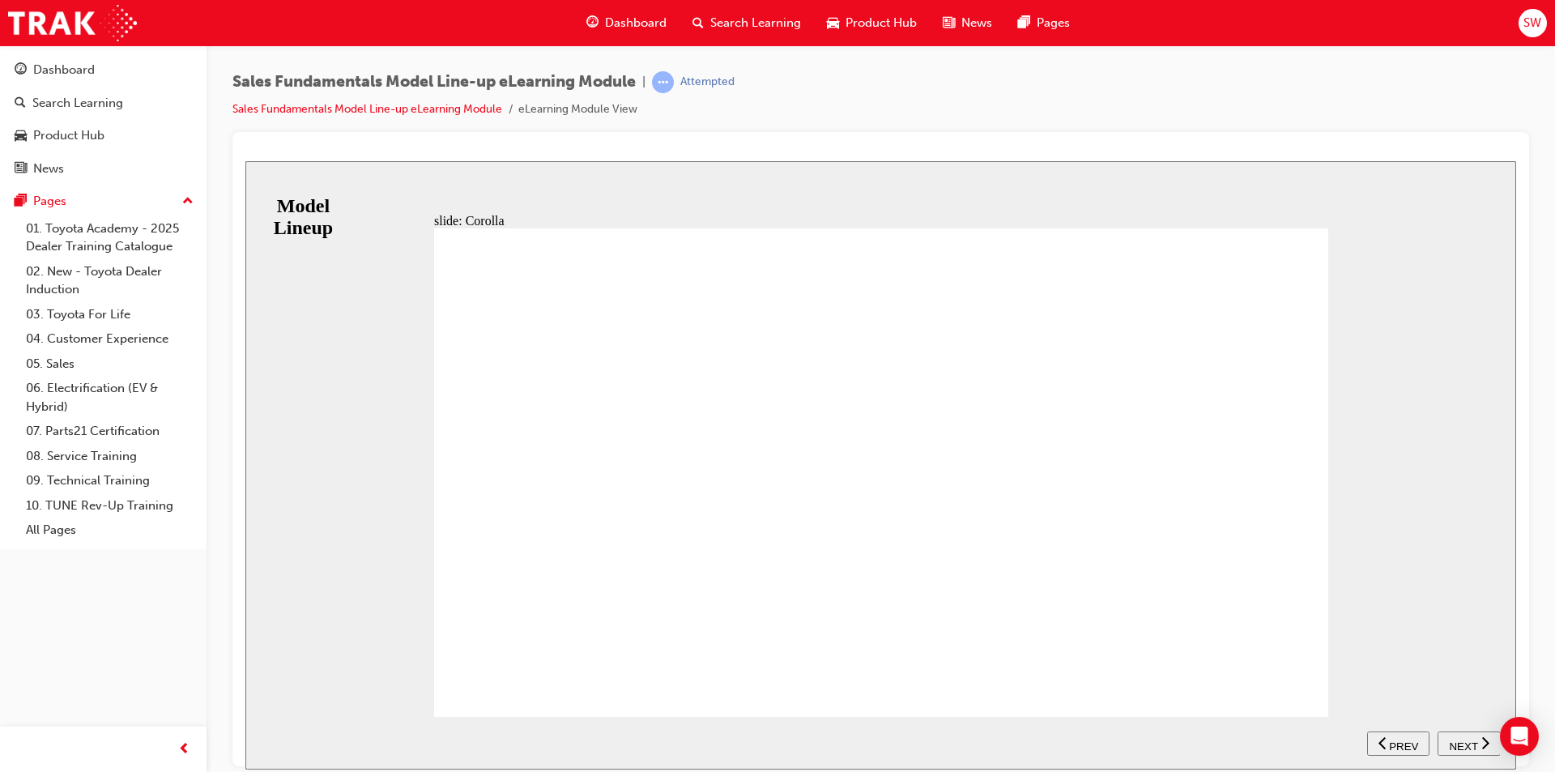
drag, startPoint x: 1184, startPoint y: 521, endPoint x: 1177, endPoint y: 527, distance: 9.2
drag, startPoint x: 1257, startPoint y: 436, endPoint x: 676, endPoint y: 385, distance: 582.7
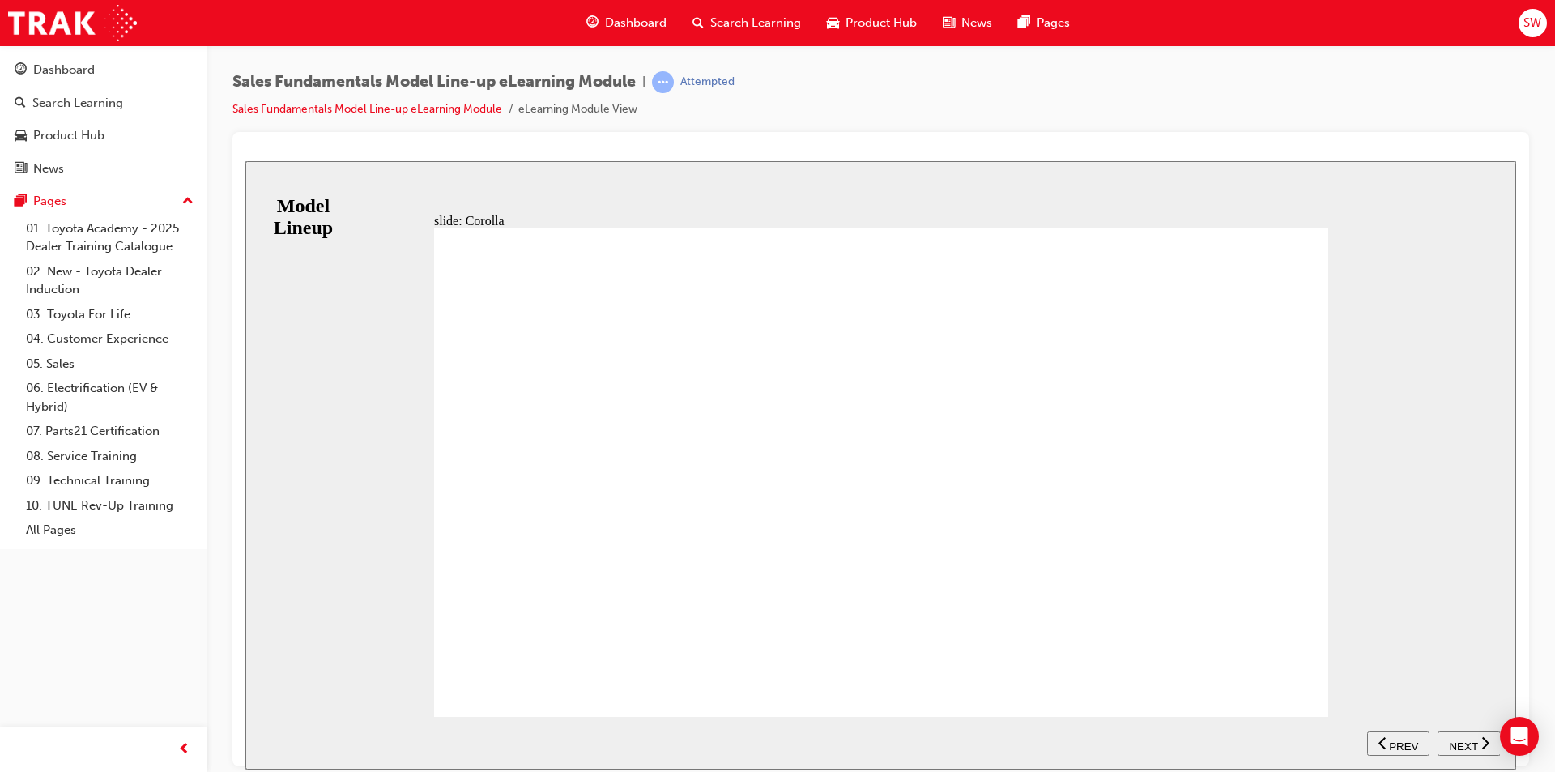
click at [1457, 738] on button "NEXT" at bounding box center [1468, 742] width 63 height 24
click at [1458, 739] on span "NEXT" at bounding box center [1462, 745] width 28 height 12
click at [1458, 739] on nav "SUBMIT NEXT PREV" at bounding box center [1433, 742] width 133 height 53
click at [1469, 745] on nav "SUBMIT NEXT PREV" at bounding box center [1433, 742] width 133 height 53
click at [1463, 738] on nav "SUBMIT NEXT PREV" at bounding box center [1433, 742] width 133 height 53
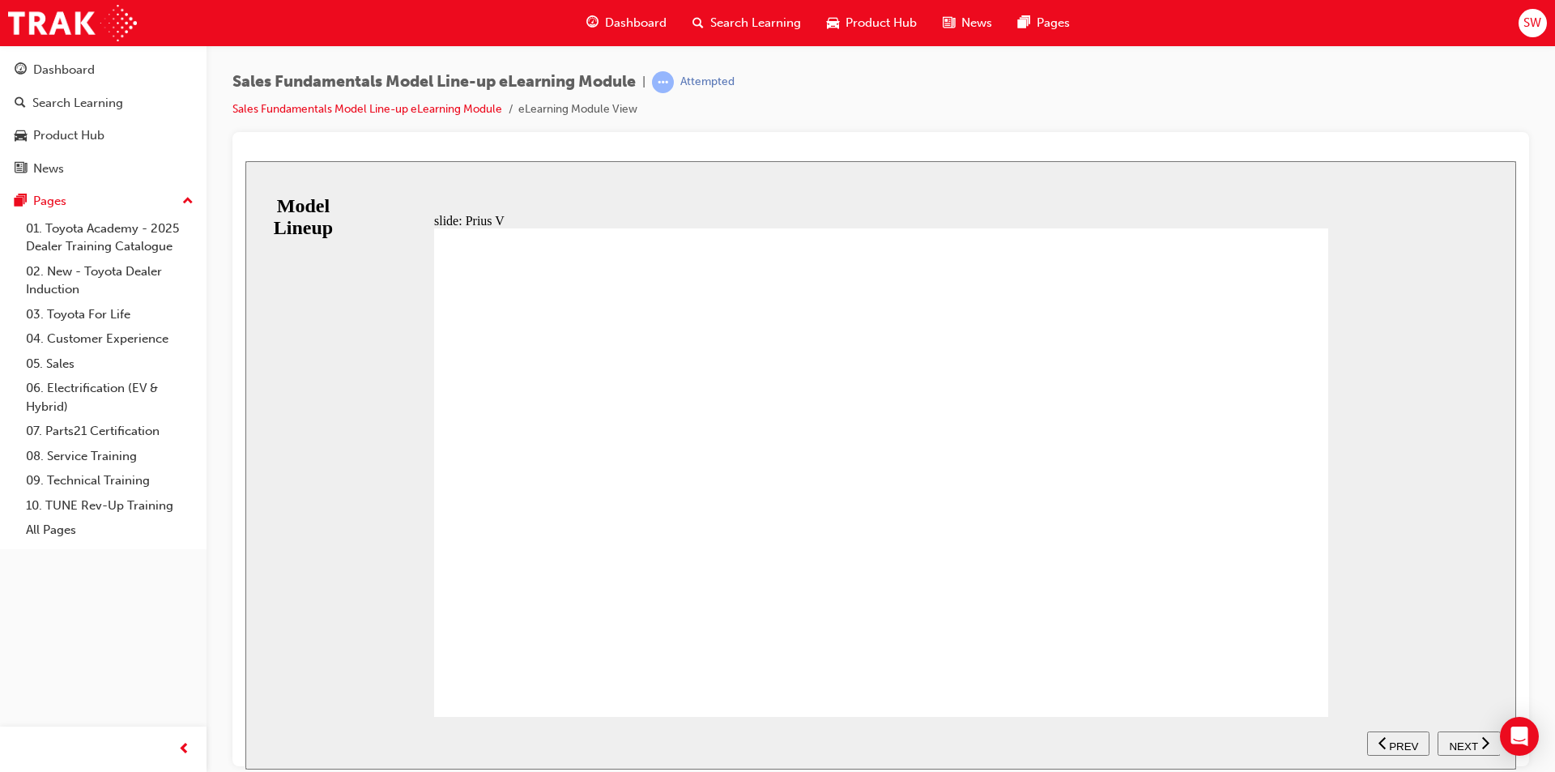
click at [1457, 734] on nav "SUBMIT NEXT PREV" at bounding box center [1433, 742] width 133 height 53
click at [1284, 671] on div "BACKGROUND Prius v appeals to families looking to capitalise on the efficiency …" at bounding box center [881, 479] width 894 height 503
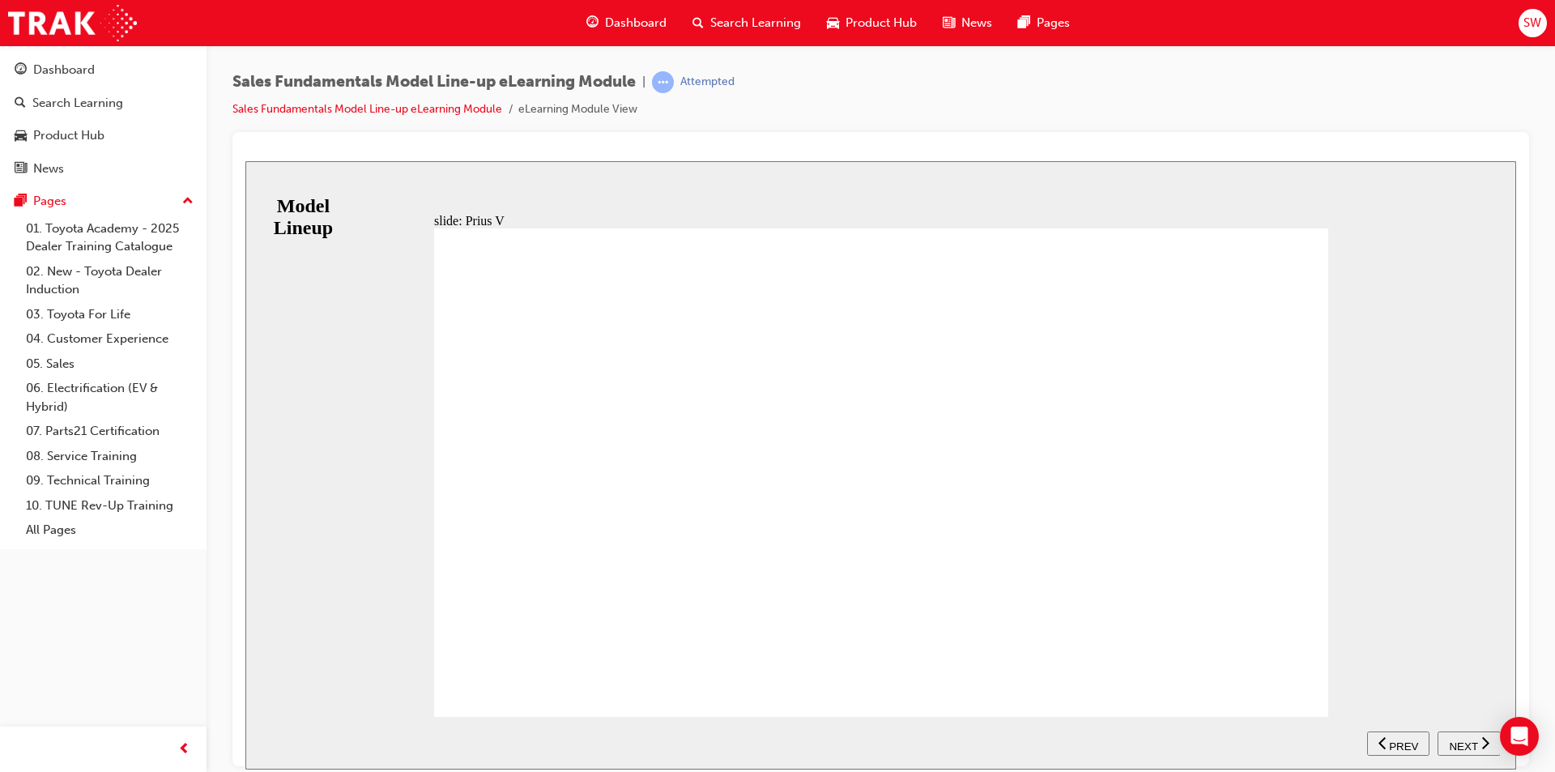
drag, startPoint x: 1314, startPoint y: 681, endPoint x: 1305, endPoint y: 678, distance: 9.2
click at [1312, 681] on div "BACKGROUND Prius v appeals to families looking to capitalise on the efficiency …" at bounding box center [881, 479] width 894 height 503
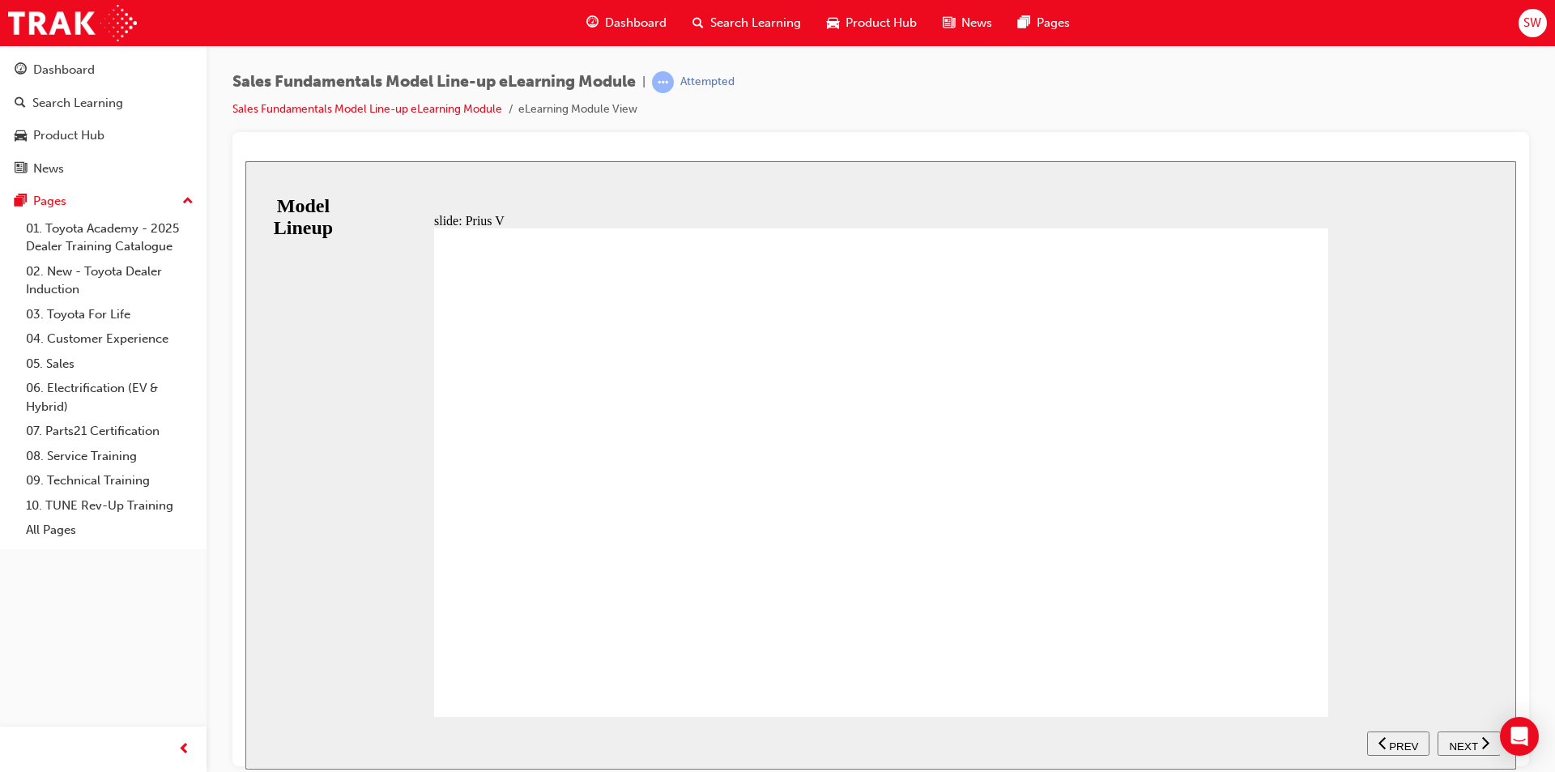
click at [1281, 676] on div "BACKGROUND Prius v appeals to families looking to capitalise on the efficiency …" at bounding box center [881, 479] width 894 height 503
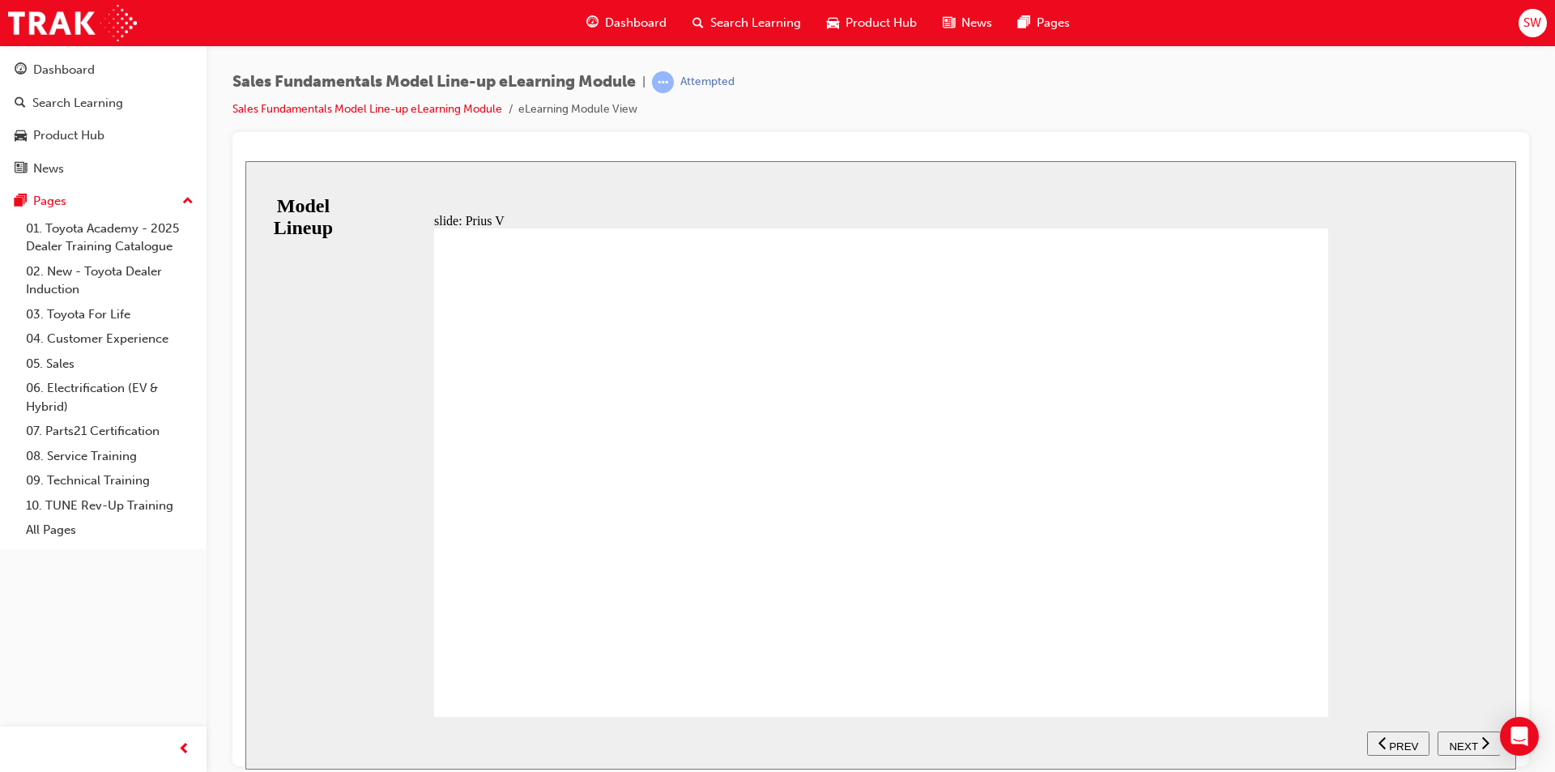
click at [1307, 712] on div "BACKGROUND Prius v appeals to families looking to capitalise on the efficiency …" at bounding box center [881, 479] width 894 height 503
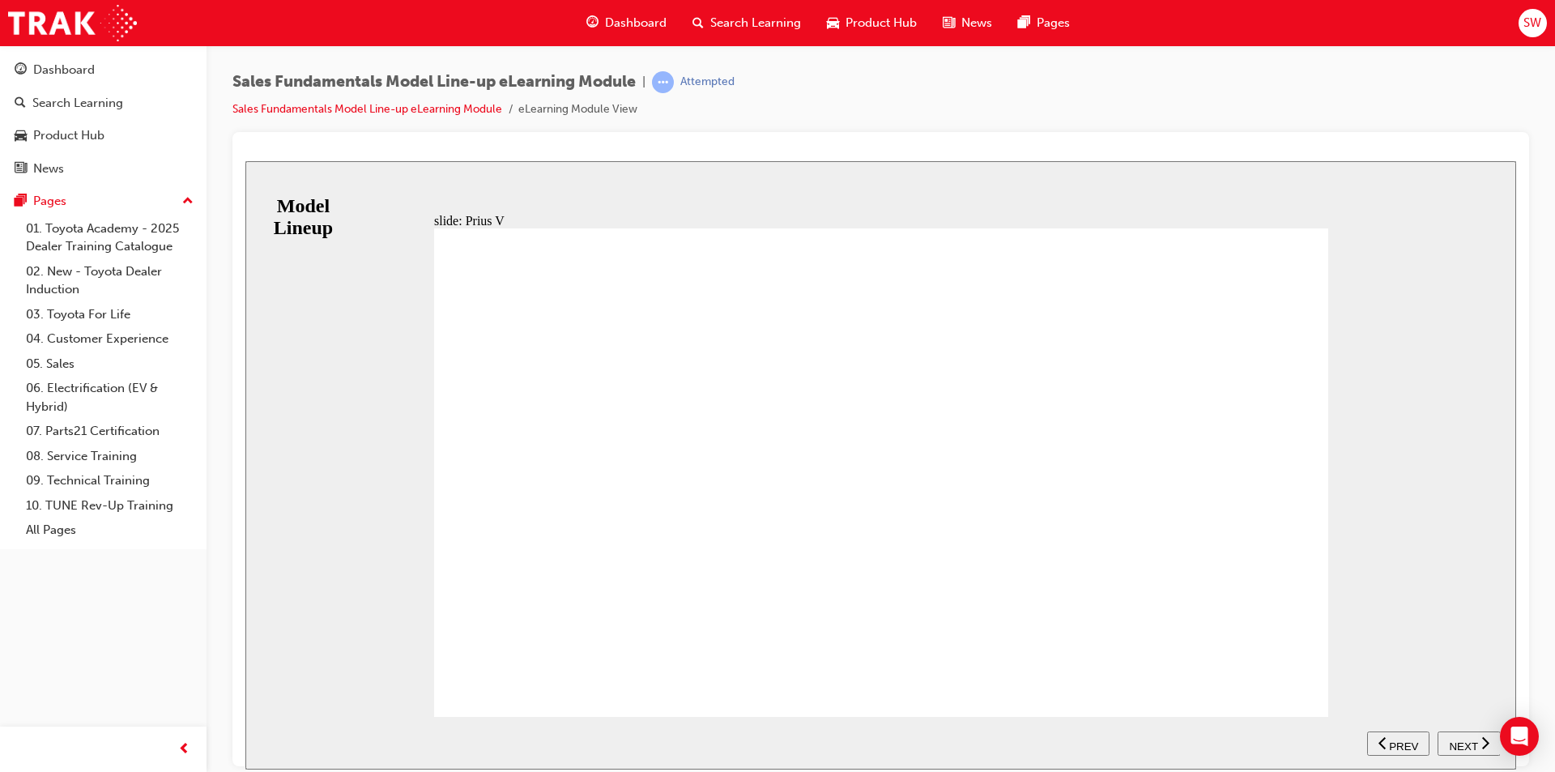
drag, startPoint x: 1286, startPoint y: 669, endPoint x: 1312, endPoint y: 673, distance: 27.0
click at [1312, 673] on div "BACKGROUND Prius v appeals to families looking to capitalise on the efficiency …" at bounding box center [881, 479] width 894 height 503
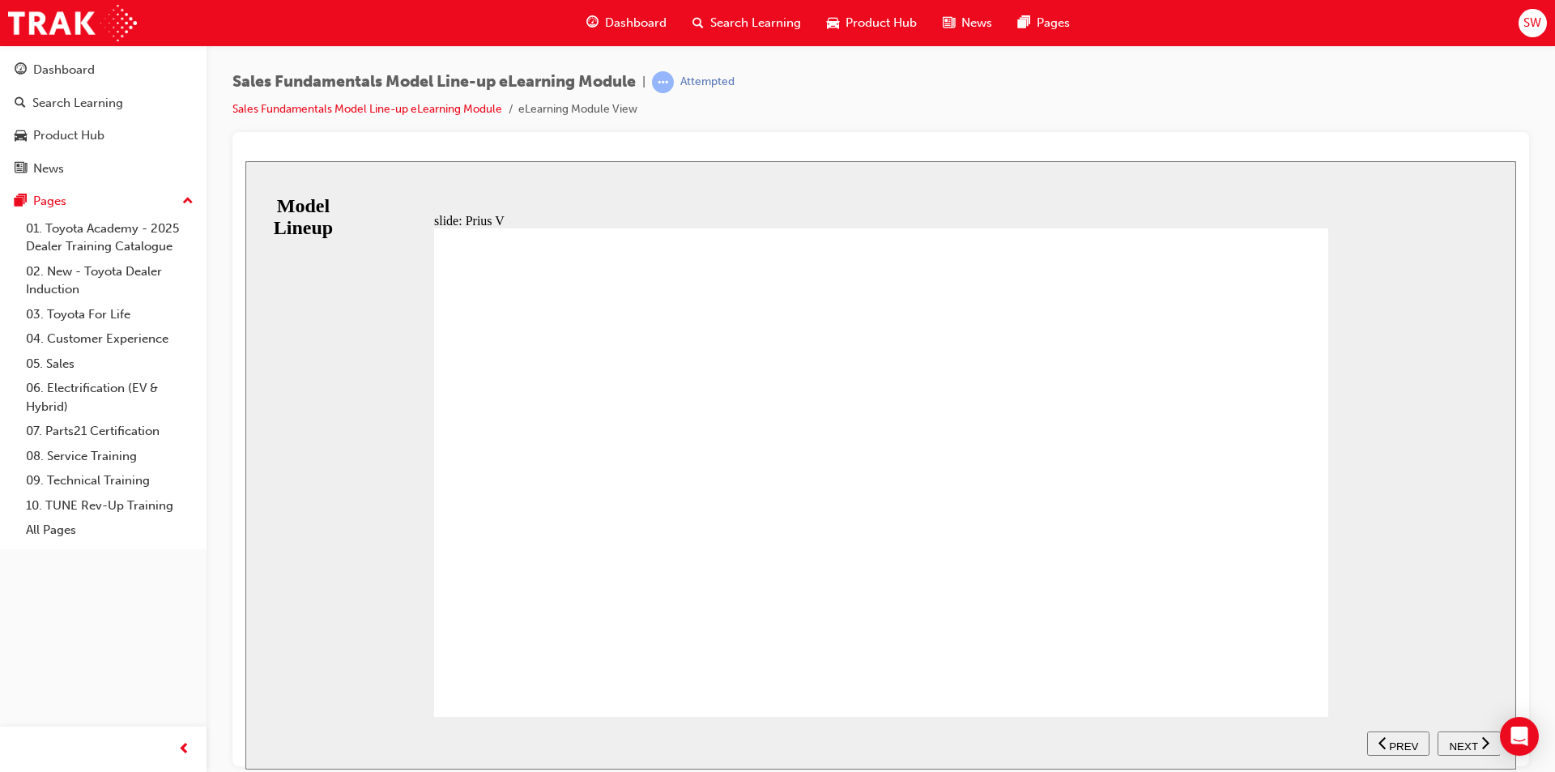
drag, startPoint x: 1299, startPoint y: 676, endPoint x: 1288, endPoint y: 681, distance: 11.6
click at [1289, 681] on div "BACKGROUND Prius v appeals to families looking to capitalise on the efficiency …" at bounding box center [881, 479] width 894 height 503
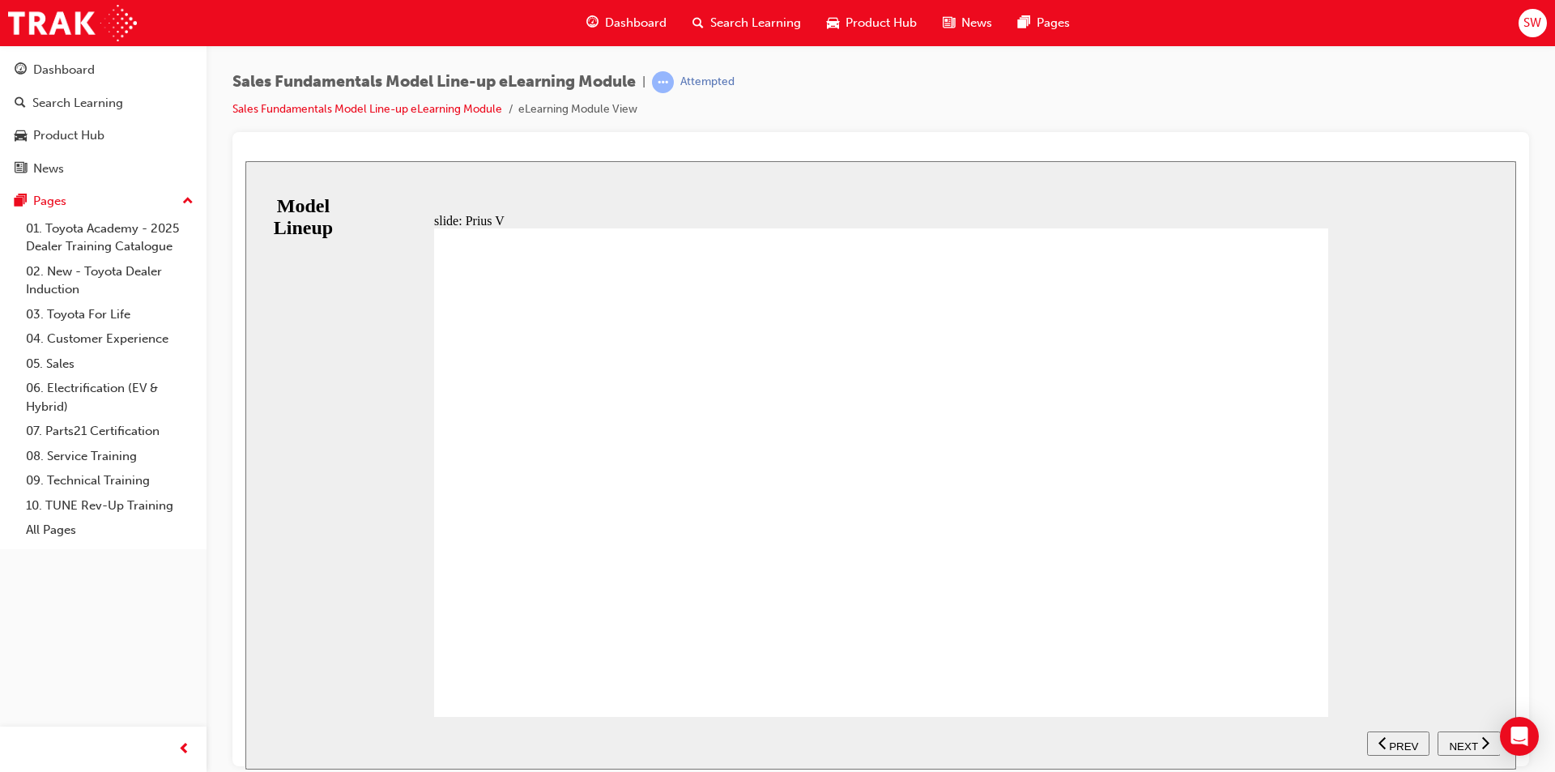
click at [1308, 696] on div "BACKGROUND Prius v appeals to families looking to capitalise on the efficiency …" at bounding box center [881, 479] width 894 height 503
click at [1301, 681] on div "BACKGROUND Prius v appeals to families looking to capitalise on the efficiency …" at bounding box center [881, 479] width 894 height 503
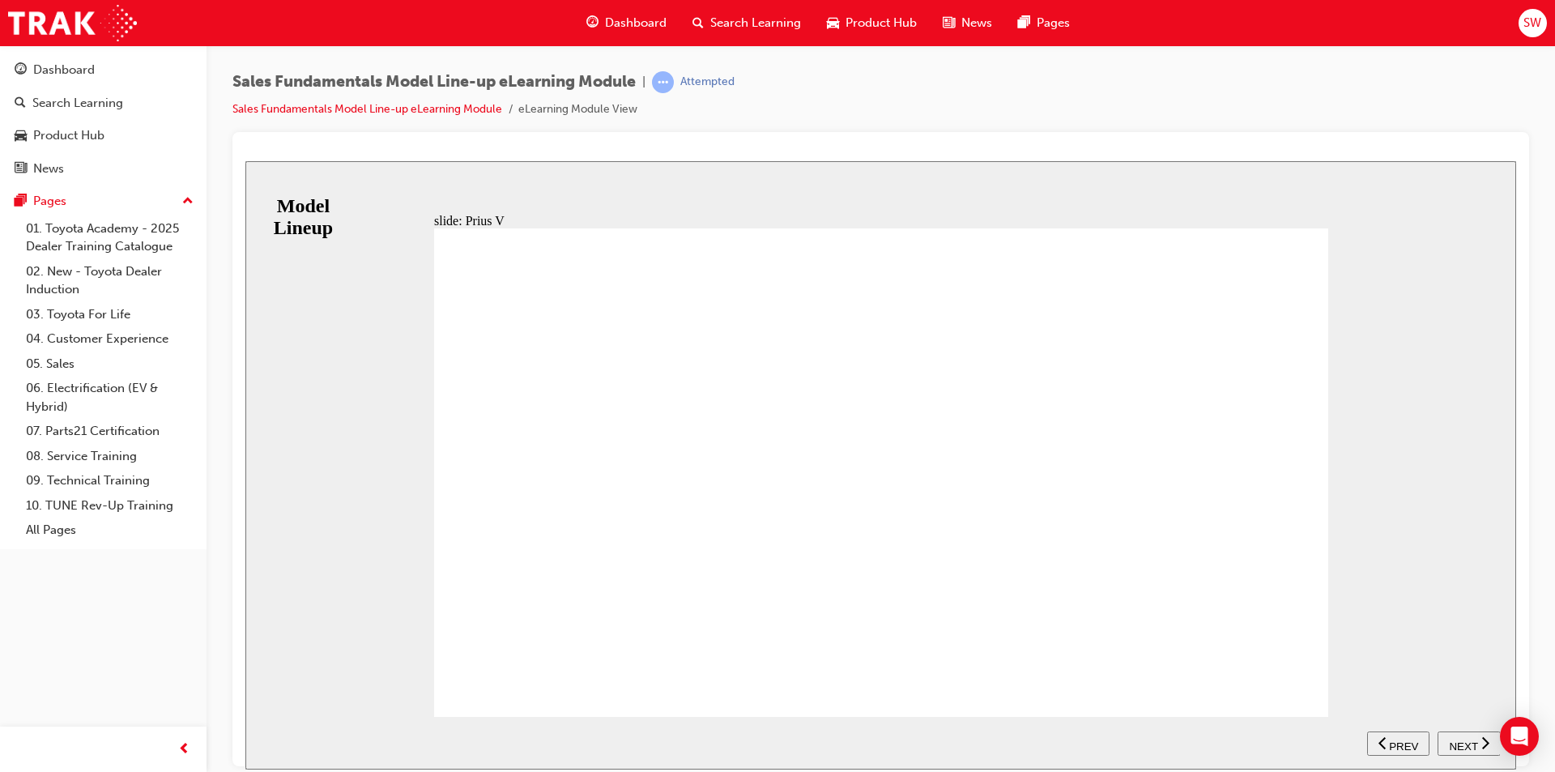
drag, startPoint x: 1477, startPoint y: 746, endPoint x: 1467, endPoint y: 746, distance: 9.7
click at [1468, 746] on div "NEXT" at bounding box center [1469, 742] width 50 height 17
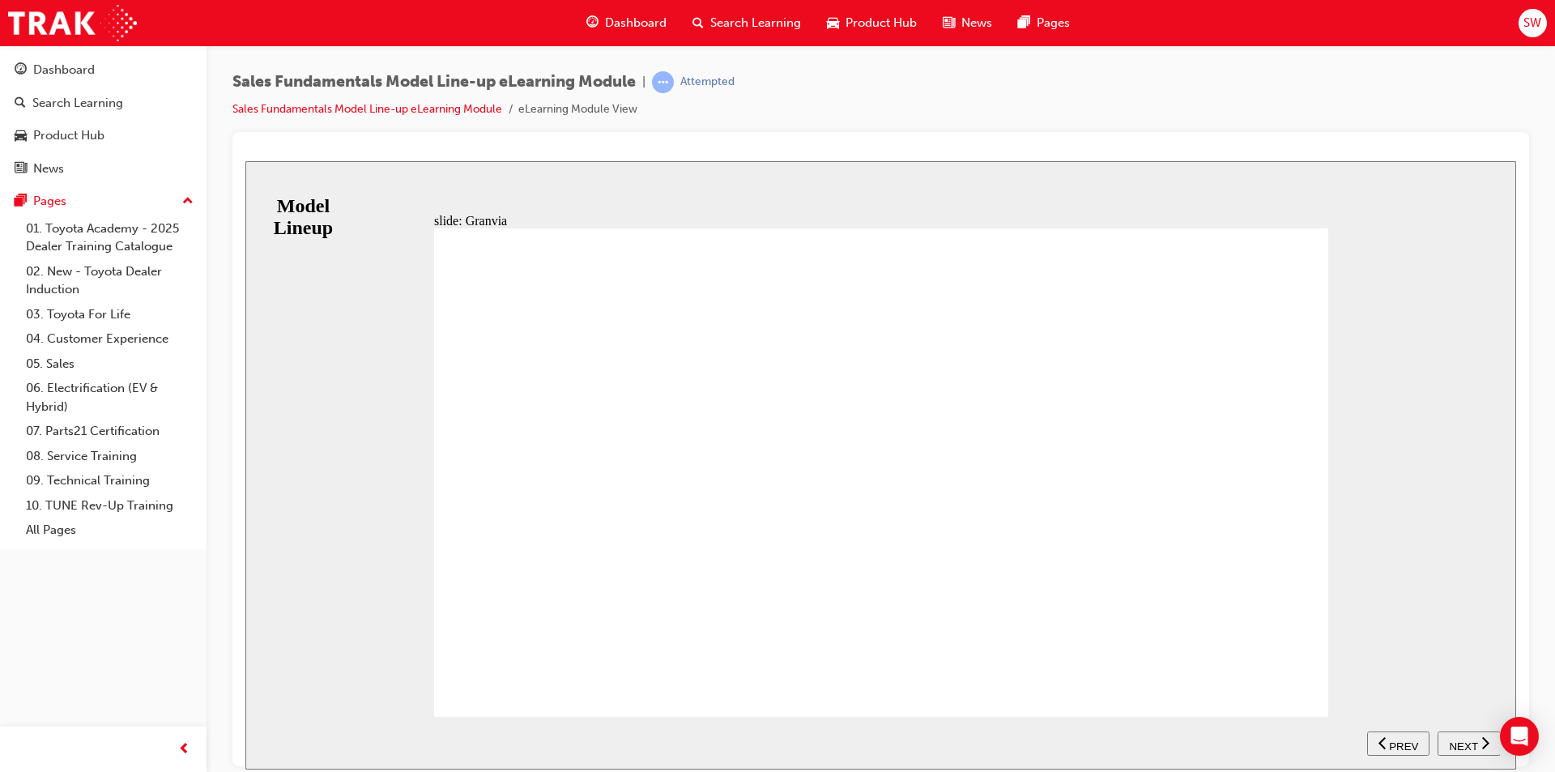
click at [1465, 747] on nav "SUBMIT NEXT PREV" at bounding box center [1433, 742] width 133 height 53
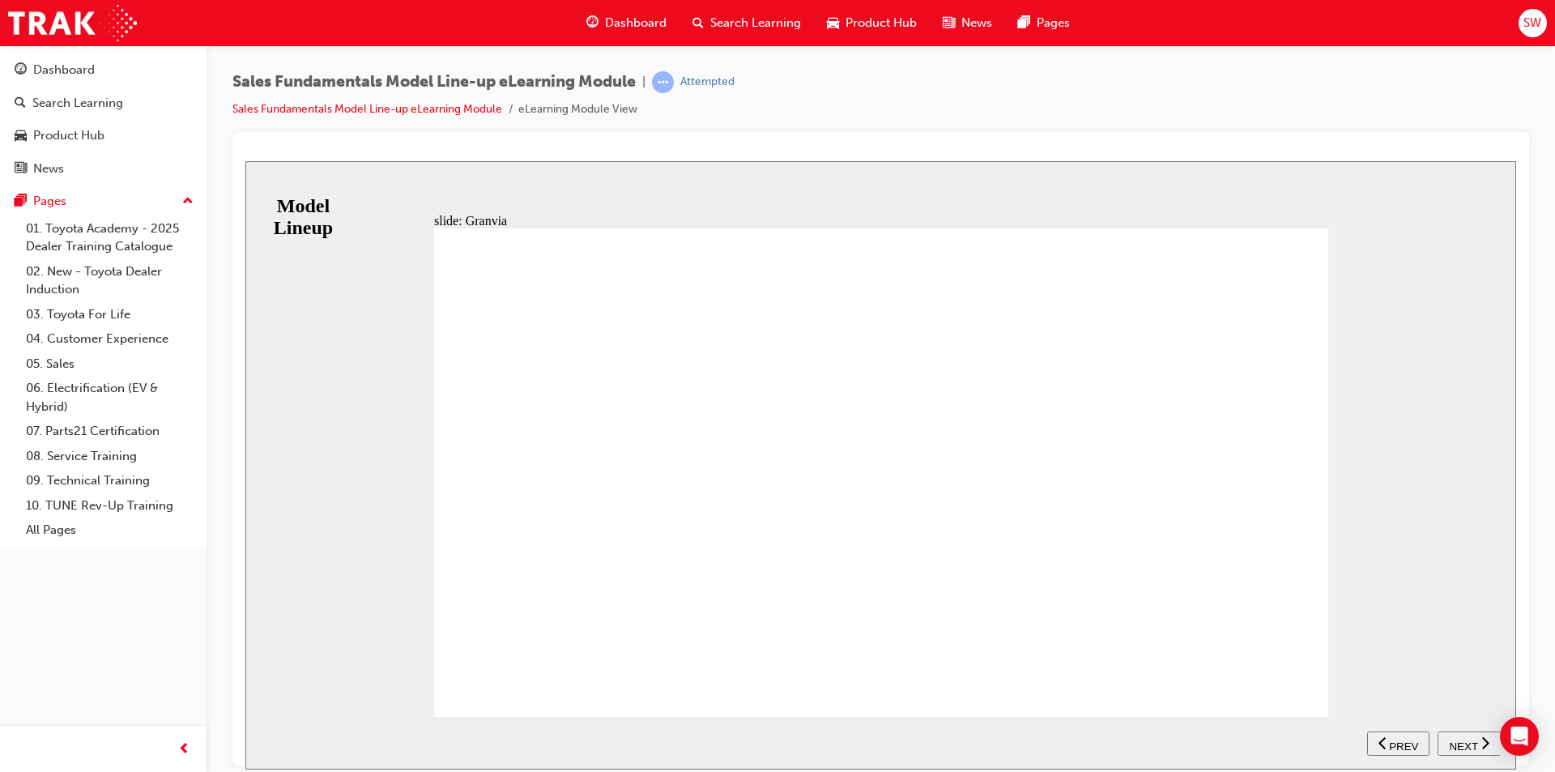
drag, startPoint x: 1284, startPoint y: 675, endPoint x: 1296, endPoint y: 675, distance: 12.1
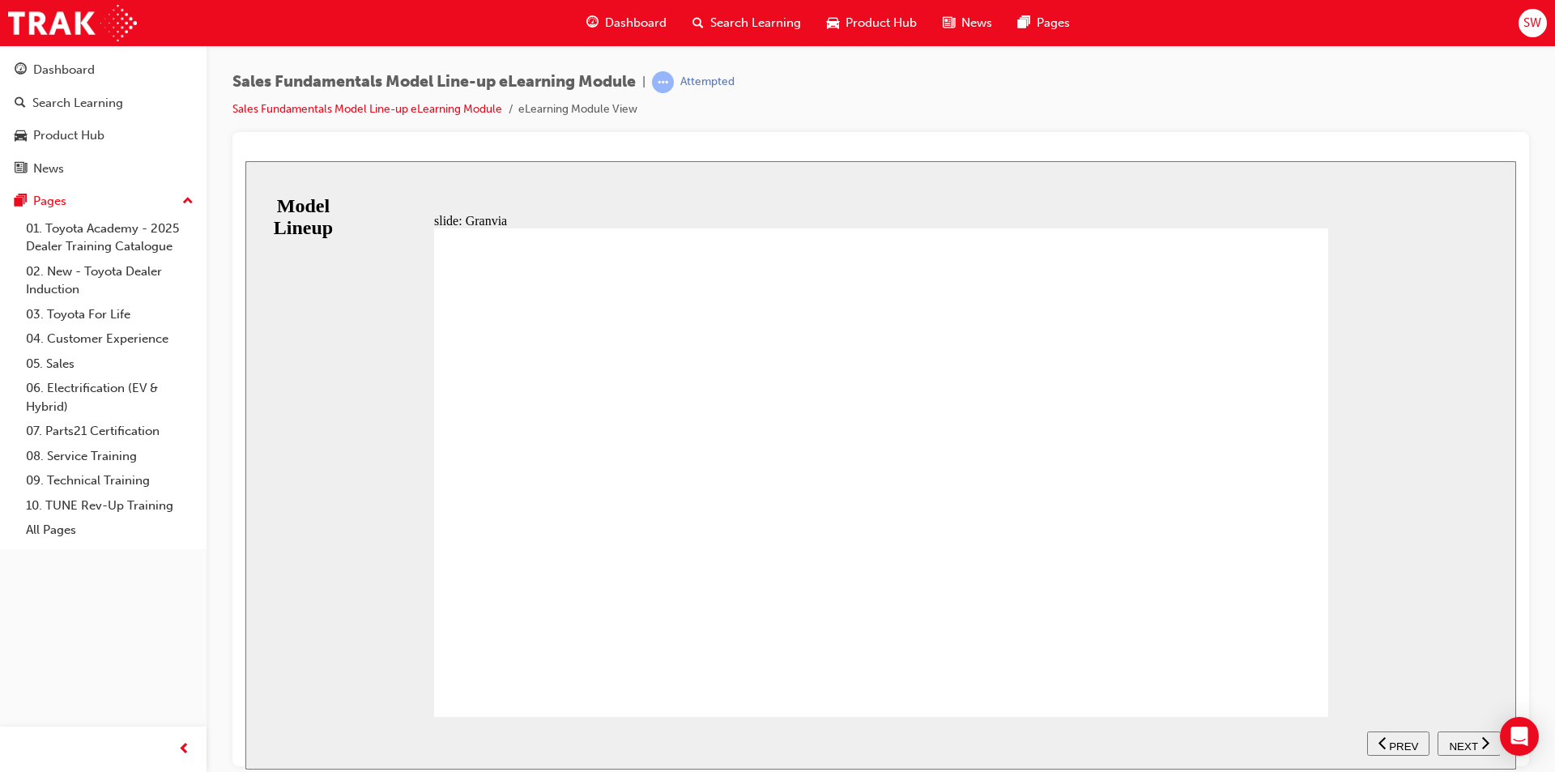
click at [1295, 675] on div "BACKGROUND Far more than a replacement for the Toyota Tarago that has carried […" at bounding box center [881, 479] width 894 height 503
click at [1299, 695] on div "BACKGROUND Far more than a replacement for the Toyota Tarago that has carried […" at bounding box center [881, 479] width 894 height 503
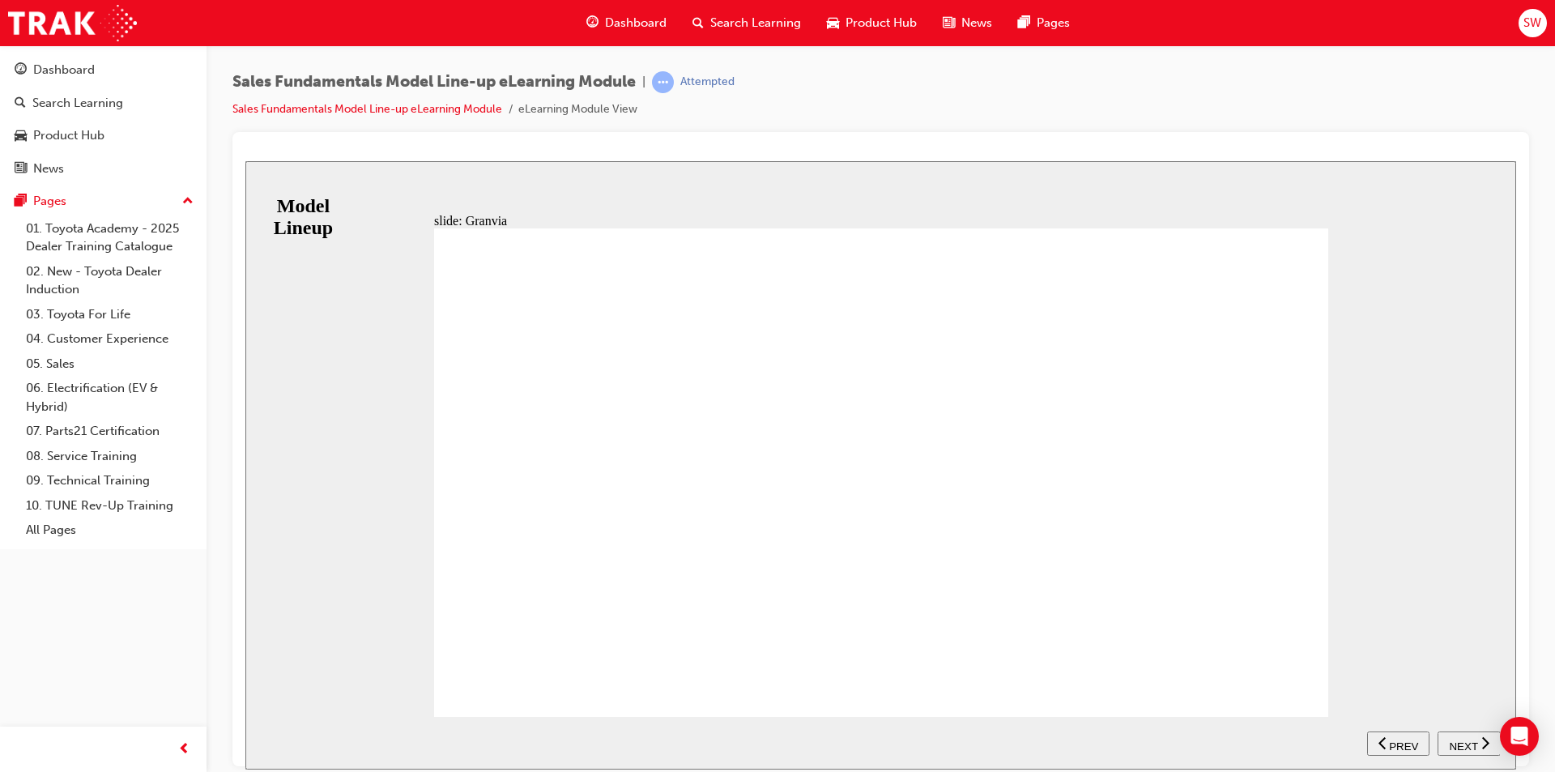
click at [1474, 743] on span "NEXT" at bounding box center [1462, 745] width 28 height 12
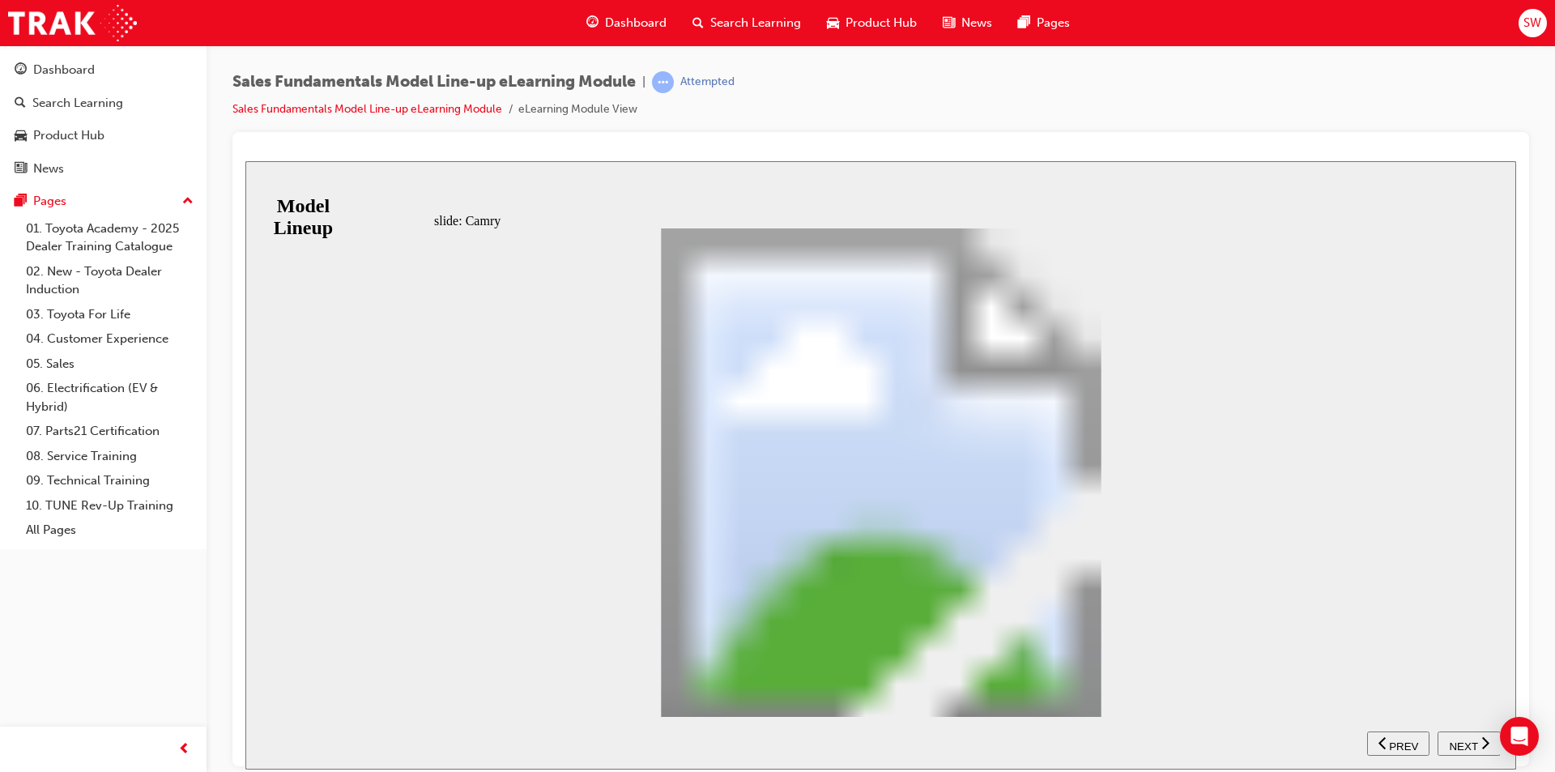
click at [1407, 739] on span "PREV" at bounding box center [1403, 745] width 29 height 12
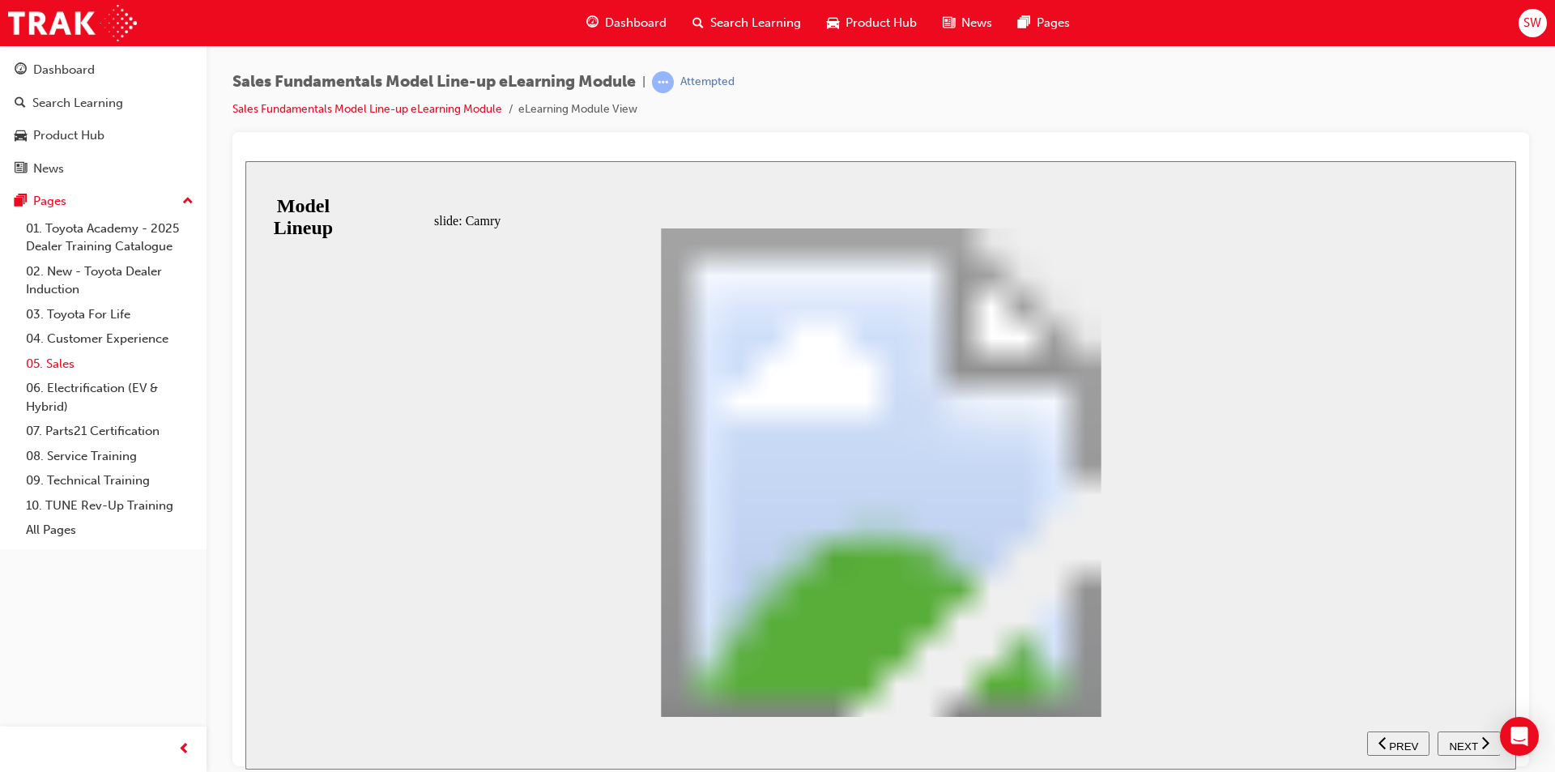
click at [58, 356] on link "05. Sales" at bounding box center [109, 363] width 181 height 25
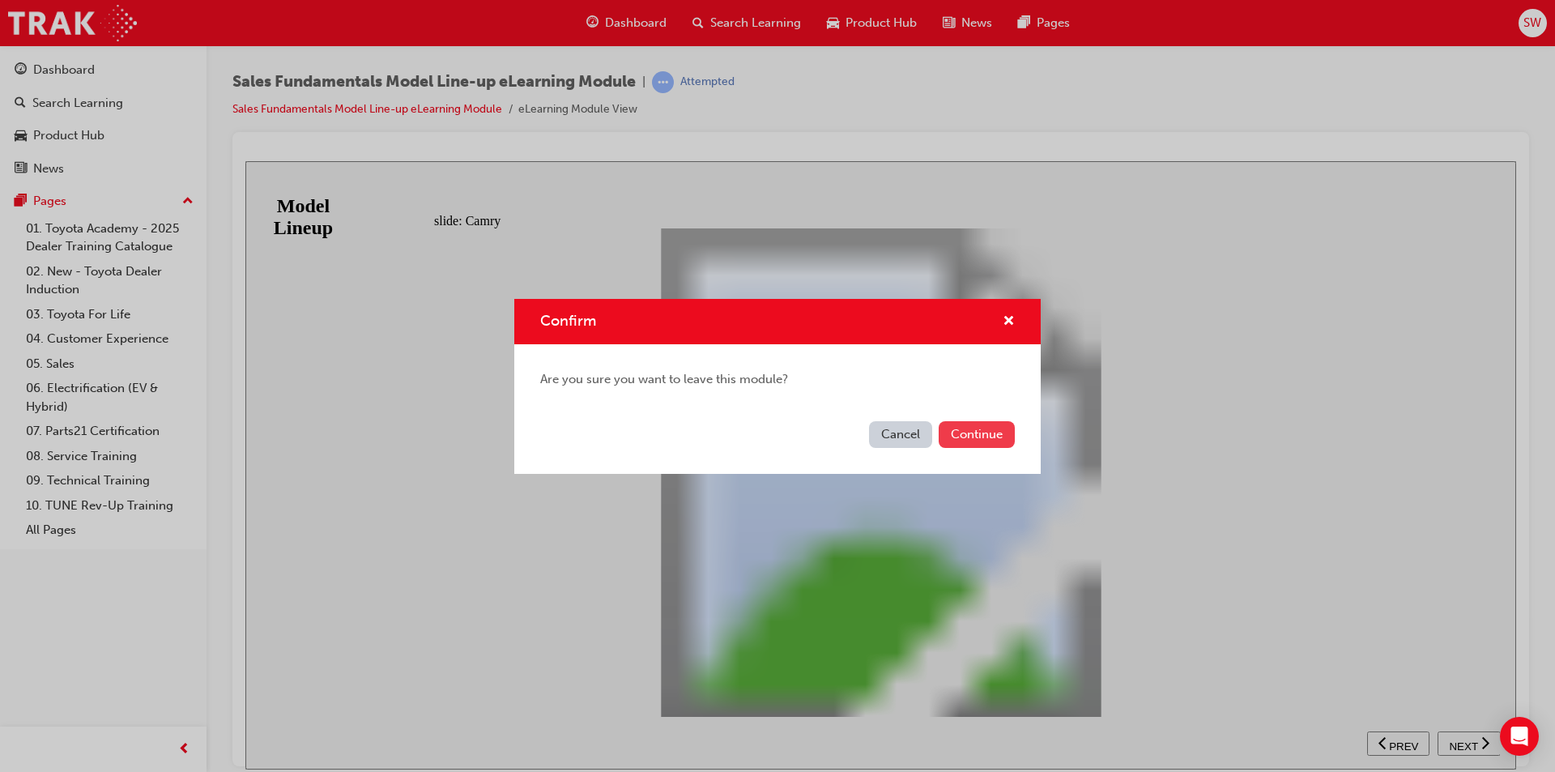
click at [998, 430] on button "Continue" at bounding box center [976, 434] width 76 height 27
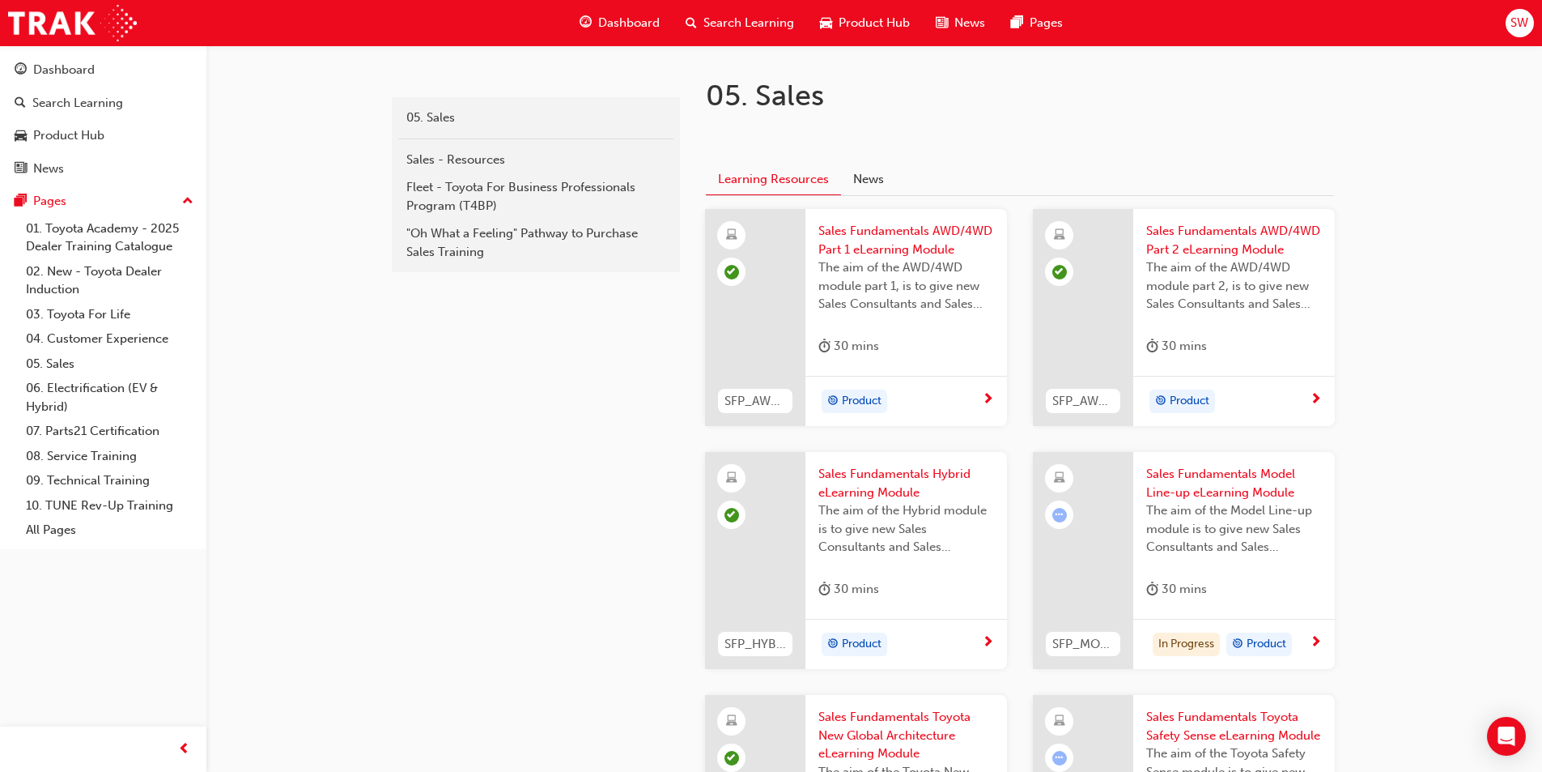
scroll to position [648, 0]
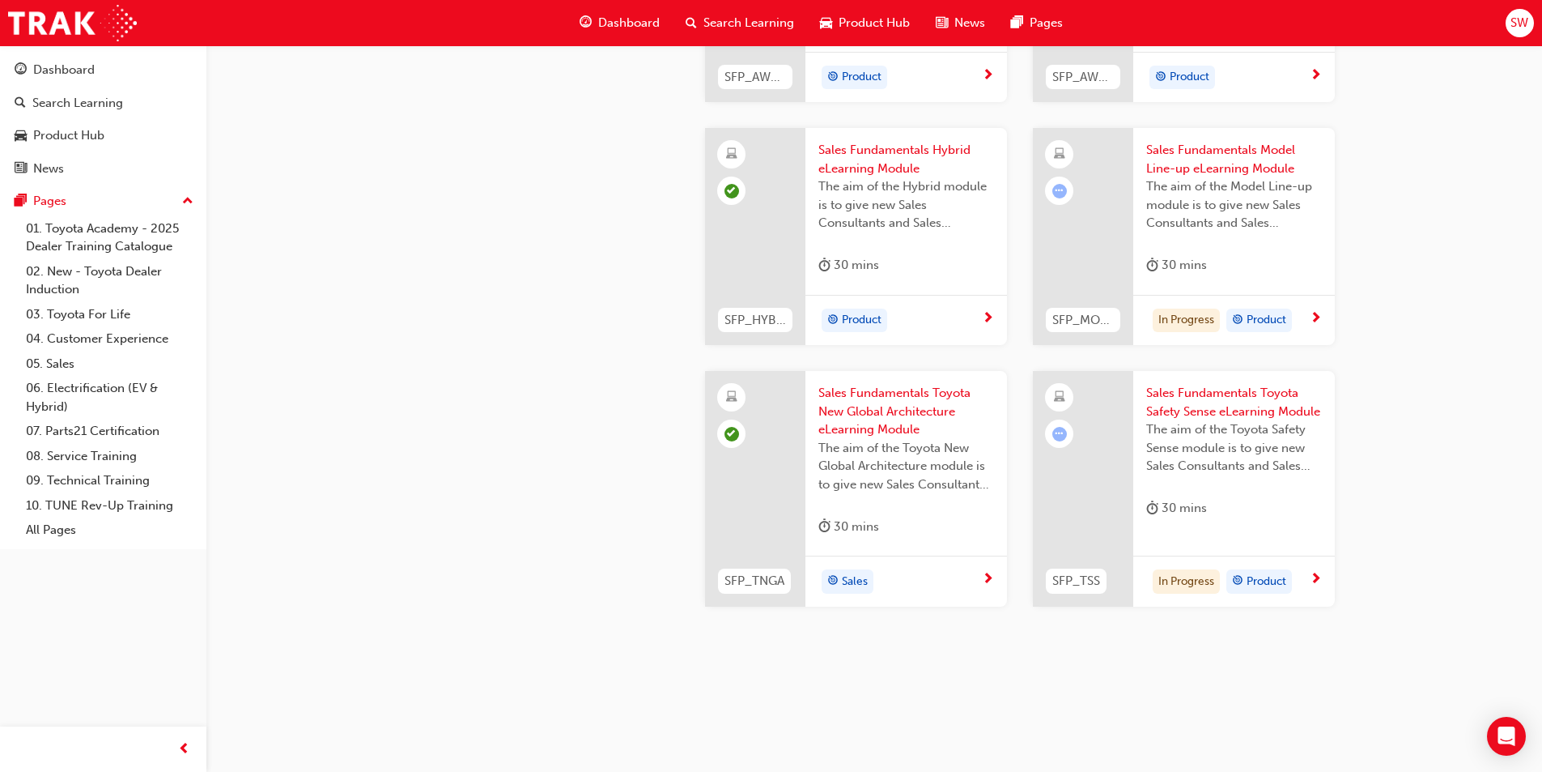
click at [1314, 576] on span "next-icon" at bounding box center [1316, 579] width 12 height 15
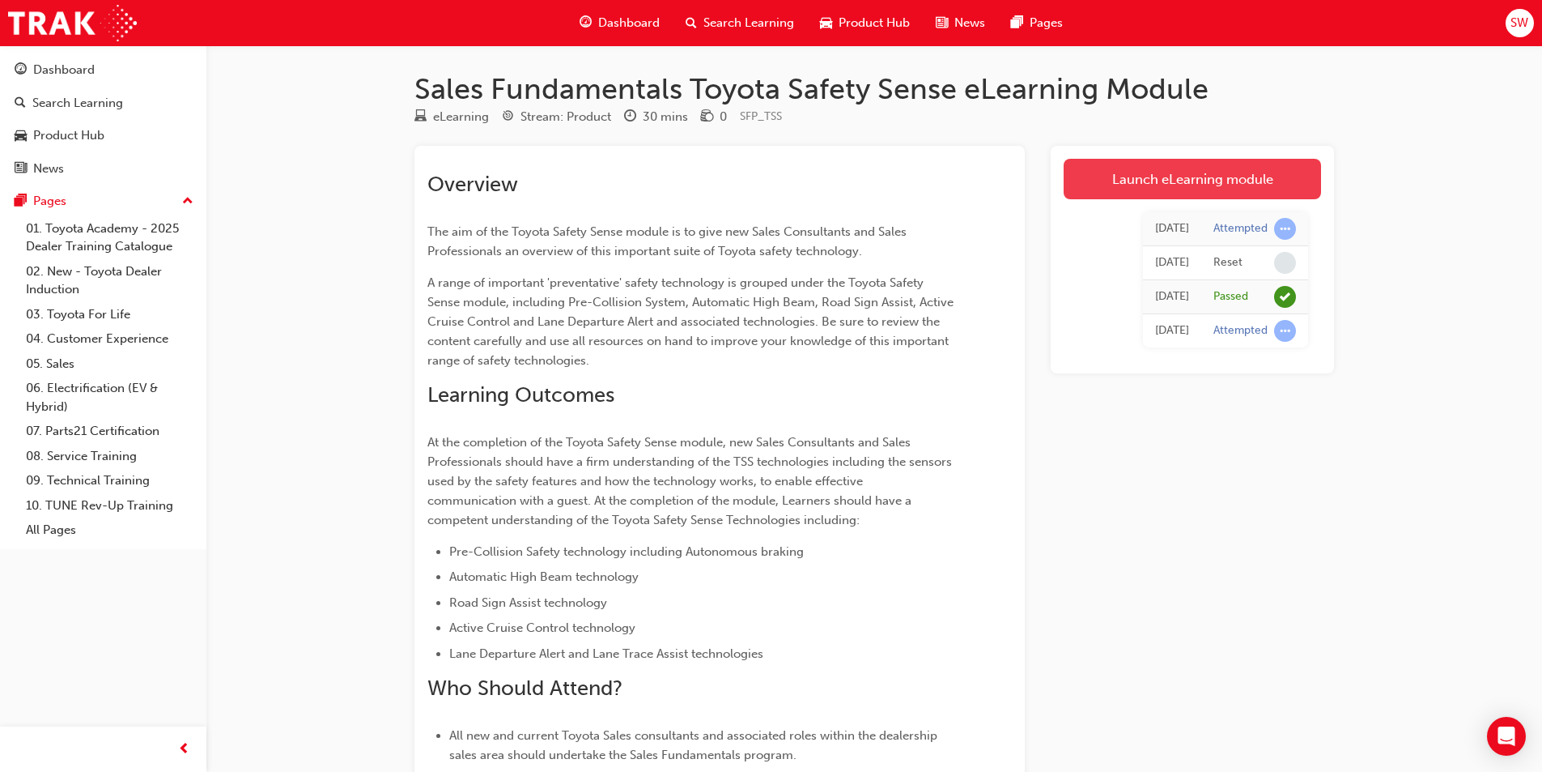
click at [1127, 197] on link "Launch eLearning module" at bounding box center [1192, 179] width 257 height 40
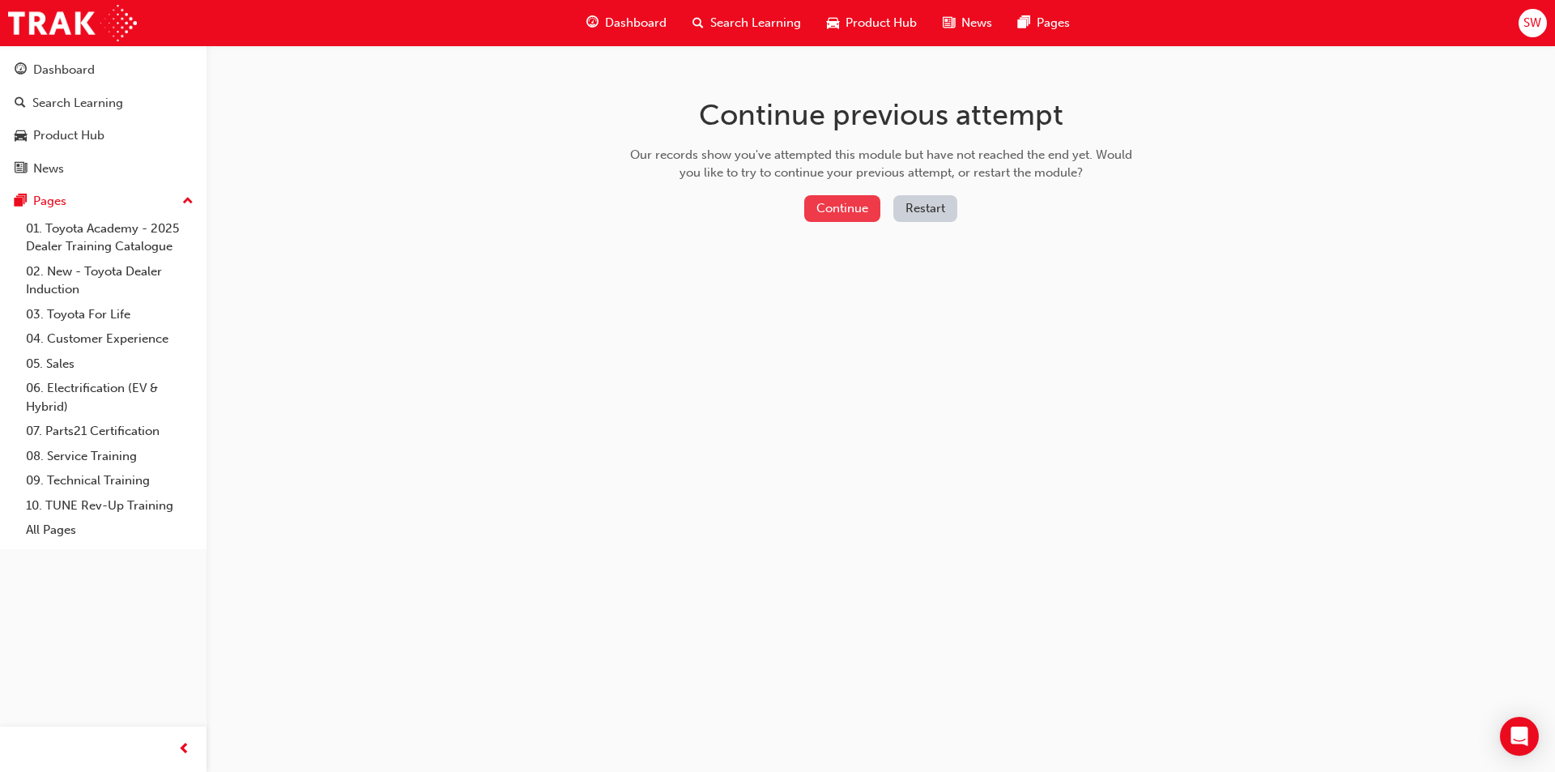
click at [836, 215] on button "Continue" at bounding box center [842, 208] width 76 height 27
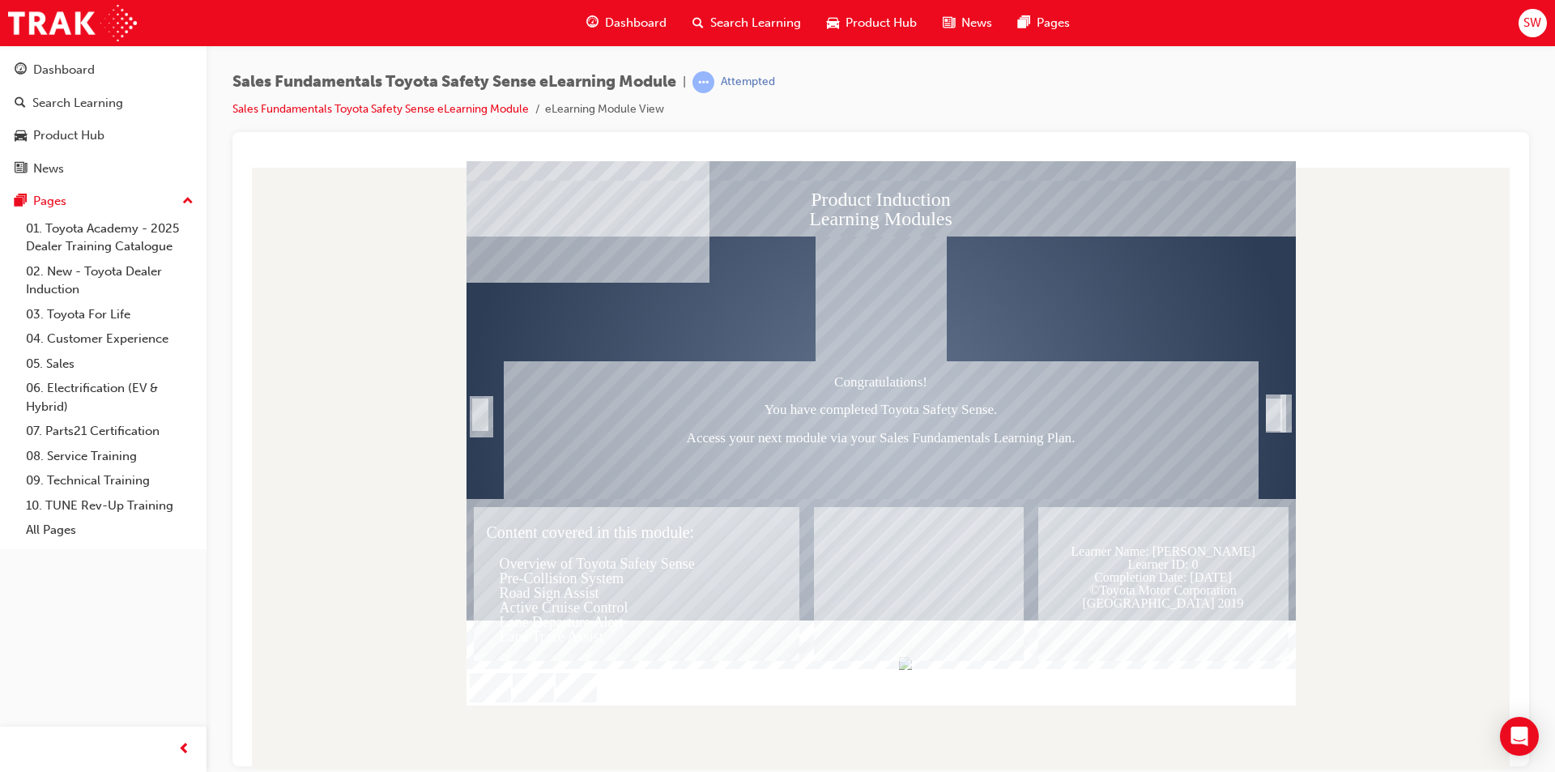
click at [693, 683] on div "Product Induction Learning Modules Congratulations! You have completed Toyota S…" at bounding box center [880, 432] width 829 height 544
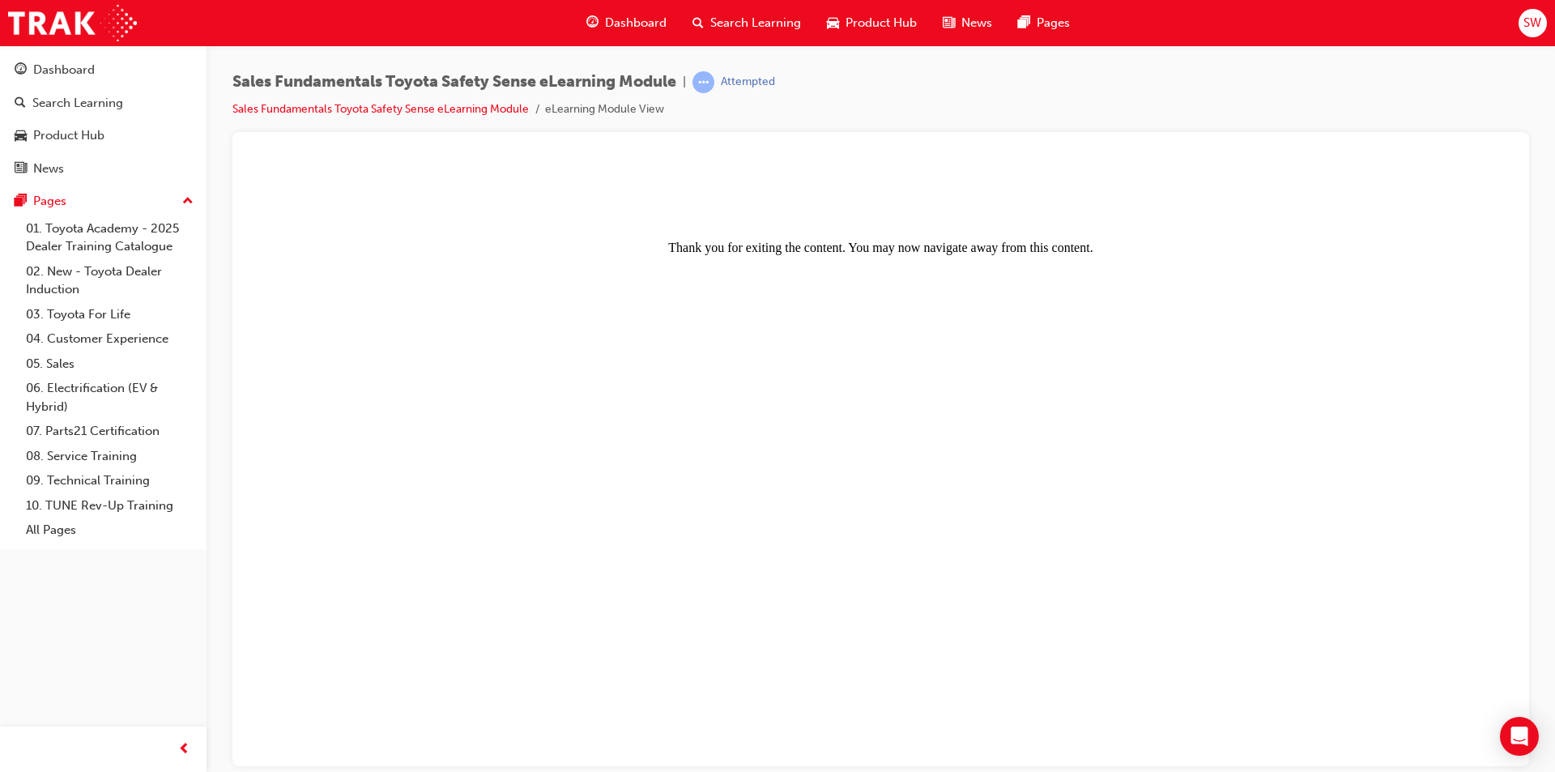
click at [836, 401] on body "Thank you for exiting the content. You may now navigate away from this content." at bounding box center [880, 464] width 1257 height 595
click at [66, 398] on link "06. Electrification (EV & Hybrid)" at bounding box center [109, 397] width 181 height 43
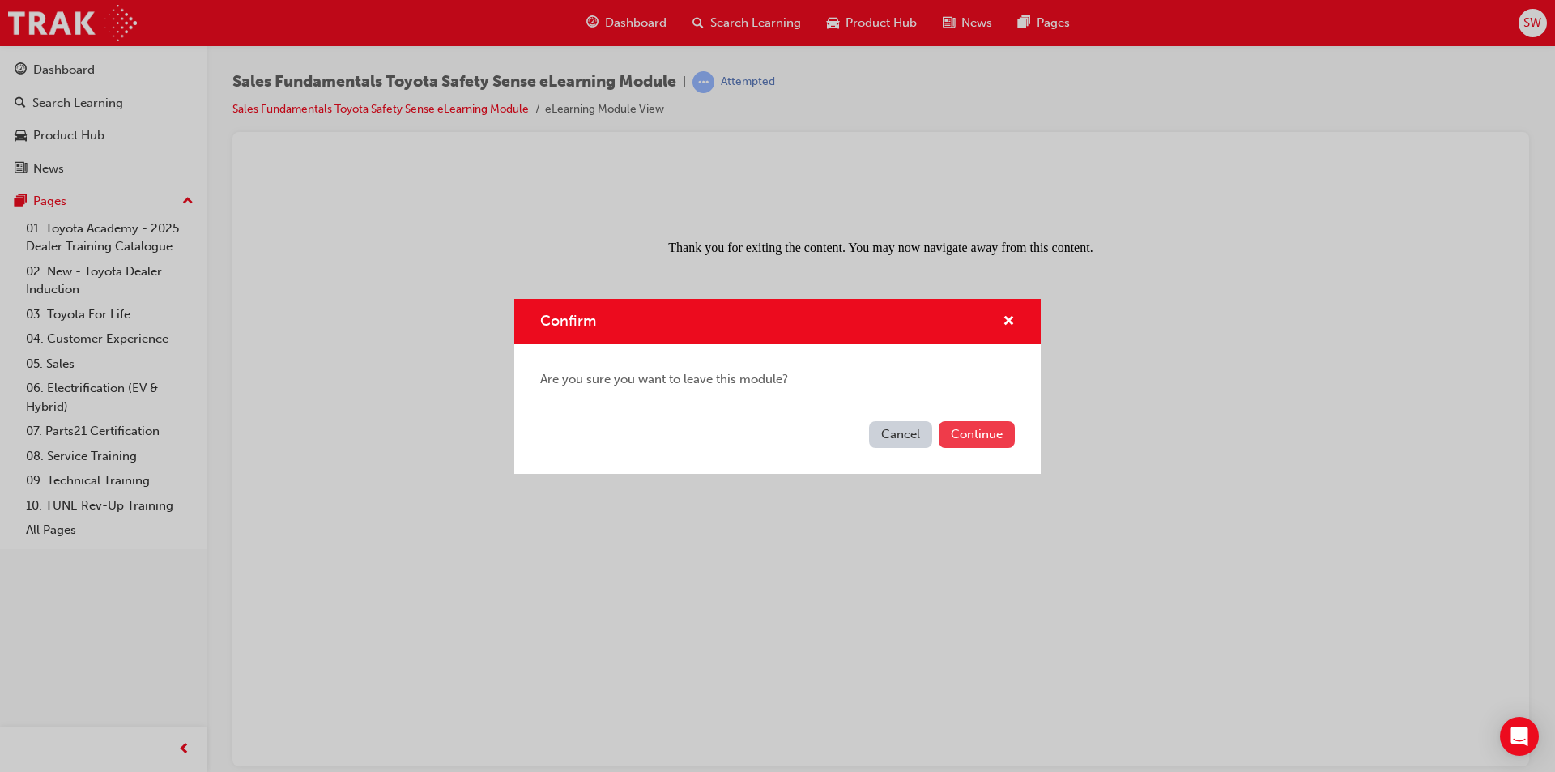
click at [1010, 435] on button "Continue" at bounding box center [976, 434] width 76 height 27
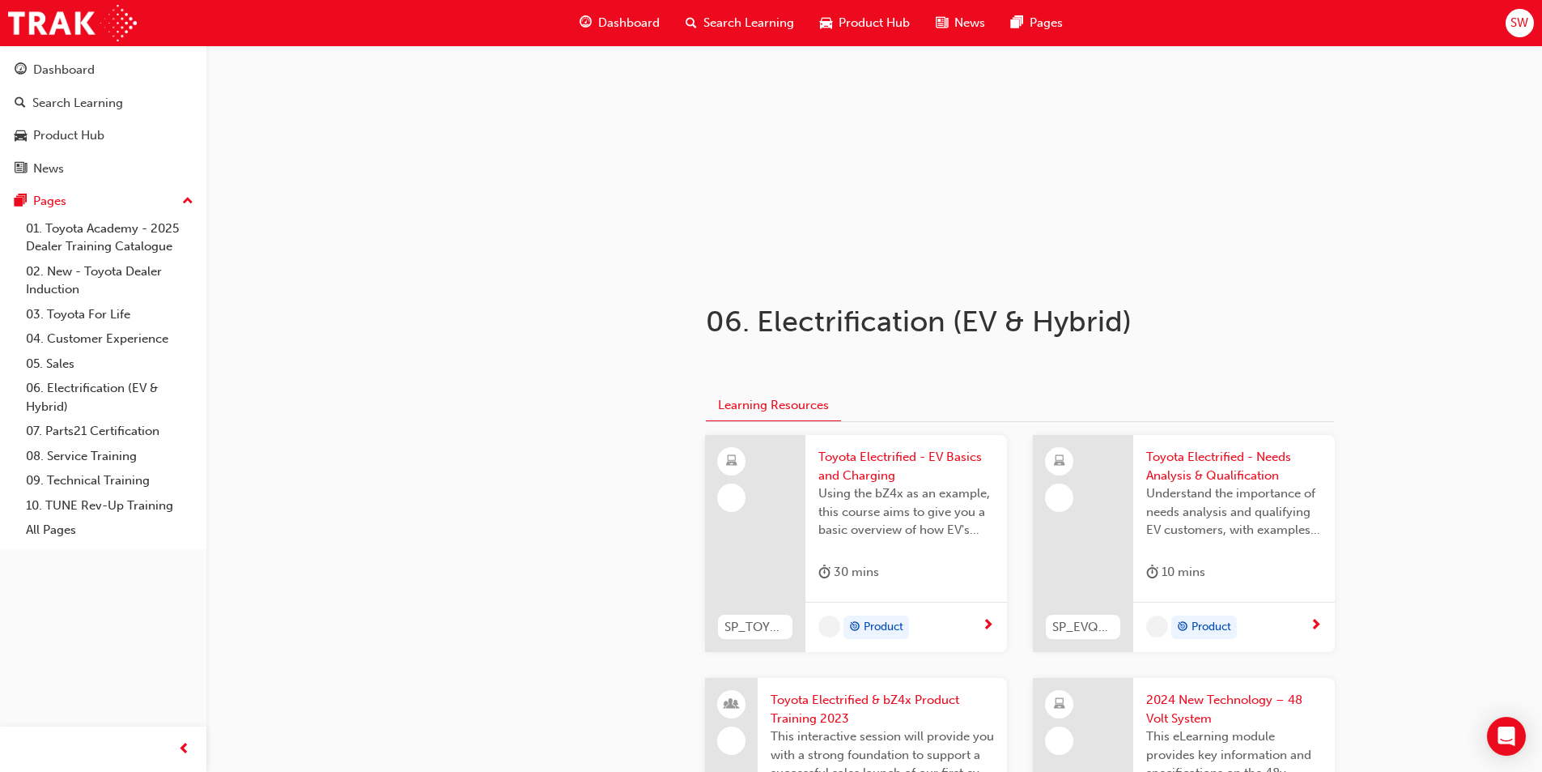
scroll to position [243, 0]
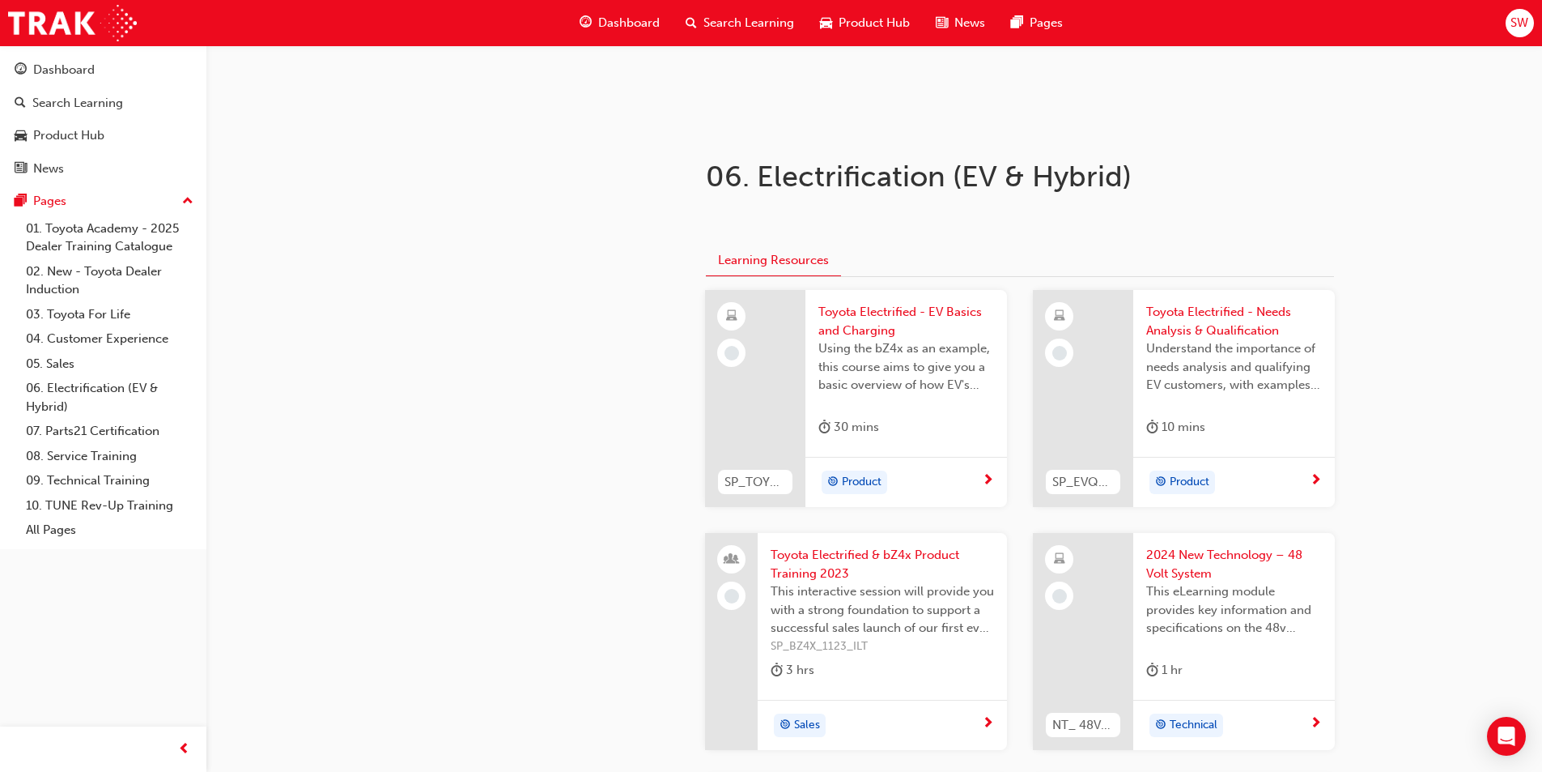
click at [982, 485] on span "next-icon" at bounding box center [988, 481] width 12 height 15
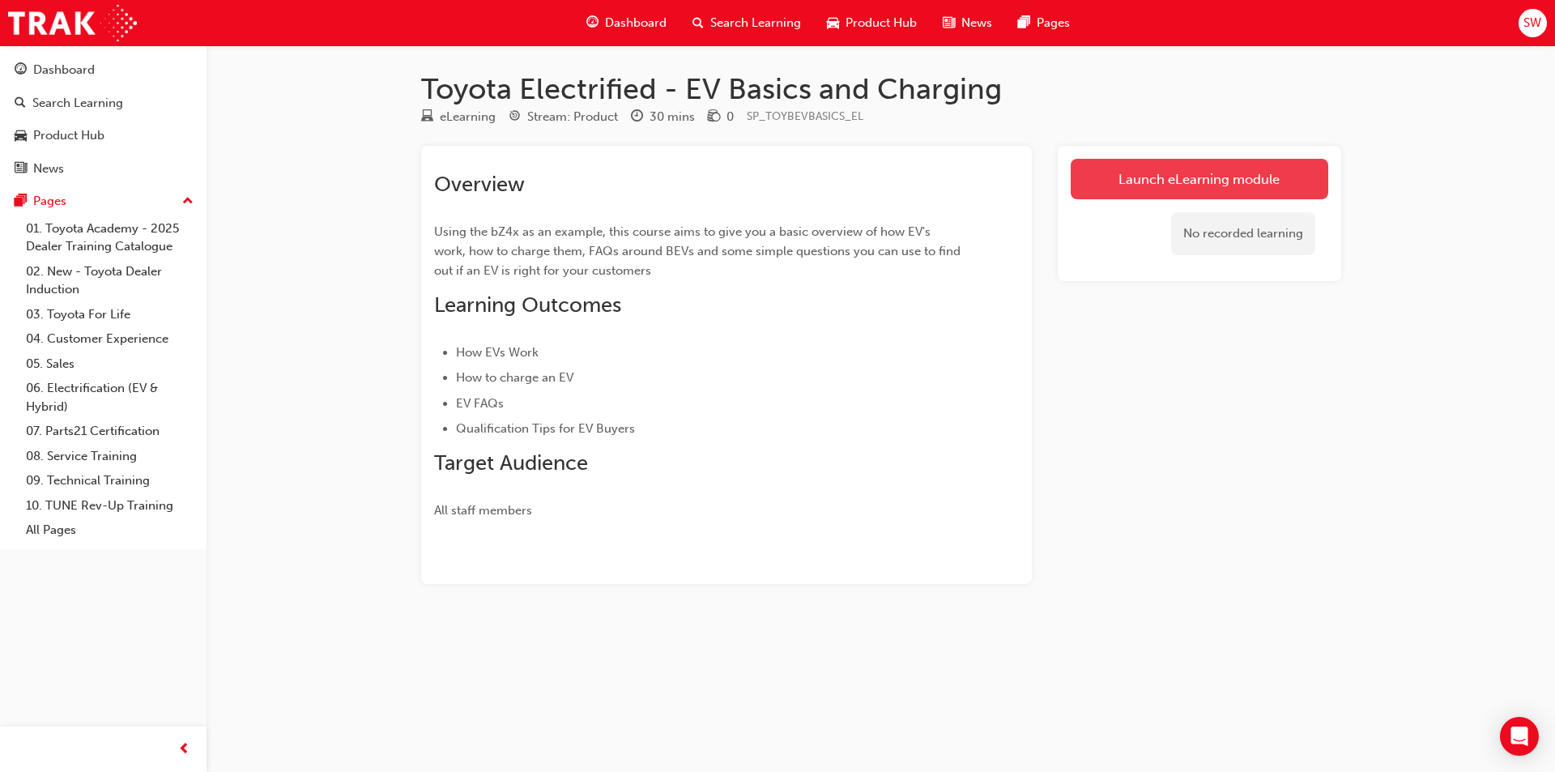
click at [1116, 163] on link "Launch eLearning module" at bounding box center [1198, 179] width 257 height 40
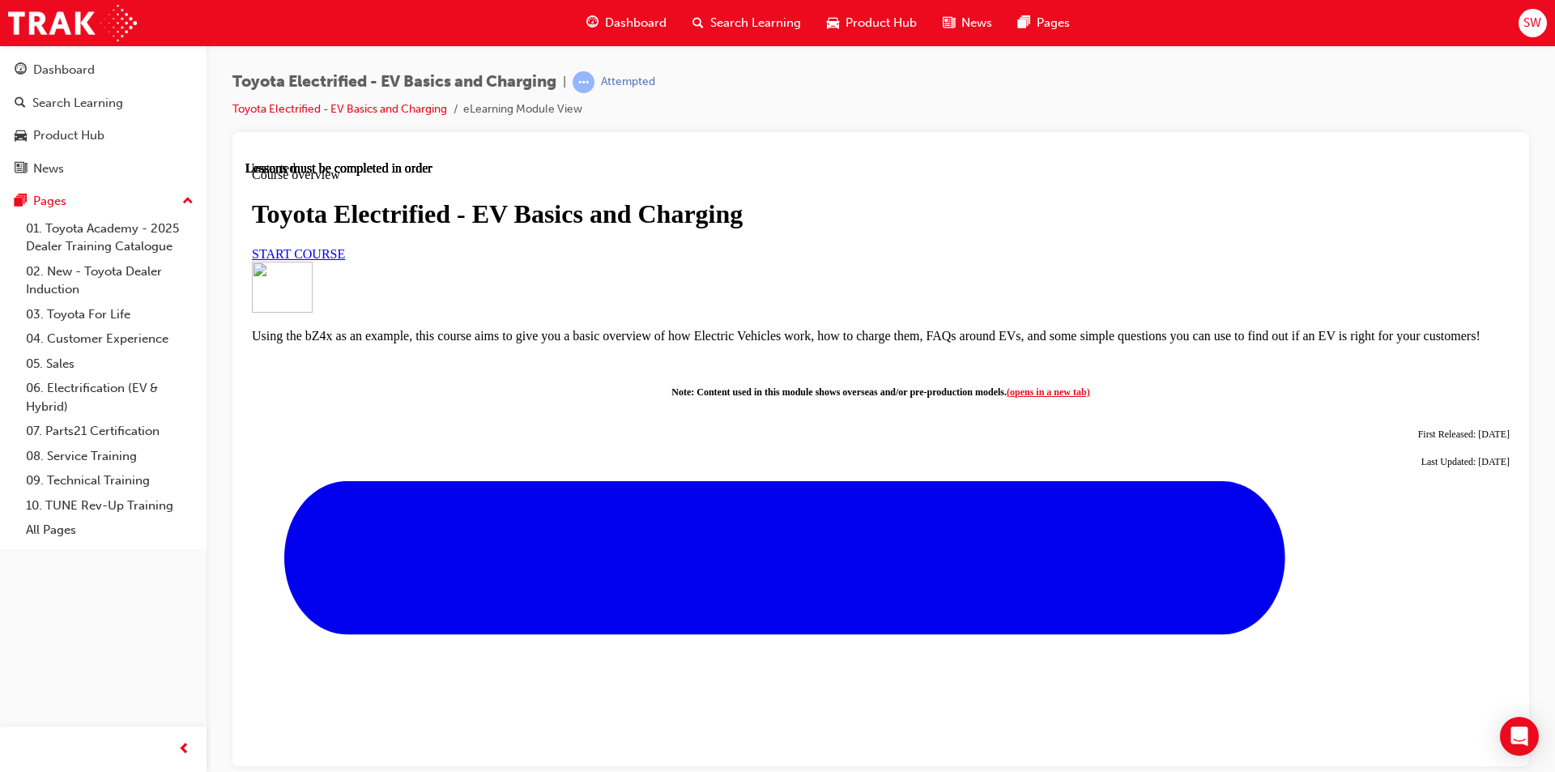
click at [345, 260] on span "START COURSE" at bounding box center [298, 253] width 93 height 14
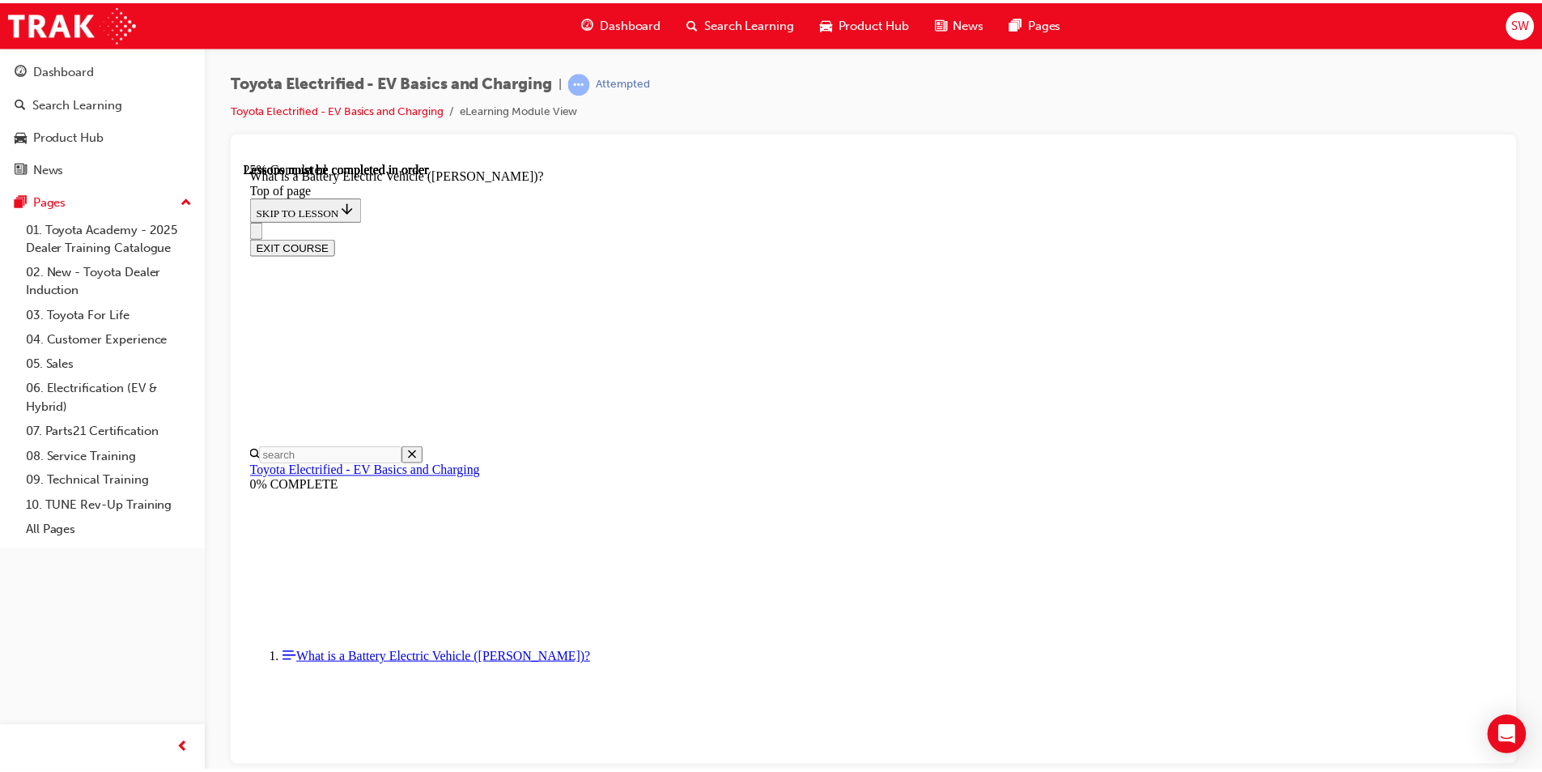
scroll to position [293, 0]
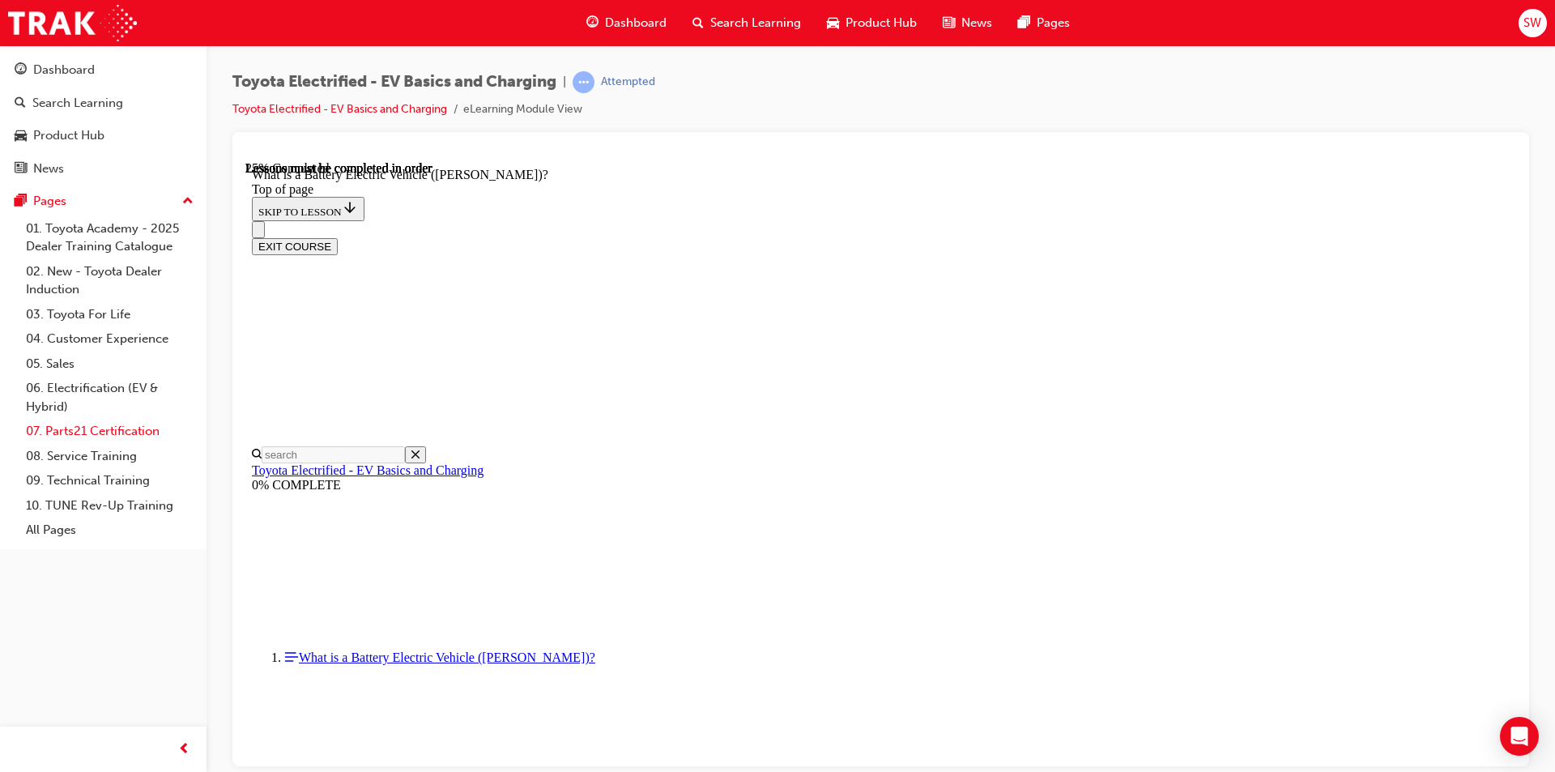
click at [103, 438] on link "07. Parts21 Certification" at bounding box center [109, 431] width 181 height 25
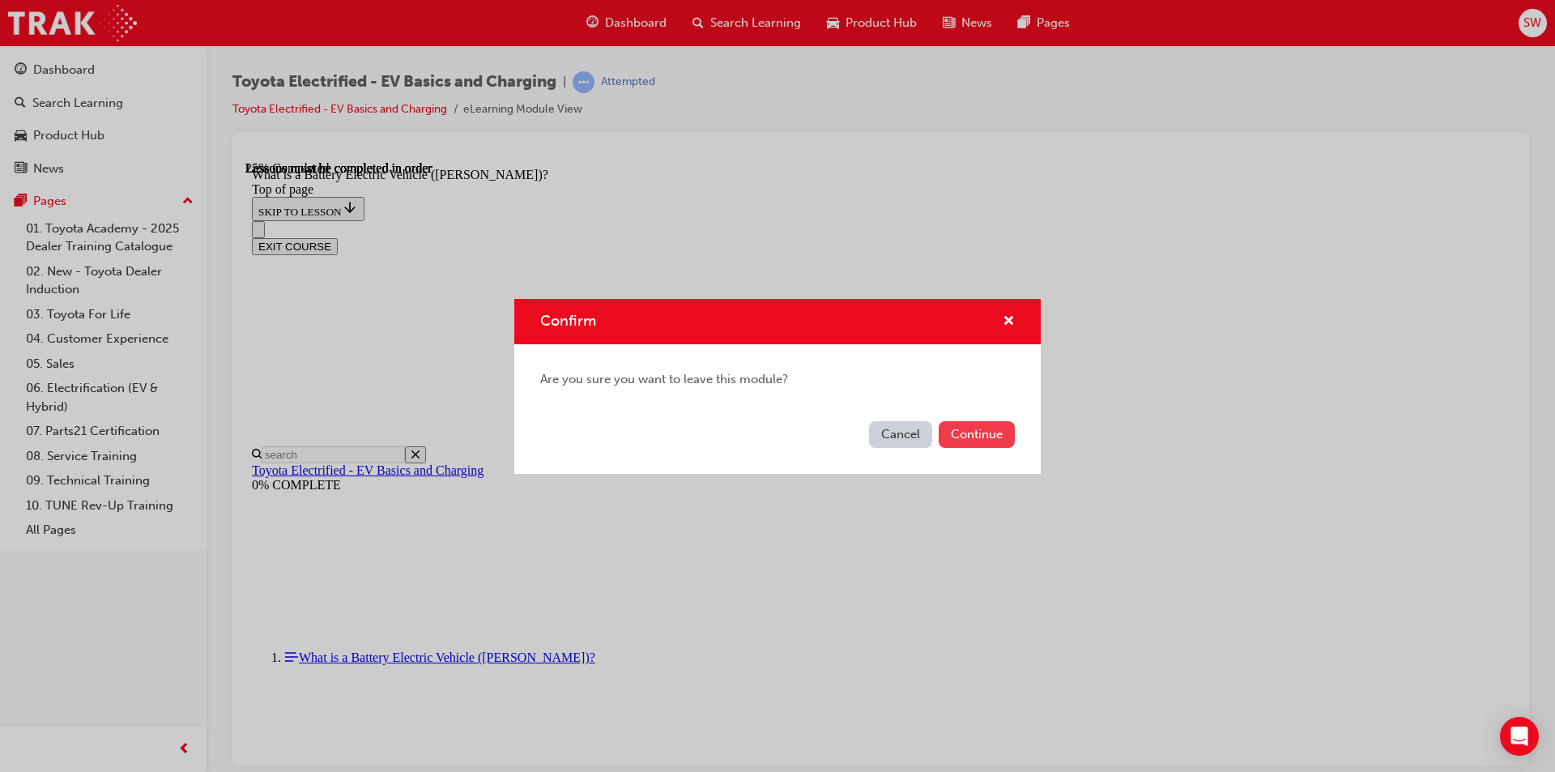
click at [972, 438] on button "Continue" at bounding box center [976, 434] width 76 height 27
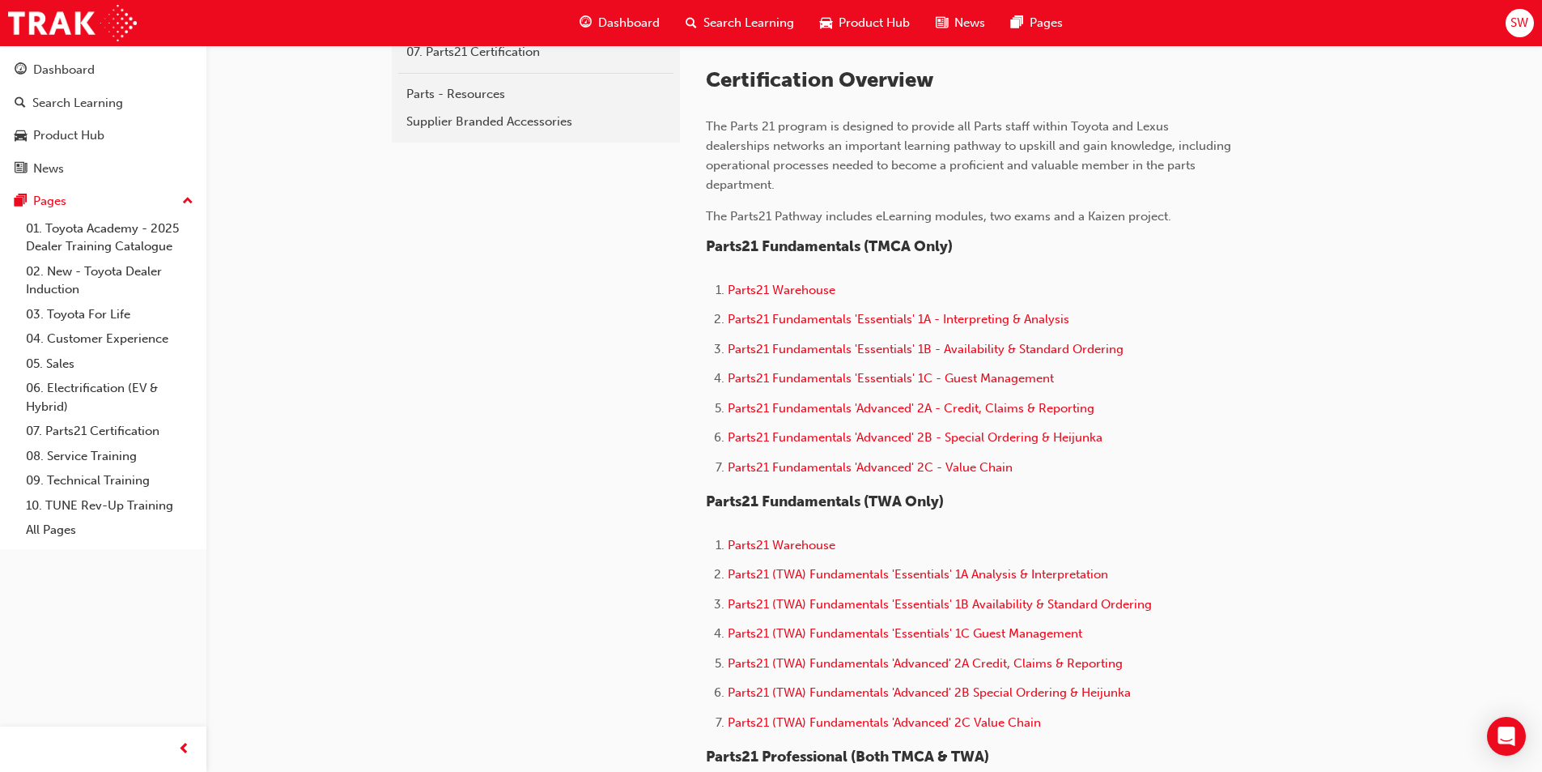
scroll to position [405, 0]
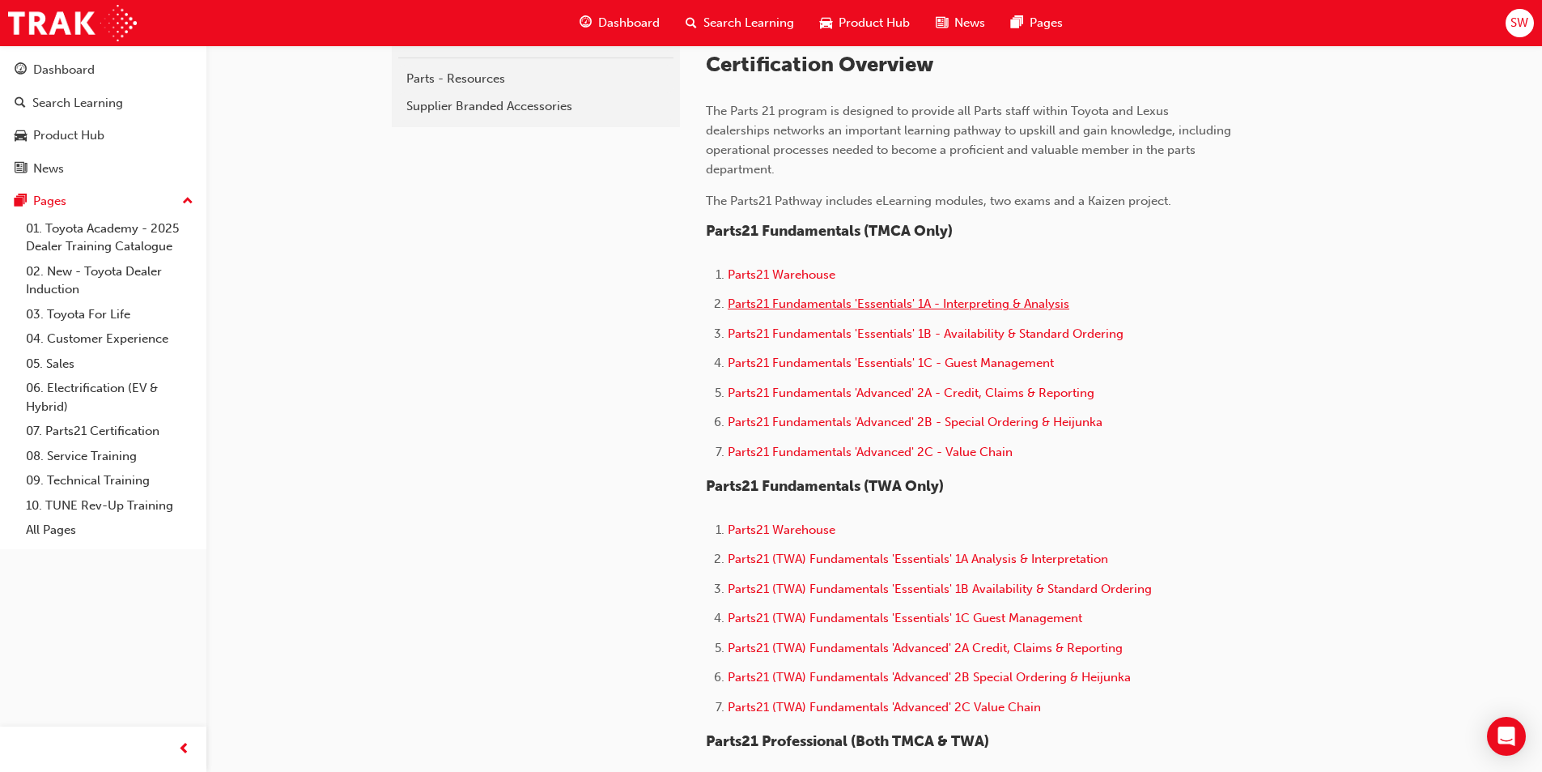
click at [1027, 308] on span "Parts21 Fundamentals 'Essentials' 1A - Interpreting & Analysis" at bounding box center [899, 303] width 342 height 15
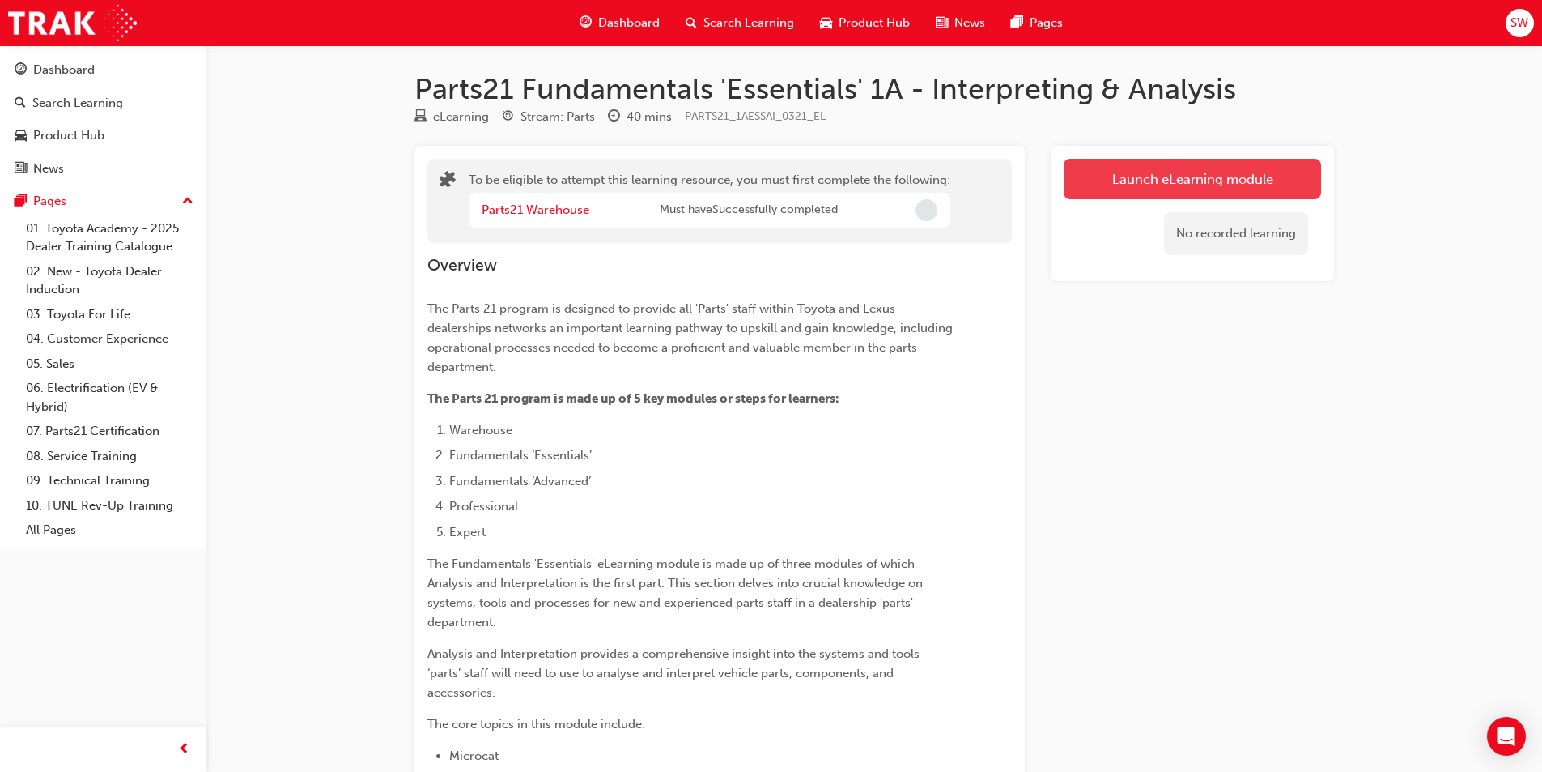
click at [1251, 182] on button "Launch eLearning module" at bounding box center [1192, 179] width 257 height 40
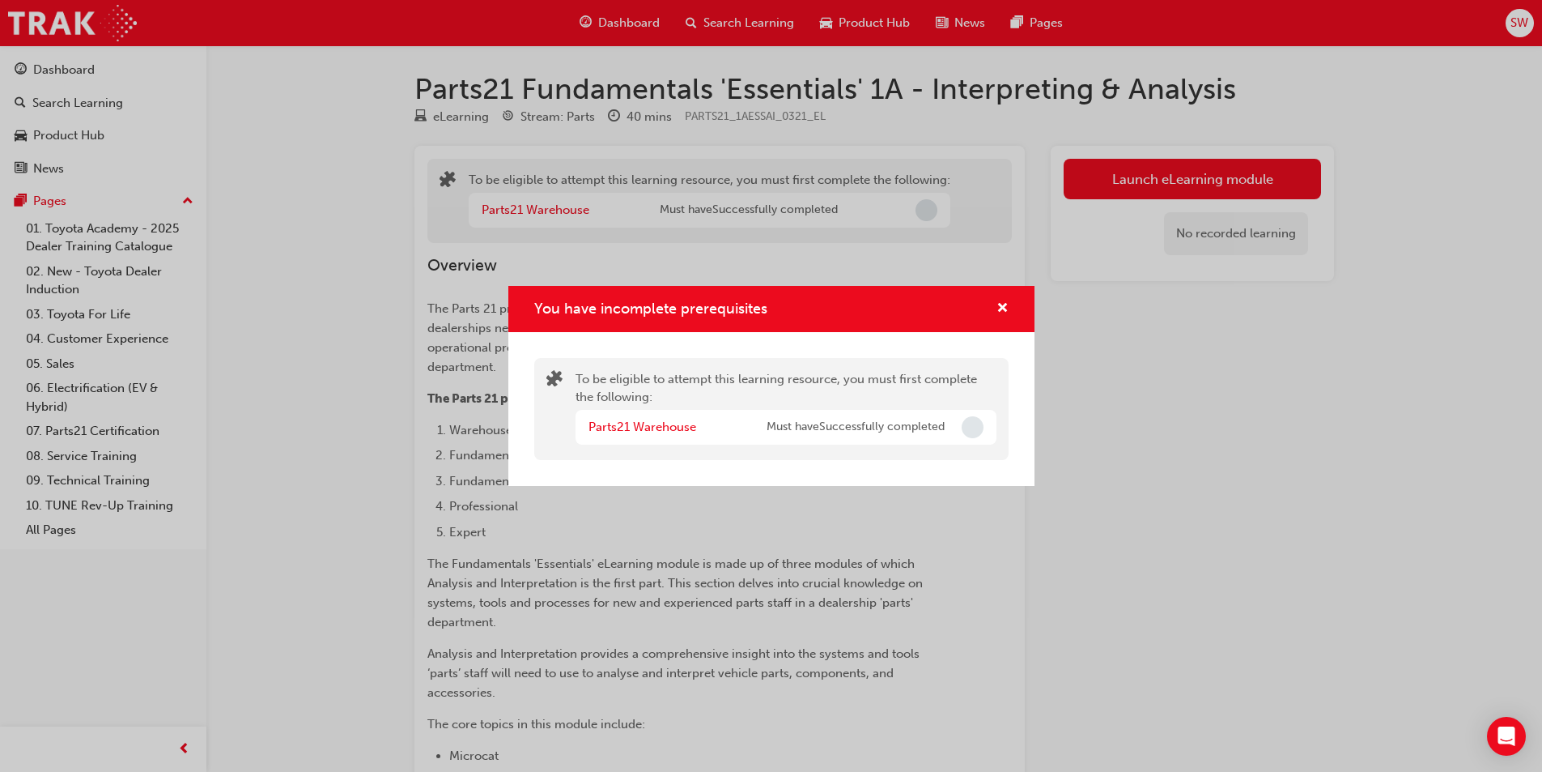
click at [963, 425] on span "Incomplete" at bounding box center [973, 427] width 22 height 22
click at [999, 311] on span "cross-icon" at bounding box center [1003, 309] width 12 height 15
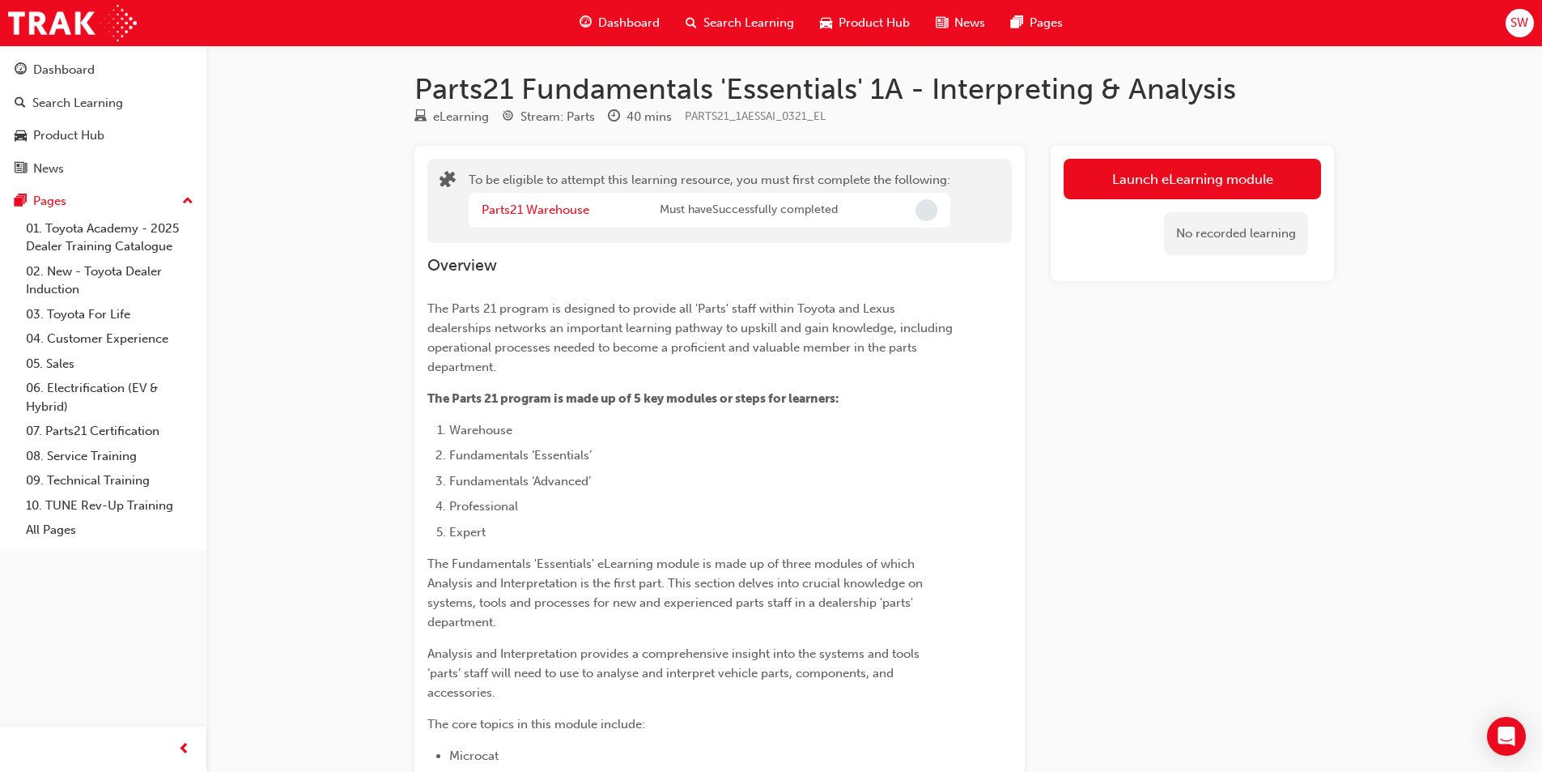
click at [1080, 201] on div "No recorded learning" at bounding box center [1192, 233] width 257 height 69
click at [1095, 172] on button "Launch eLearning module" at bounding box center [1192, 179] width 257 height 40
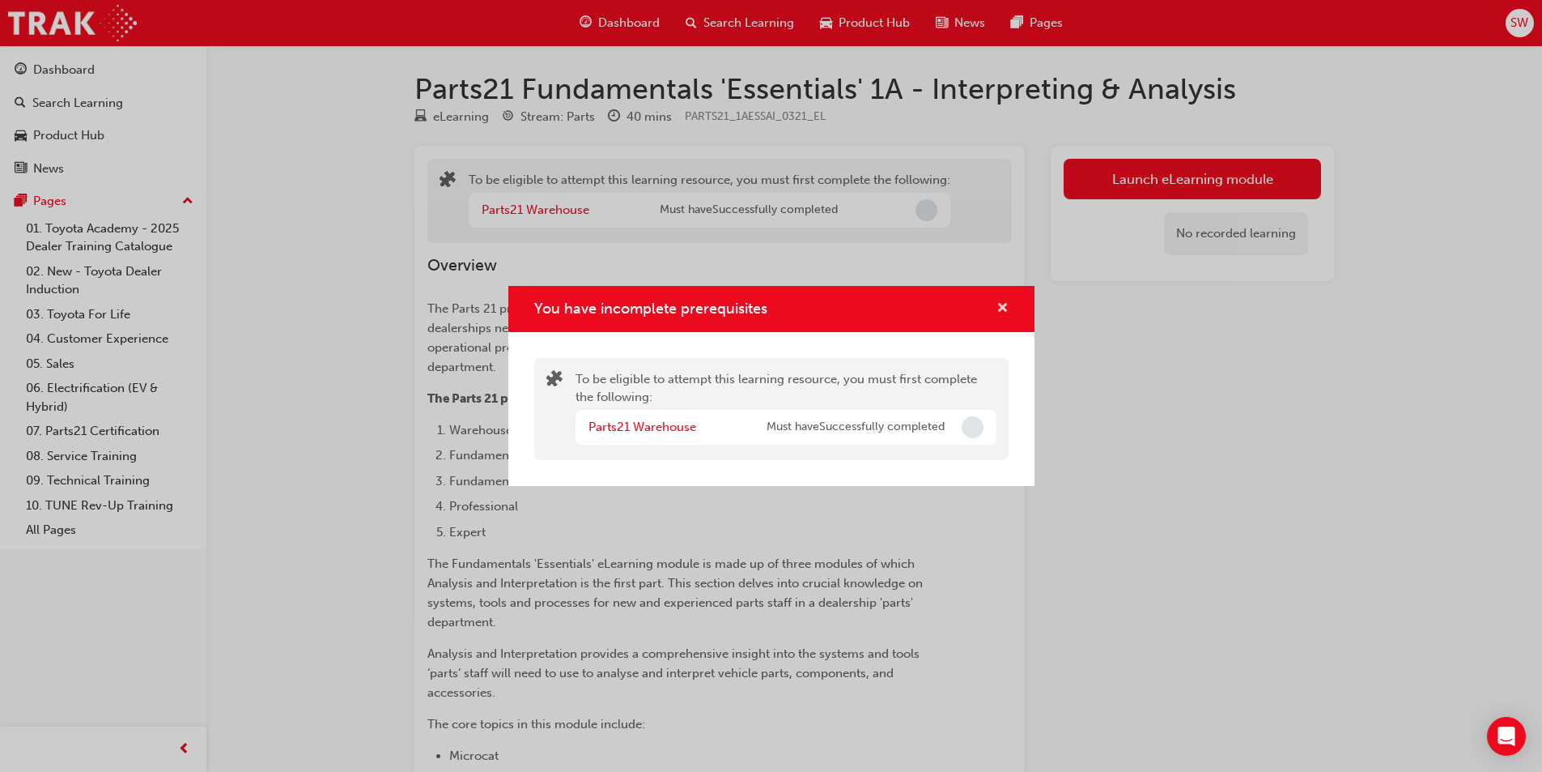
click at [1003, 305] on span "cross-icon" at bounding box center [1003, 309] width 12 height 15
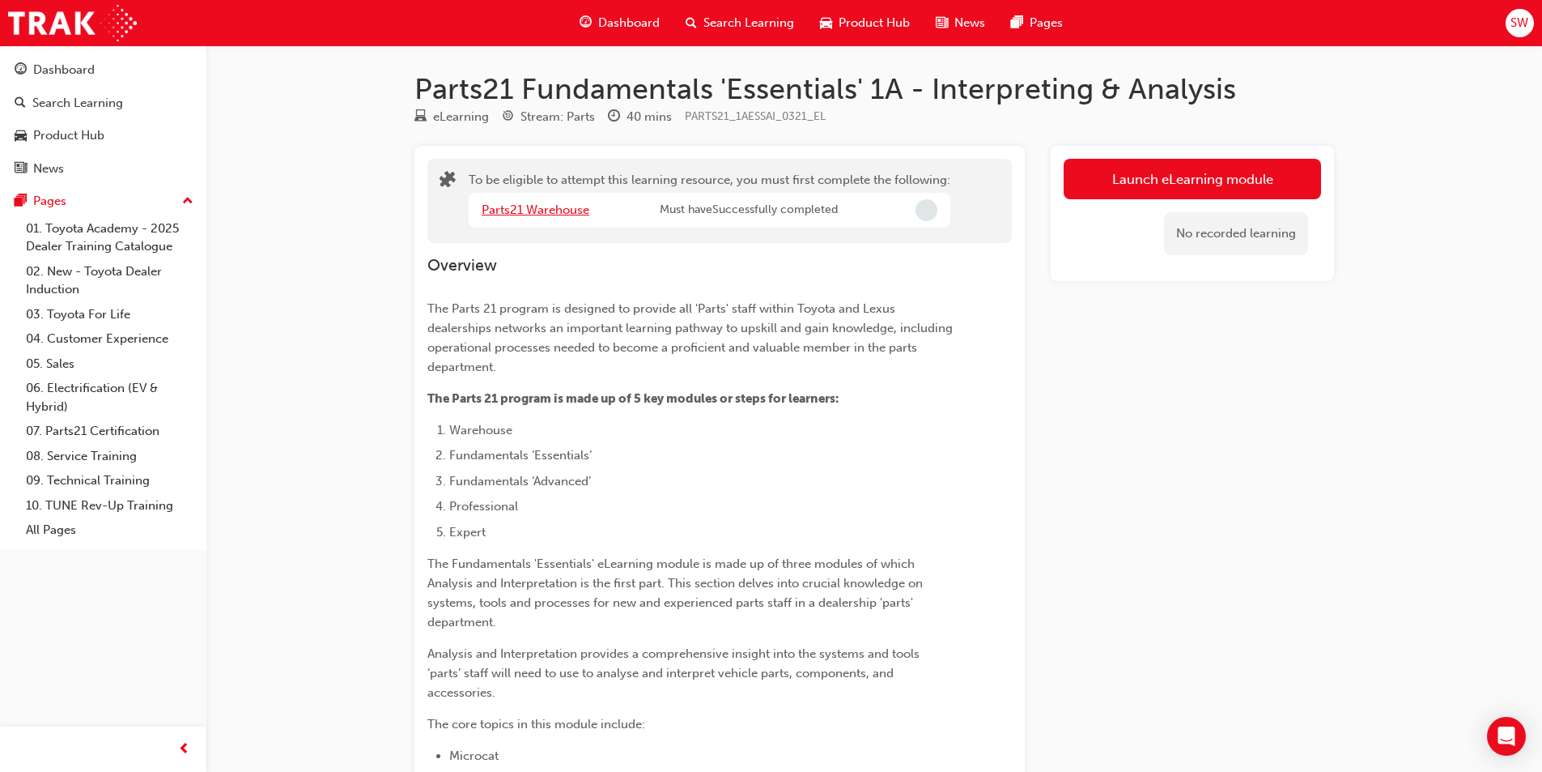
click at [557, 202] on link "Parts21 Warehouse" at bounding box center [536, 209] width 108 height 15
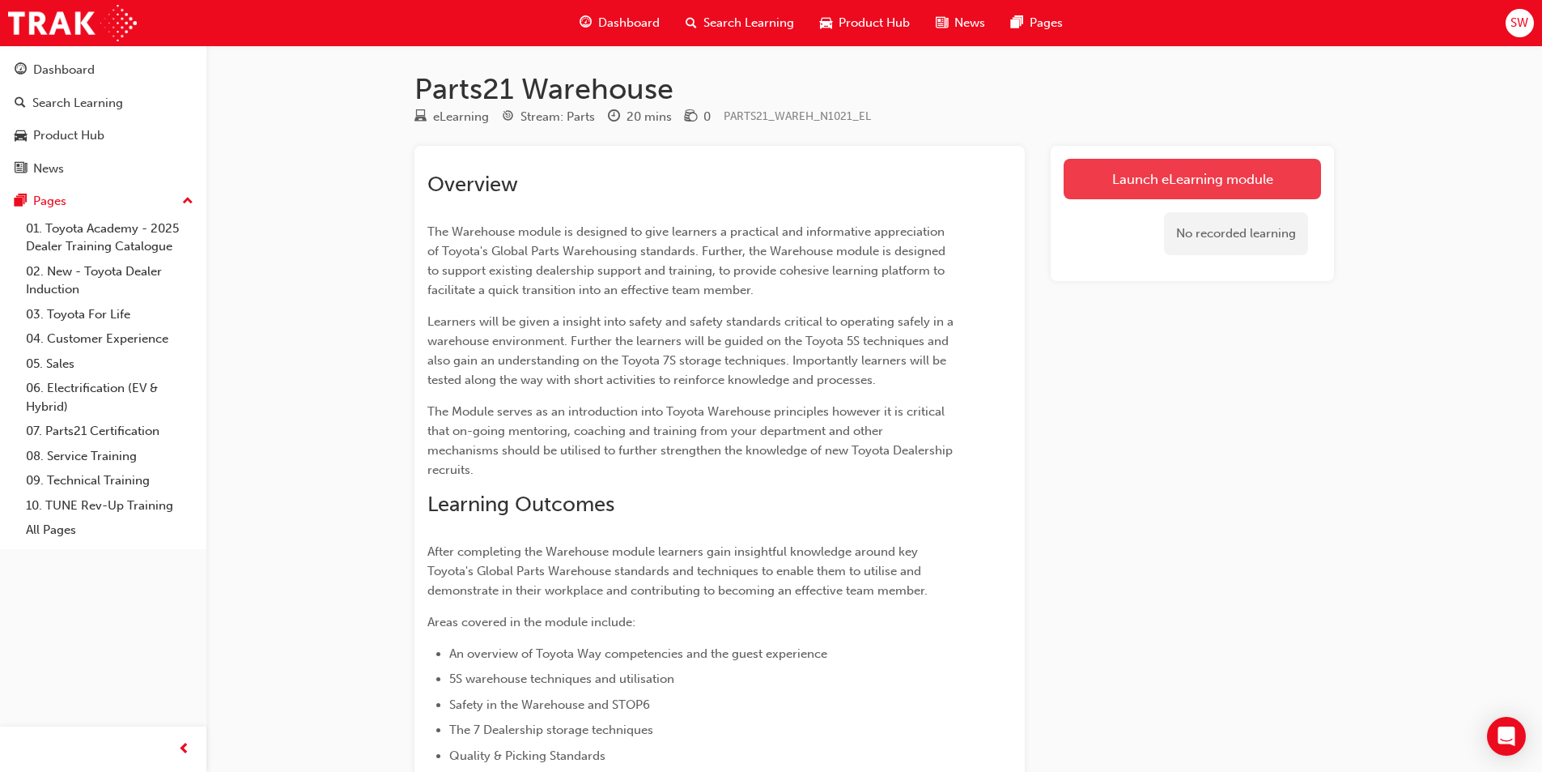
click at [1142, 183] on link "Launch eLearning module" at bounding box center [1192, 179] width 257 height 40
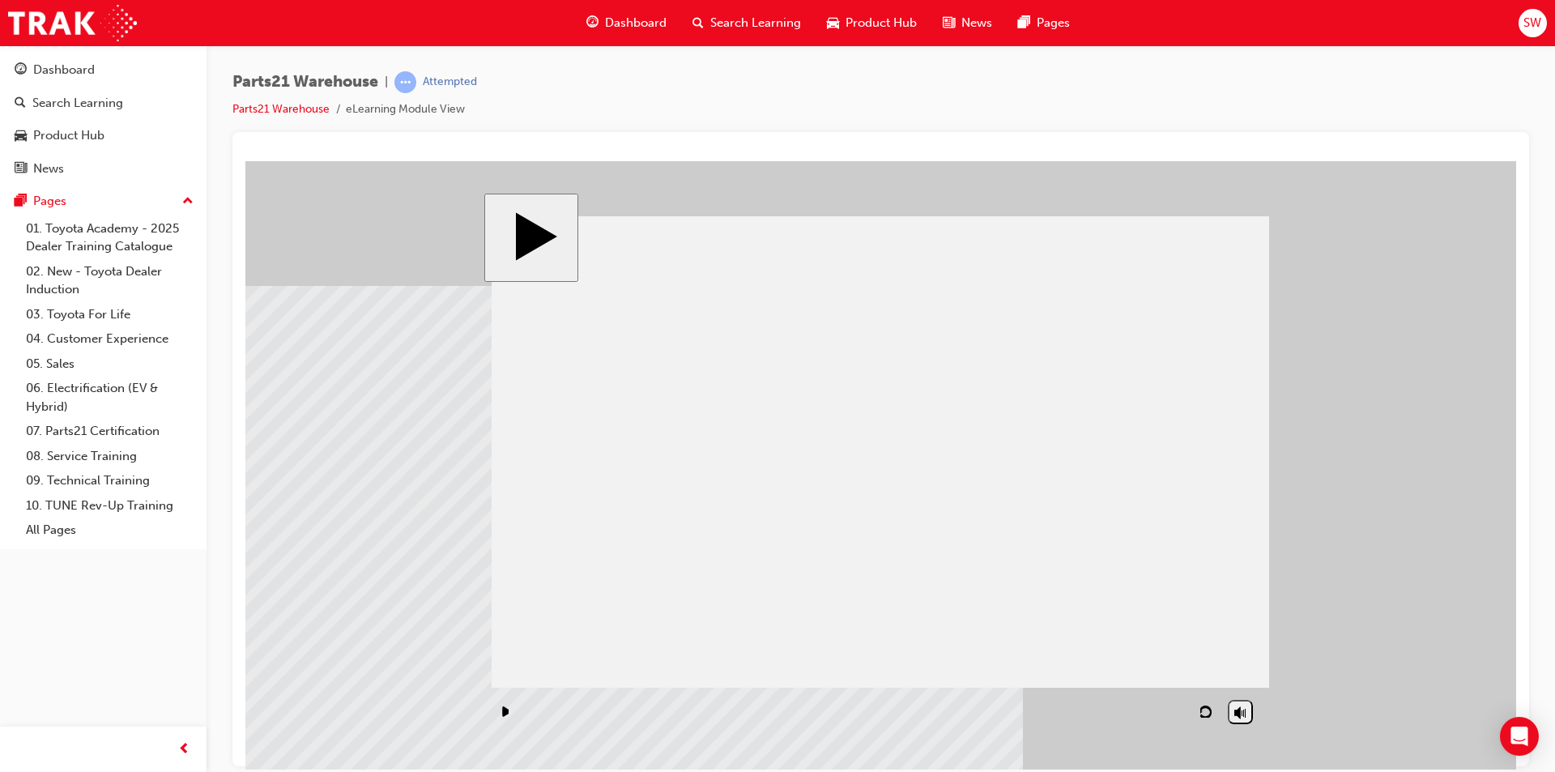
drag, startPoint x: 866, startPoint y: 445, endPoint x: 549, endPoint y: 547, distance: 332.6
drag, startPoint x: 1141, startPoint y: 552, endPoint x: 1134, endPoint y: 538, distance: 15.6
drag, startPoint x: 1231, startPoint y: 705, endPoint x: 1232, endPoint y: 696, distance: 8.9
click at [1232, 705] on div "NEXT" at bounding box center [1232, 711] width 45 height 12
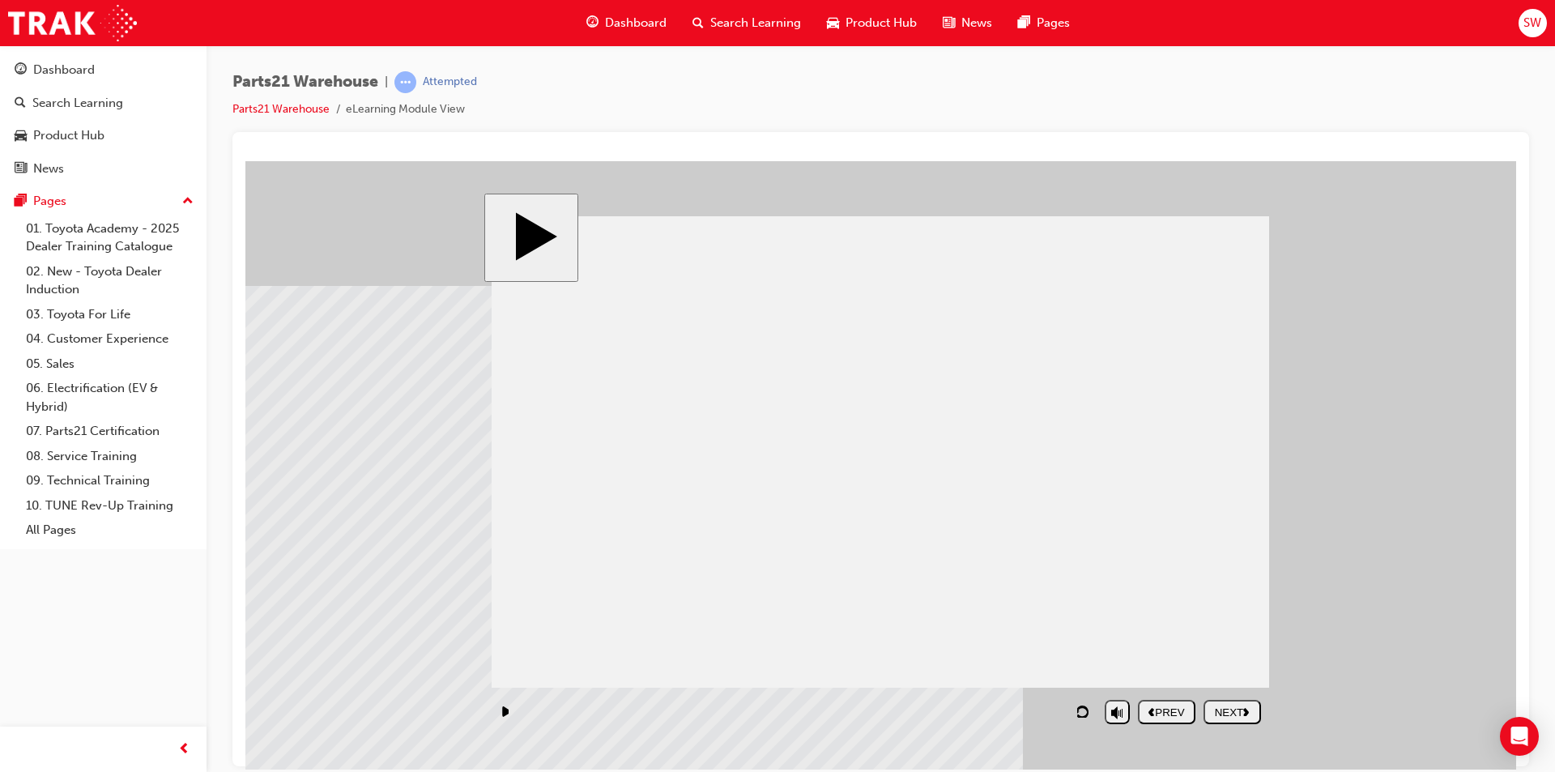
click at [1232, 696] on nav "PREV NEXT SUBMIT" at bounding box center [1199, 710] width 123 height 37
drag, startPoint x: 1240, startPoint y: 704, endPoint x: 1229, endPoint y: 693, distance: 16.0
click at [1238, 705] on div "NEXT" at bounding box center [1232, 711] width 45 height 12
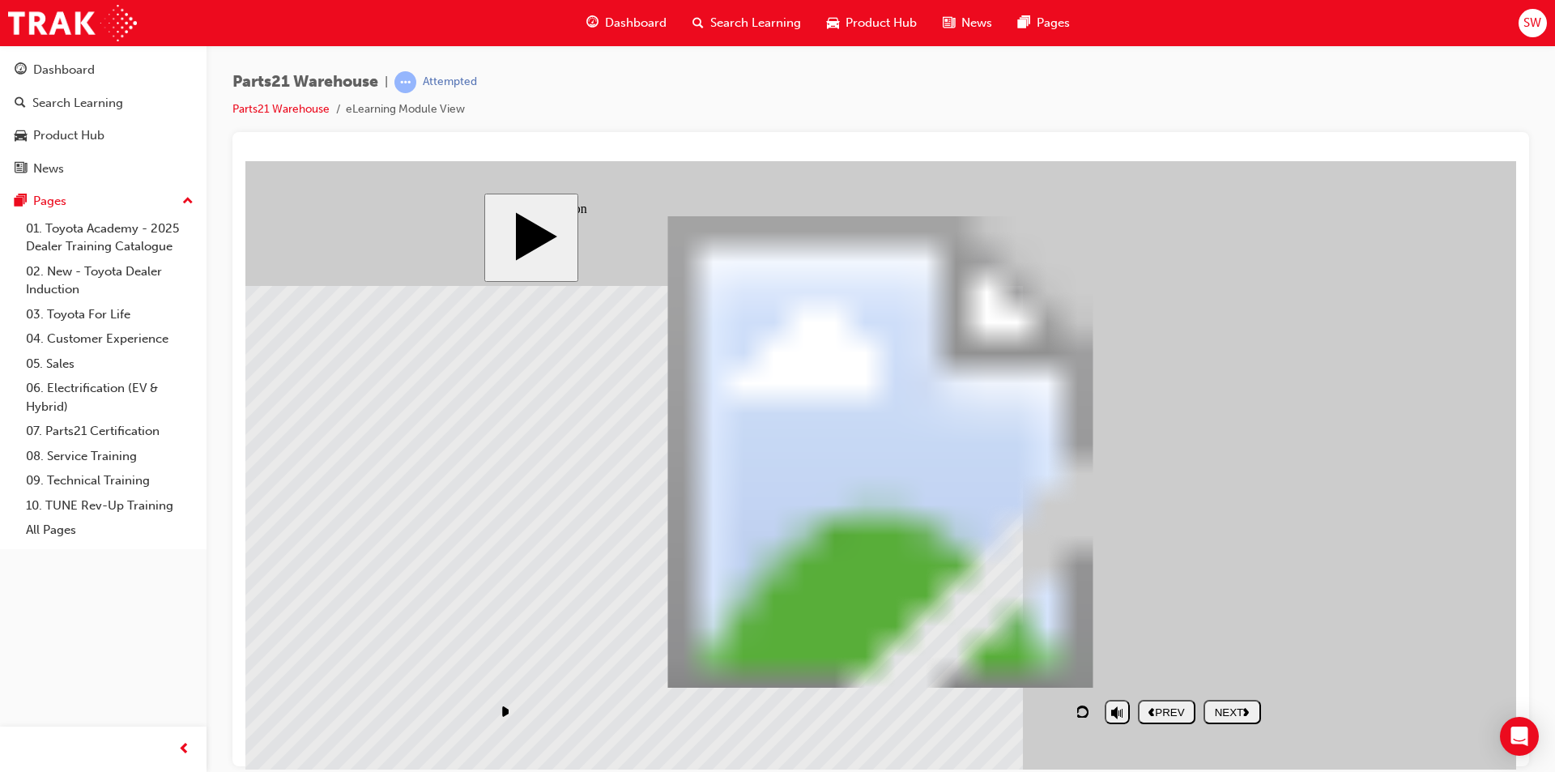
drag, startPoint x: 1215, startPoint y: 718, endPoint x: 1227, endPoint y: 672, distance: 47.5
click at [1223, 686] on div "slide: Introduction PARTS21 (Intro) PARTS21 Warehouse (Intro) PARTS21 Warehouse…" at bounding box center [880, 464] width 793 height 543
drag, startPoint x: 1250, startPoint y: 719, endPoint x: 1254, endPoint y: 689, distance: 30.2
click at [1254, 698] on nav "PREV NEXT SUBMIT" at bounding box center [1199, 710] width 123 height 37
drag, startPoint x: 1228, startPoint y: 707, endPoint x: 1232, endPoint y: 692, distance: 15.1
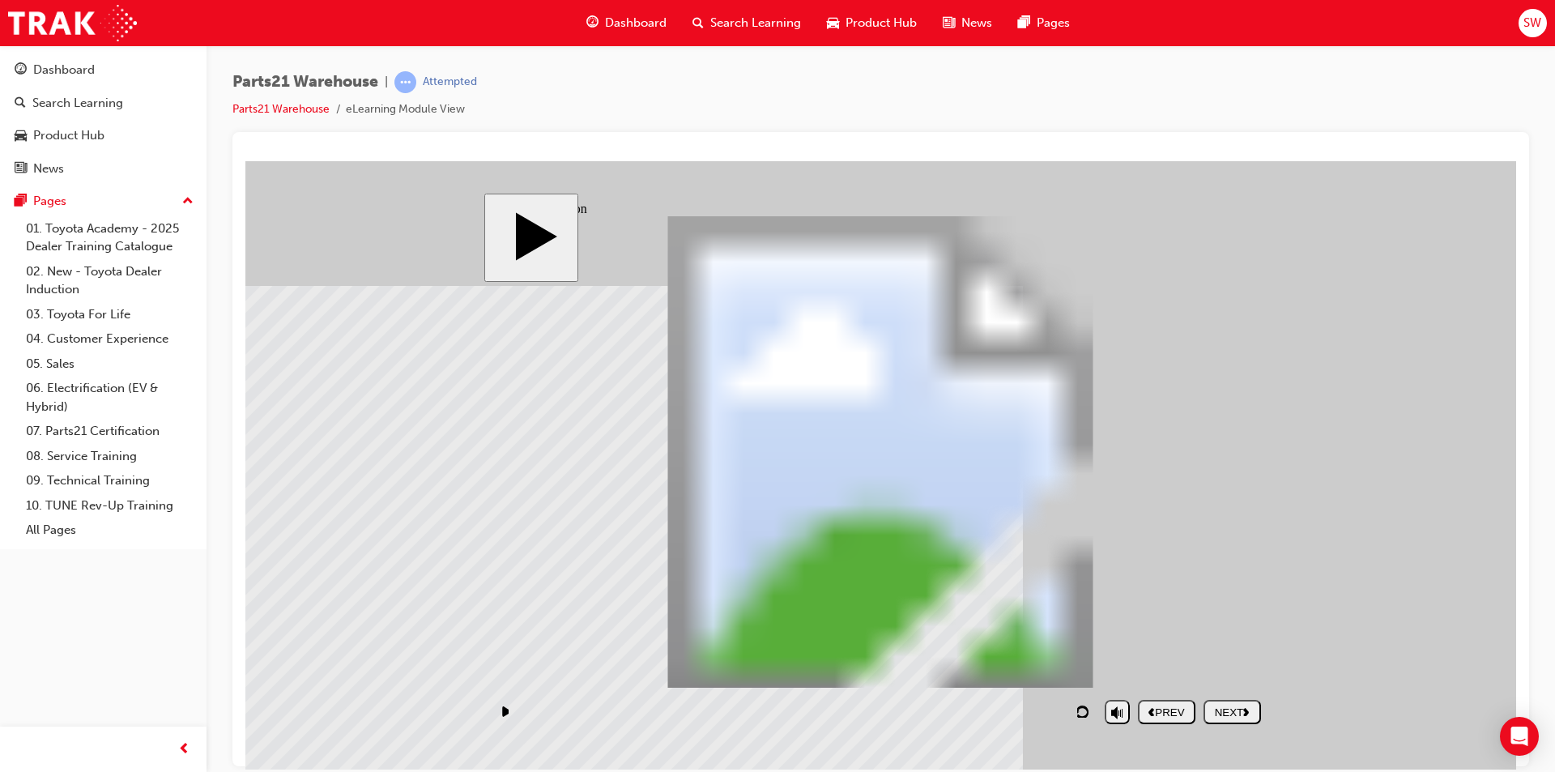
click at [1232, 705] on div "NEXT" at bounding box center [1232, 711] width 45 height 12
drag, startPoint x: 1403, startPoint y: 564, endPoint x: 1482, endPoint y: 711, distance: 166.6
click at [1470, 699] on body "slide: Toyota for Life PARTS21 Warehouse (Intro) PARTS21 Warehouse Rectangle 1 …" at bounding box center [880, 464] width 1270 height 608
click at [1214, 700] on button "NEXT" at bounding box center [1231, 711] width 57 height 24
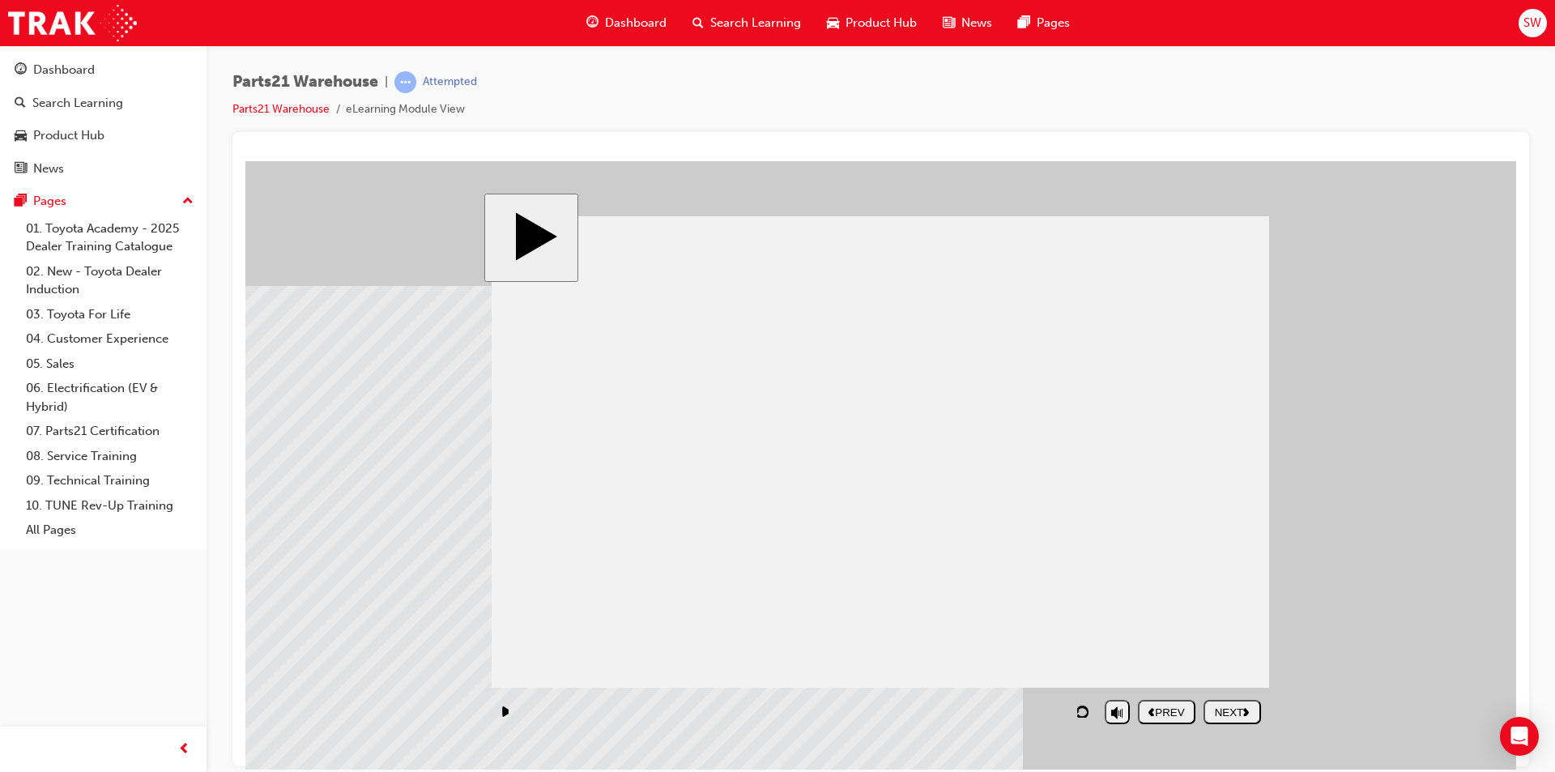
click at [1228, 712] on div "NEXT" at bounding box center [1232, 711] width 45 height 12
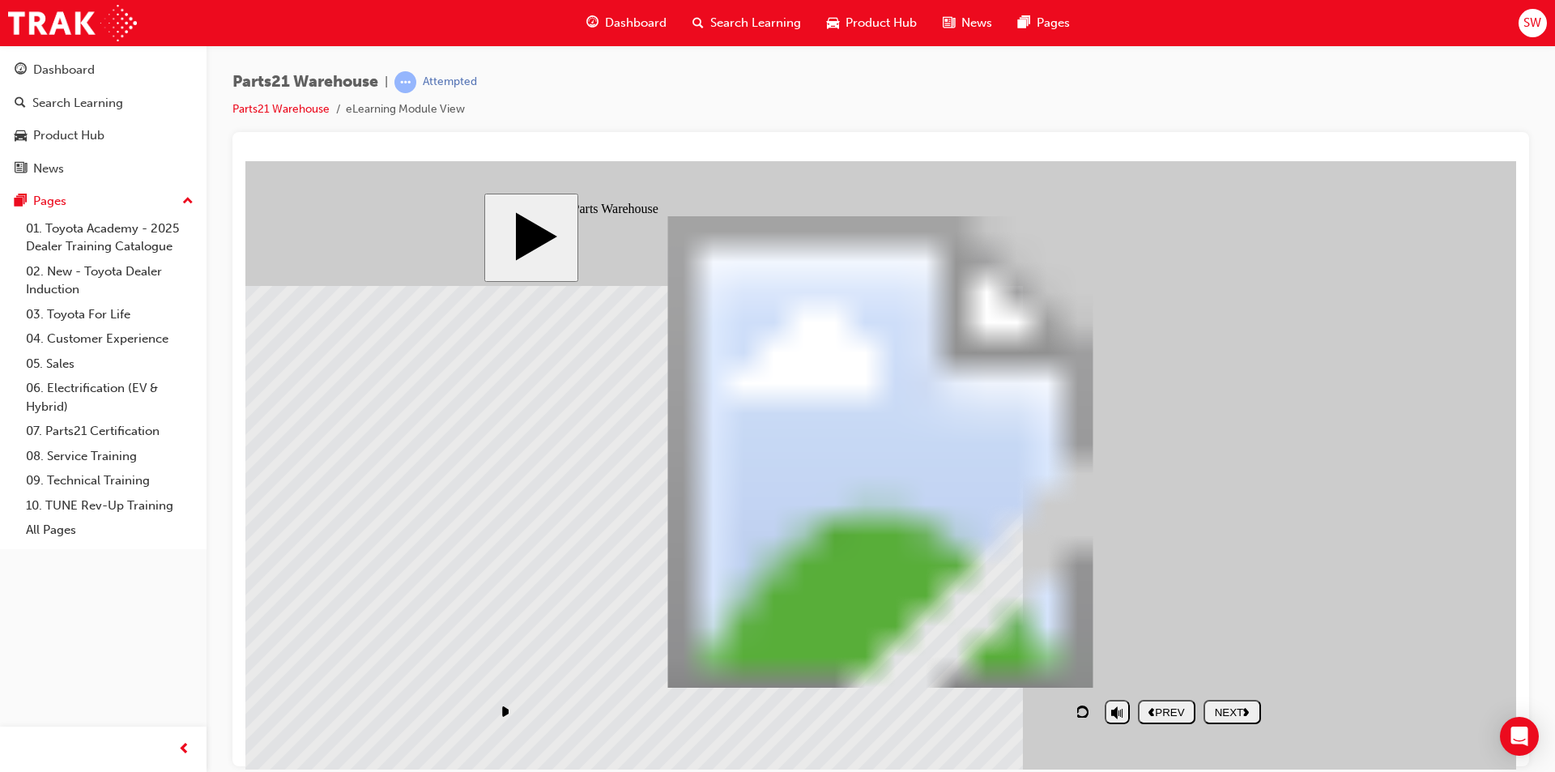
click at [1250, 768] on html "slide: 5S in the Parts Warehouse Parts21 Warehouse (5S) PARTS21 Warehouse (5S) …" at bounding box center [880, 464] width 1270 height 608
click at [1223, 711] on div "NEXT" at bounding box center [1232, 711] width 45 height 12
click at [1246, 699] on nav "PREV NEXT SUBMIT" at bounding box center [1199, 710] width 123 height 37
click at [1243, 709] on div "NEXT" at bounding box center [1232, 711] width 45 height 12
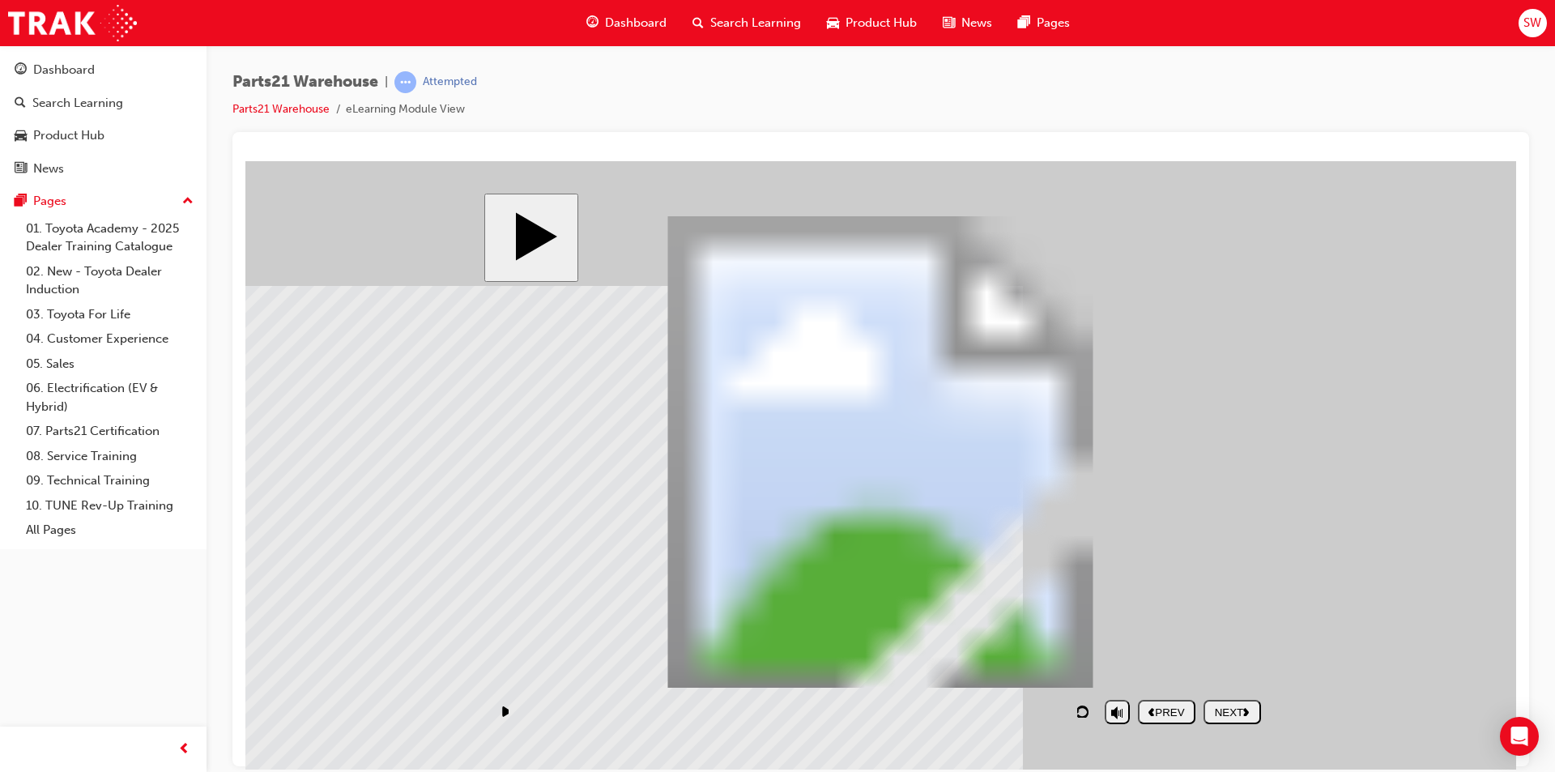
click at [1230, 720] on button "NEXT" at bounding box center [1231, 711] width 57 height 24
